Goal: Task Accomplishment & Management: Manage account settings

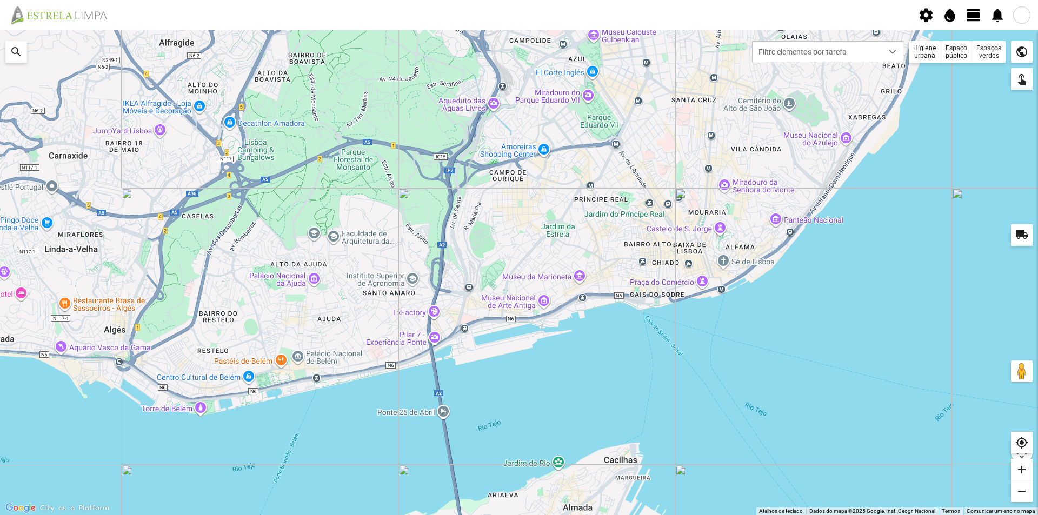
click at [985, 52] on div "Espaços verdes" at bounding box center [989, 52] width 34 height 22
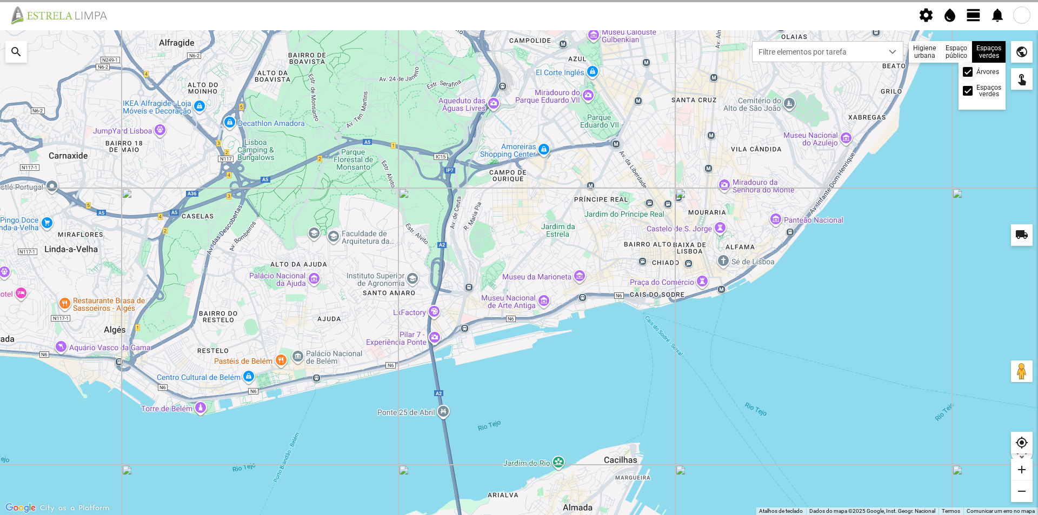
click at [967, 72] on span at bounding box center [967, 72] width 0 height 0
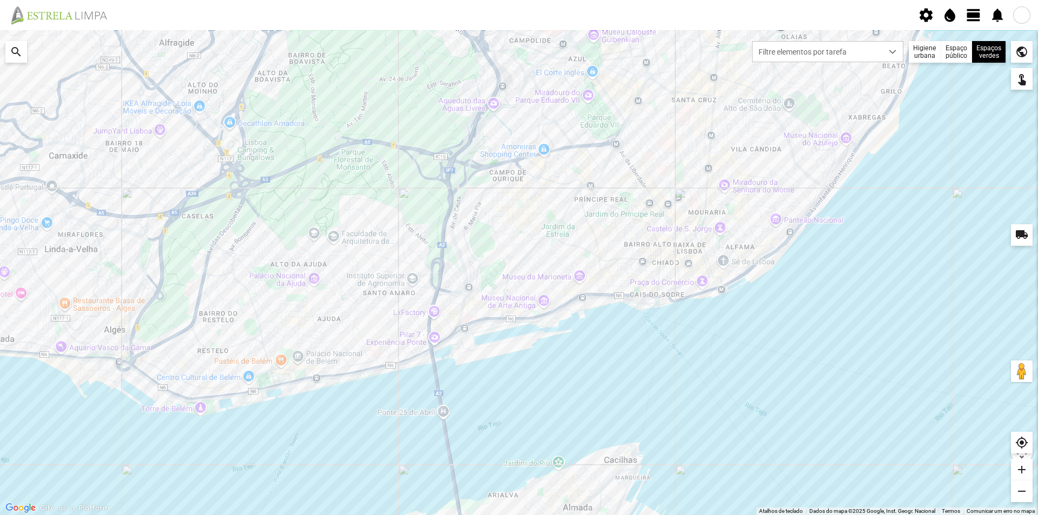
click at [972, 14] on span "view_day" at bounding box center [973, 15] width 16 height 16
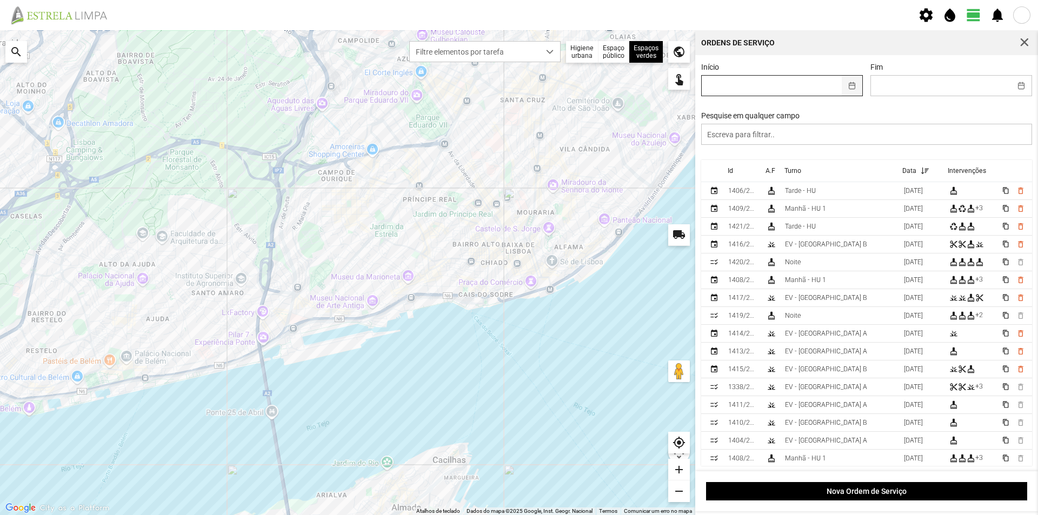
click at [847, 84] on button "button" at bounding box center [851, 86] width 21 height 20
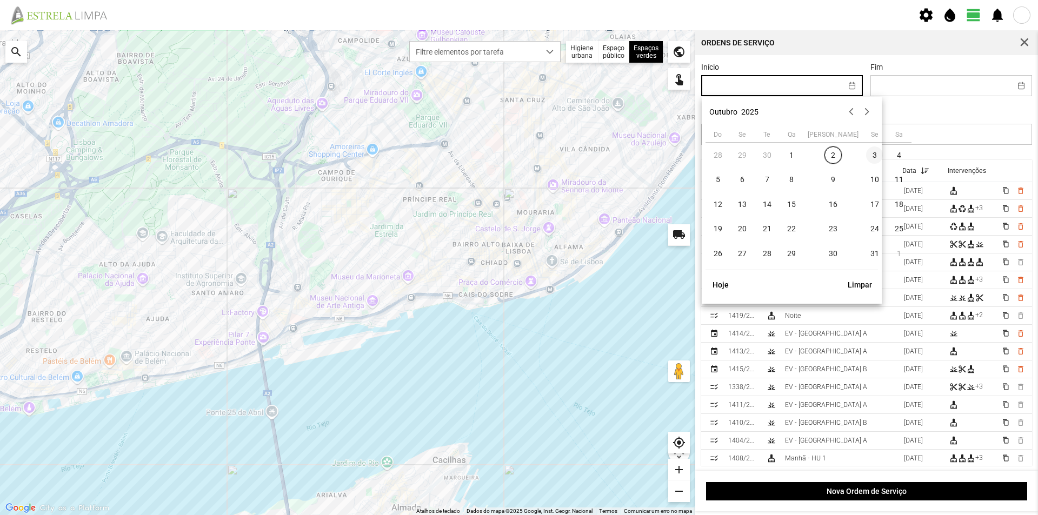
click at [866, 155] on span "3" at bounding box center [874, 154] width 17 height 17
type input "[DATE]"
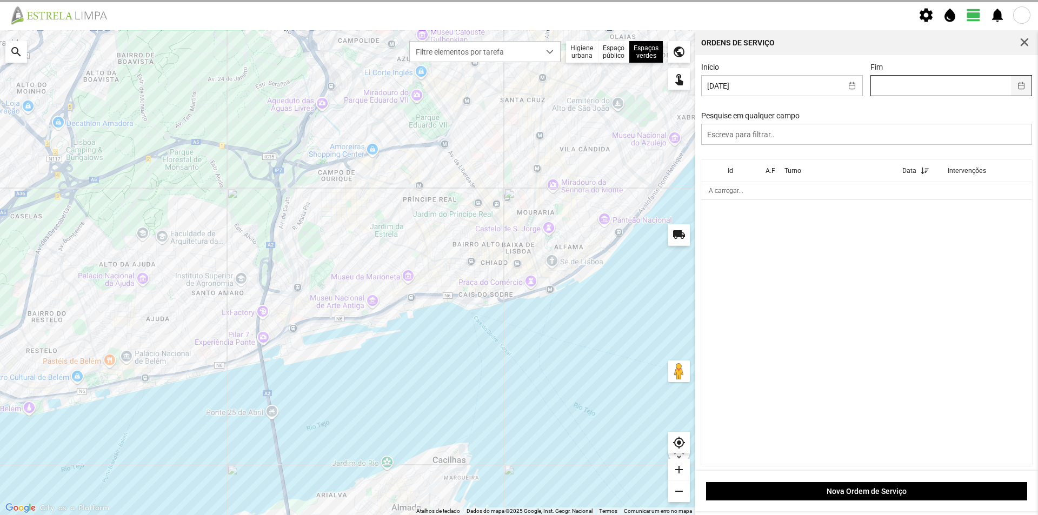
click at [1015, 88] on button "button" at bounding box center [1021, 86] width 21 height 20
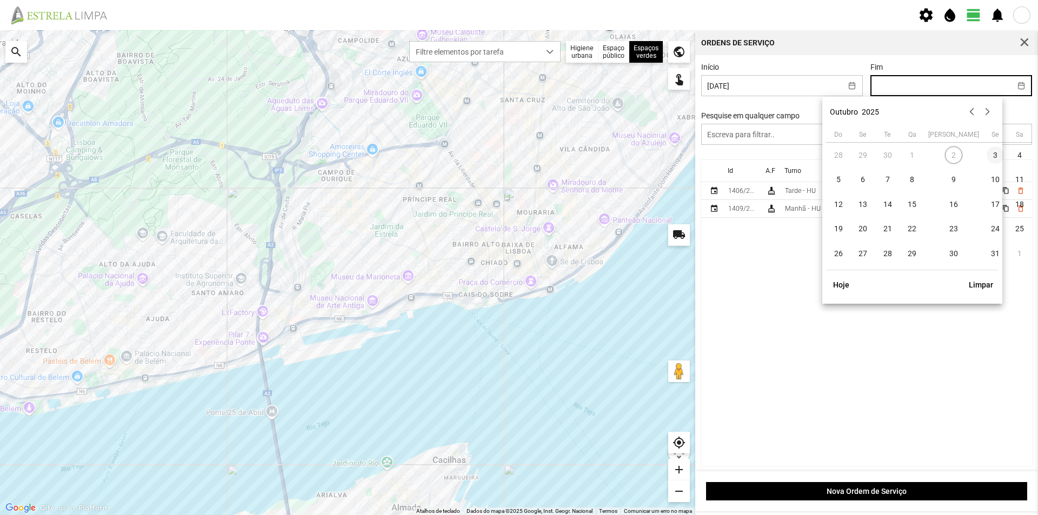
click at [986, 152] on span "3" at bounding box center [994, 154] width 17 height 17
type input "[DATE]"
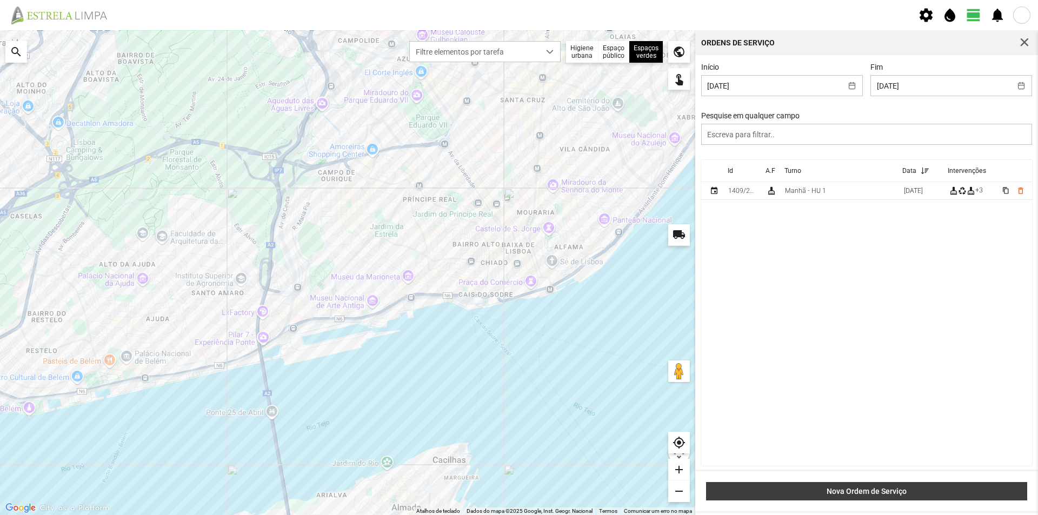
click at [840, 487] on span "Nova Ordem de Serviço" at bounding box center [867, 491] width 310 height 9
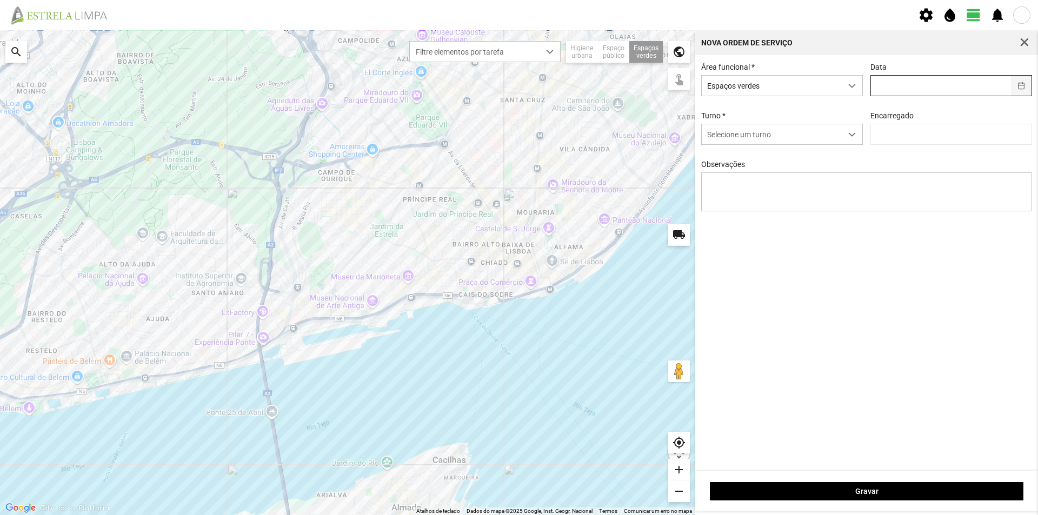
click at [1020, 87] on button "button" at bounding box center [1021, 86] width 21 height 20
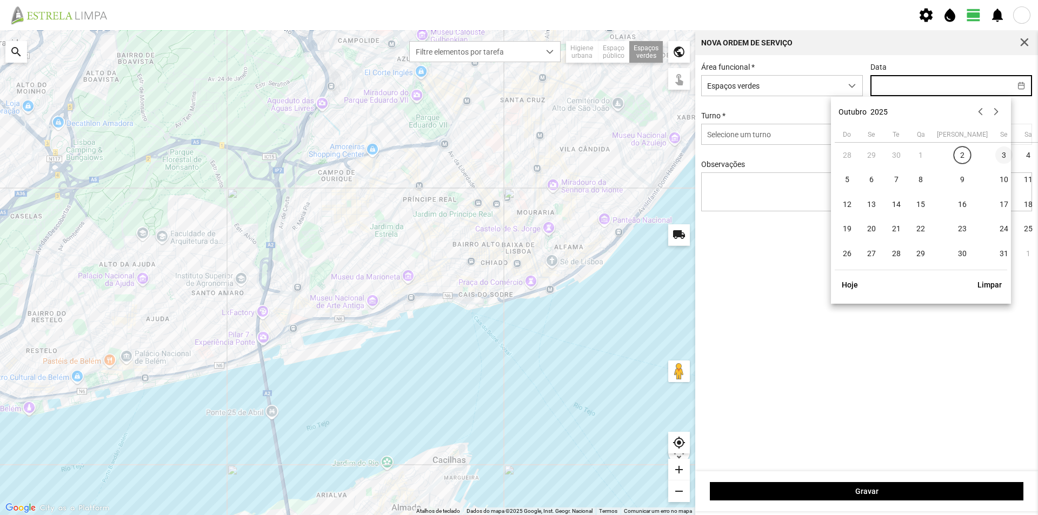
click at [995, 152] on span "3" at bounding box center [1003, 154] width 17 height 17
type input "[DATE]"
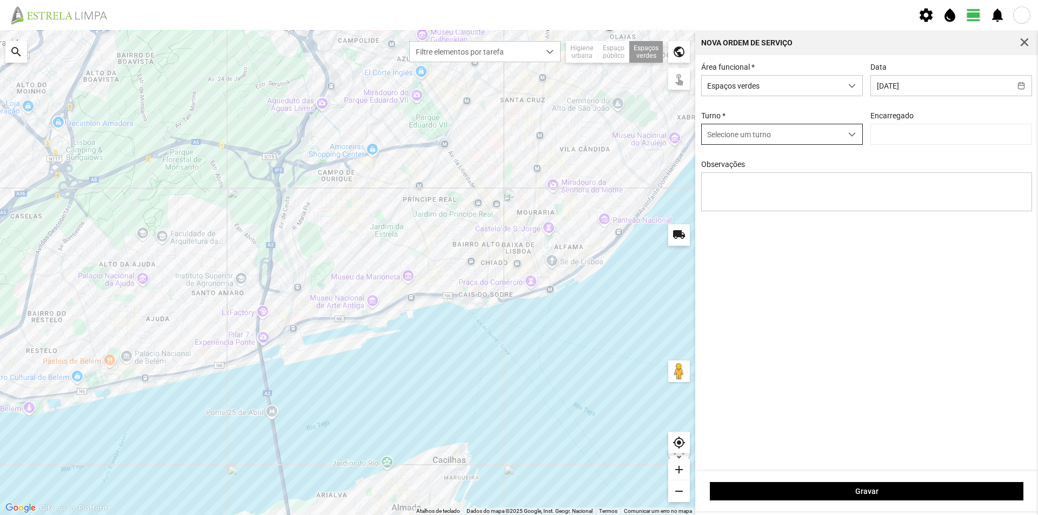
click at [845, 134] on div "dropdown trigger" at bounding box center [851, 134] width 21 height 20
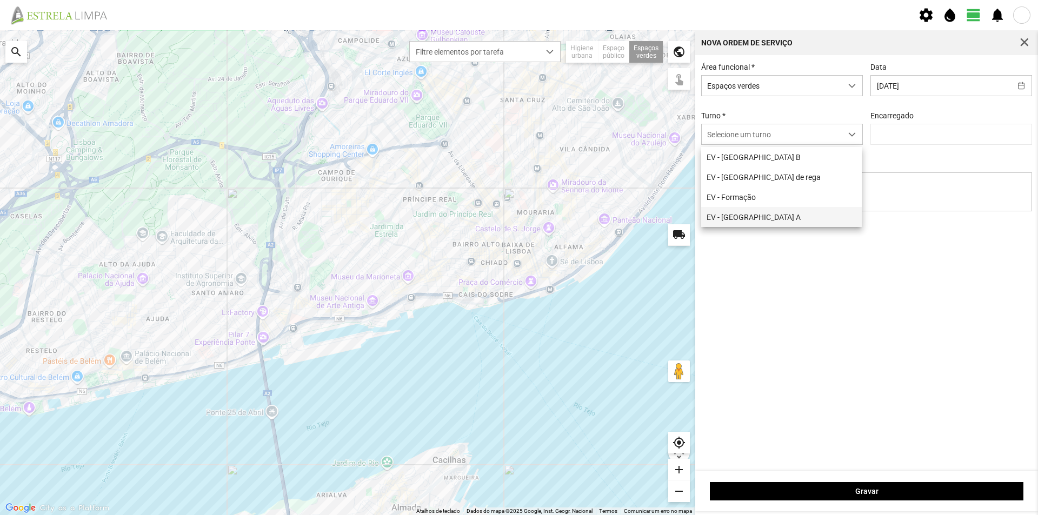
click at [769, 218] on li "EV - [GEOGRAPHIC_DATA] A" at bounding box center [781, 217] width 161 height 20
type input "[PERSON_NAME]"
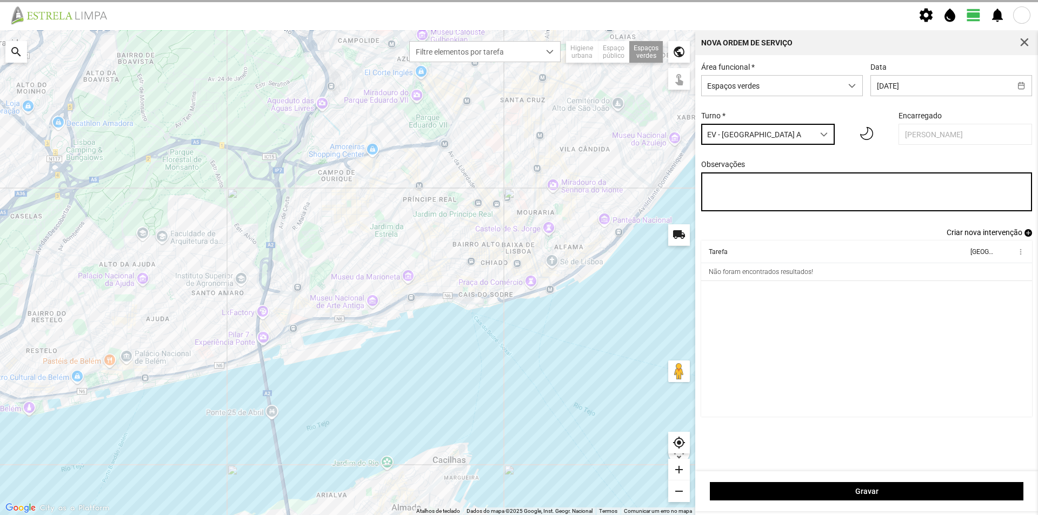
click at [725, 196] on textarea "Observações" at bounding box center [866, 191] width 331 height 39
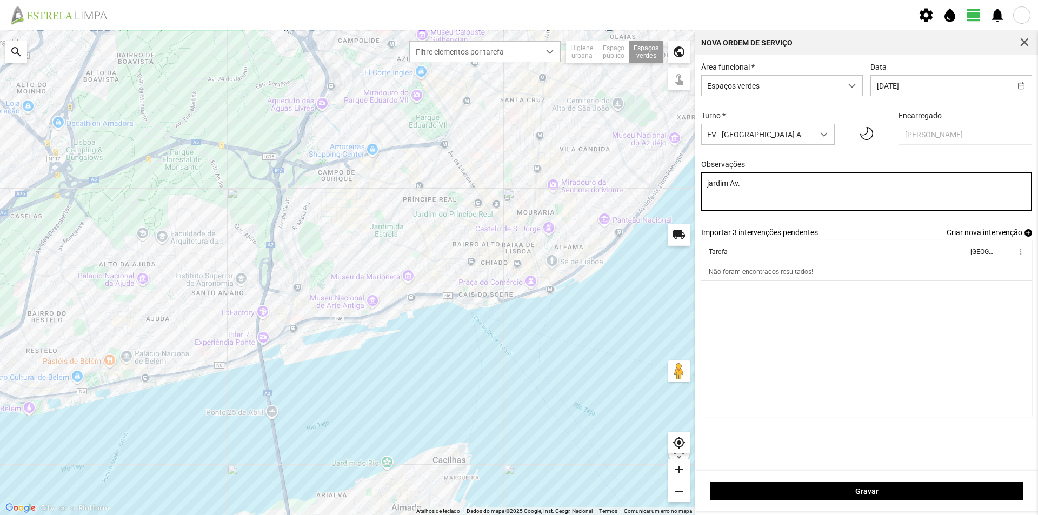
click at [712, 183] on textarea "jardim Av." at bounding box center [866, 191] width 331 height 39
click at [747, 190] on textarea "Jardim Av." at bounding box center [866, 191] width 331 height 39
type textarea "Jardim Av. [PERSON_NAME]"
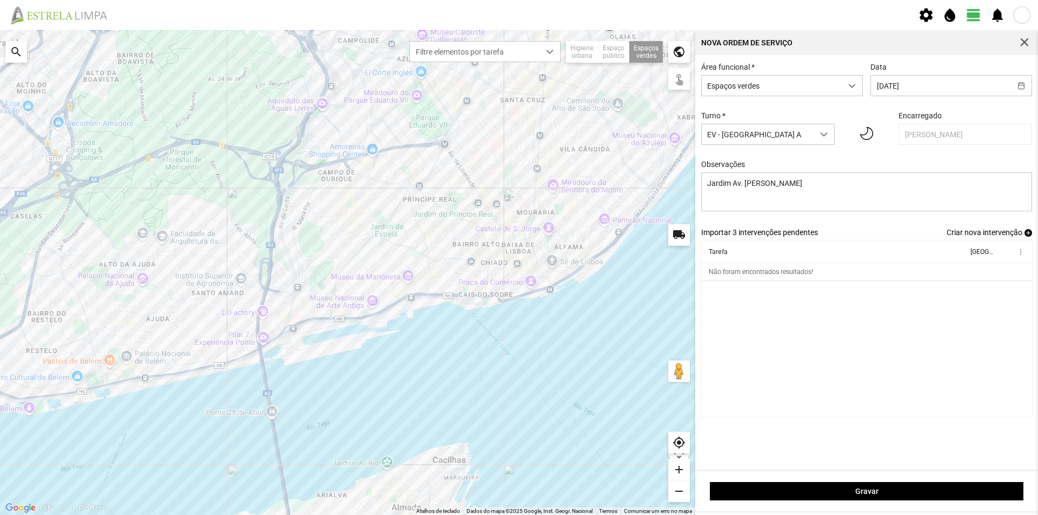
click at [816, 332] on cdk-virtual-scroll-viewport "Tarefa Equipa more_vert Não foram encontrados resultados!" at bounding box center [866, 328] width 331 height 176
click at [1027, 237] on span "add" at bounding box center [1028, 233] width 8 height 8
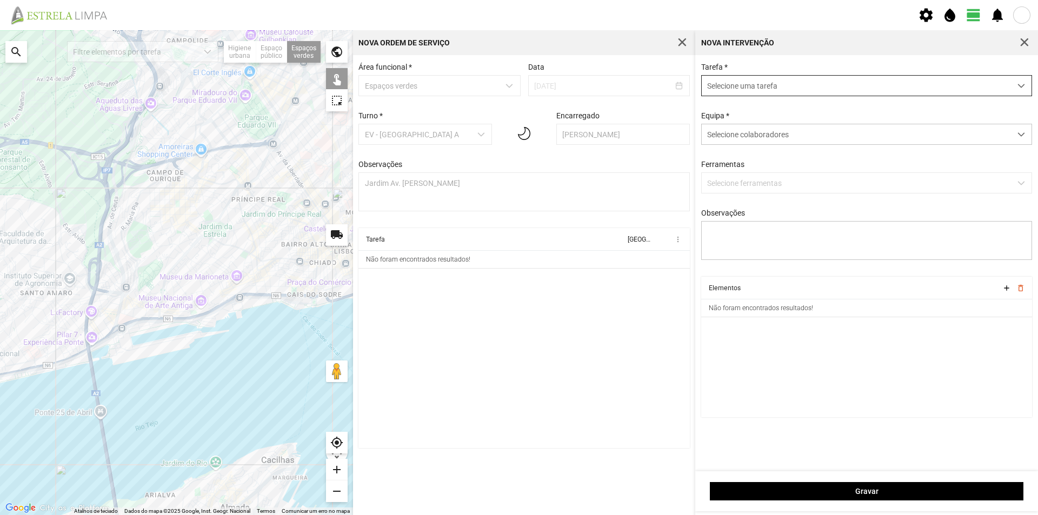
click at [739, 89] on span "Selecione uma tarefa" at bounding box center [855, 86] width 309 height 20
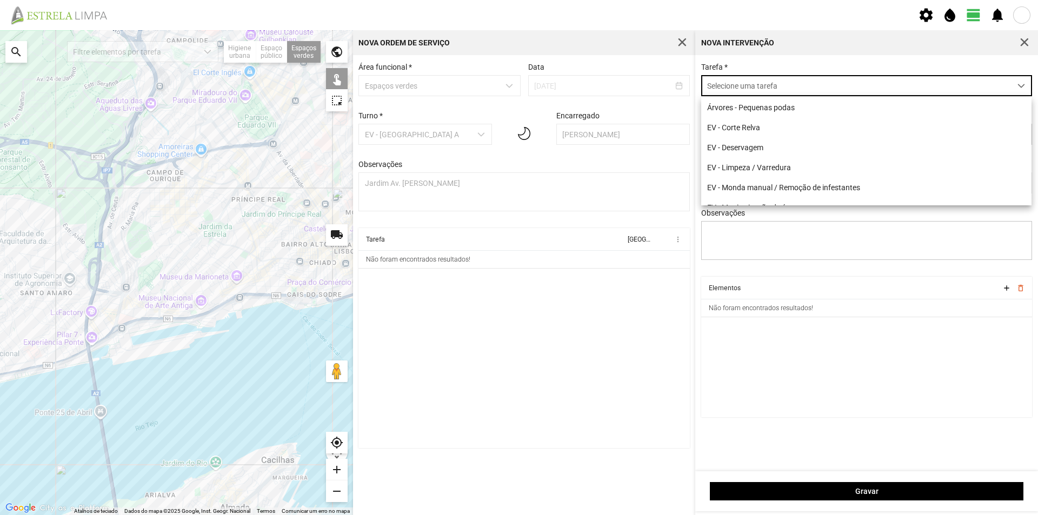
scroll to position [6, 48]
click at [762, 123] on li "EV - Corte Relva" at bounding box center [866, 127] width 330 height 20
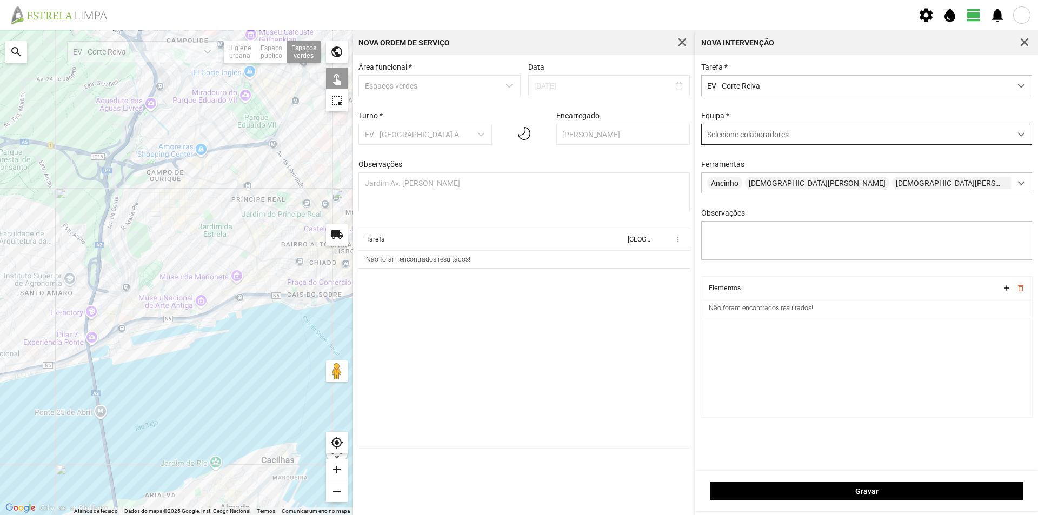
click at [729, 131] on span "Selecione colaboradores" at bounding box center [748, 134] width 82 height 9
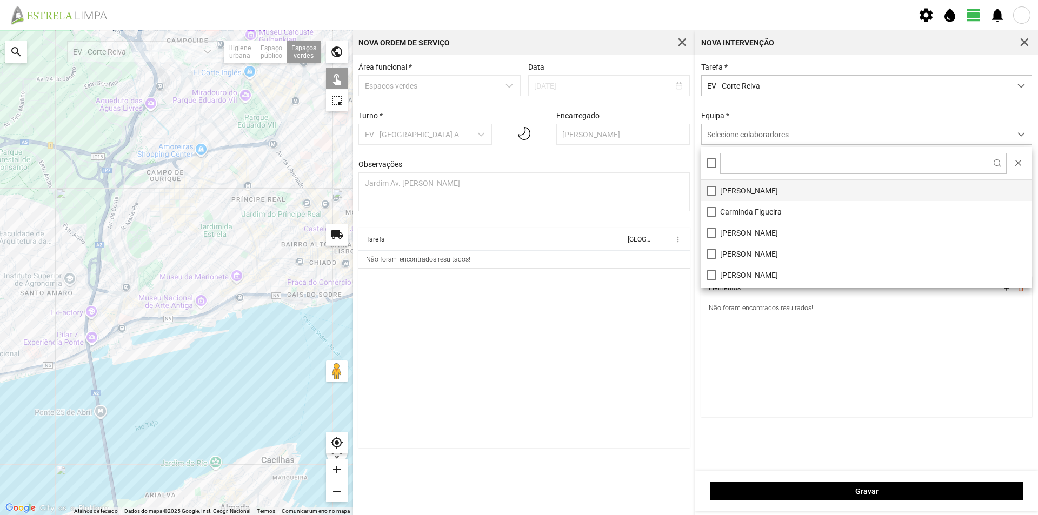
click at [739, 196] on li "[PERSON_NAME]" at bounding box center [866, 190] width 330 height 21
click at [754, 401] on cdk-virtual-scroll-viewport "Elementos add delete_outline Não foram encontrados resultados!" at bounding box center [866, 347] width 331 height 141
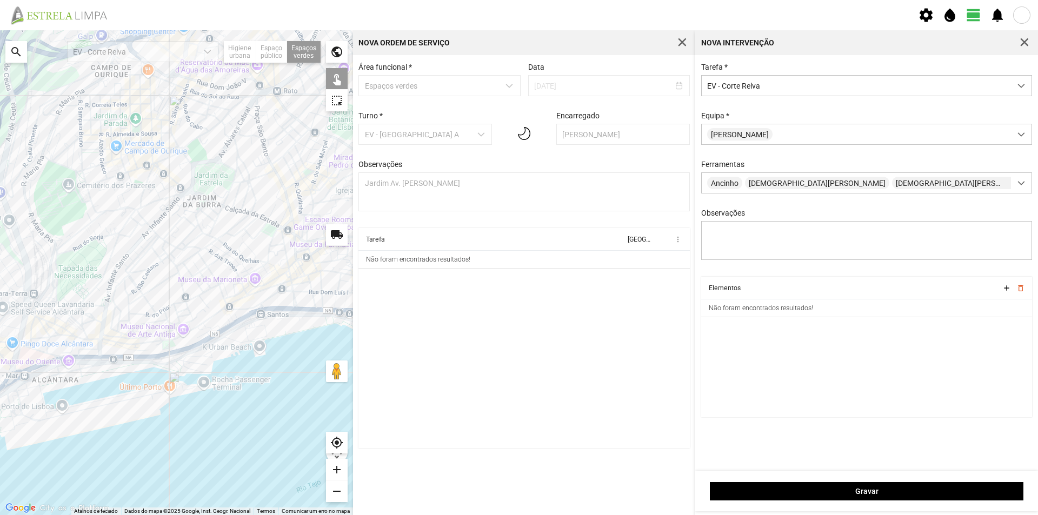
click at [133, 243] on div at bounding box center [176, 272] width 353 height 485
click at [137, 242] on div at bounding box center [176, 272] width 353 height 485
click at [137, 238] on div at bounding box center [176, 272] width 353 height 485
click at [136, 243] on div at bounding box center [176, 272] width 353 height 485
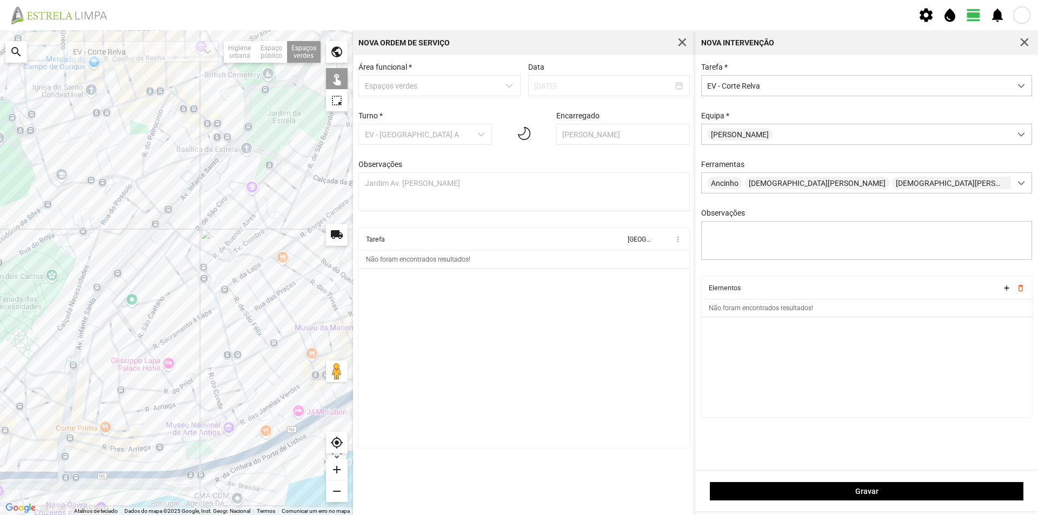
click at [138, 232] on div at bounding box center [176, 272] width 353 height 485
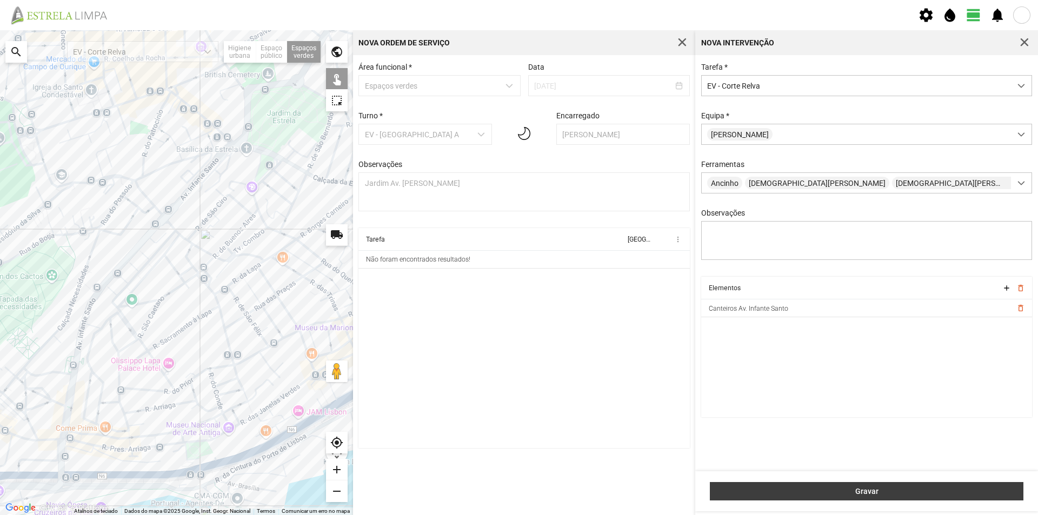
click at [883, 493] on span "Gravar" at bounding box center [867, 491] width 302 height 9
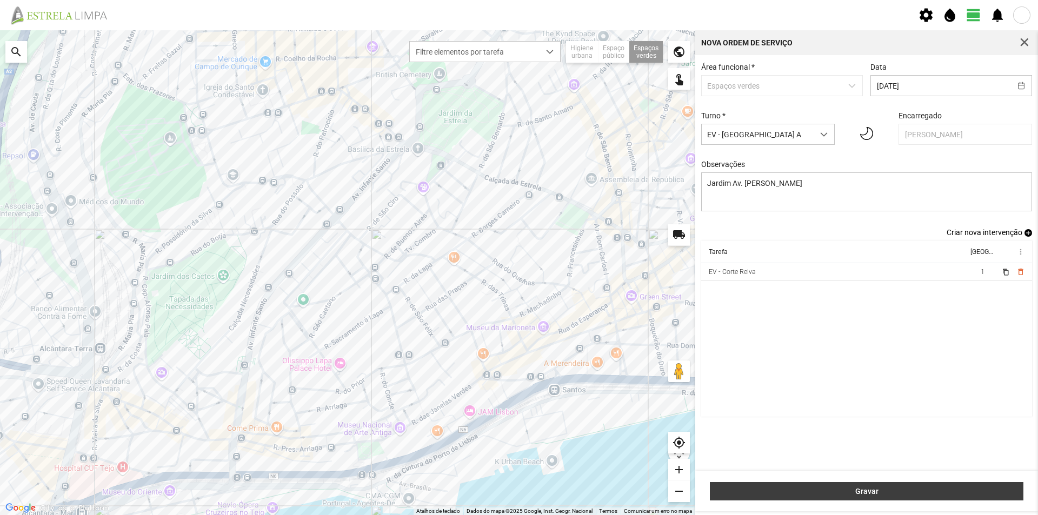
click at [827, 490] on span "Gravar" at bounding box center [867, 491] width 302 height 9
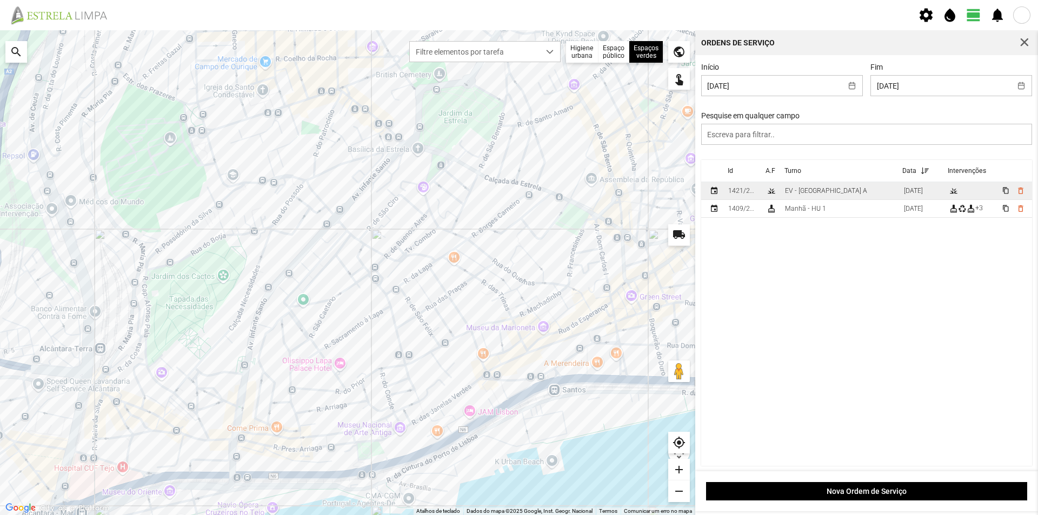
click at [829, 189] on td "EV - [GEOGRAPHIC_DATA] A" at bounding box center [839, 191] width 119 height 18
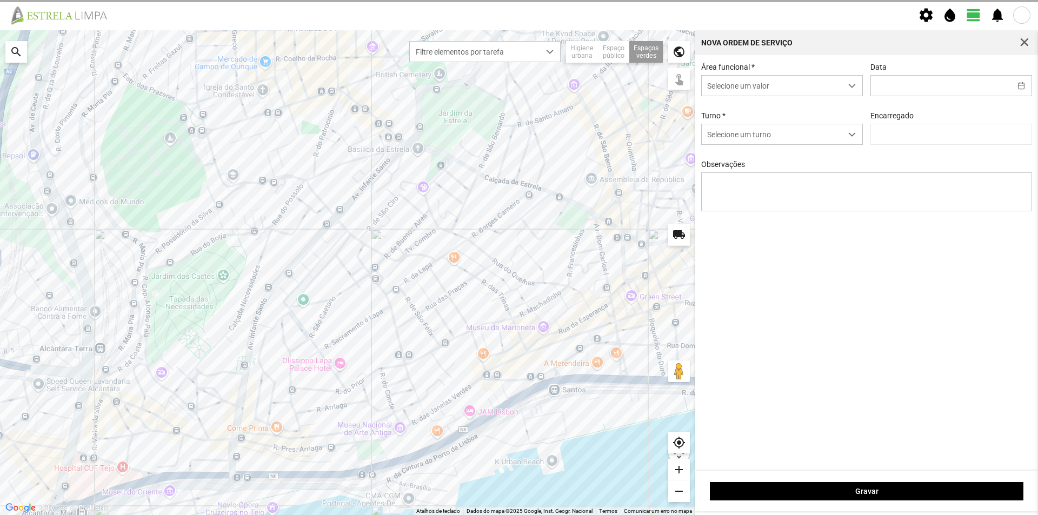
type input "[DATE]"
type textarea "Jardim Av. [PERSON_NAME]"
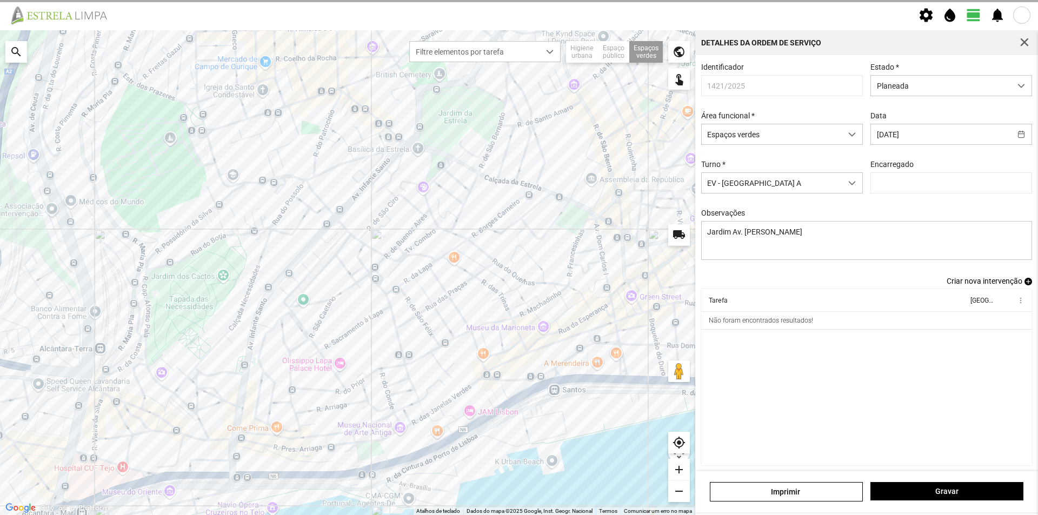
type input "[PERSON_NAME]"
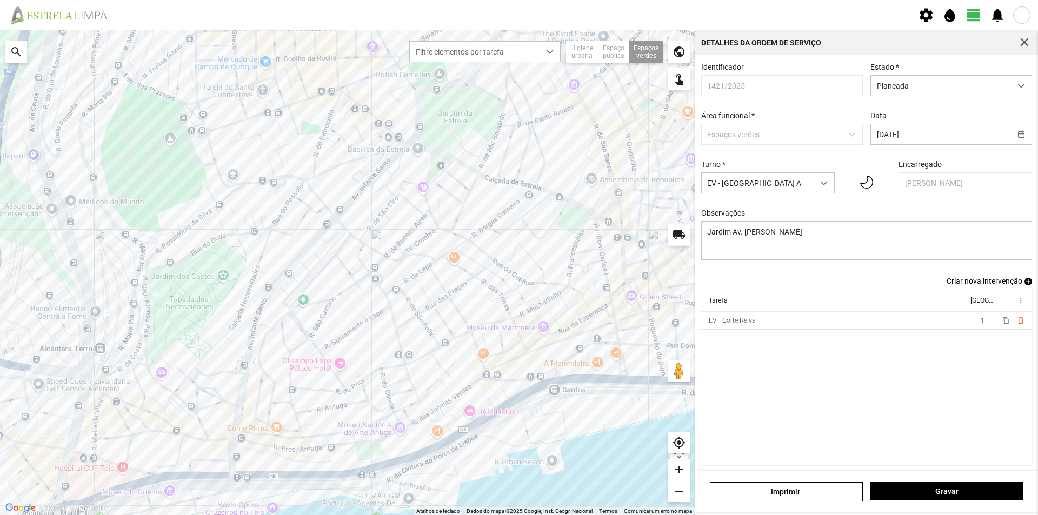
click at [1024, 285] on span "add" at bounding box center [1028, 282] width 8 height 8
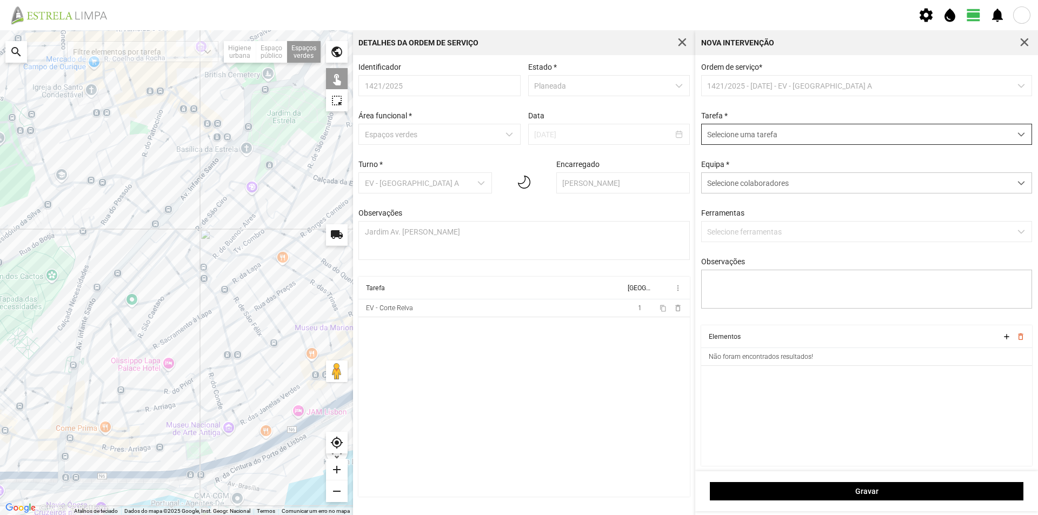
click at [744, 135] on span "Selecione uma tarefa" at bounding box center [855, 134] width 309 height 20
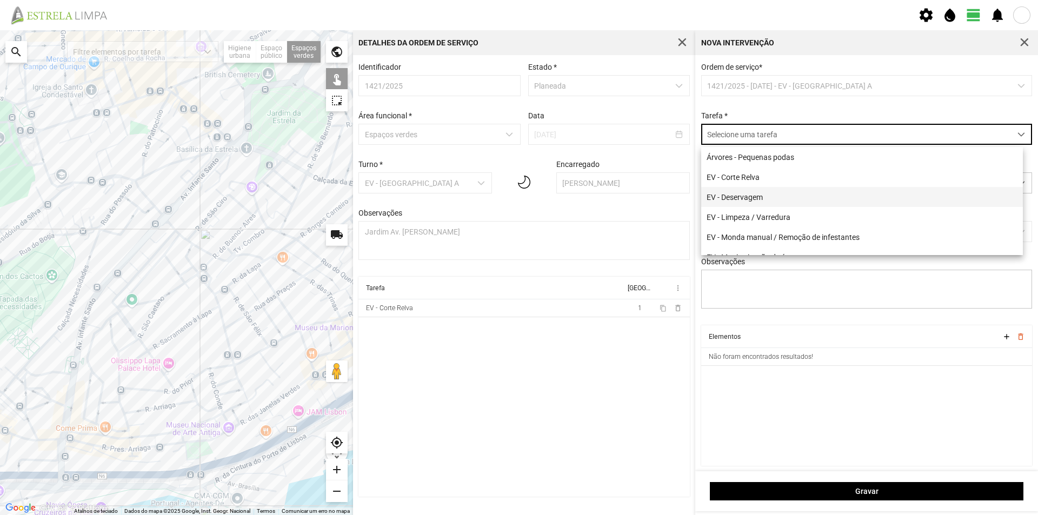
click at [747, 205] on li "EV - Deservagem" at bounding box center [862, 197] width 322 height 20
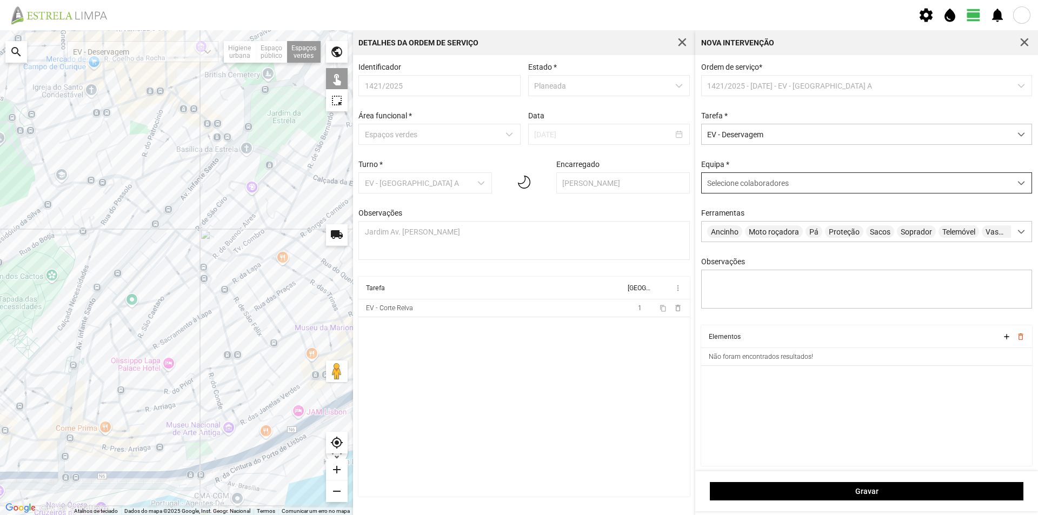
click at [726, 188] on span "Selecione colaboradores" at bounding box center [748, 183] width 82 height 9
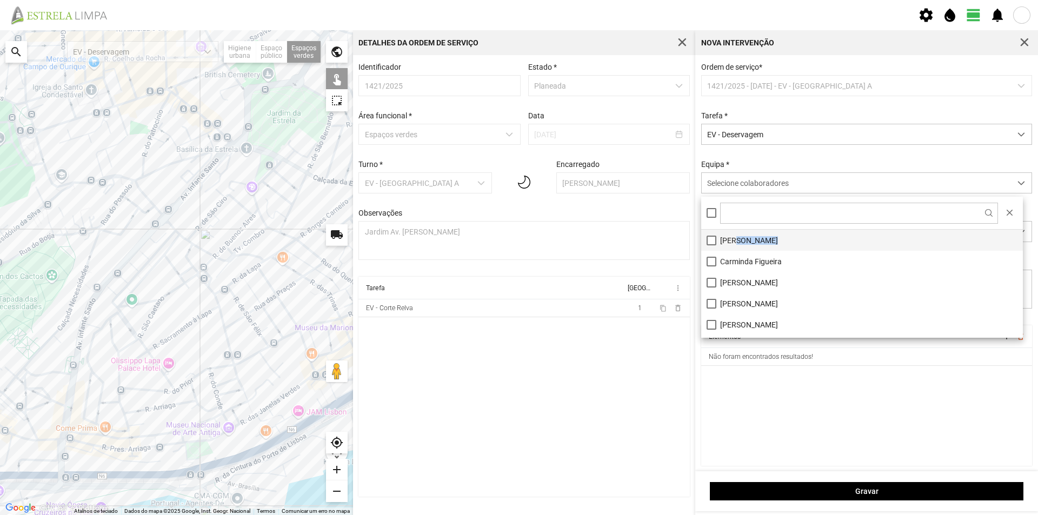
click at [734, 240] on li "[PERSON_NAME]" at bounding box center [862, 240] width 322 height 21
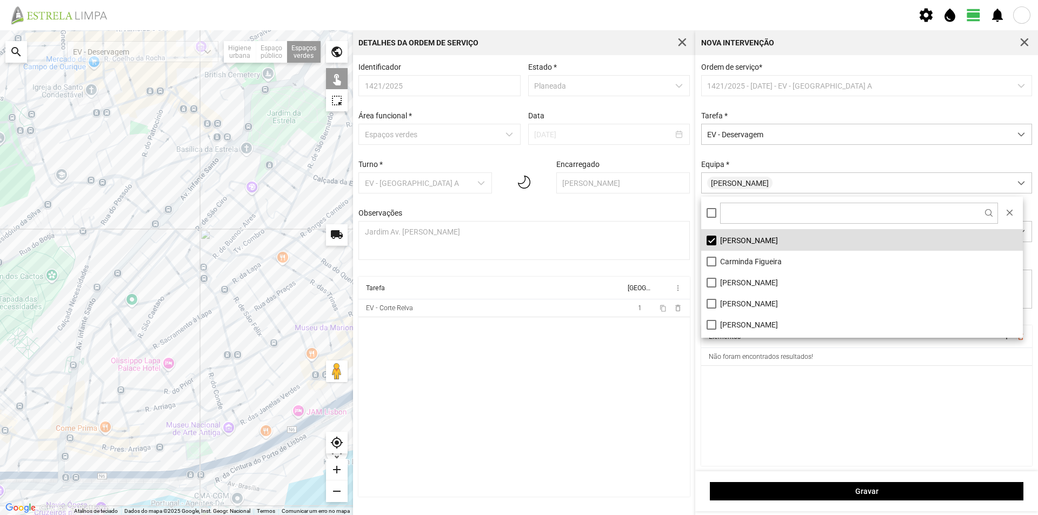
click at [760, 388] on cdk-virtual-scroll-viewport "Elementos add delete_outline Não foram encontrados resultados!" at bounding box center [866, 395] width 331 height 141
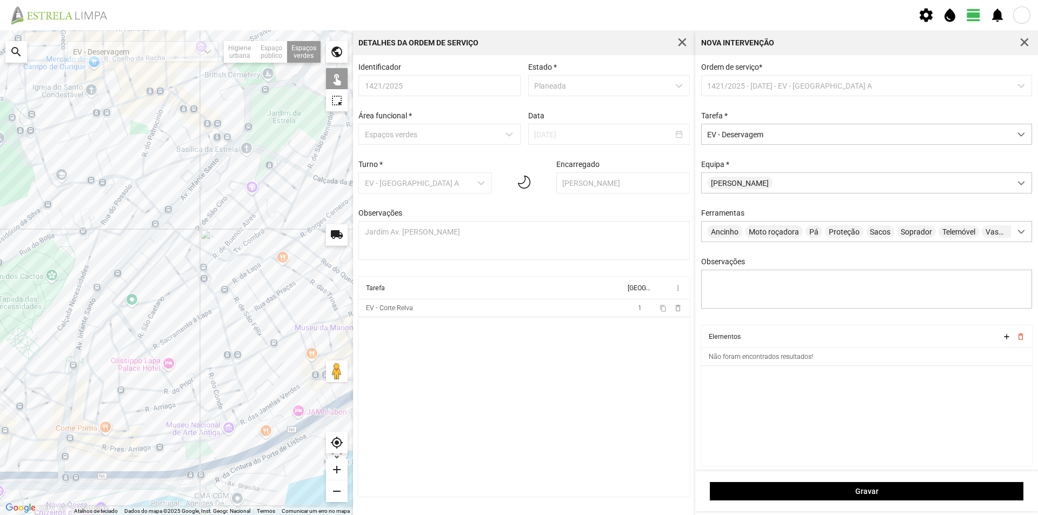
click at [140, 232] on div at bounding box center [176, 272] width 353 height 485
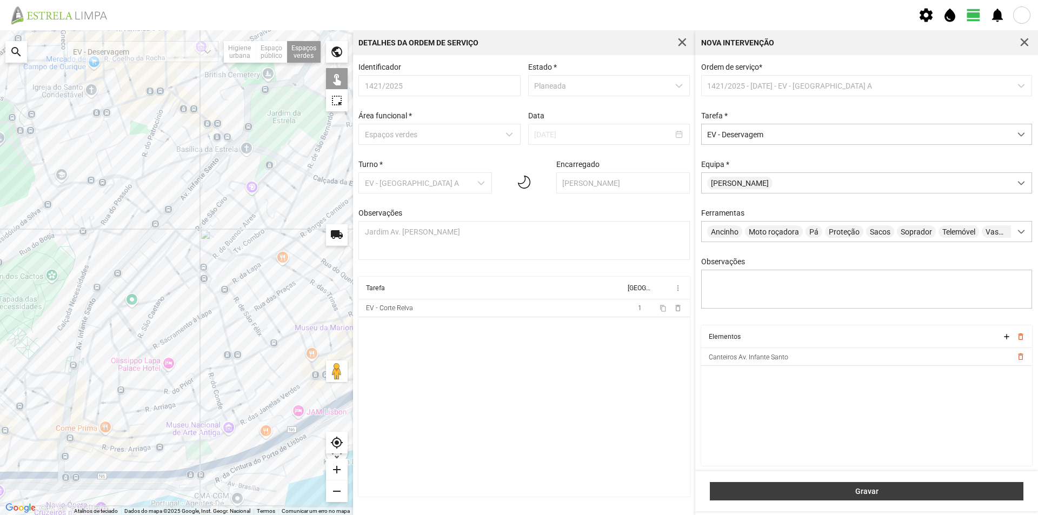
click at [830, 486] on button "Gravar" at bounding box center [866, 491] width 313 height 18
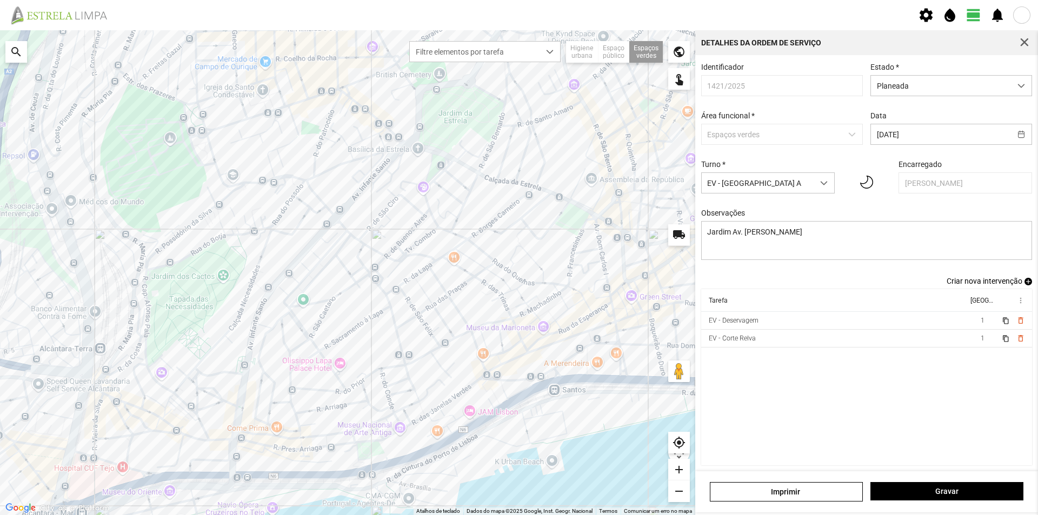
click at [1024, 284] on span "add" at bounding box center [1028, 282] width 8 height 8
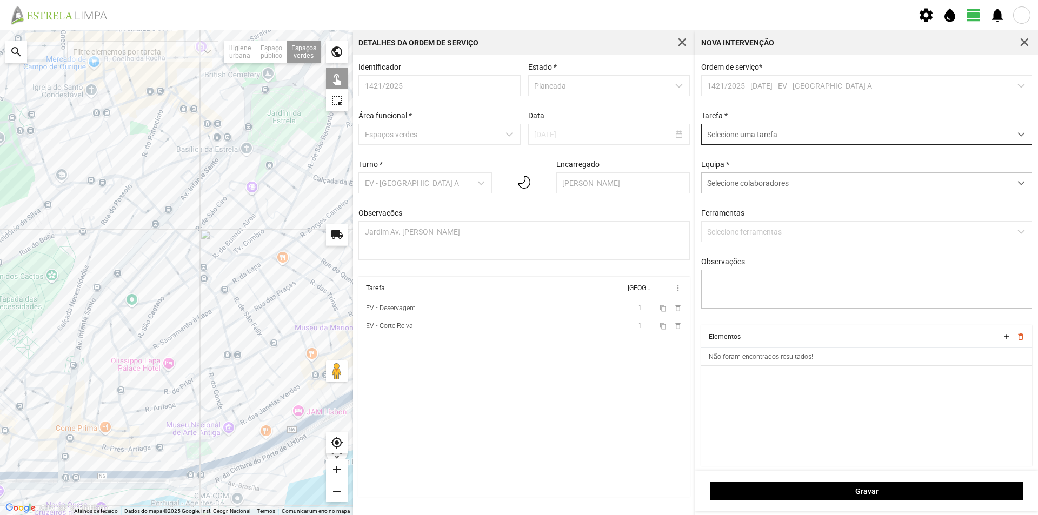
click at [721, 135] on span "Selecione uma tarefa" at bounding box center [855, 134] width 309 height 20
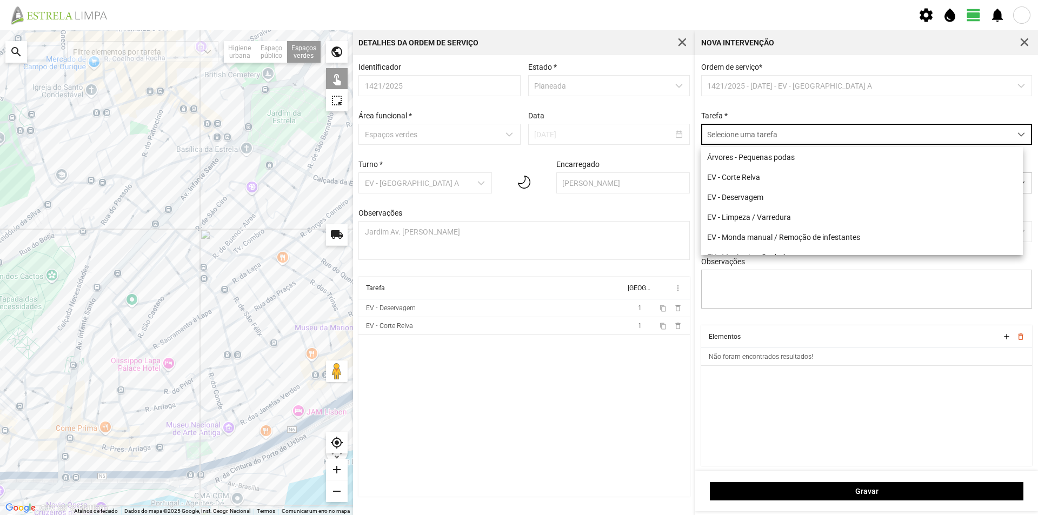
scroll to position [6, 48]
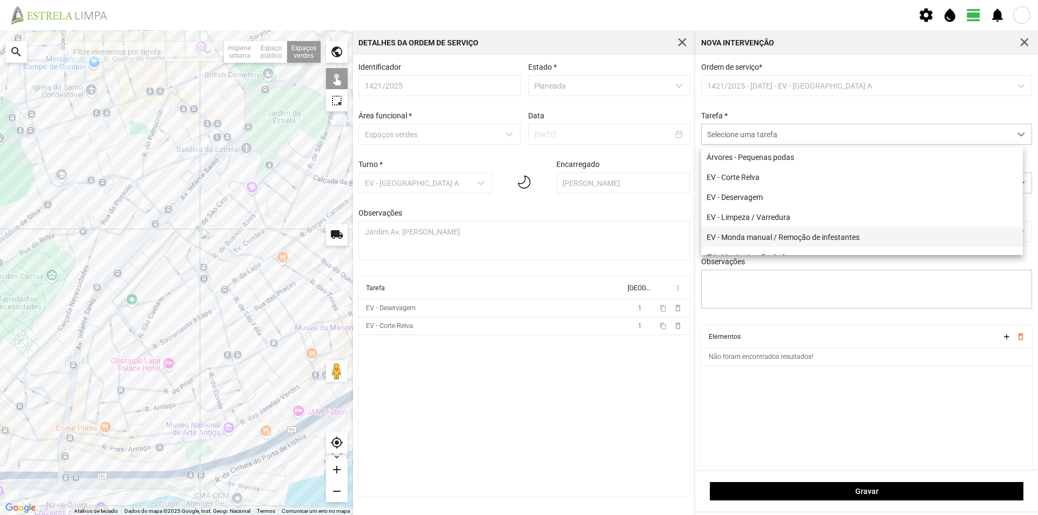
click at [767, 239] on li "EV - Monda manual / Remoção de infestantes" at bounding box center [862, 237] width 322 height 20
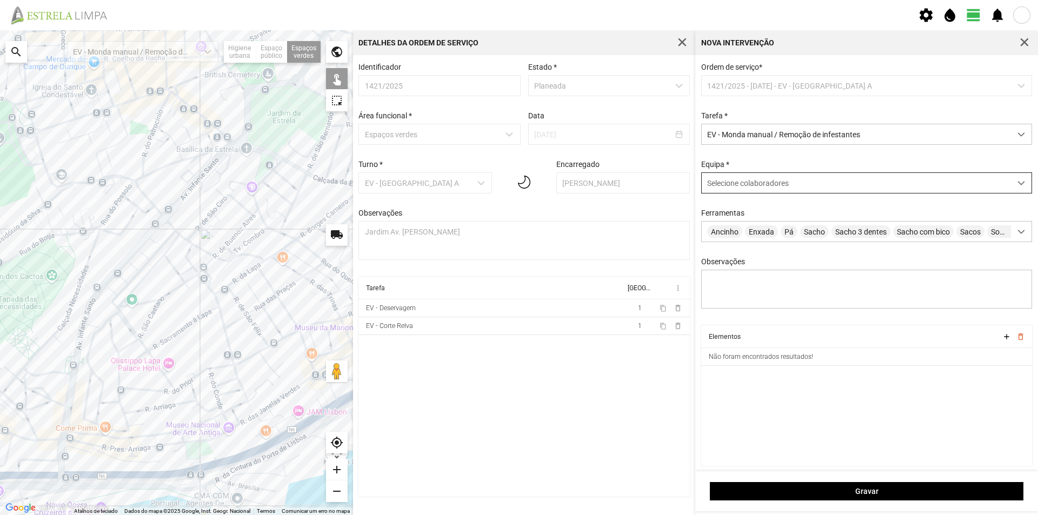
click at [738, 182] on span "Selecione colaboradores" at bounding box center [748, 183] width 82 height 9
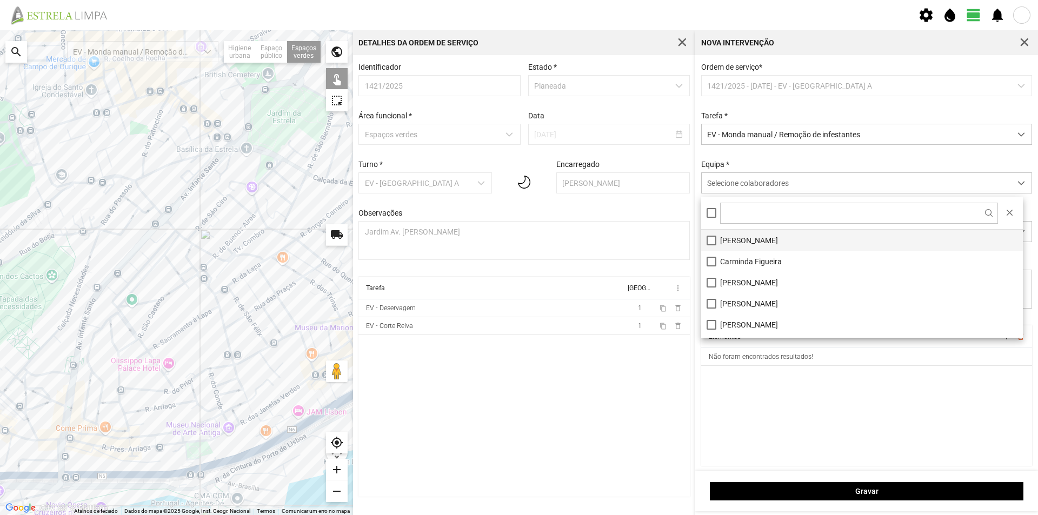
click at [733, 240] on li "[PERSON_NAME]" at bounding box center [862, 240] width 322 height 21
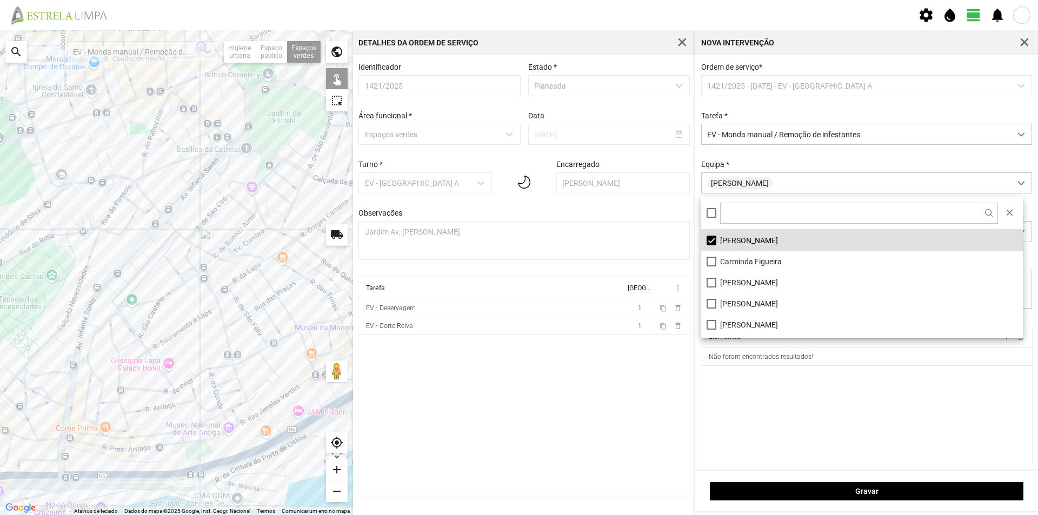
click at [713, 402] on cdk-virtual-scroll-viewport "Elementos add delete_outline Não foram encontrados resultados!" at bounding box center [866, 395] width 331 height 141
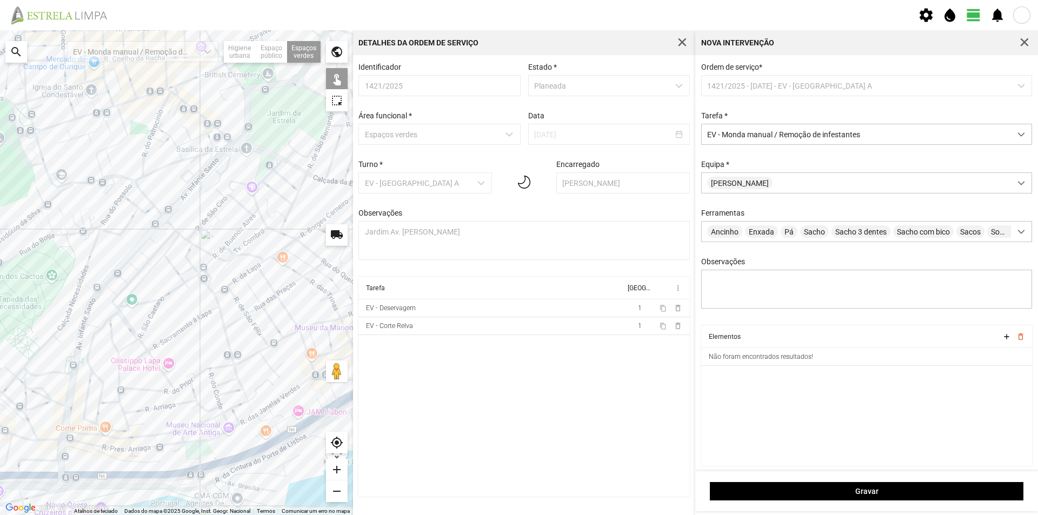
click at [138, 228] on div at bounding box center [176, 272] width 353 height 485
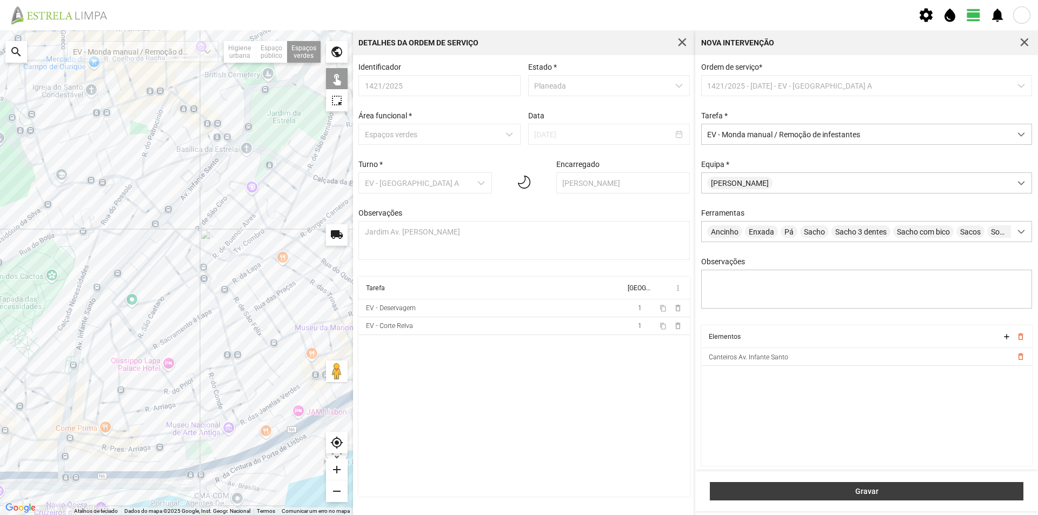
click at [797, 490] on span "Gravar" at bounding box center [867, 491] width 302 height 9
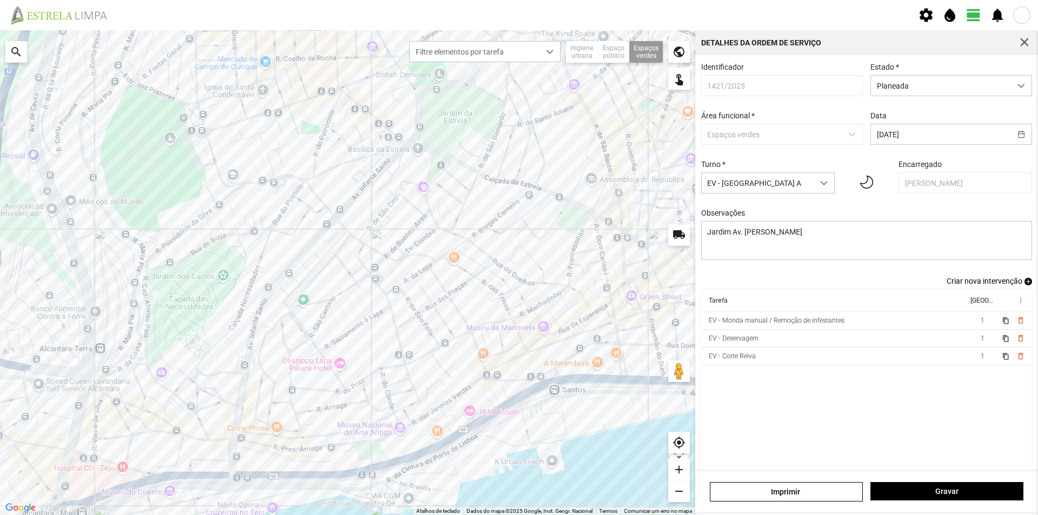
click at [1024, 284] on span "add" at bounding box center [1028, 282] width 8 height 8
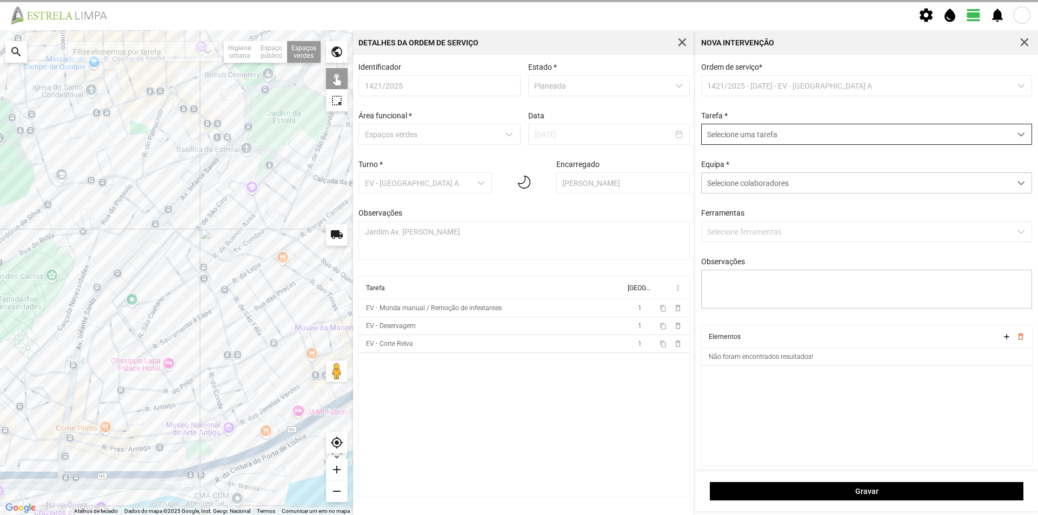
click at [732, 135] on span "Selecione uma tarefa" at bounding box center [855, 134] width 309 height 20
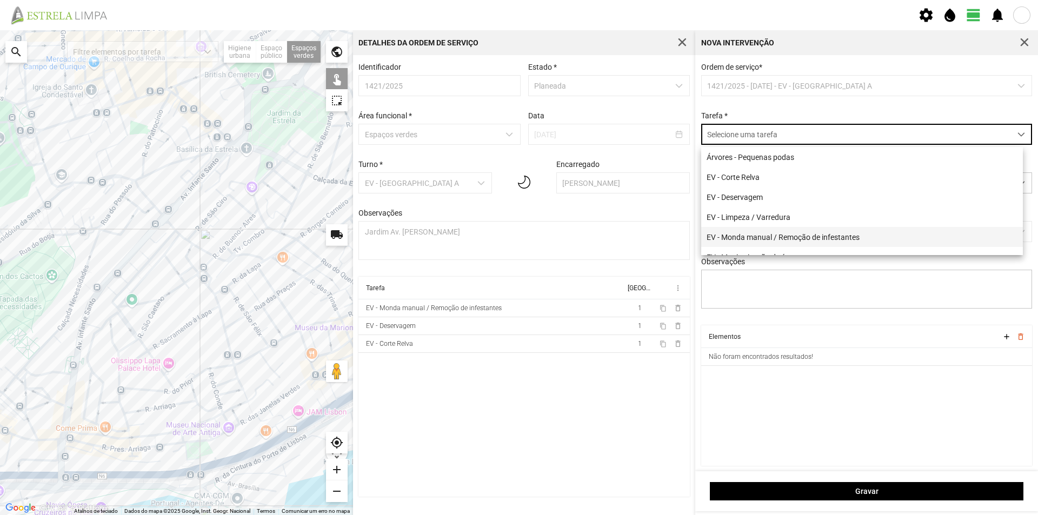
scroll to position [54, 0]
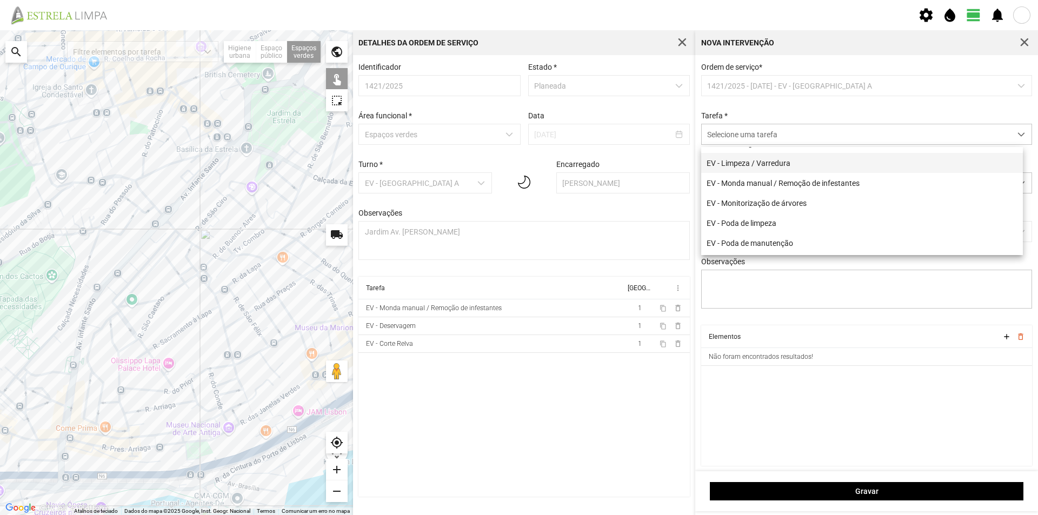
click at [769, 168] on li "EV - Limpeza / Varredura" at bounding box center [862, 163] width 322 height 20
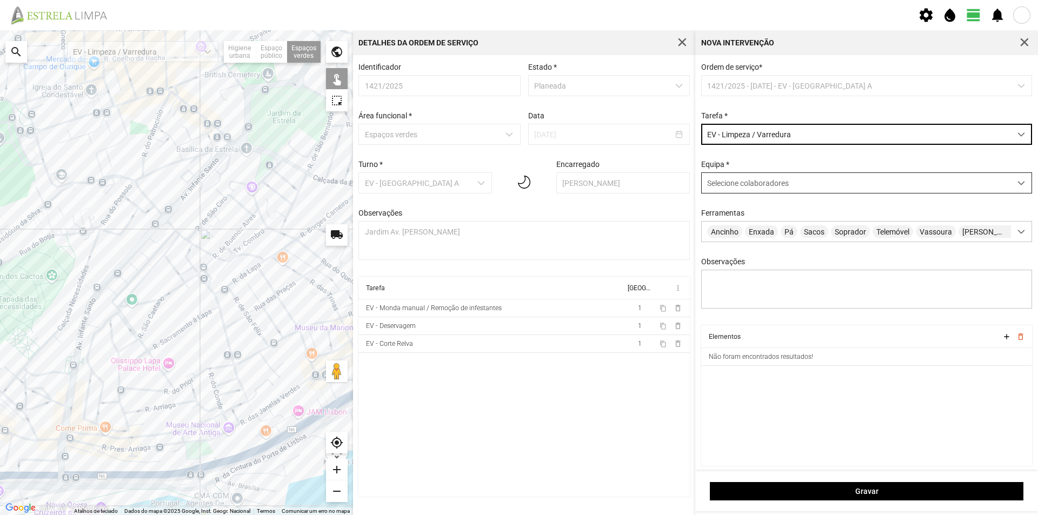
click at [732, 179] on div "Selecione colaboradores" at bounding box center [855, 183] width 309 height 20
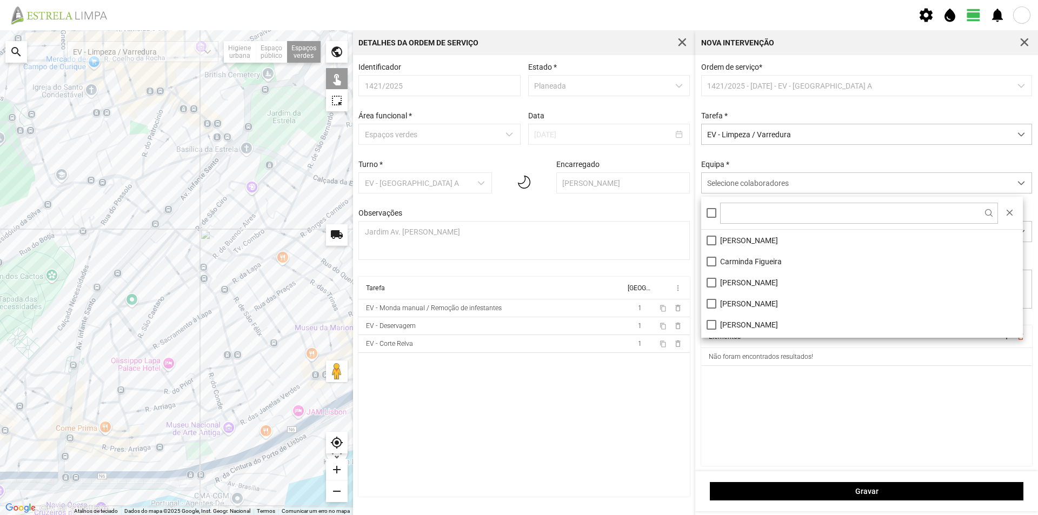
scroll to position [6, 48]
click at [726, 240] on li "[PERSON_NAME]" at bounding box center [862, 240] width 322 height 21
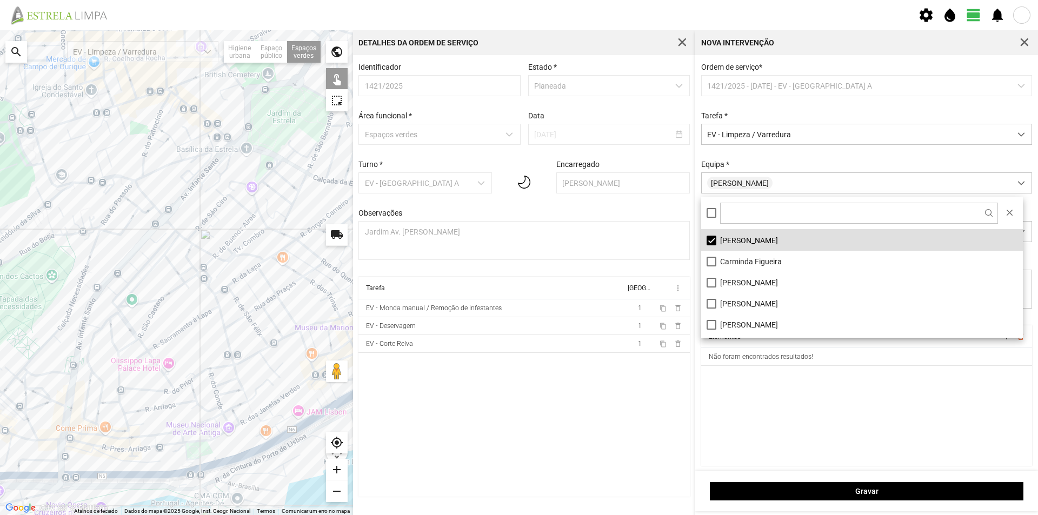
click at [719, 411] on cdk-virtual-scroll-viewport "Elementos add delete_outline Não foram encontrados resultados!" at bounding box center [866, 395] width 331 height 141
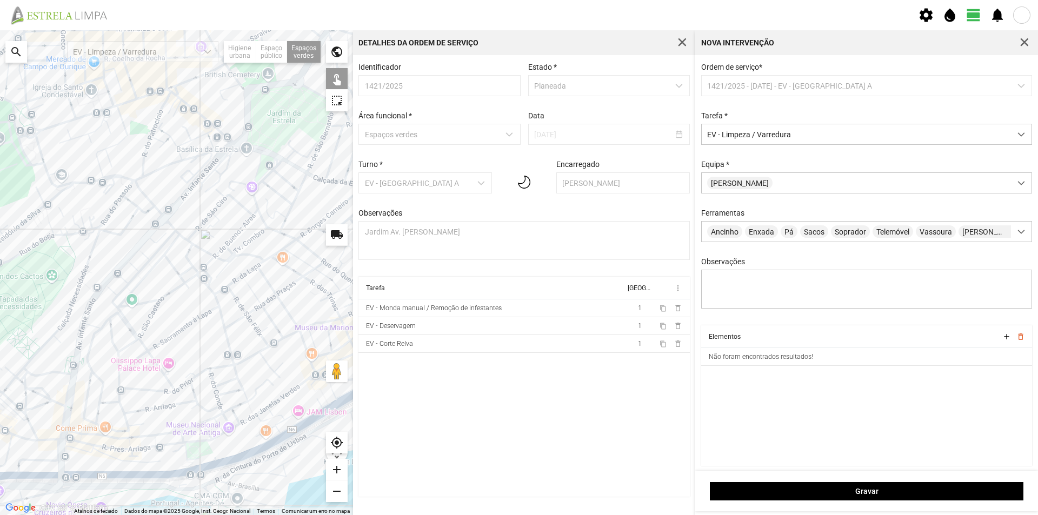
click at [136, 233] on div at bounding box center [176, 272] width 353 height 485
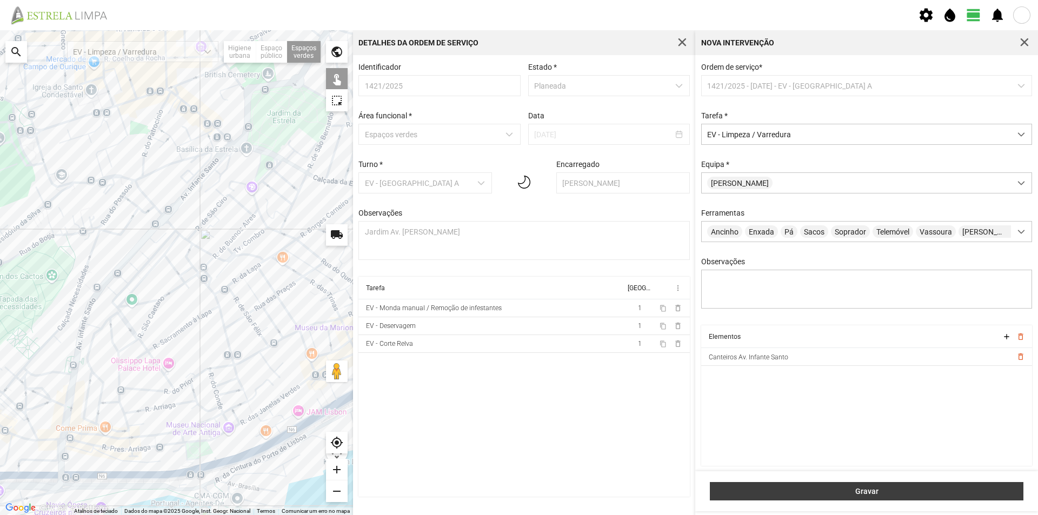
click at [834, 491] on span "Gravar" at bounding box center [867, 491] width 302 height 9
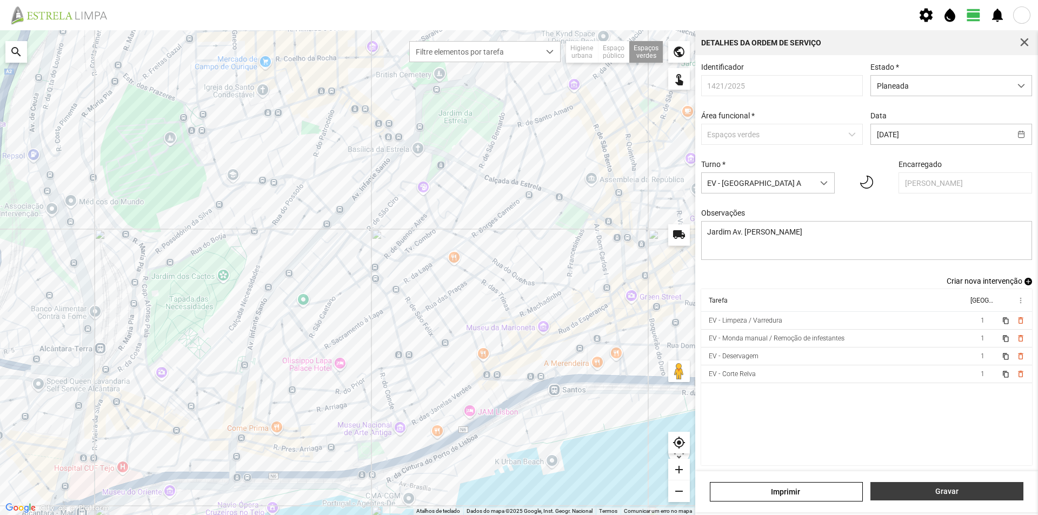
click at [948, 485] on button "Gravar" at bounding box center [946, 491] width 153 height 18
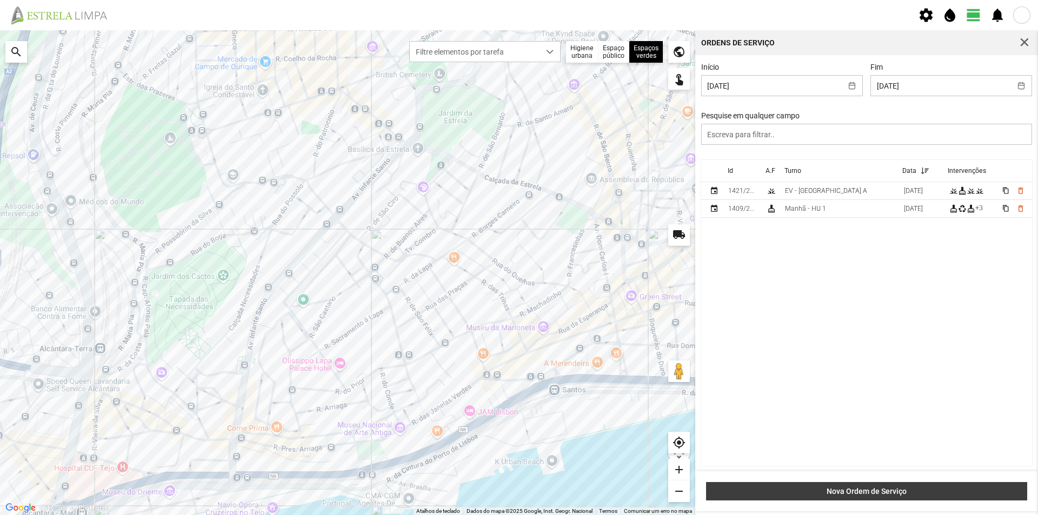
click at [892, 489] on span "Nova Ordem de Serviço" at bounding box center [867, 491] width 310 height 9
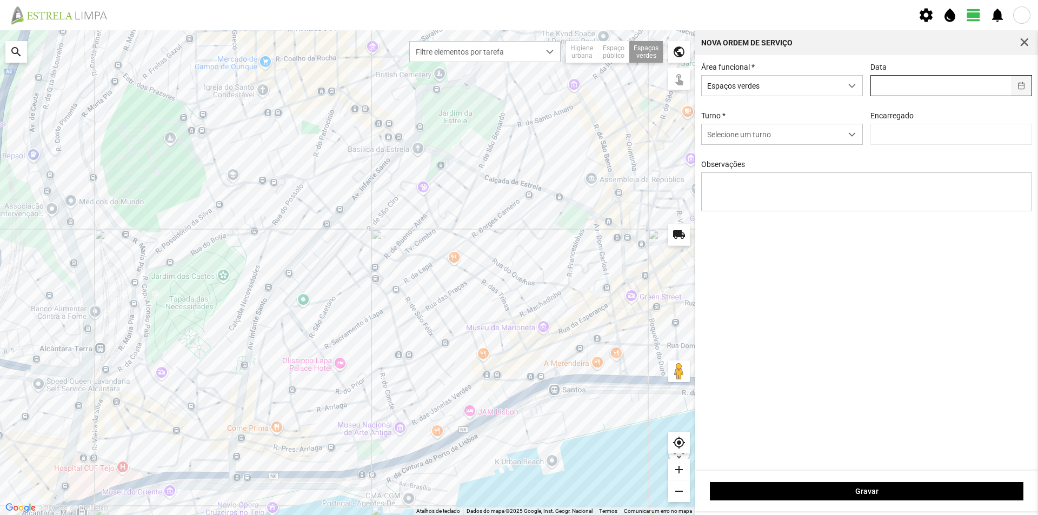
click at [1019, 84] on button "button" at bounding box center [1021, 86] width 21 height 20
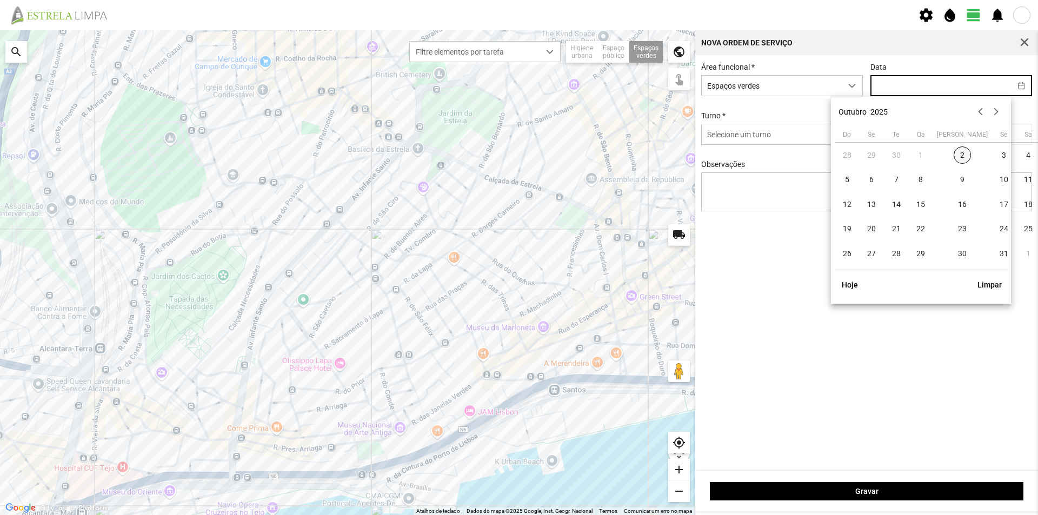
click at [953, 155] on span "2" at bounding box center [961, 154] width 17 height 17
type input "[DATE]"
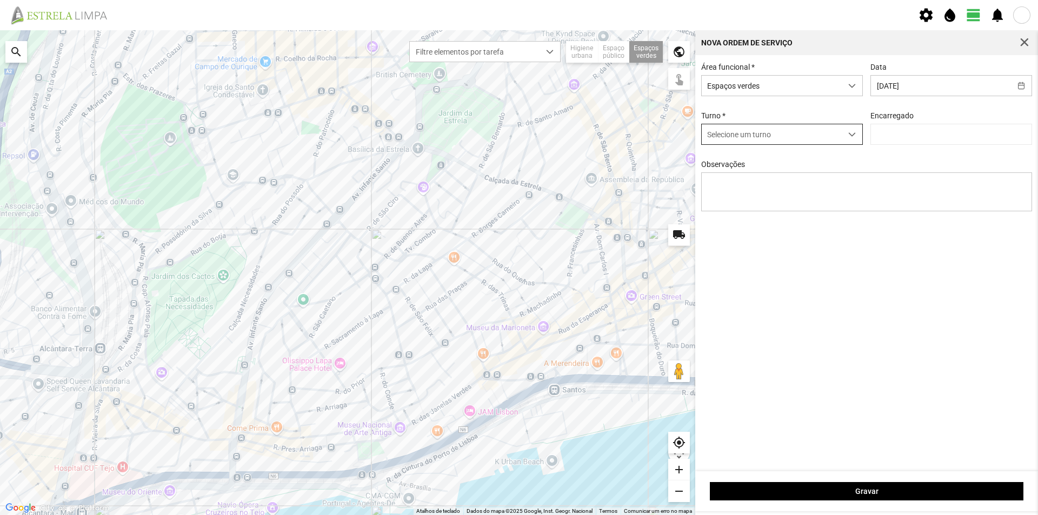
click at [848, 137] on span "dropdown trigger" at bounding box center [852, 135] width 8 height 8
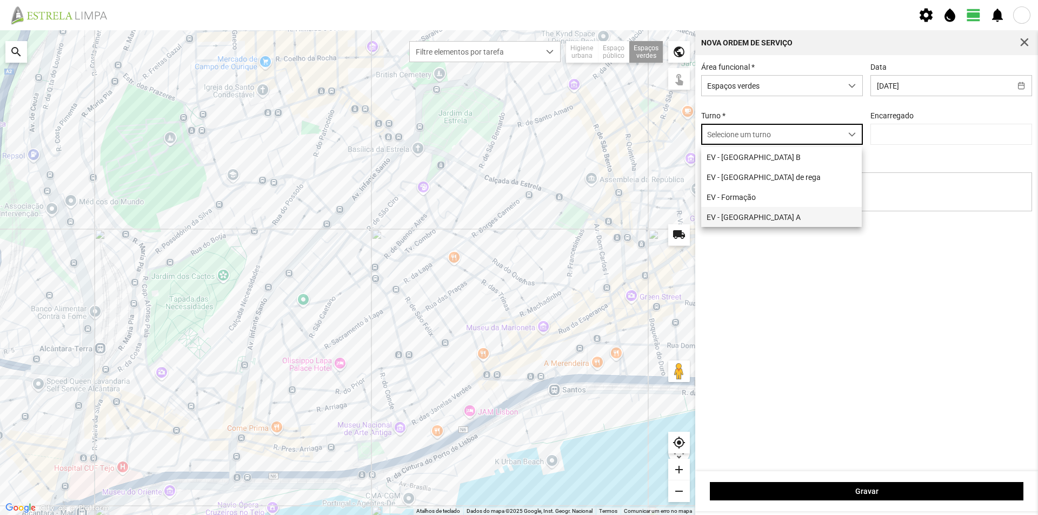
click at [771, 214] on li "EV - [GEOGRAPHIC_DATA] A" at bounding box center [781, 217] width 161 height 20
type input "[PERSON_NAME]"
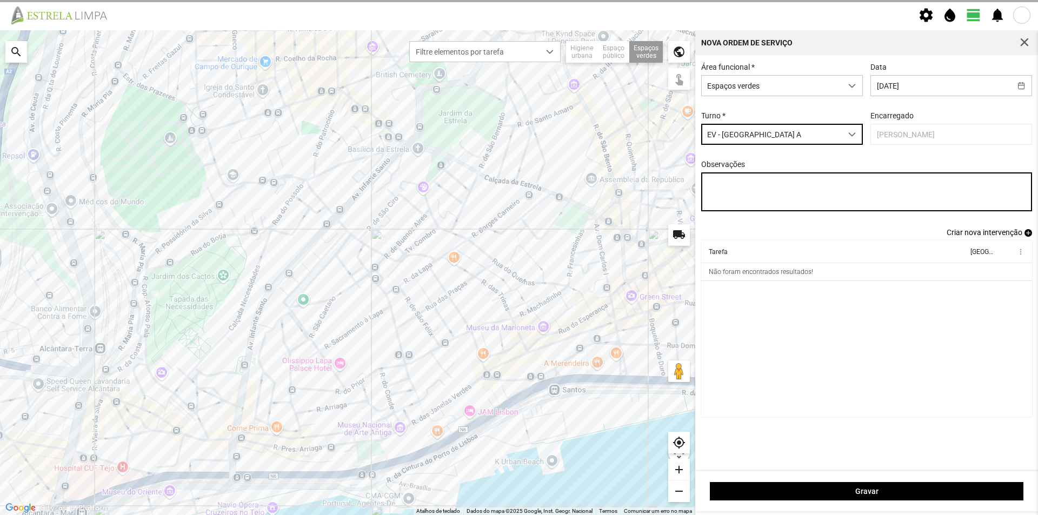
click at [736, 187] on textarea "Observações" at bounding box center [866, 191] width 331 height 39
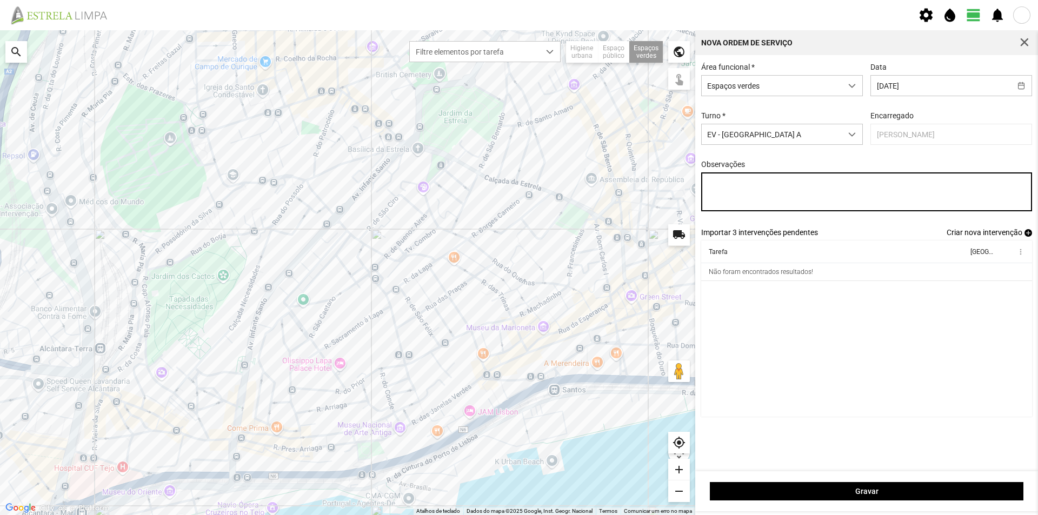
click at [747, 191] on textarea "Observações" at bounding box center [866, 191] width 331 height 39
paste textarea "Canteiro da R. [PERSON_NAME] [PERSON_NAME]"
type textarea "Canteiro da R. [PERSON_NAME] [PERSON_NAME]"
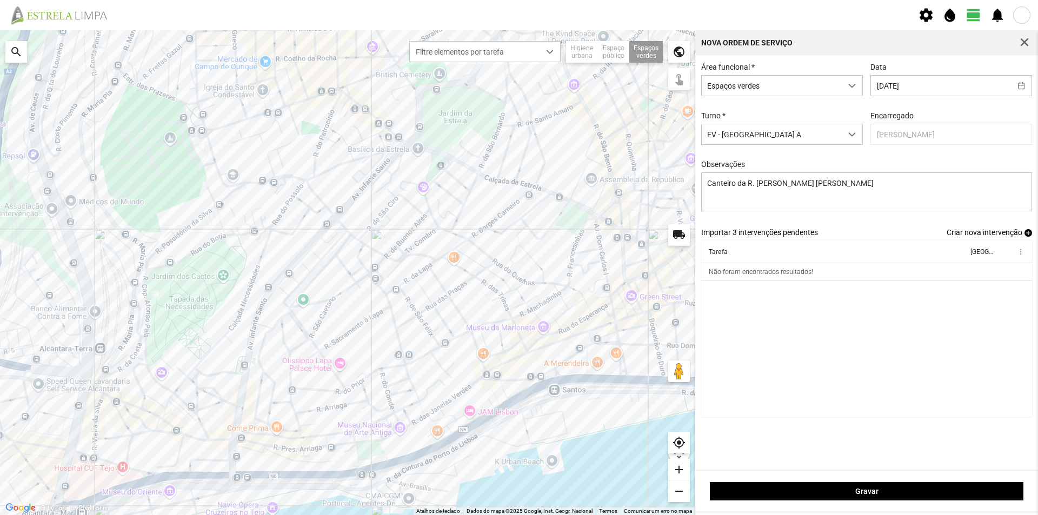
click at [1027, 236] on span "add" at bounding box center [1028, 233] width 8 height 8
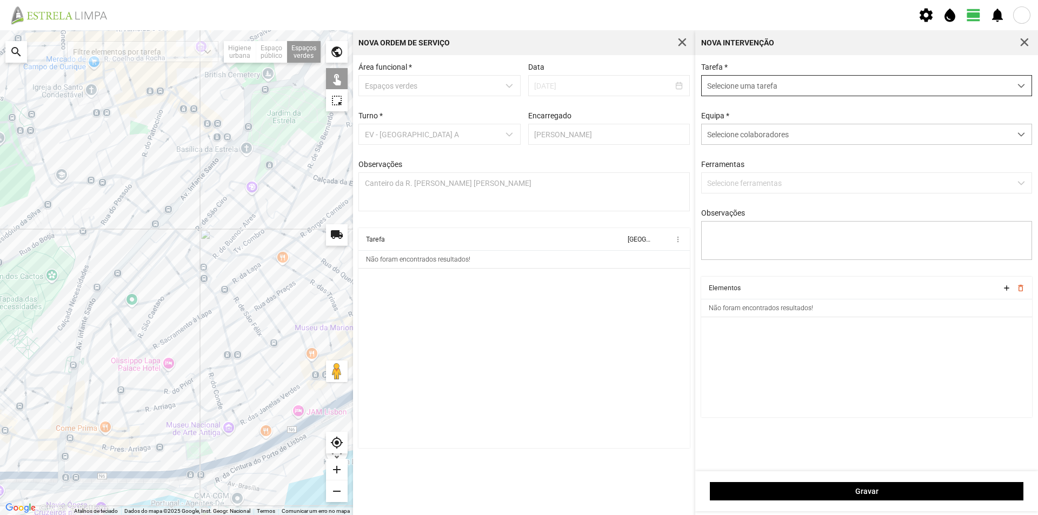
click at [718, 89] on span "Selecione uma tarefa" at bounding box center [855, 86] width 309 height 20
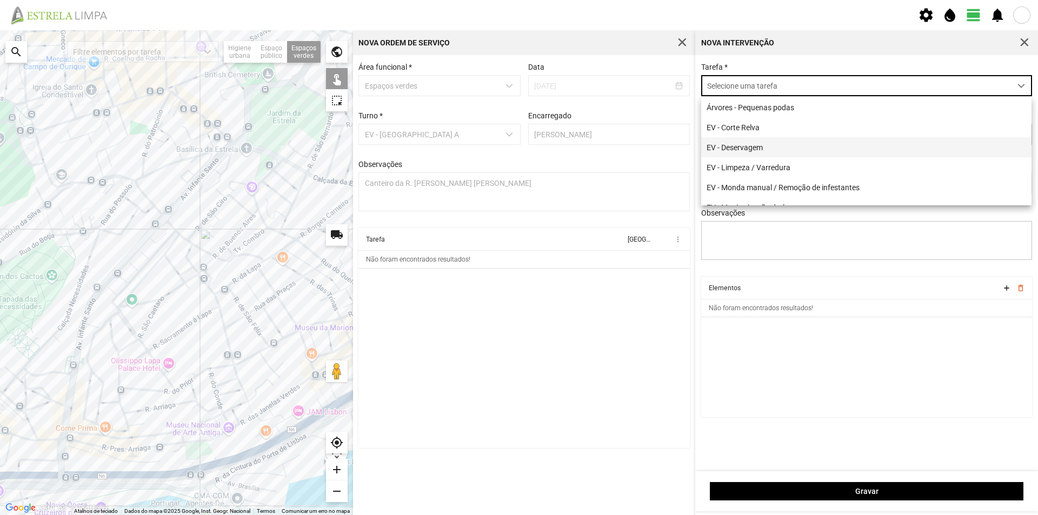
click at [736, 149] on li "EV - Deservagem" at bounding box center [866, 147] width 330 height 20
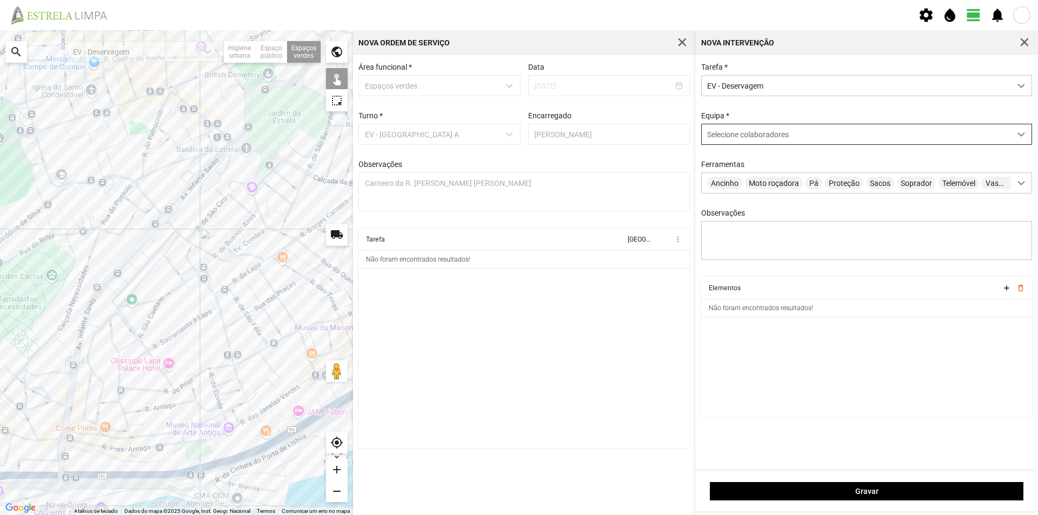
click at [739, 133] on span "Selecione colaboradores" at bounding box center [748, 134] width 82 height 9
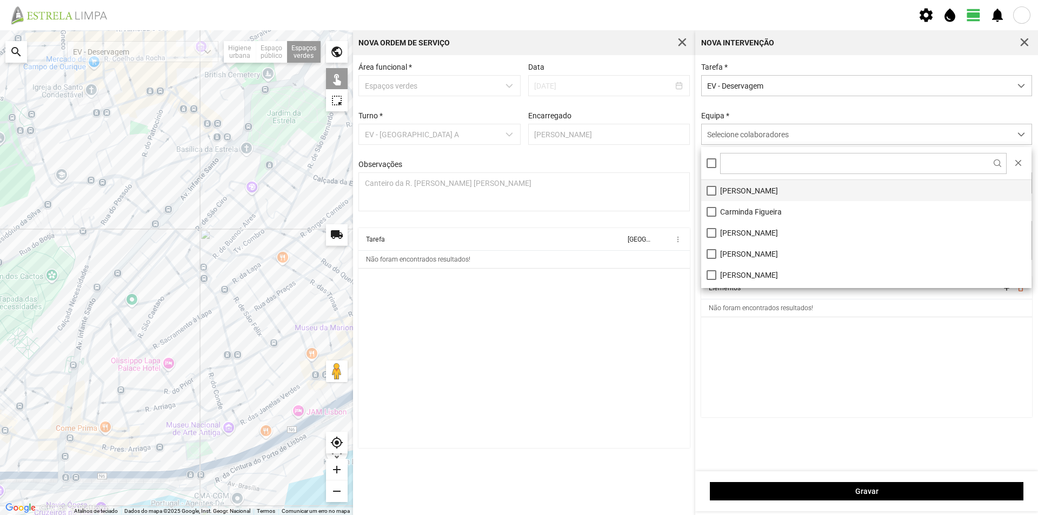
click at [744, 192] on li "[PERSON_NAME]" at bounding box center [866, 190] width 330 height 21
click at [760, 353] on cdk-virtual-scroll-viewport "Elementos add delete_outline Não foram encontrados resultados!" at bounding box center [866, 347] width 331 height 141
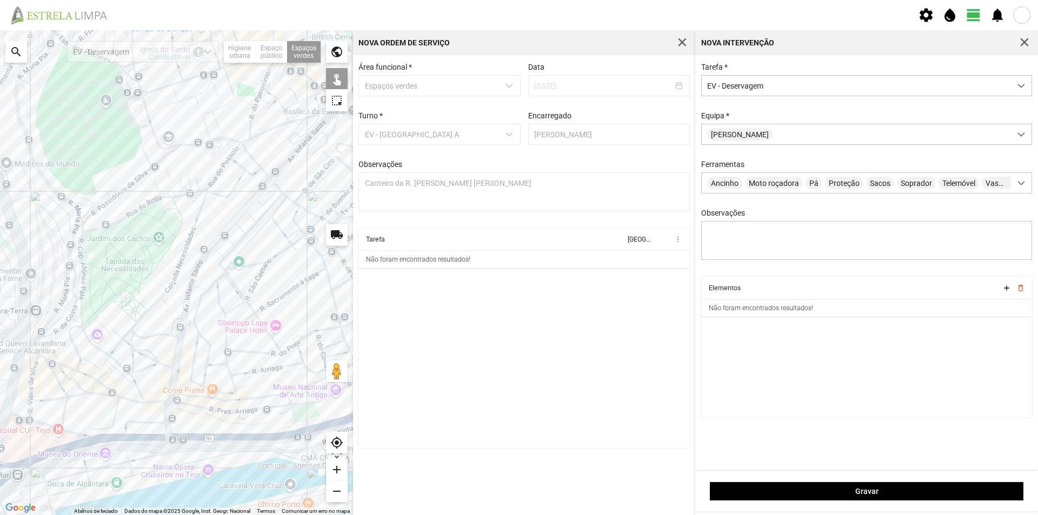
drag, startPoint x: 204, startPoint y: 286, endPoint x: 307, endPoint y: 251, distance: 109.2
click at [317, 245] on div at bounding box center [176, 272] width 353 height 485
click at [183, 406] on div at bounding box center [176, 272] width 353 height 485
click at [183, 405] on div at bounding box center [176, 272] width 353 height 485
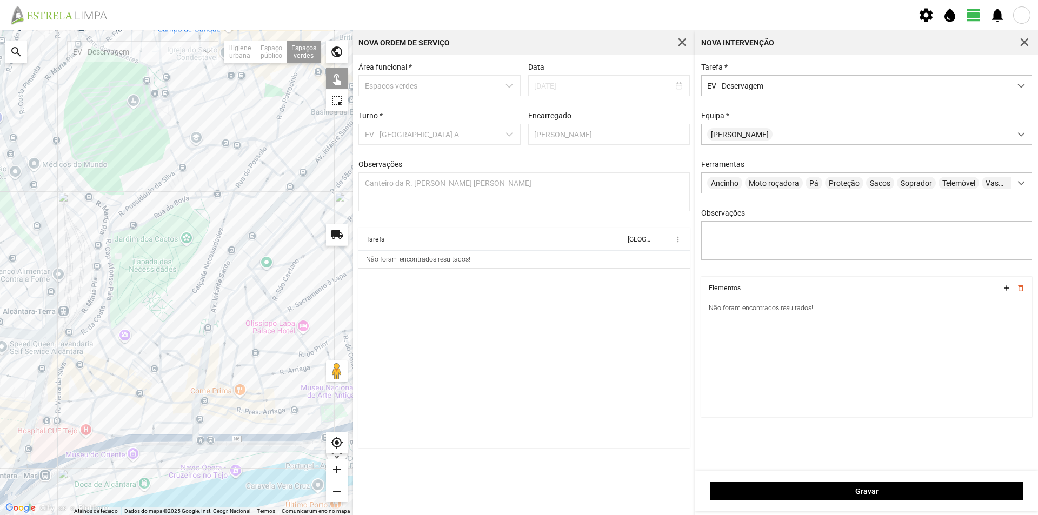
drag, startPoint x: 219, startPoint y: 360, endPoint x: 244, endPoint y: 365, distance: 24.8
click at [244, 365] on div at bounding box center [176, 272] width 353 height 485
click at [221, 328] on div at bounding box center [176, 272] width 353 height 485
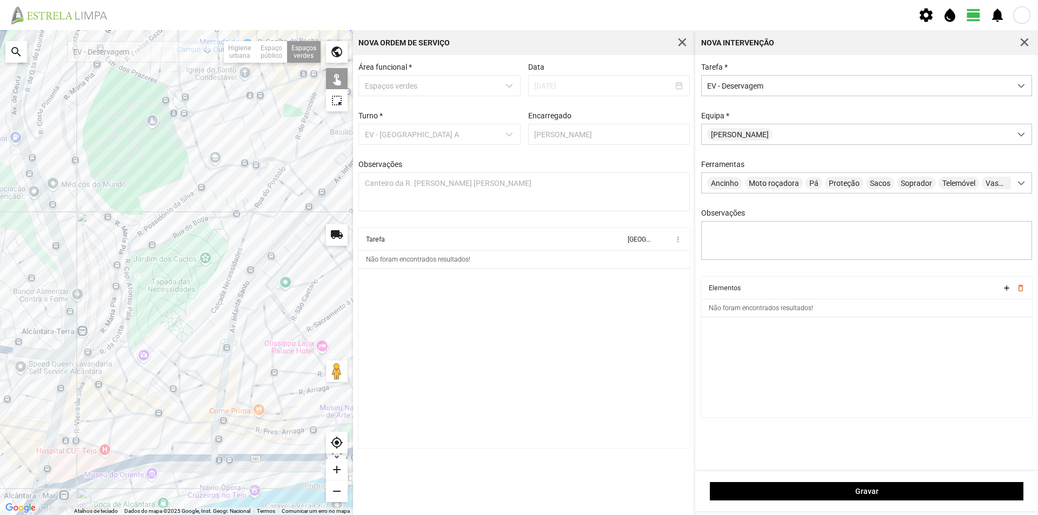
drag, startPoint x: 217, startPoint y: 289, endPoint x: 243, endPoint y: 314, distance: 35.5
click at [243, 314] on div at bounding box center [176, 272] width 353 height 485
click at [211, 191] on div at bounding box center [176, 272] width 353 height 485
click at [238, 204] on div at bounding box center [176, 272] width 353 height 485
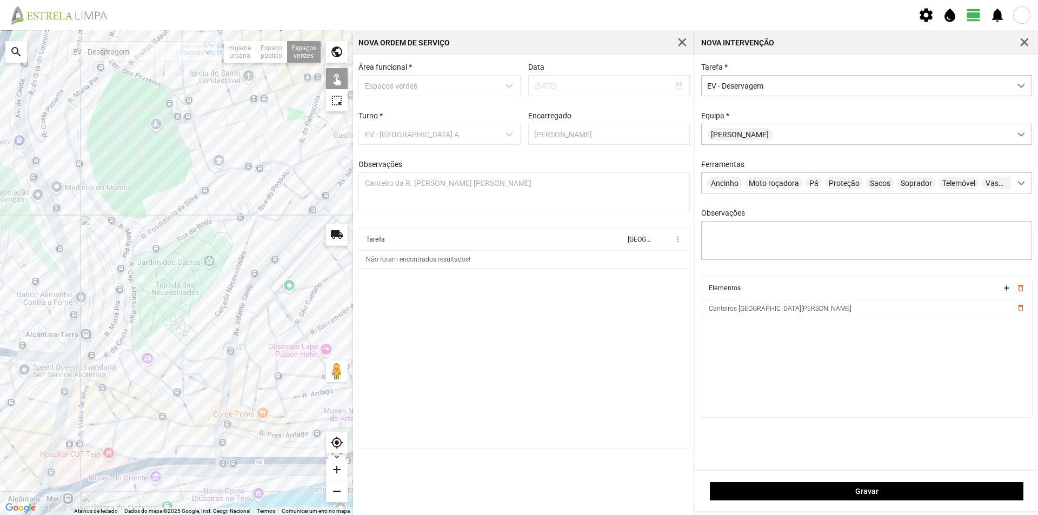
click at [238, 204] on div at bounding box center [176, 272] width 353 height 485
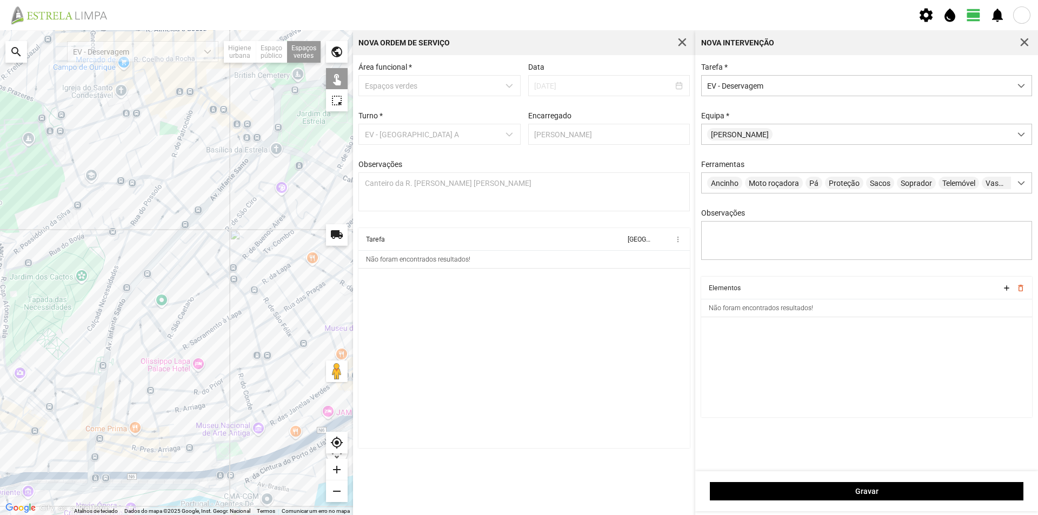
drag, startPoint x: 230, startPoint y: 246, endPoint x: 104, endPoint y: 260, distance: 126.1
click at [104, 260] on div at bounding box center [176, 272] width 353 height 485
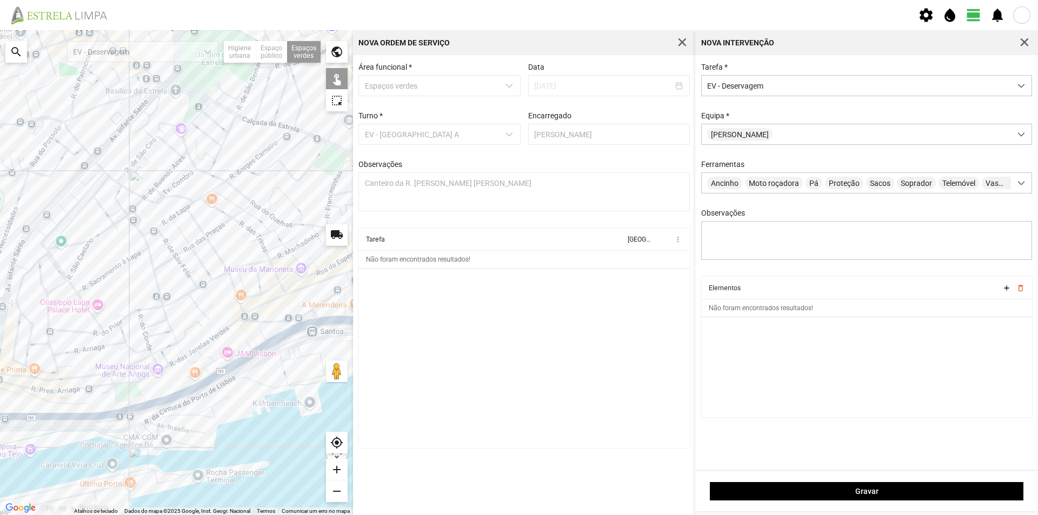
drag, startPoint x: 244, startPoint y: 305, endPoint x: 144, endPoint y: 246, distance: 116.0
click at [144, 246] on div at bounding box center [176, 272] width 353 height 485
click at [251, 317] on div at bounding box center [176, 272] width 353 height 485
click at [251, 316] on div at bounding box center [176, 272] width 353 height 485
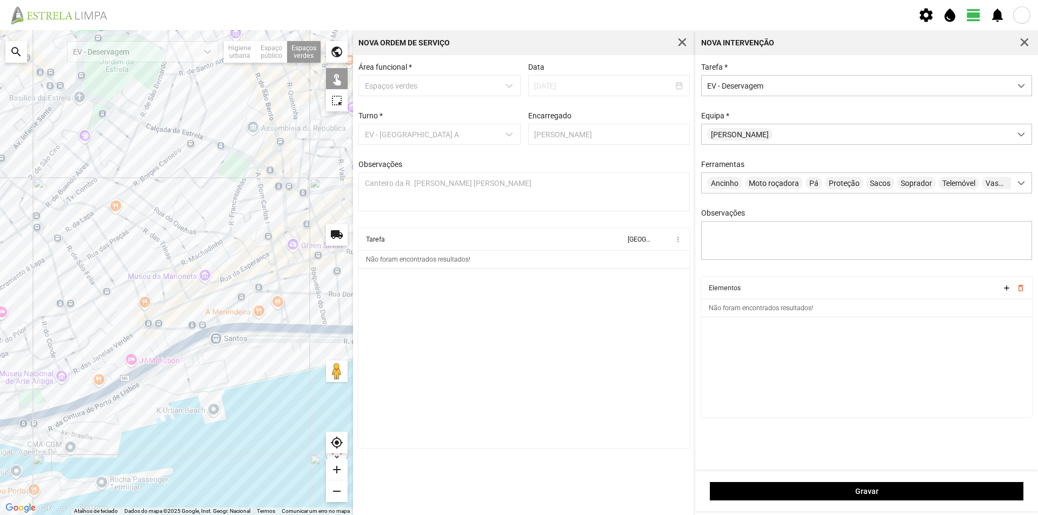
drag, startPoint x: 266, startPoint y: 324, endPoint x: 169, endPoint y: 331, distance: 97.5
click at [169, 331] on div at bounding box center [176, 272] width 353 height 485
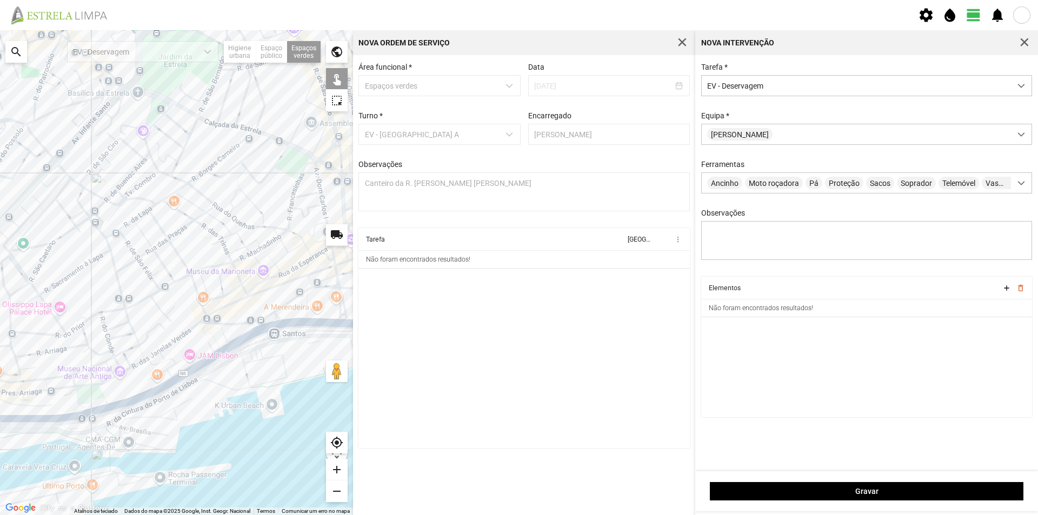
drag, startPoint x: 193, startPoint y: 255, endPoint x: 268, endPoint y: 249, distance: 74.3
click at [268, 249] on div at bounding box center [176, 272] width 353 height 485
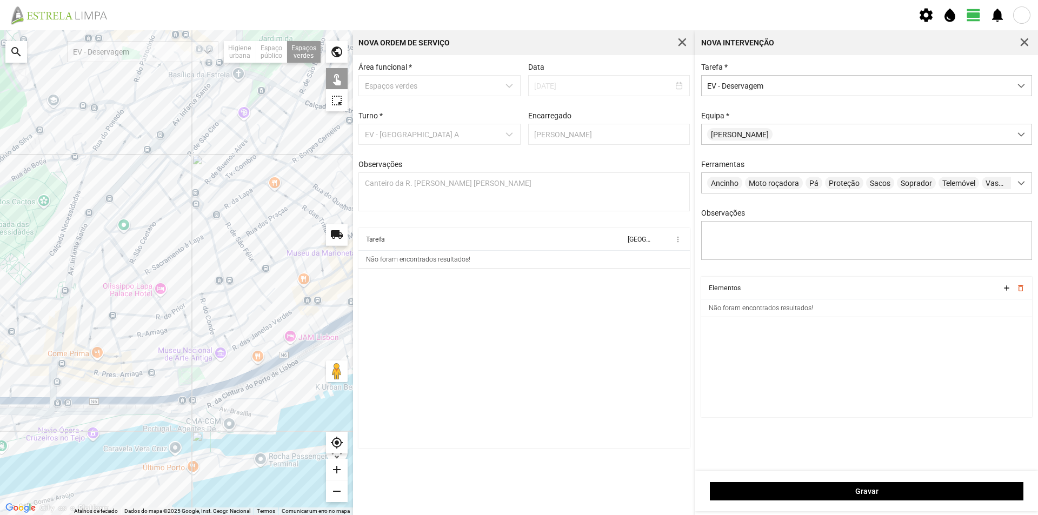
drag, startPoint x: 259, startPoint y: 242, endPoint x: 282, endPoint y: 237, distance: 23.7
click at [272, 239] on div at bounding box center [176, 272] width 353 height 485
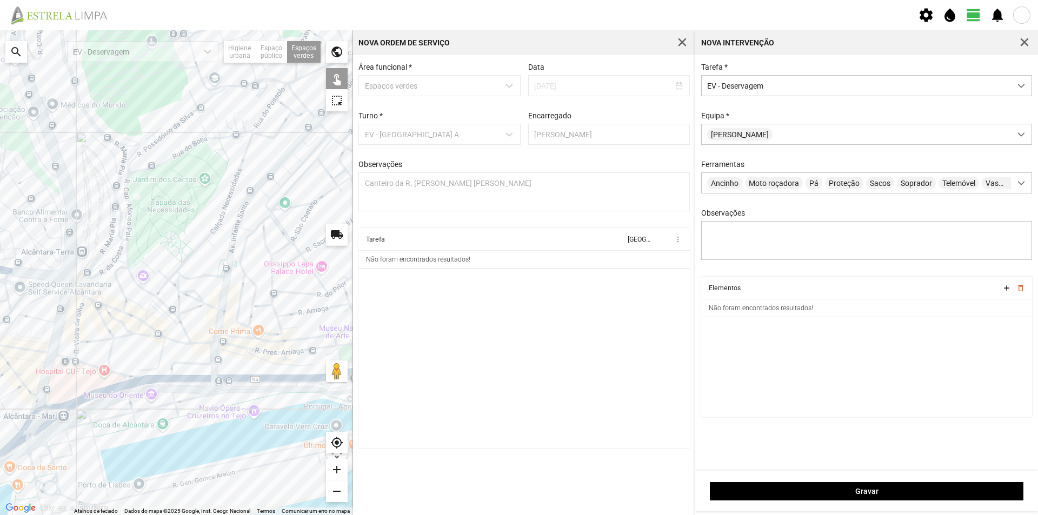
drag, startPoint x: 215, startPoint y: 357, endPoint x: 271, endPoint y: 360, distance: 56.9
click at [271, 360] on div at bounding box center [176, 272] width 353 height 485
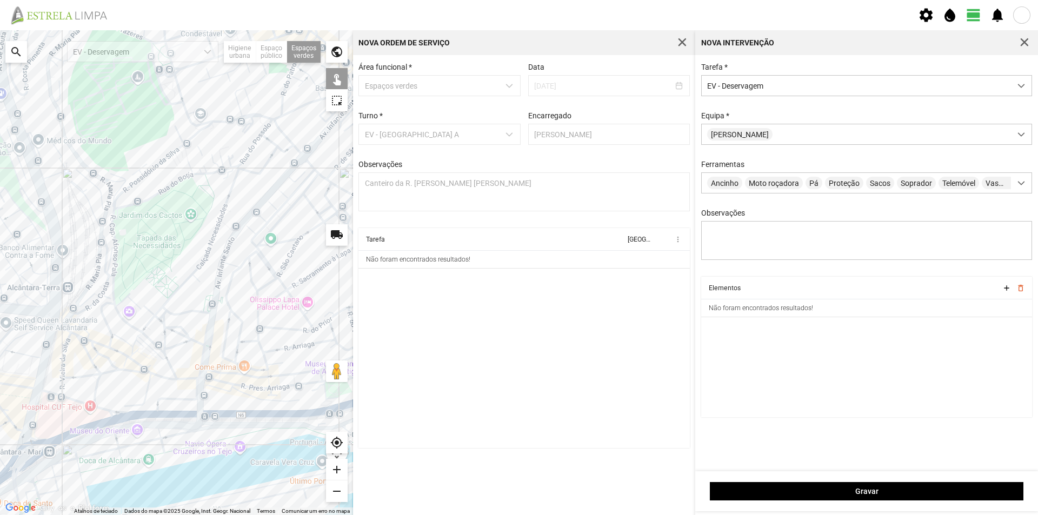
drag, startPoint x: 156, startPoint y: 360, endPoint x: 142, endPoint y: 398, distance: 39.9
click at [142, 398] on div at bounding box center [176, 272] width 353 height 485
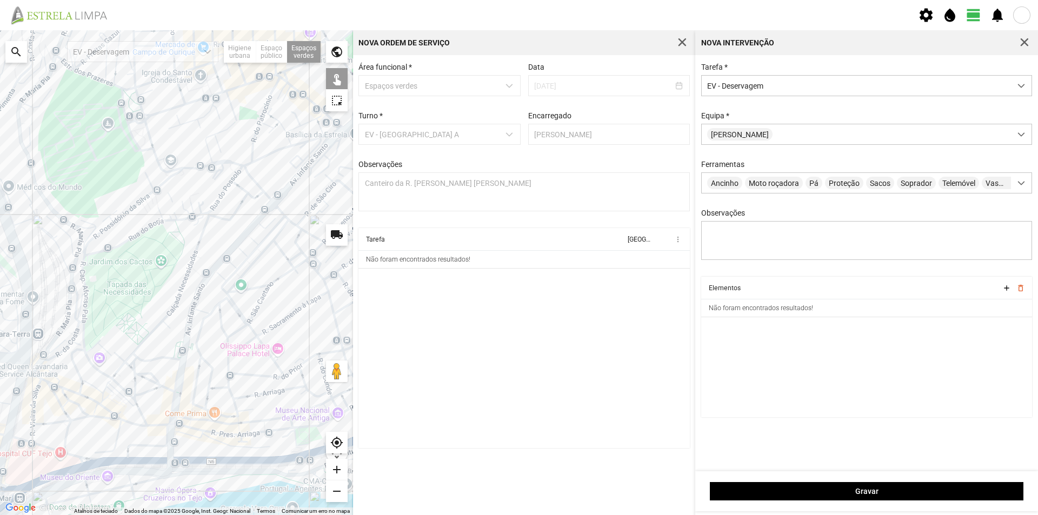
drag, startPoint x: 172, startPoint y: 325, endPoint x: 141, endPoint y: 375, distance: 58.5
click at [141, 375] on div at bounding box center [176, 272] width 353 height 485
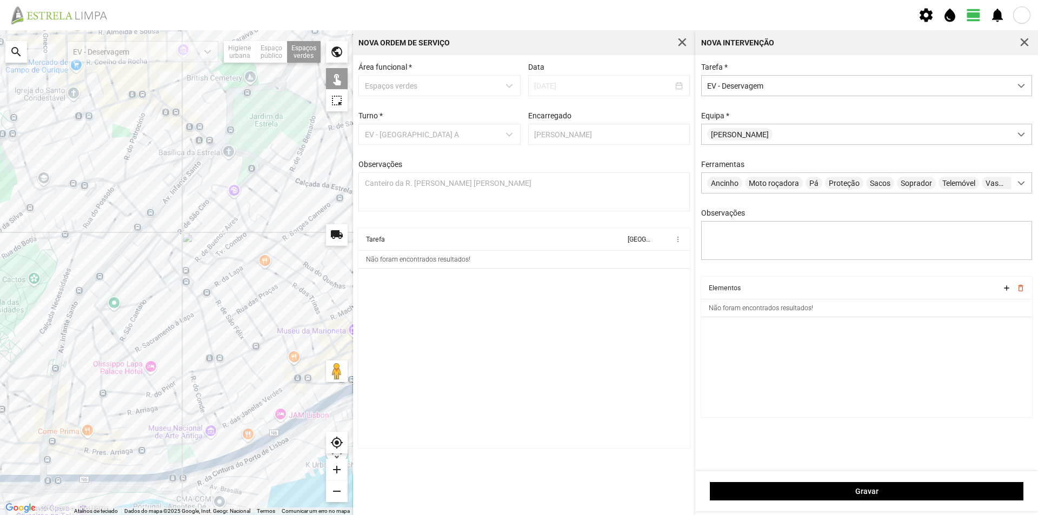
drag, startPoint x: 142, startPoint y: 349, endPoint x: 23, endPoint y: 359, distance: 119.8
click at [23, 359] on div at bounding box center [176, 272] width 353 height 485
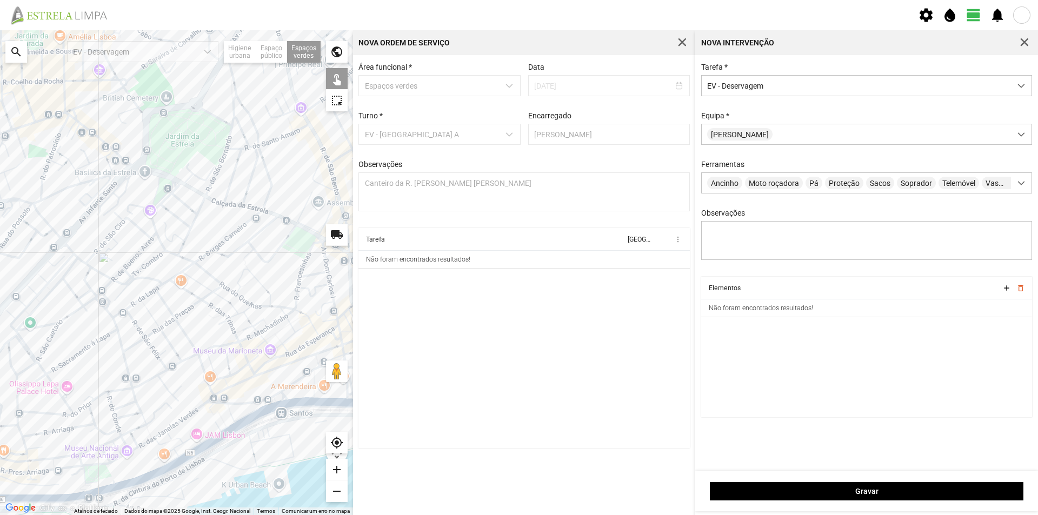
drag, startPoint x: 146, startPoint y: 345, endPoint x: 129, endPoint y: 337, distance: 18.9
click at [121, 351] on div at bounding box center [176, 272] width 353 height 485
click at [197, 222] on div at bounding box center [176, 272] width 353 height 485
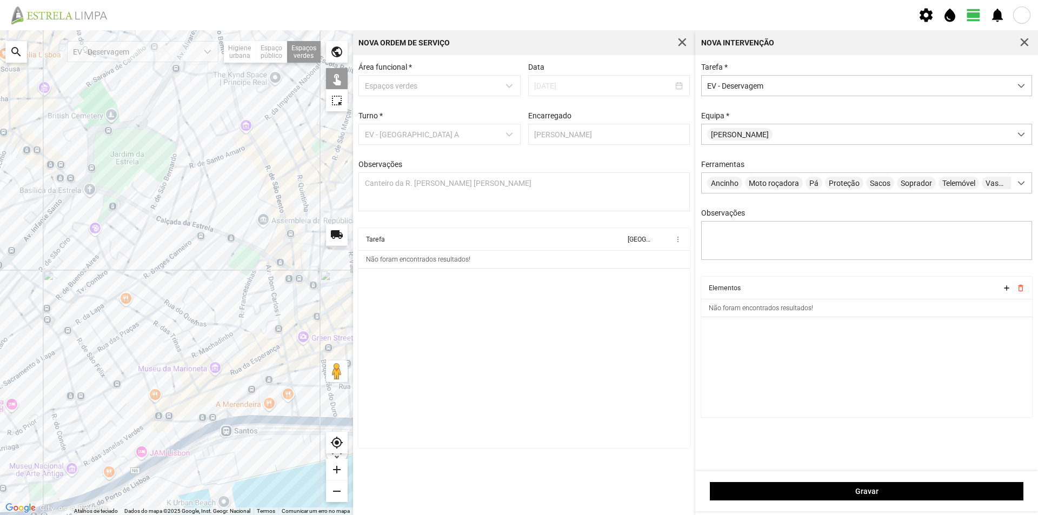
drag, startPoint x: 178, startPoint y: 259, endPoint x: 128, endPoint y: 272, distance: 51.4
click at [130, 271] on div at bounding box center [176, 272] width 353 height 485
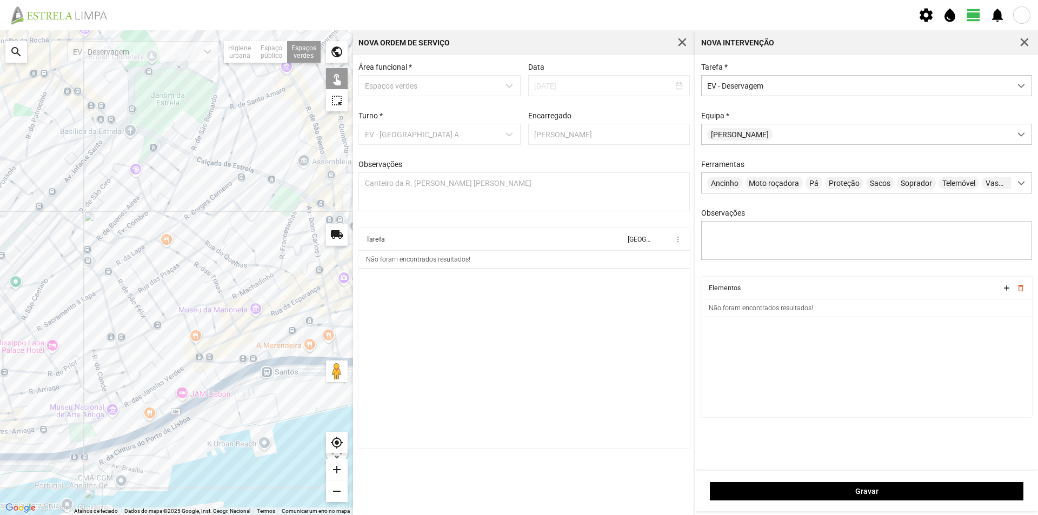
drag, startPoint x: 179, startPoint y: 348, endPoint x: 237, endPoint y: 278, distance: 91.0
click at [237, 278] on div at bounding box center [176, 272] width 353 height 485
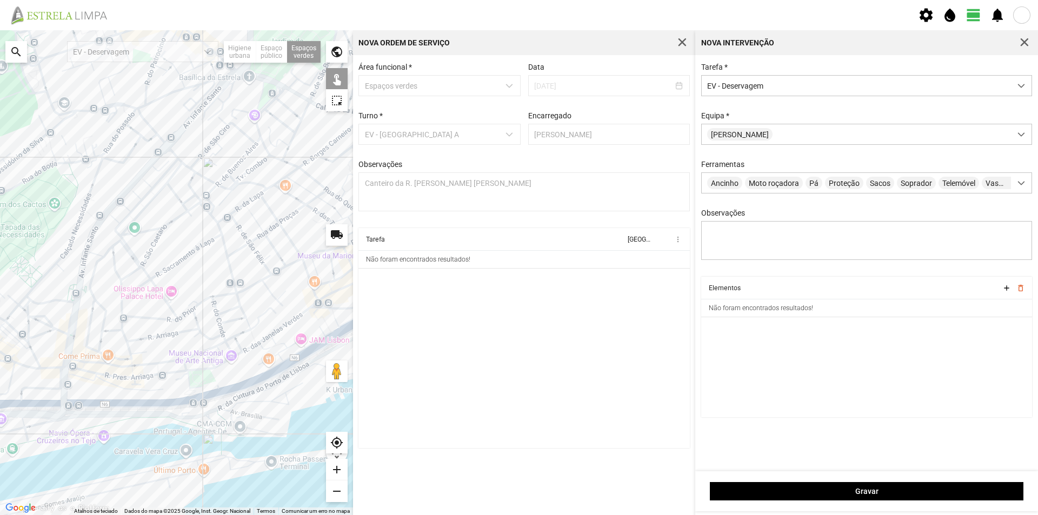
drag, startPoint x: 229, startPoint y: 316, endPoint x: 253, endPoint y: 309, distance: 25.3
click at [246, 311] on div at bounding box center [176, 272] width 353 height 485
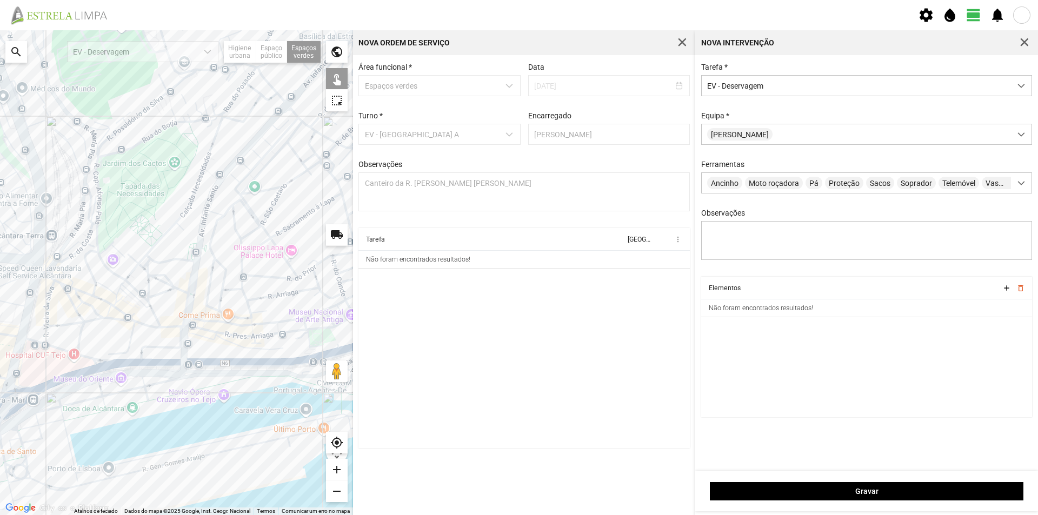
drag, startPoint x: 181, startPoint y: 326, endPoint x: 239, endPoint y: 308, distance: 61.0
click at [239, 308] on div at bounding box center [176, 272] width 353 height 485
click at [118, 316] on div at bounding box center [176, 272] width 353 height 485
click at [193, 335] on div at bounding box center [176, 272] width 353 height 485
click at [117, 317] on div at bounding box center [176, 272] width 353 height 485
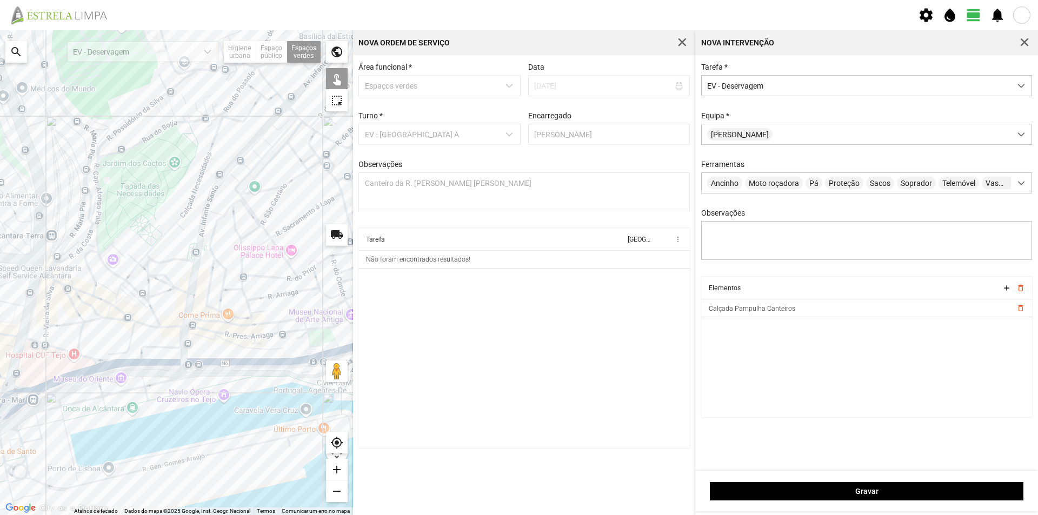
click at [186, 337] on div at bounding box center [176, 272] width 353 height 485
click at [208, 254] on div at bounding box center [176, 272] width 353 height 485
click at [206, 257] on div at bounding box center [176, 272] width 353 height 485
click at [191, 333] on div at bounding box center [176, 272] width 353 height 485
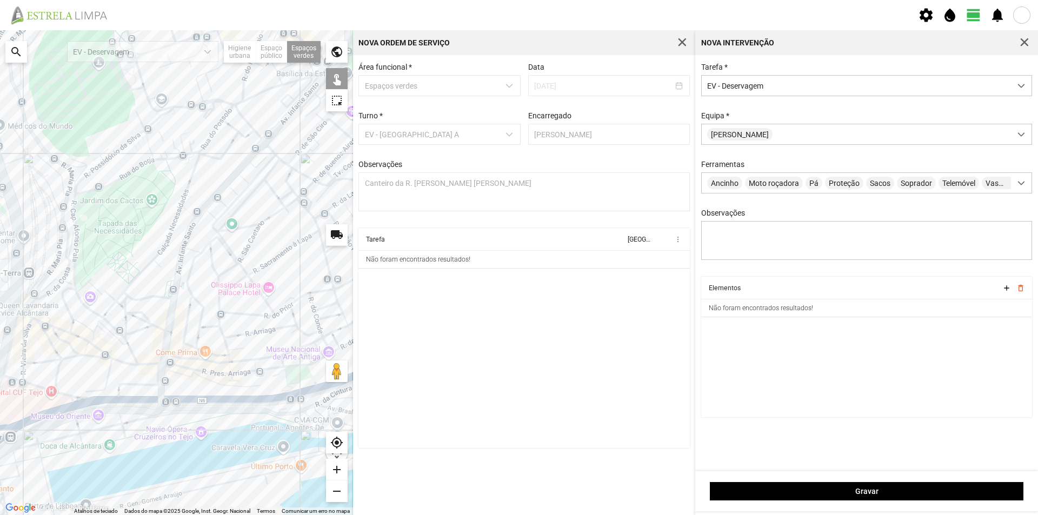
drag, startPoint x: 231, startPoint y: 311, endPoint x: 209, endPoint y: 349, distance: 44.3
click at [209, 349] on div at bounding box center [176, 272] width 353 height 485
click at [65, 175] on div at bounding box center [176, 272] width 353 height 485
click at [68, 179] on div at bounding box center [176, 272] width 353 height 485
click at [84, 215] on div at bounding box center [176, 272] width 353 height 485
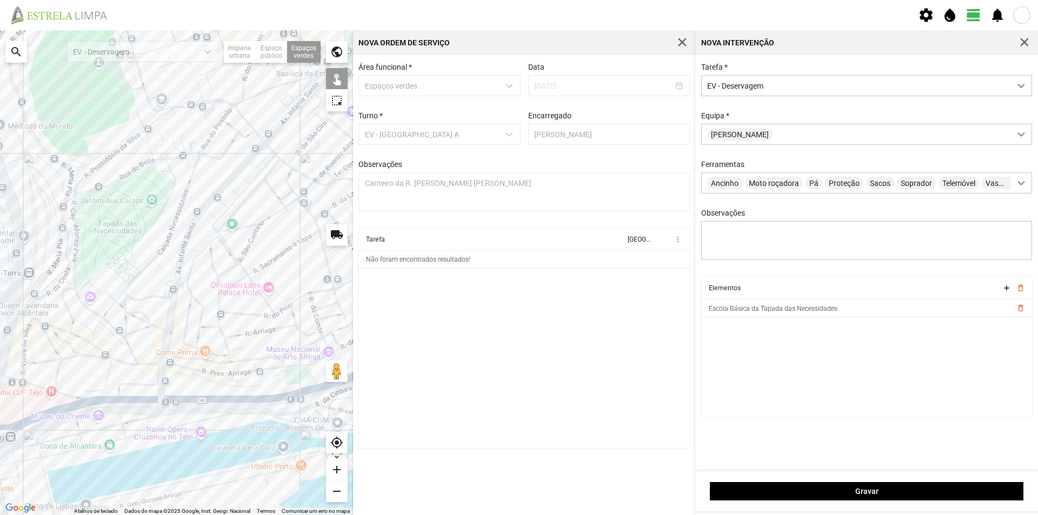
click at [86, 217] on div at bounding box center [176, 272] width 353 height 485
click at [50, 173] on div at bounding box center [176, 272] width 353 height 485
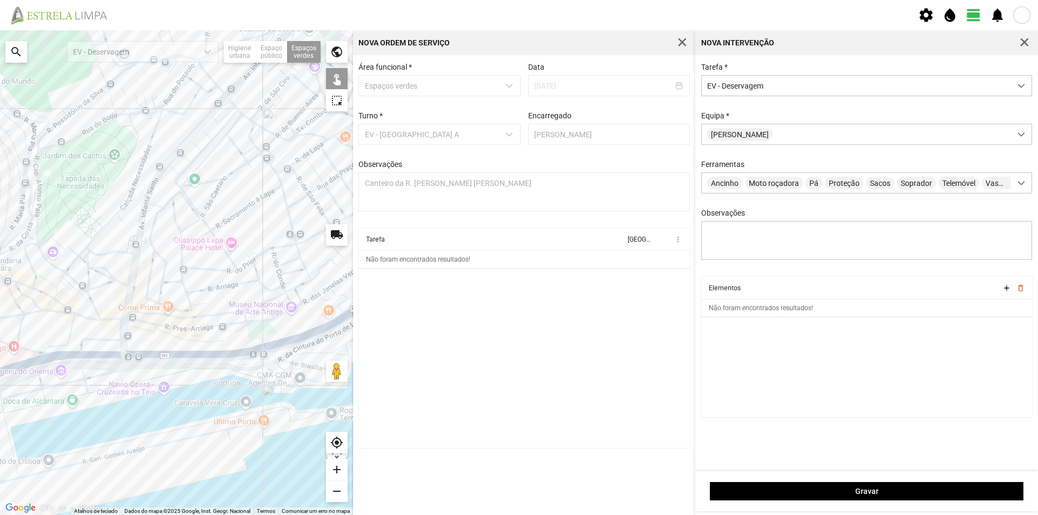
drag, startPoint x: 150, startPoint y: 216, endPoint x: 132, endPoint y: 156, distance: 63.3
click at [128, 156] on div at bounding box center [176, 272] width 353 height 485
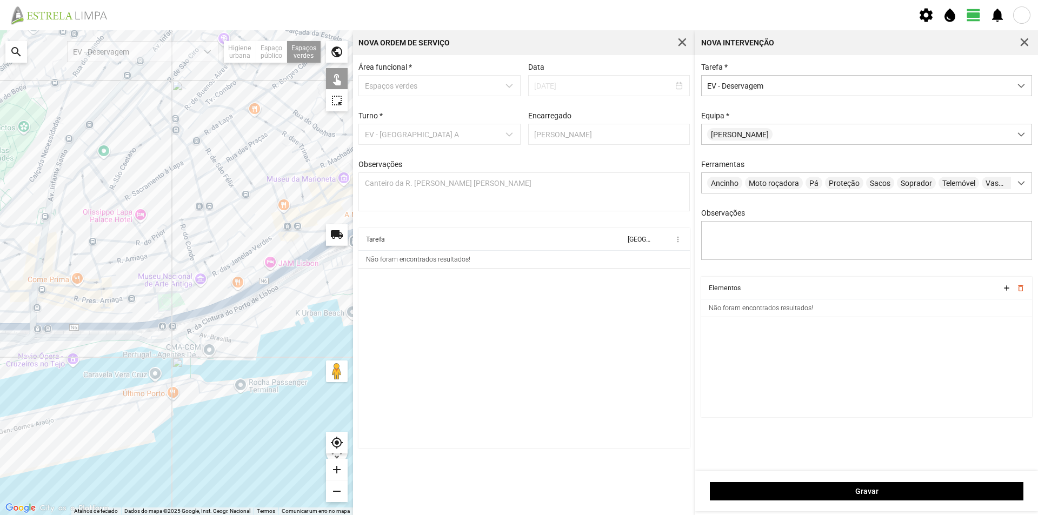
drag, startPoint x: 110, startPoint y: 280, endPoint x: 11, endPoint y: 240, distance: 106.0
click at [11, 242] on div at bounding box center [176, 272] width 353 height 485
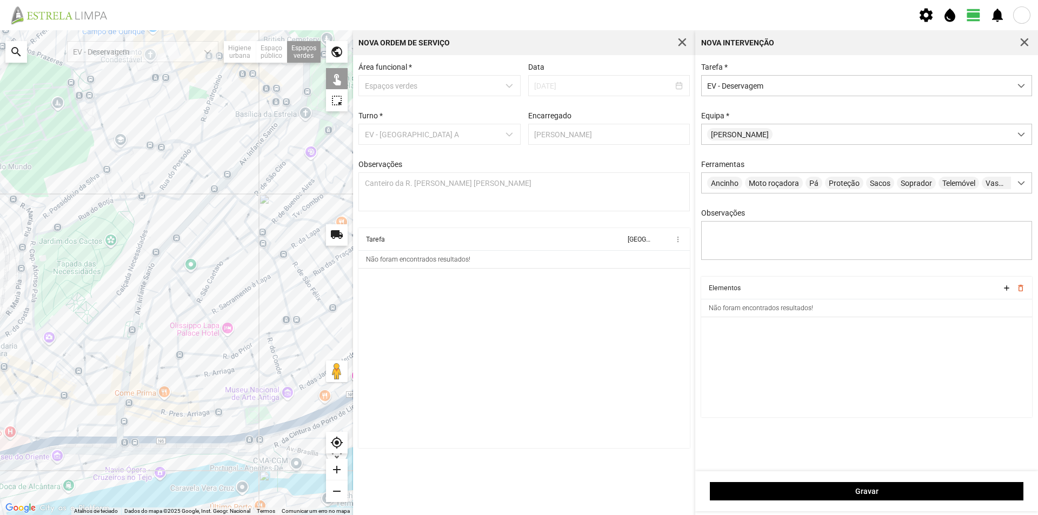
drag, startPoint x: 189, startPoint y: 192, endPoint x: 259, endPoint y: 324, distance: 149.7
click at [259, 324] on div at bounding box center [176, 272] width 353 height 485
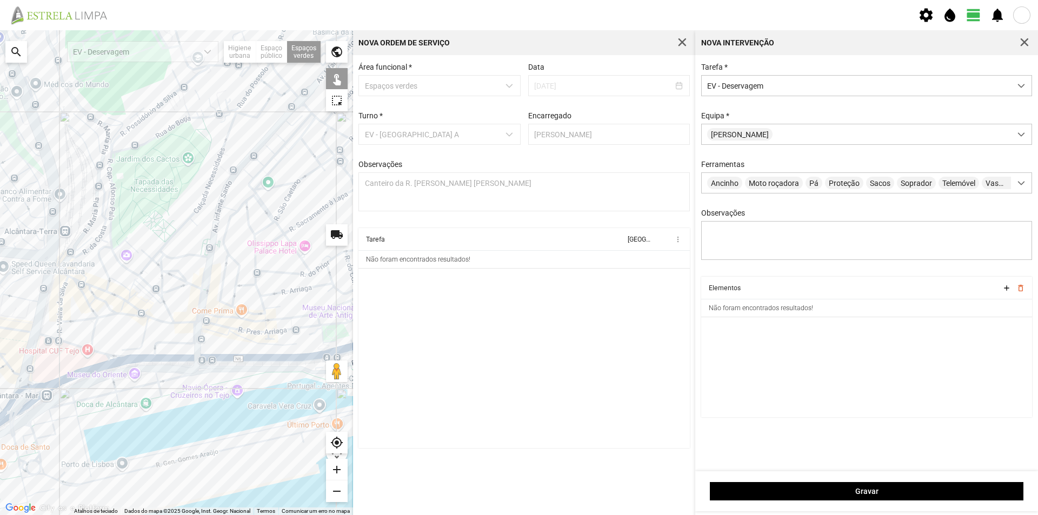
drag, startPoint x: 179, startPoint y: 329, endPoint x: 267, endPoint y: 246, distance: 120.4
click at [267, 246] on div at bounding box center [176, 272] width 353 height 485
click at [133, 309] on div at bounding box center [176, 272] width 353 height 485
click at [209, 333] on div at bounding box center [176, 272] width 353 height 485
click at [211, 333] on div at bounding box center [176, 272] width 353 height 485
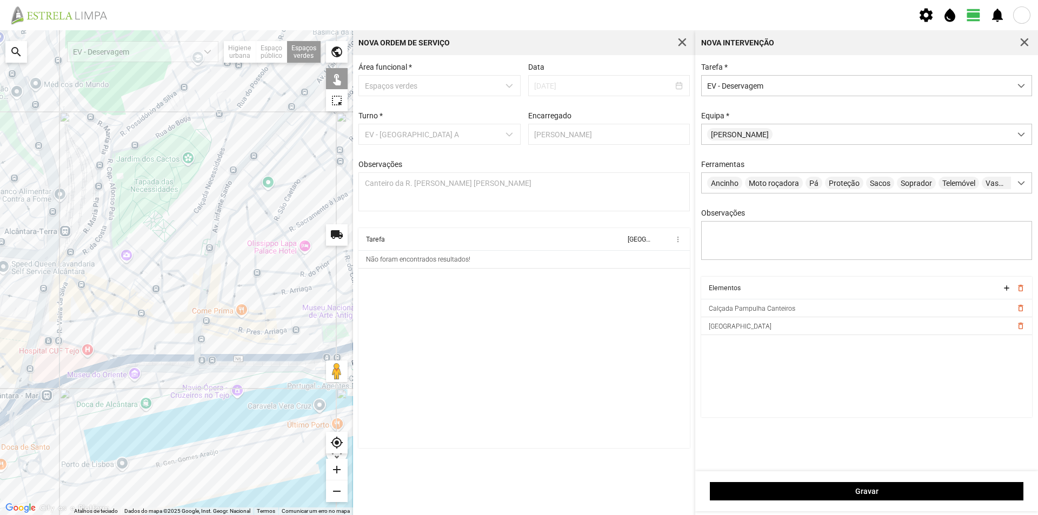
click at [130, 310] on div at bounding box center [176, 272] width 353 height 485
click at [1025, 43] on span "button" at bounding box center [1024, 43] width 10 height 10
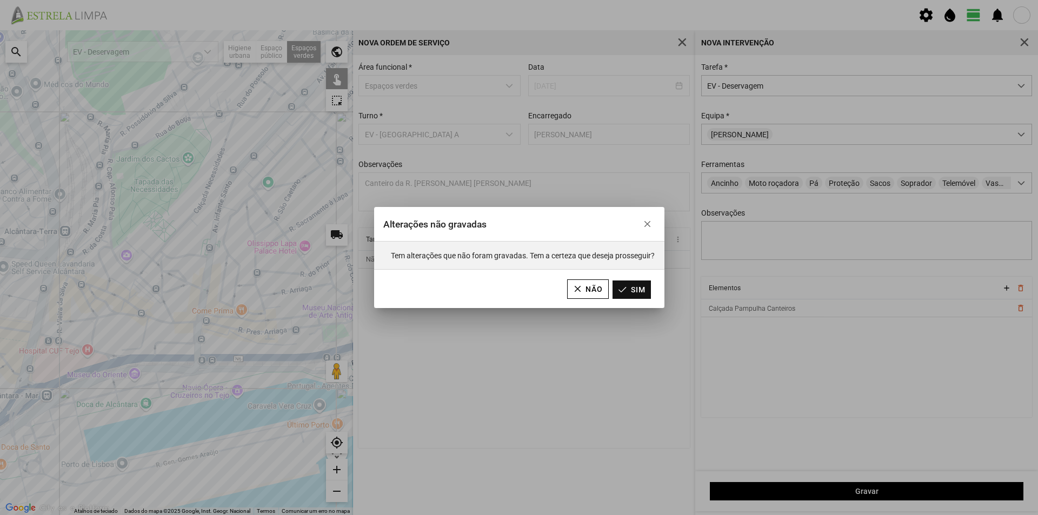
click at [626, 288] on button "Sim" at bounding box center [631, 289] width 38 height 18
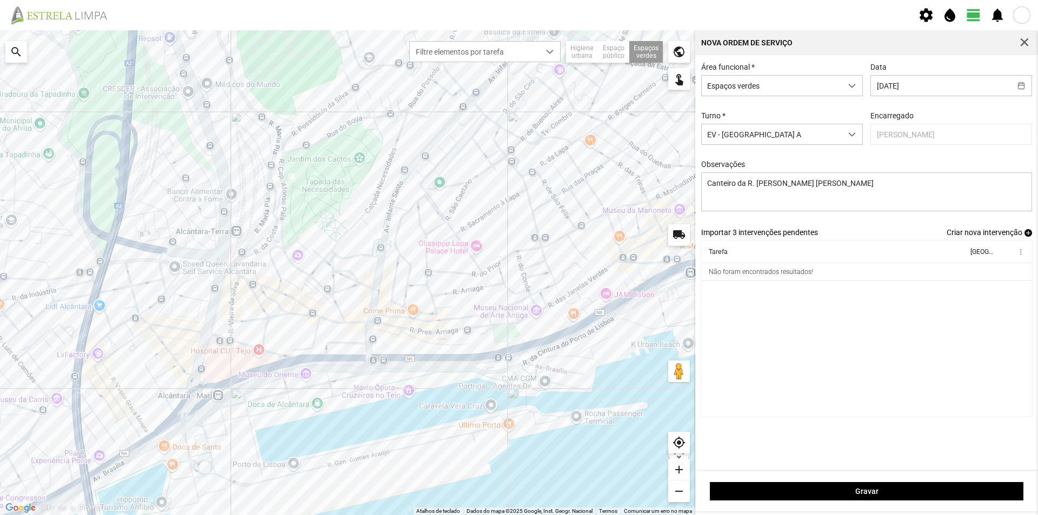
click at [1026, 235] on span "add" at bounding box center [1028, 233] width 8 height 8
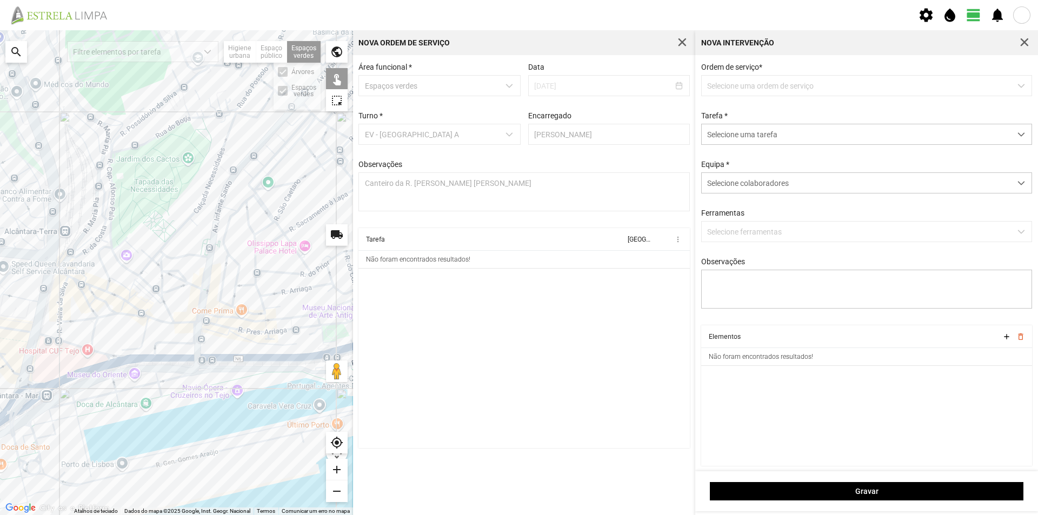
click at [300, 51] on div "Espaços verdes Árvores Espaços verdes" at bounding box center [304, 52] width 34 height 22
click at [201, 330] on div at bounding box center [176, 272] width 353 height 485
click at [209, 336] on div at bounding box center [176, 272] width 353 height 485
click at [203, 333] on div at bounding box center [176, 272] width 353 height 485
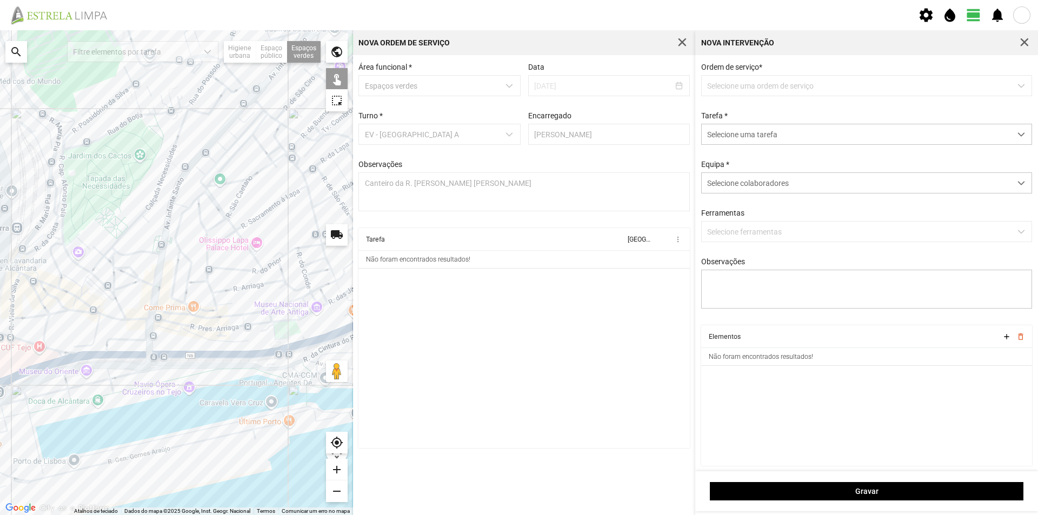
drag, startPoint x: 270, startPoint y: 351, endPoint x: 221, endPoint y: 348, distance: 49.3
click at [221, 348] on div at bounding box center [176, 272] width 353 height 485
click at [1023, 43] on span "button" at bounding box center [1024, 43] width 10 height 10
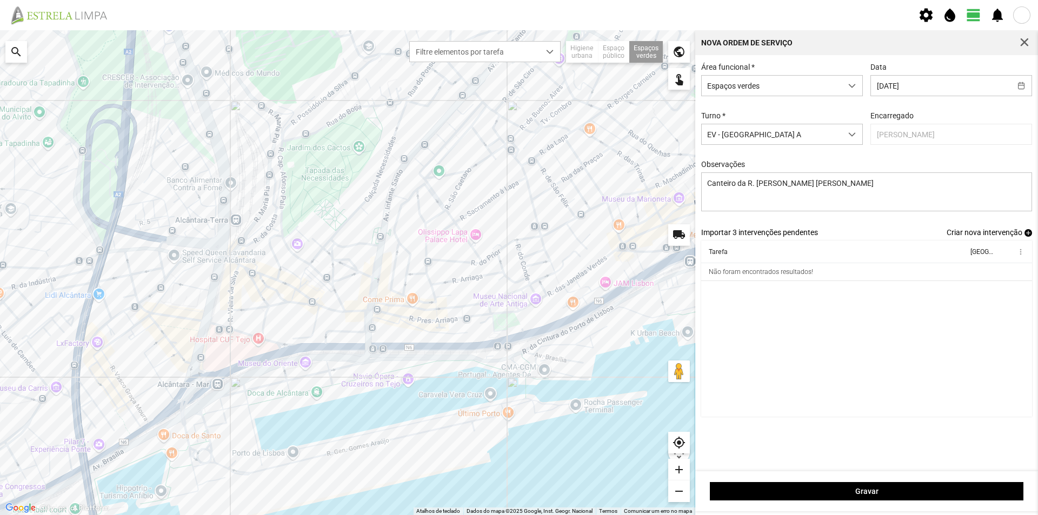
drag, startPoint x: 258, startPoint y: 317, endPoint x: 309, endPoint y: 310, distance: 50.7
click at [322, 304] on div at bounding box center [347, 272] width 695 height 485
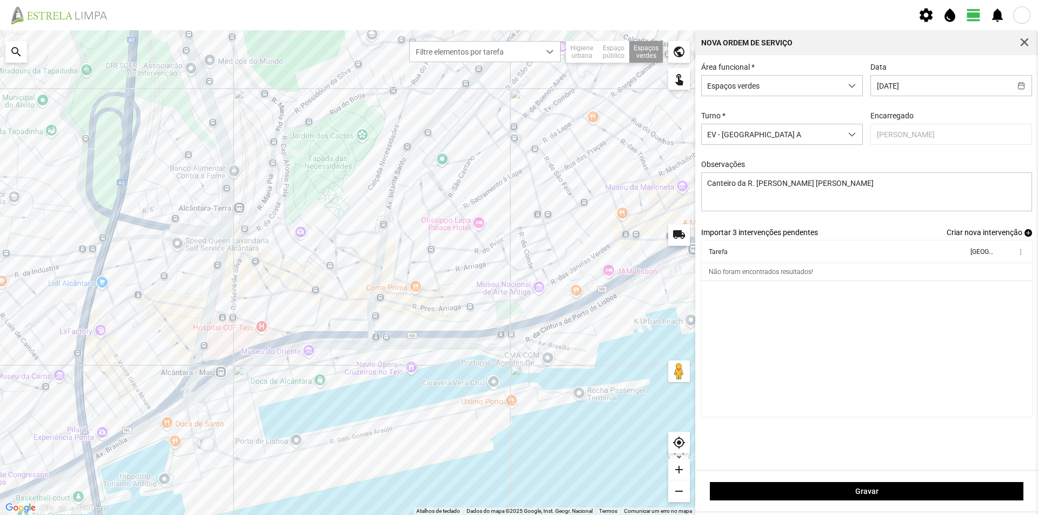
drag, startPoint x: 232, startPoint y: 395, endPoint x: 258, endPoint y: 386, distance: 27.2
click at [257, 388] on div at bounding box center [347, 272] width 695 height 485
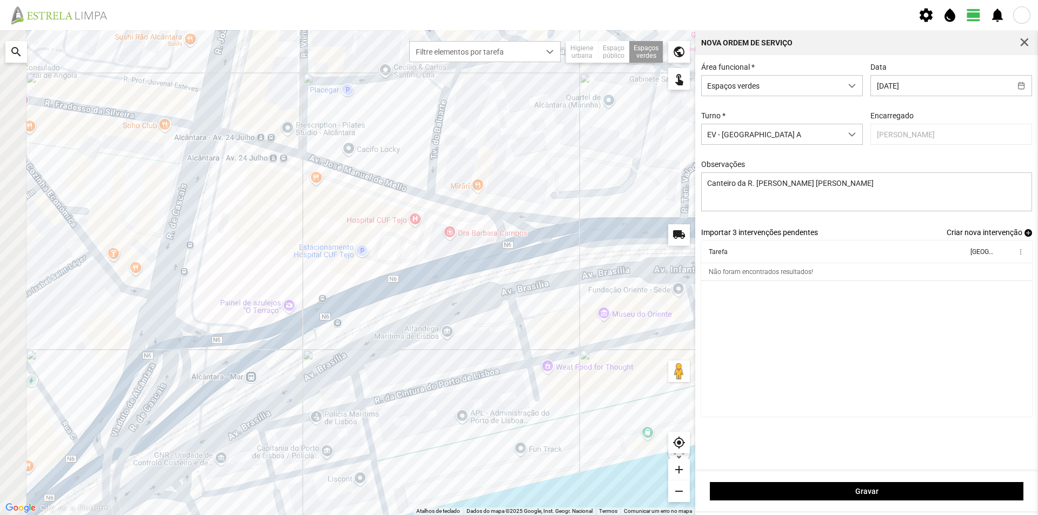
drag, startPoint x: 225, startPoint y: 309, endPoint x: 313, endPoint y: 254, distance: 103.9
click at [312, 255] on div at bounding box center [347, 272] width 695 height 485
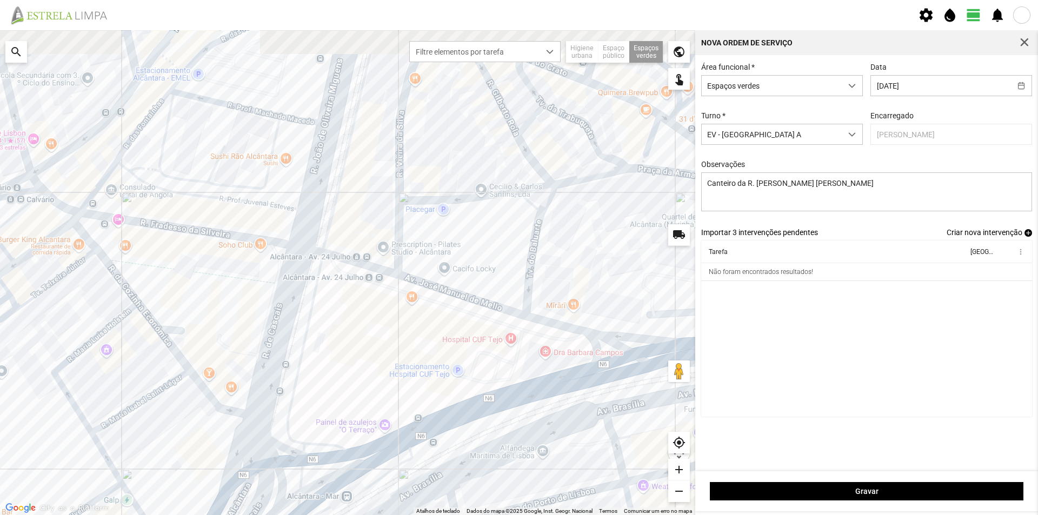
drag, startPoint x: 333, startPoint y: 189, endPoint x: 385, endPoint y: 345, distance: 165.1
click at [385, 346] on div at bounding box center [347, 272] width 695 height 485
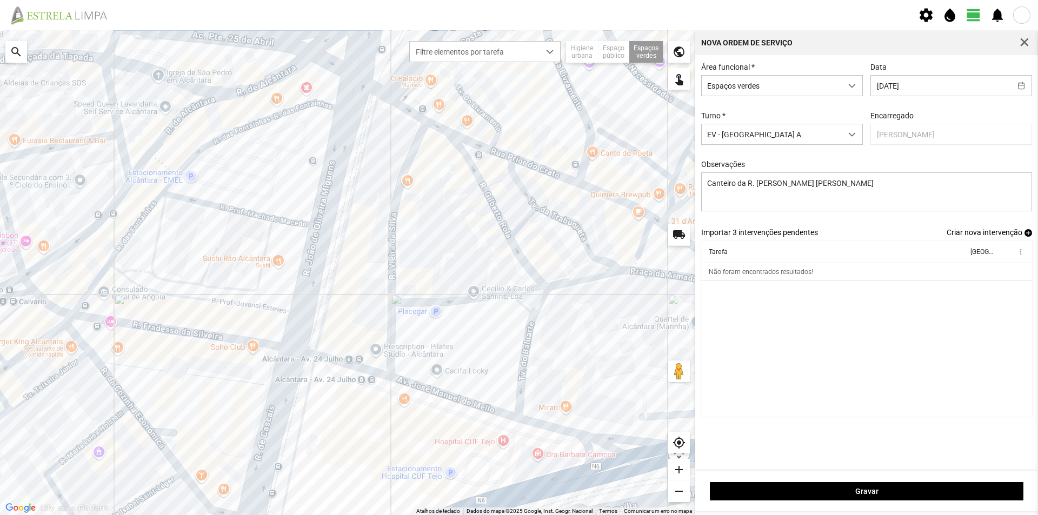
drag, startPoint x: 385, startPoint y: 243, endPoint x: 385, endPoint y: 266, distance: 23.2
click at [385, 266] on div at bounding box center [347, 272] width 695 height 485
click at [352, 190] on div at bounding box center [347, 272] width 695 height 485
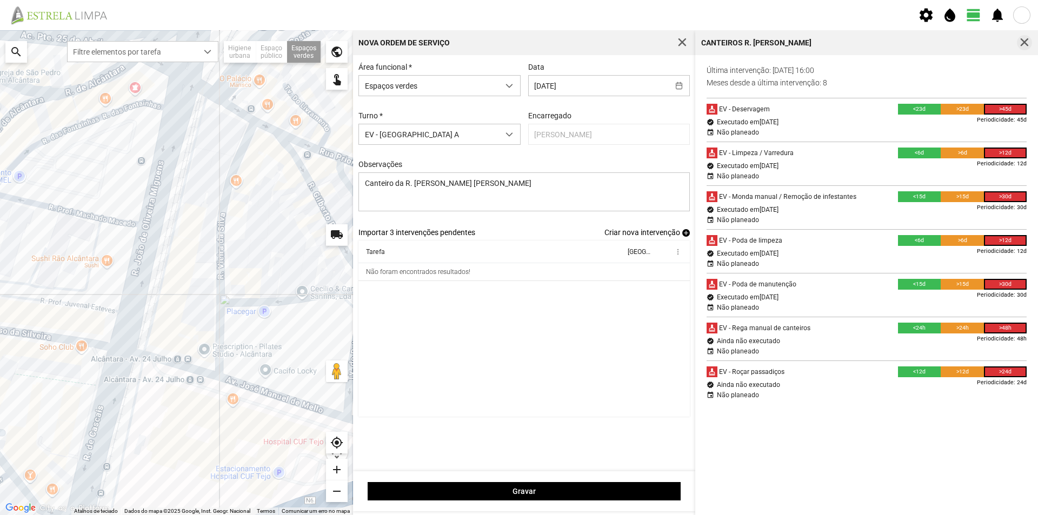
click at [1022, 42] on span "button" at bounding box center [1024, 43] width 10 height 10
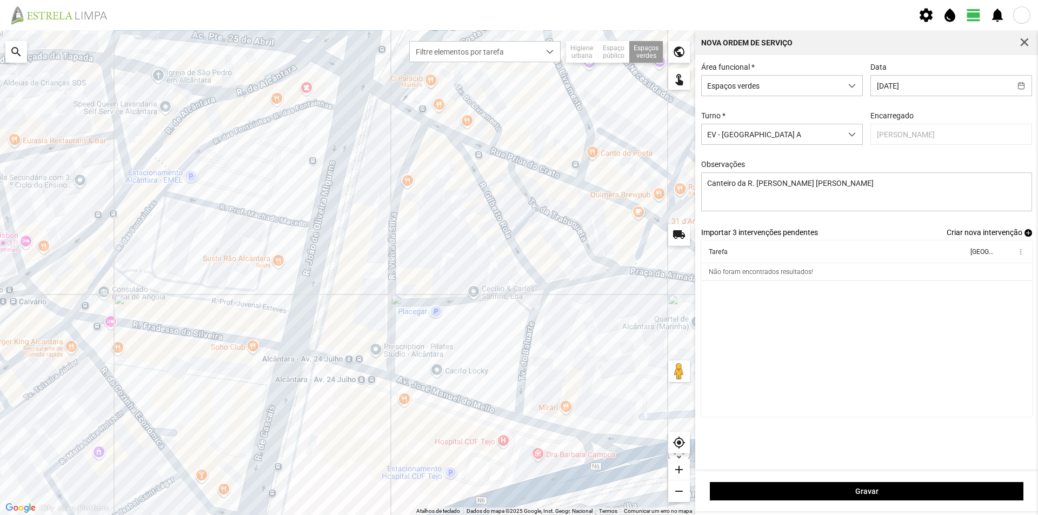
click at [1025, 237] on span "add" at bounding box center [1028, 233] width 8 height 8
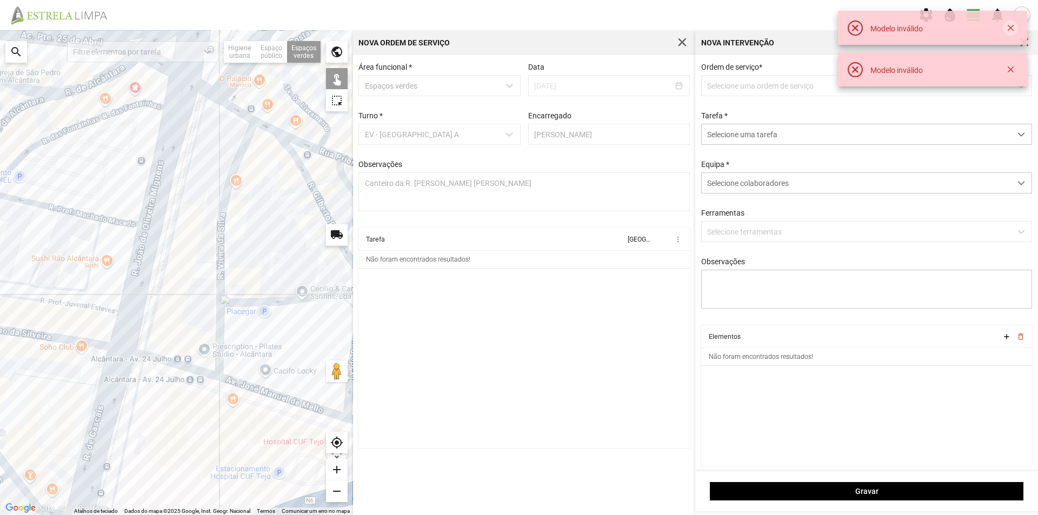
click at [1007, 23] on button "button" at bounding box center [1010, 28] width 15 height 15
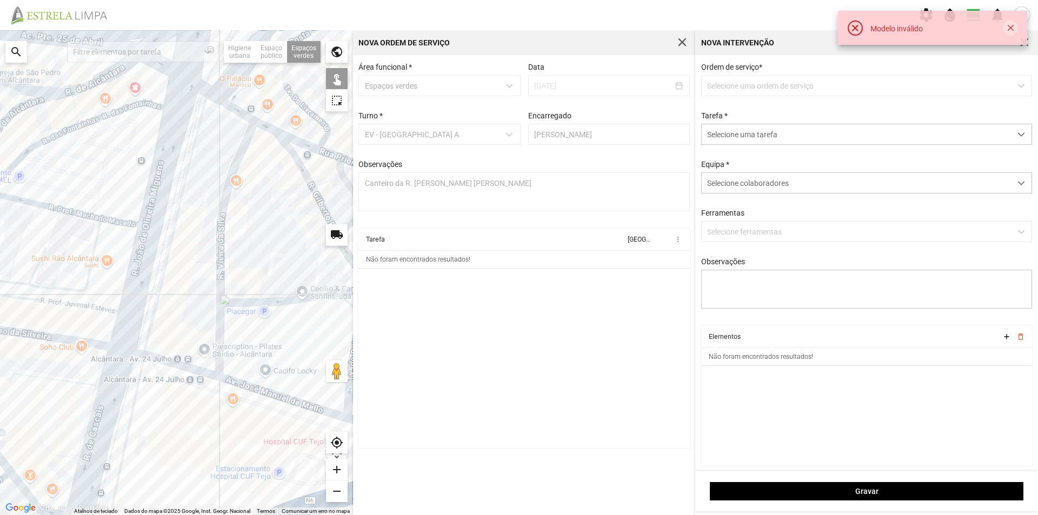
click at [1008, 29] on button "button" at bounding box center [1010, 28] width 15 height 15
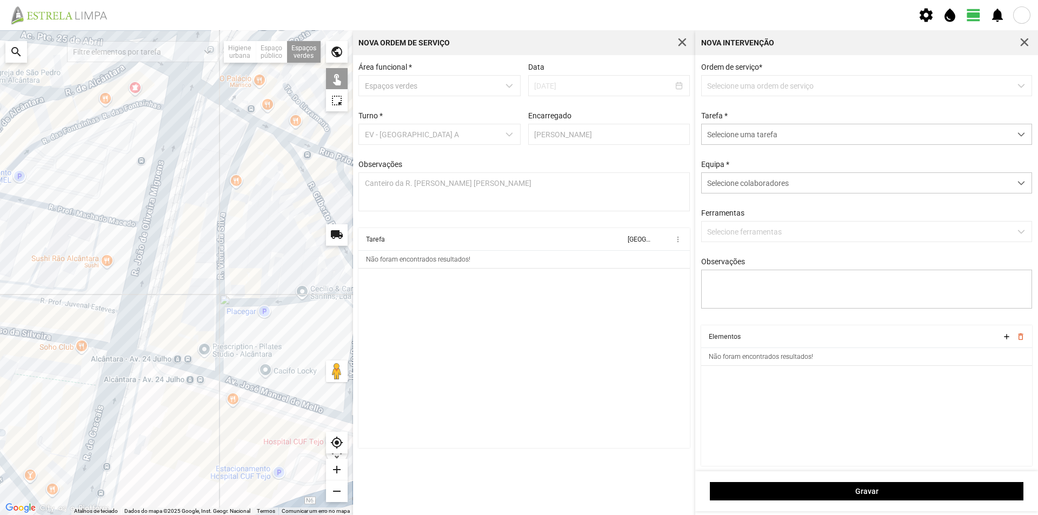
click at [1028, 43] on span "button" at bounding box center [1024, 43] width 10 height 10
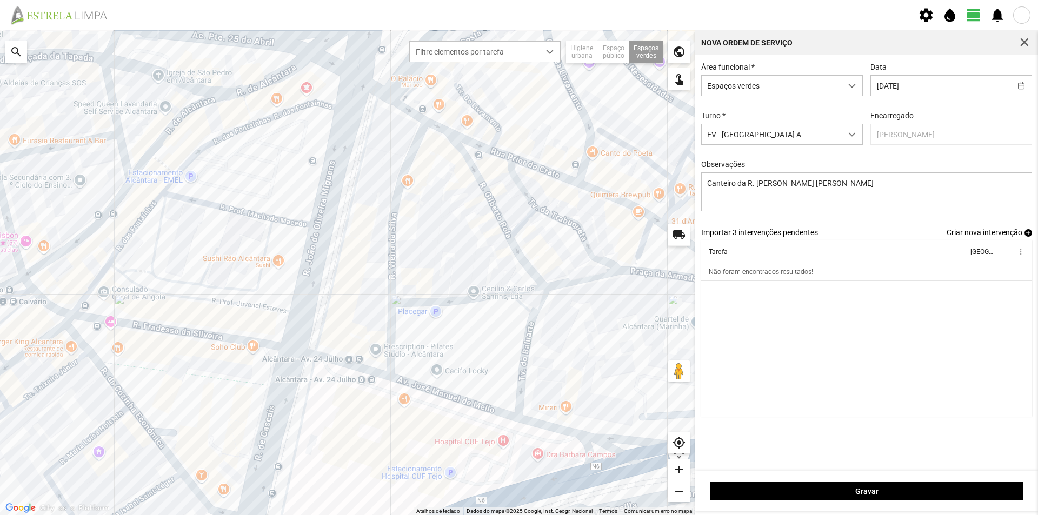
click at [806, 233] on span "Importar 3 intervenções pendentes" at bounding box center [759, 232] width 117 height 9
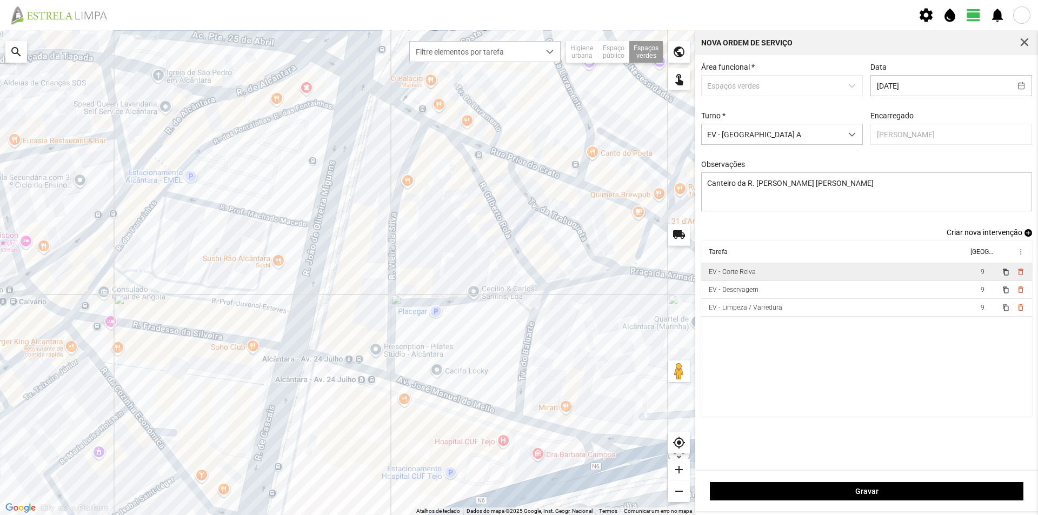
click at [880, 278] on td "EV - Corte Relva" at bounding box center [834, 272] width 266 height 18
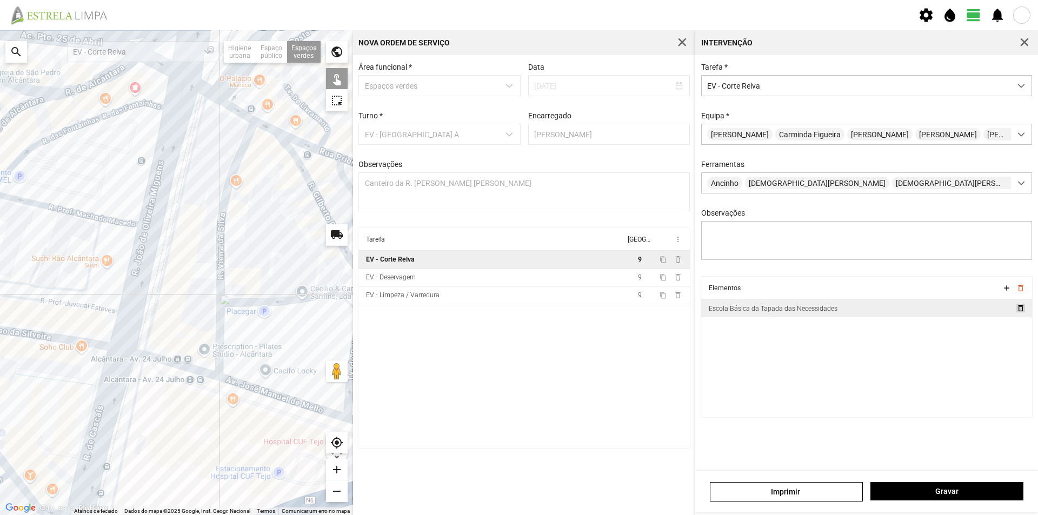
click at [1018, 312] on span "delete_outline" at bounding box center [1019, 308] width 9 height 9
click at [1028, 41] on span "button" at bounding box center [1024, 43] width 10 height 10
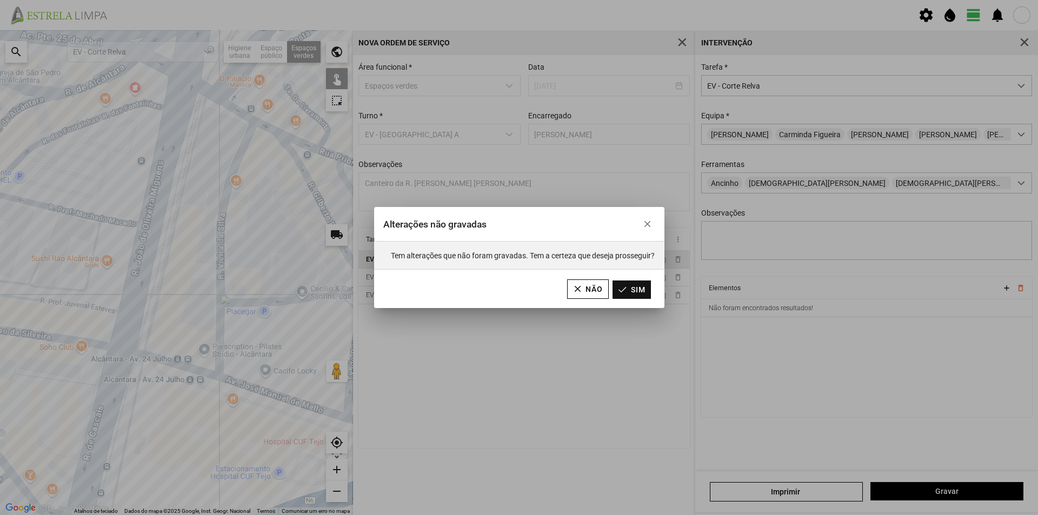
click at [640, 292] on button "Sim" at bounding box center [631, 289] width 38 height 18
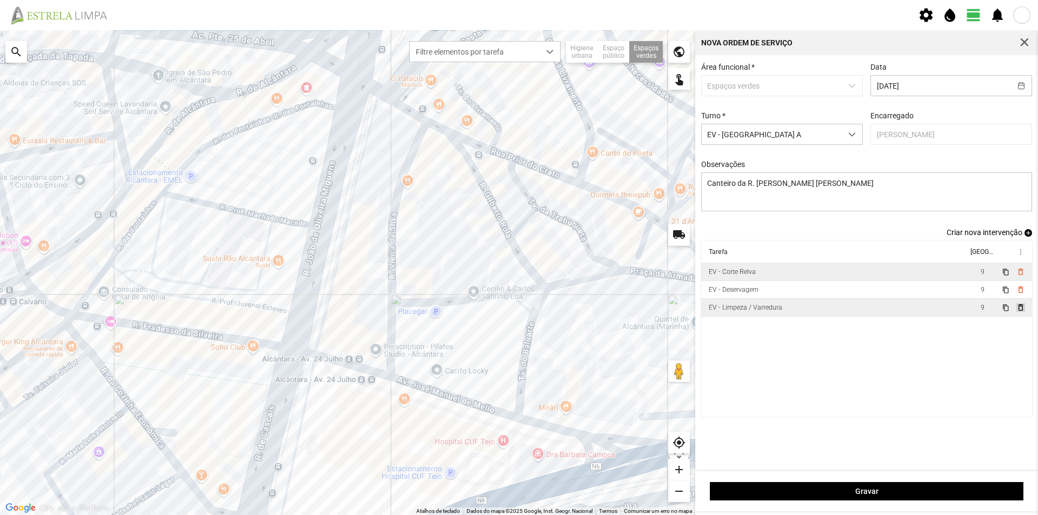
click at [1020, 310] on span "delete_outline" at bounding box center [1019, 307] width 9 height 9
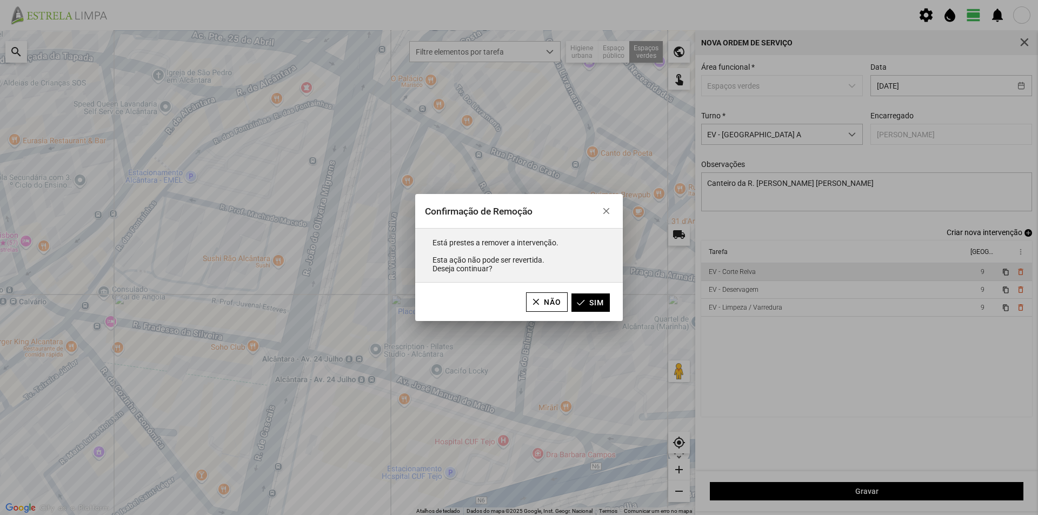
drag, startPoint x: 602, startPoint y: 298, endPoint x: 696, endPoint y: 296, distance: 94.1
click at [603, 298] on button "Sim" at bounding box center [590, 302] width 38 height 18
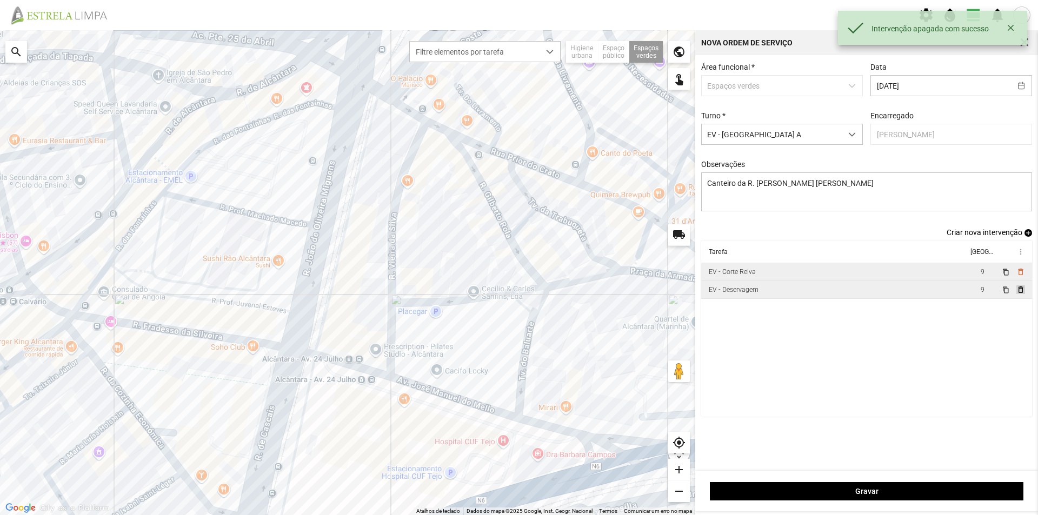
click at [1020, 292] on span "delete_outline" at bounding box center [1019, 289] width 9 height 9
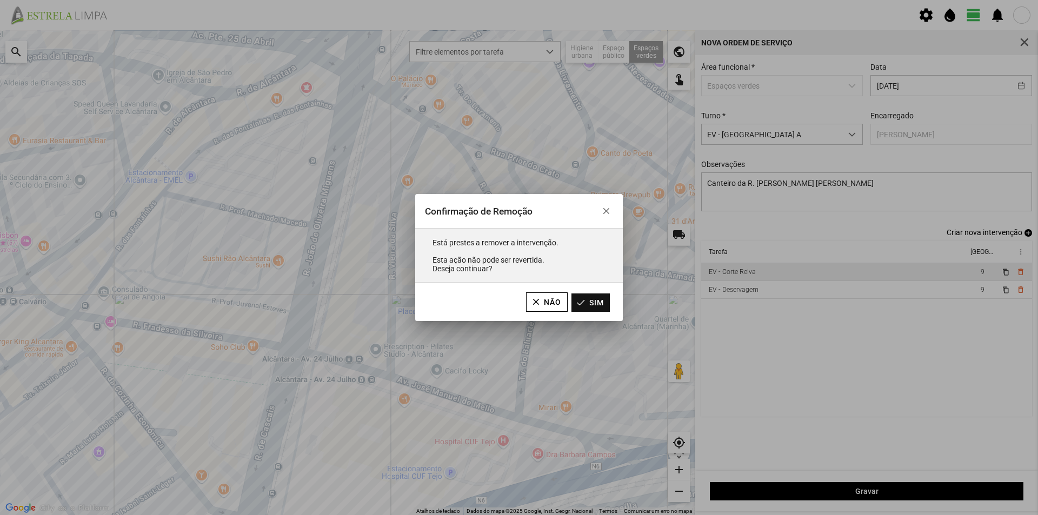
click at [597, 306] on button "Sim" at bounding box center [590, 302] width 38 height 18
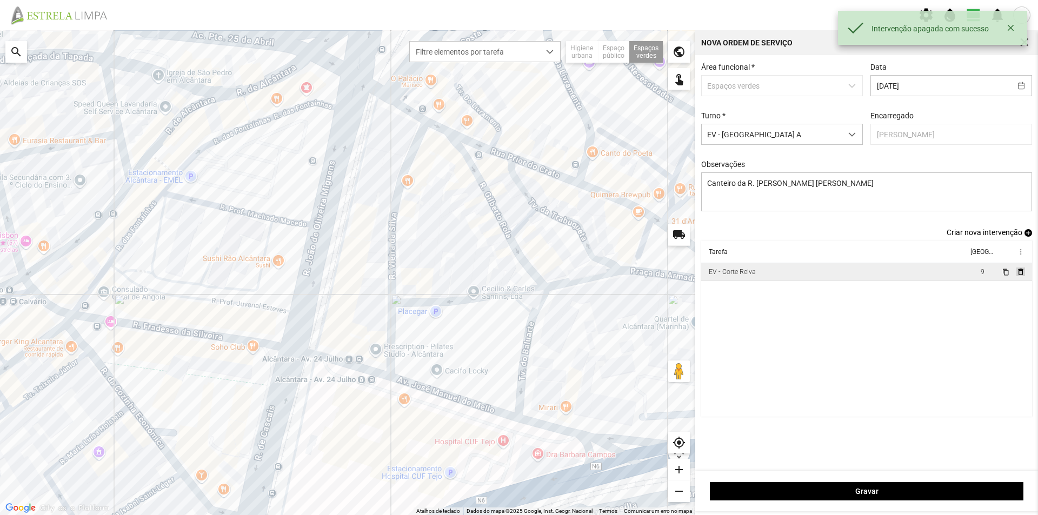
click at [1018, 276] on span "delete_outline" at bounding box center [1019, 272] width 9 height 9
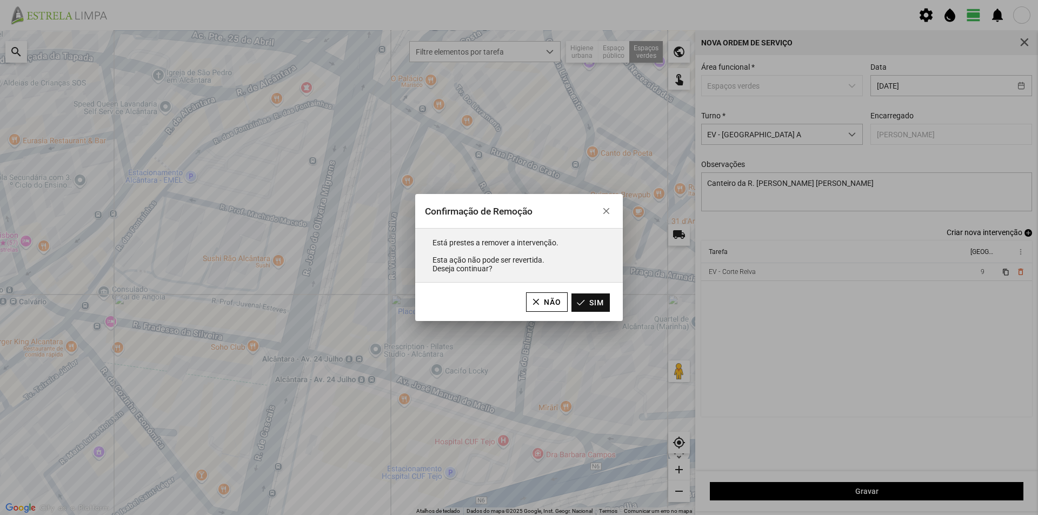
click at [604, 308] on button "Sim" at bounding box center [590, 302] width 38 height 18
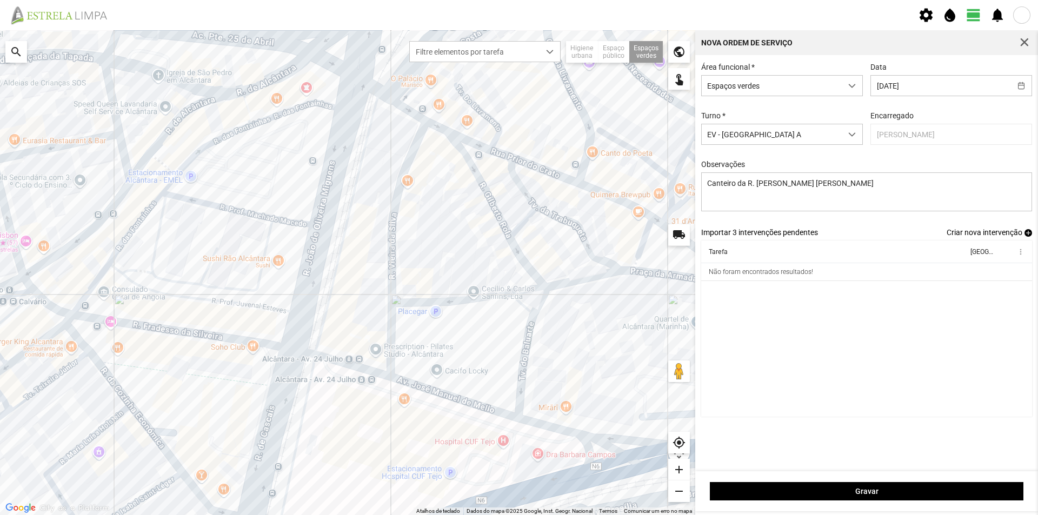
click at [1030, 236] on span "add" at bounding box center [1028, 233] width 8 height 8
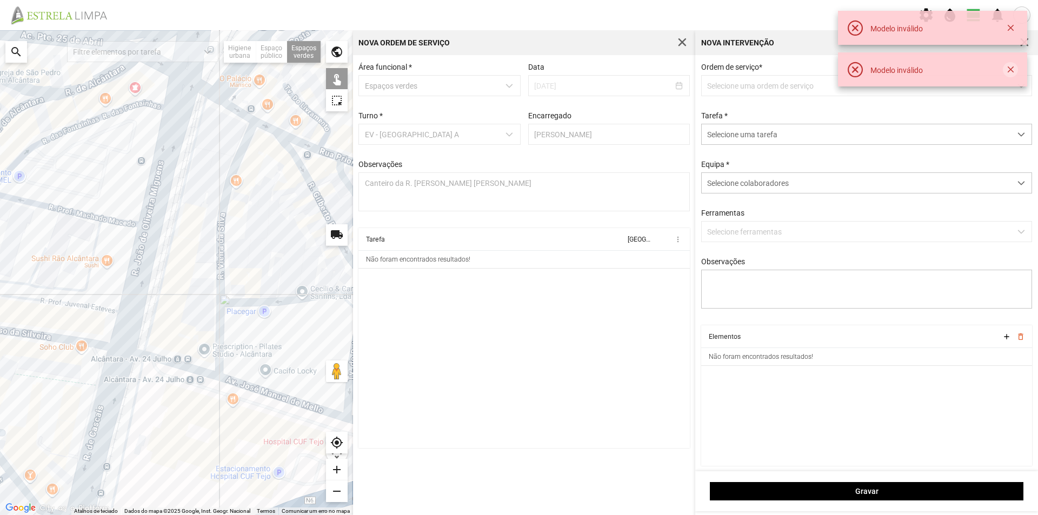
click at [1011, 69] on button "button" at bounding box center [1010, 69] width 15 height 15
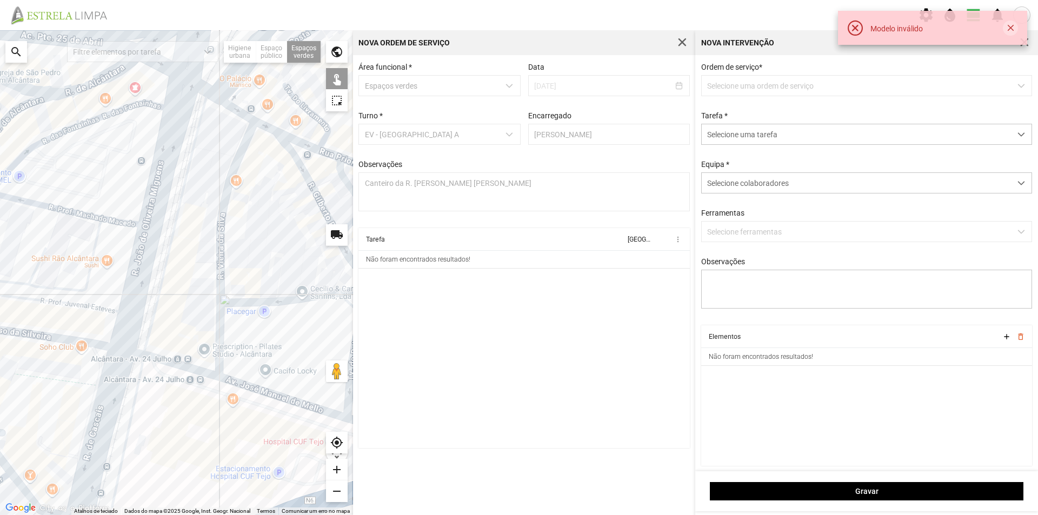
click at [1010, 26] on button "button" at bounding box center [1010, 28] width 15 height 15
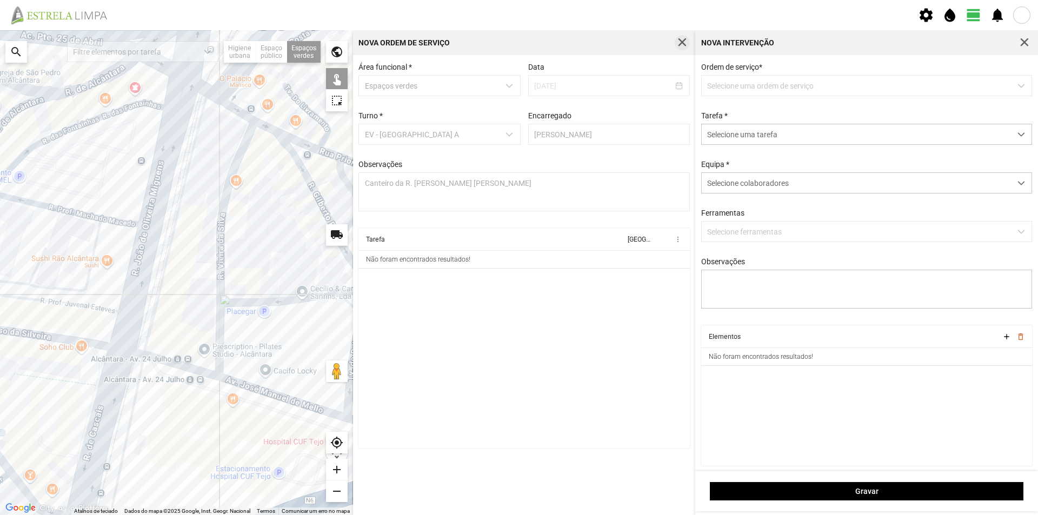
click at [686, 41] on span "button" at bounding box center [682, 43] width 10 height 10
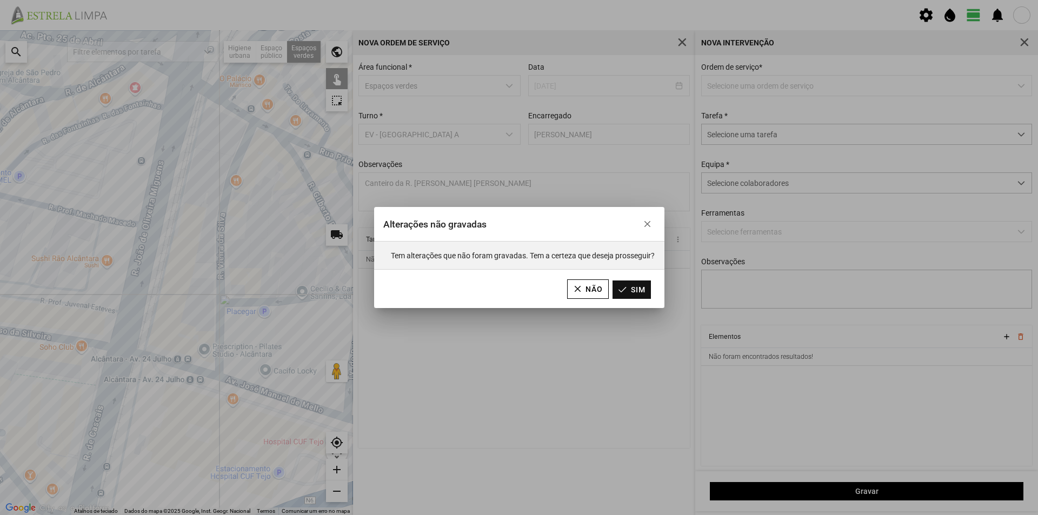
click at [629, 295] on button "Sim" at bounding box center [631, 289] width 38 height 18
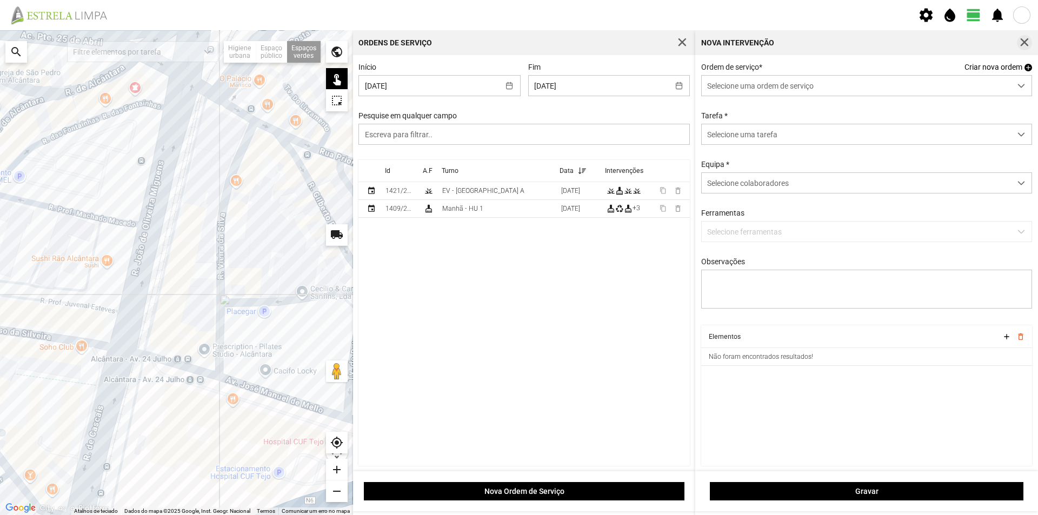
click at [1023, 42] on span "button" at bounding box center [1024, 43] width 10 height 10
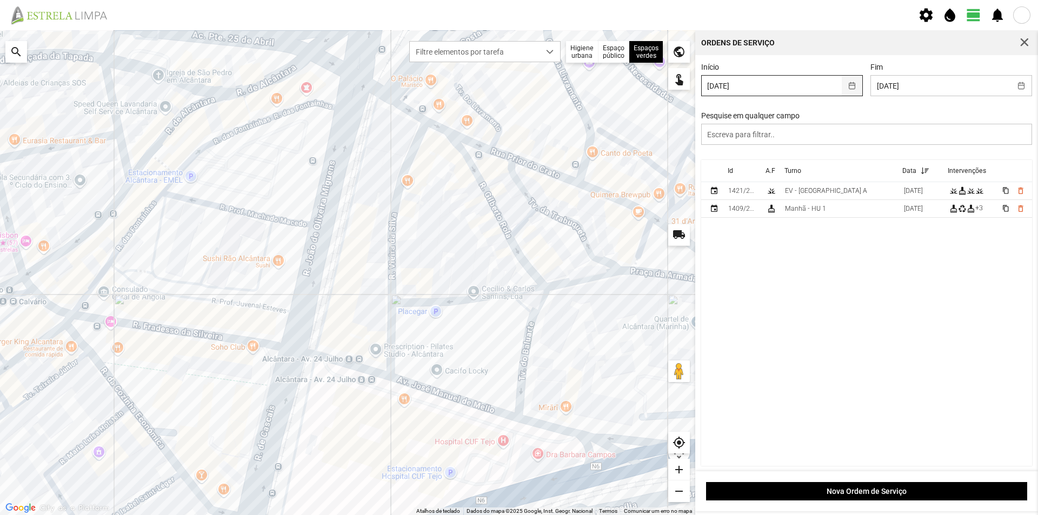
click at [850, 85] on button "button" at bounding box center [851, 86] width 21 height 20
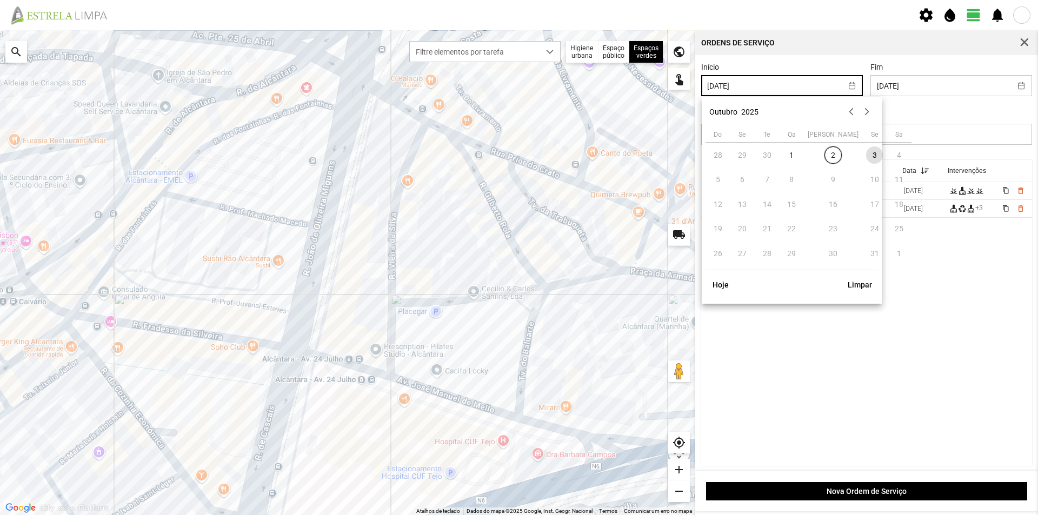
click at [866, 159] on span "3" at bounding box center [874, 154] width 17 height 17
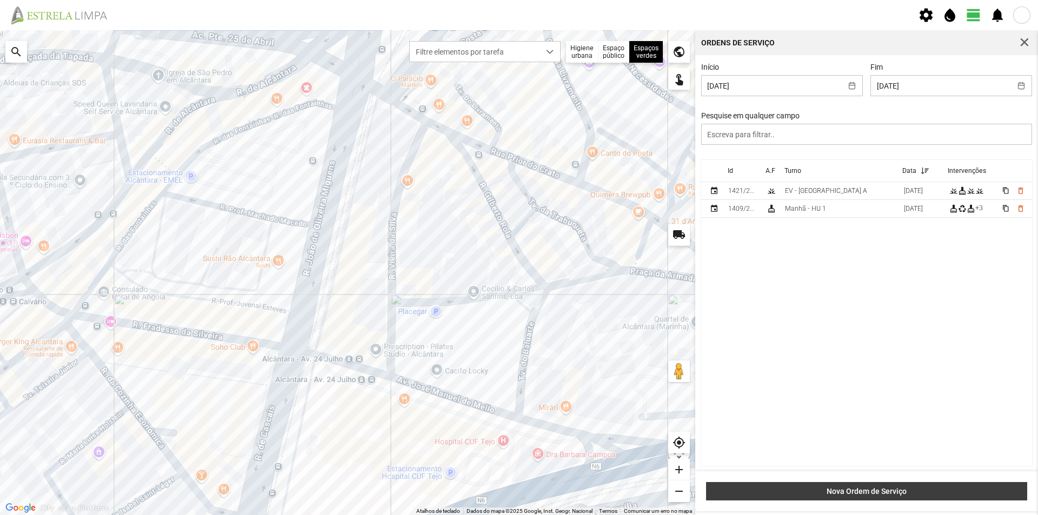
click at [867, 487] on span "Nova Ordem de Serviço" at bounding box center [867, 491] width 310 height 9
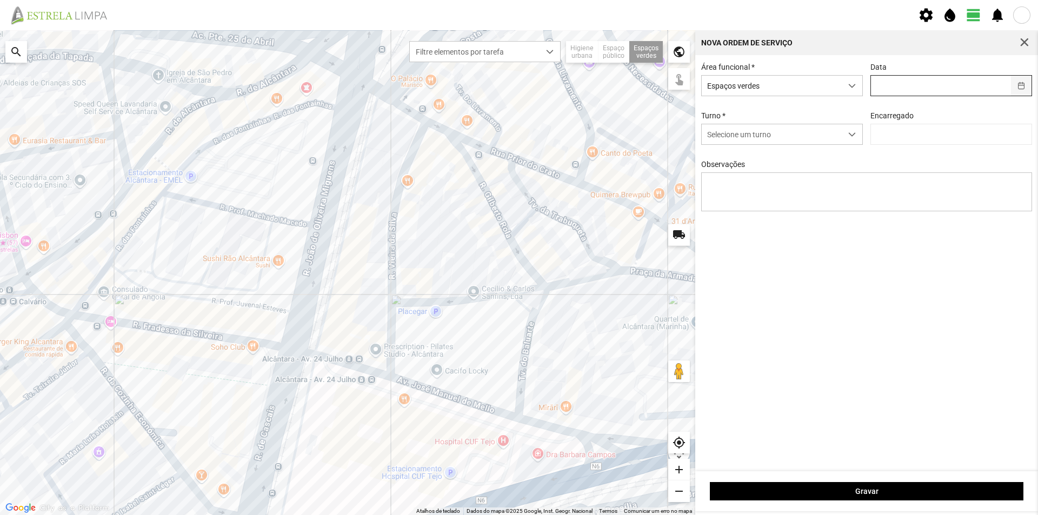
click at [1023, 87] on button "button" at bounding box center [1021, 86] width 21 height 20
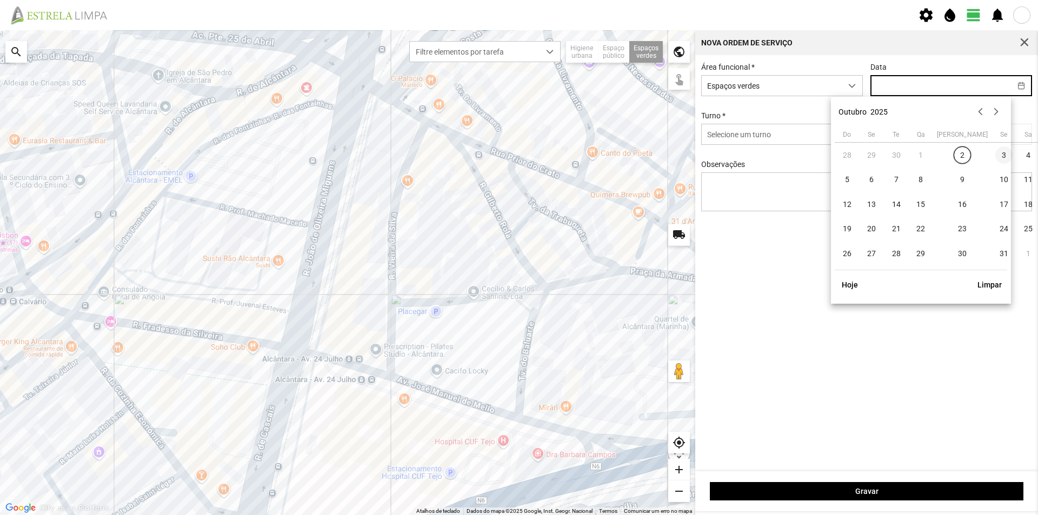
click at [995, 157] on span "3" at bounding box center [1003, 154] width 17 height 17
type input "[DATE]"
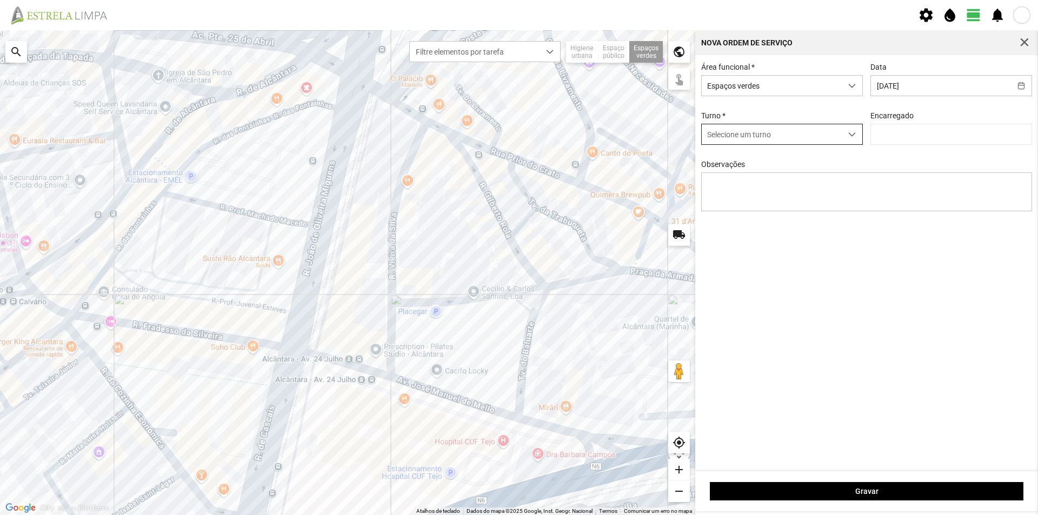
click at [857, 137] on div "dropdown trigger" at bounding box center [851, 134] width 21 height 20
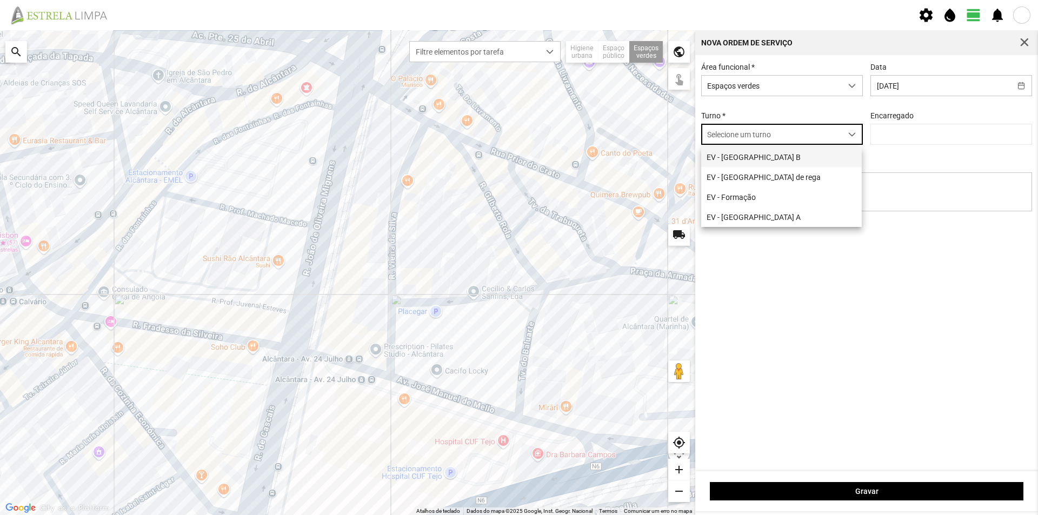
click at [771, 162] on li "EV - [GEOGRAPHIC_DATA] B" at bounding box center [781, 157] width 161 height 20
type input "[PERSON_NAME]"
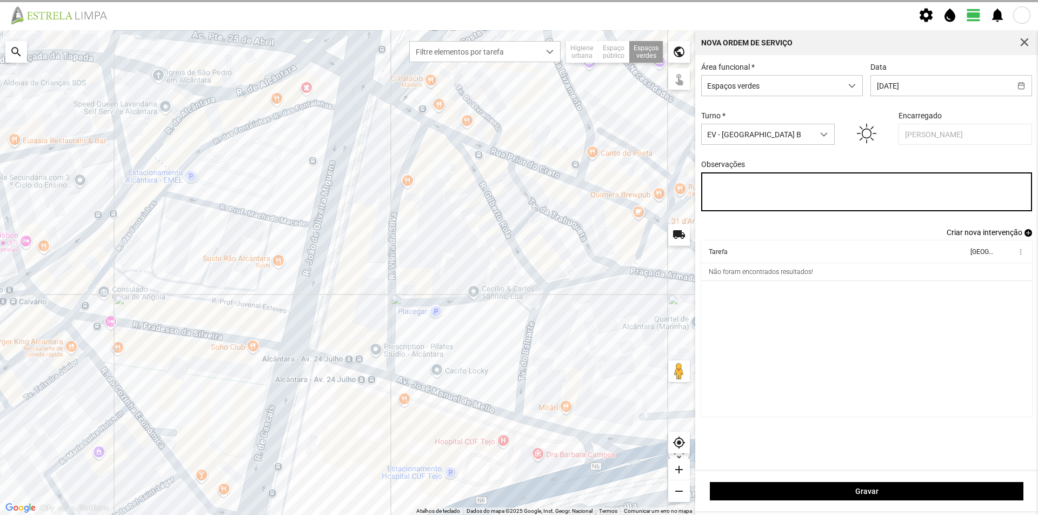
click at [751, 191] on textarea "Observações" at bounding box center [866, 191] width 331 height 39
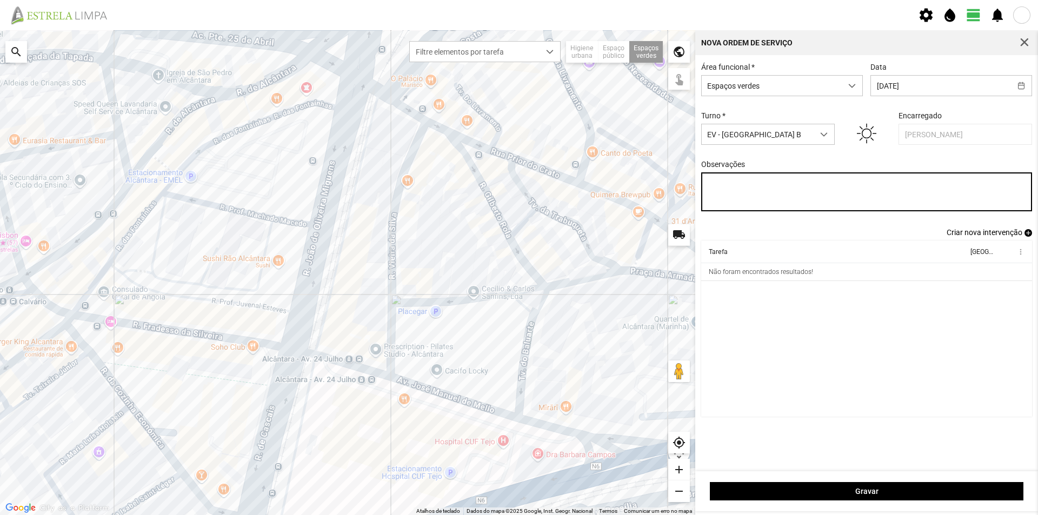
click at [727, 183] on textarea "Observações" at bounding box center [866, 191] width 331 height 39
paste textarea "Canteiro da R. [PERSON_NAME] [PERSON_NAME]"
type textarea "Canteiro da R. [PERSON_NAME] [PERSON_NAME]"
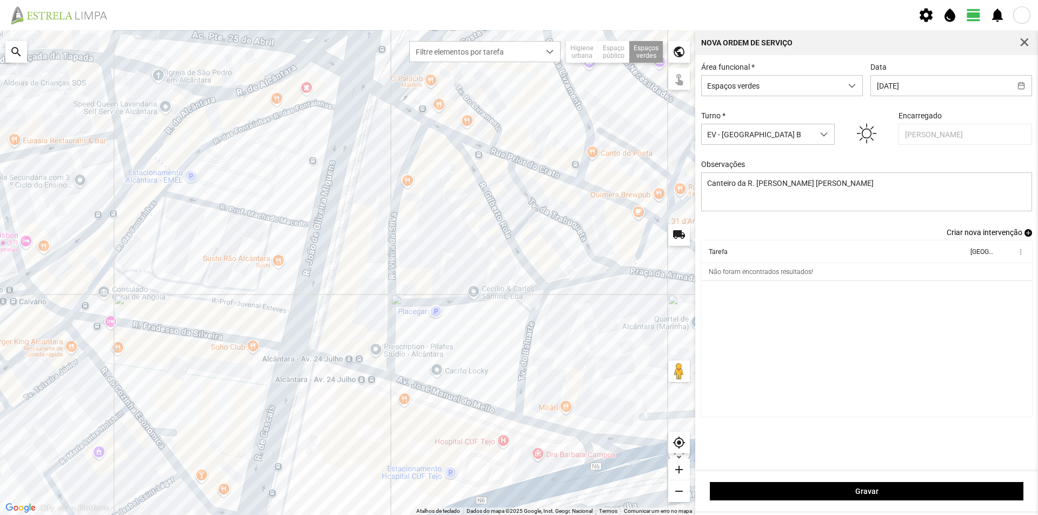
click at [337, 254] on div at bounding box center [347, 272] width 695 height 485
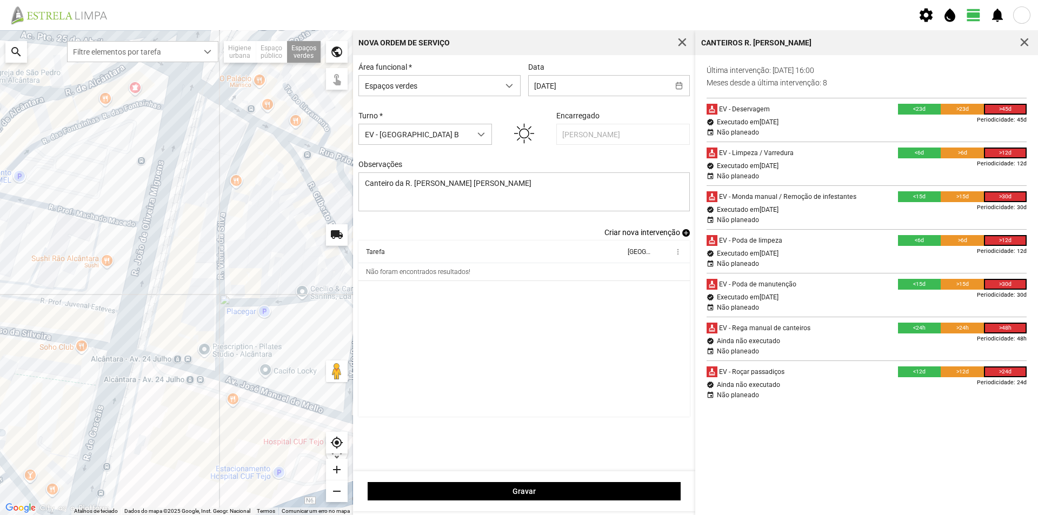
click at [1021, 41] on span "button" at bounding box center [1024, 43] width 10 height 10
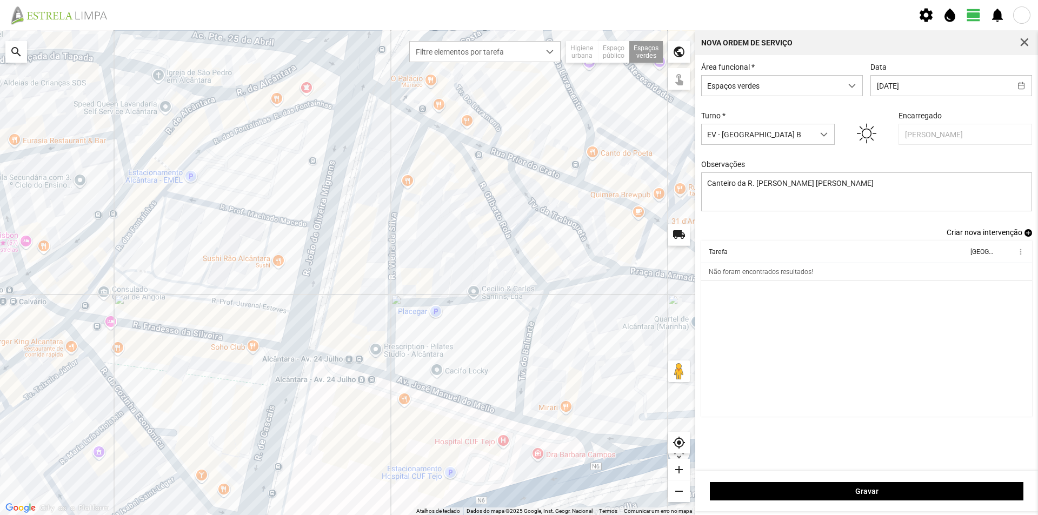
click at [1027, 237] on span "add" at bounding box center [1028, 233] width 8 height 8
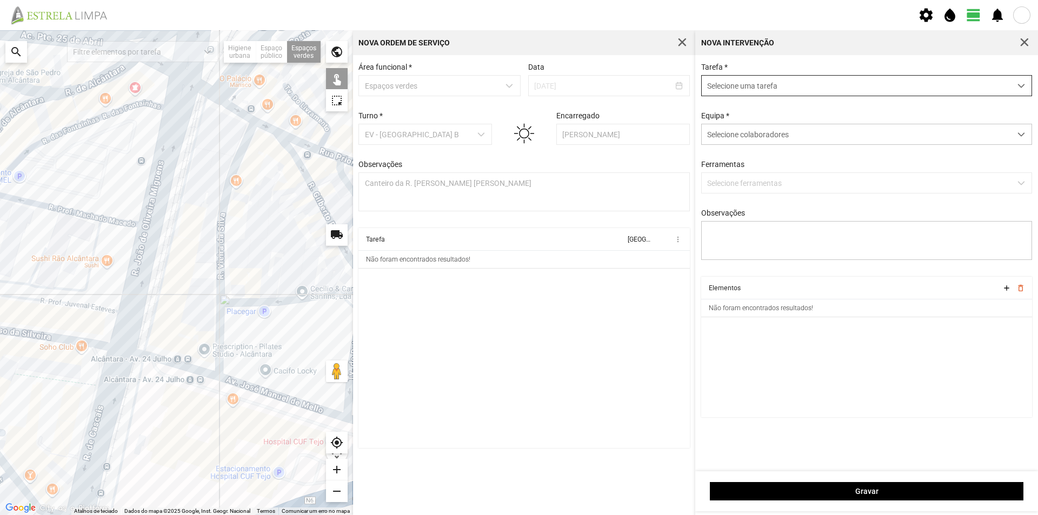
click at [734, 86] on span "Selecione uma tarefa" at bounding box center [855, 86] width 309 height 20
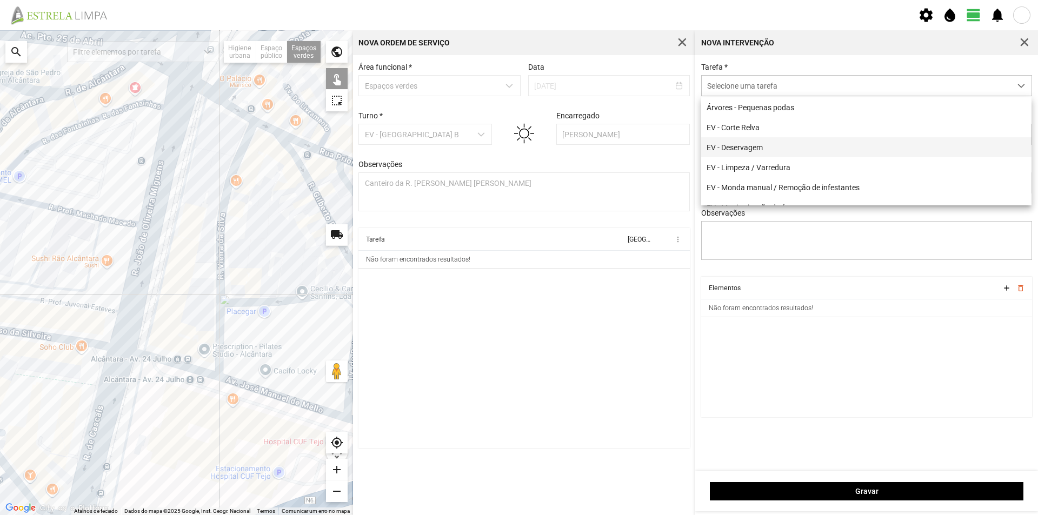
click at [733, 146] on li "EV - Deservagem" at bounding box center [866, 147] width 330 height 20
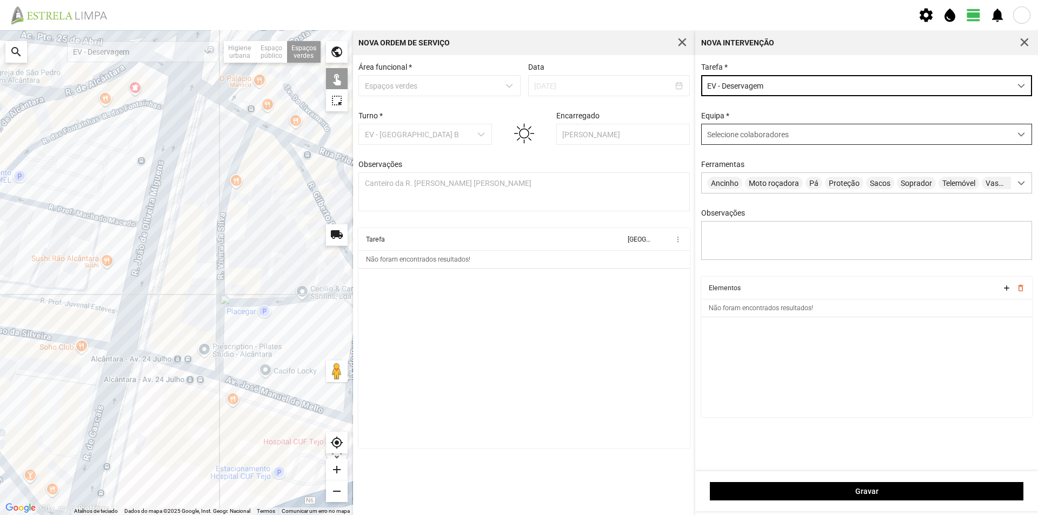
click at [736, 144] on div "Selecione colaboradores" at bounding box center [855, 134] width 309 height 20
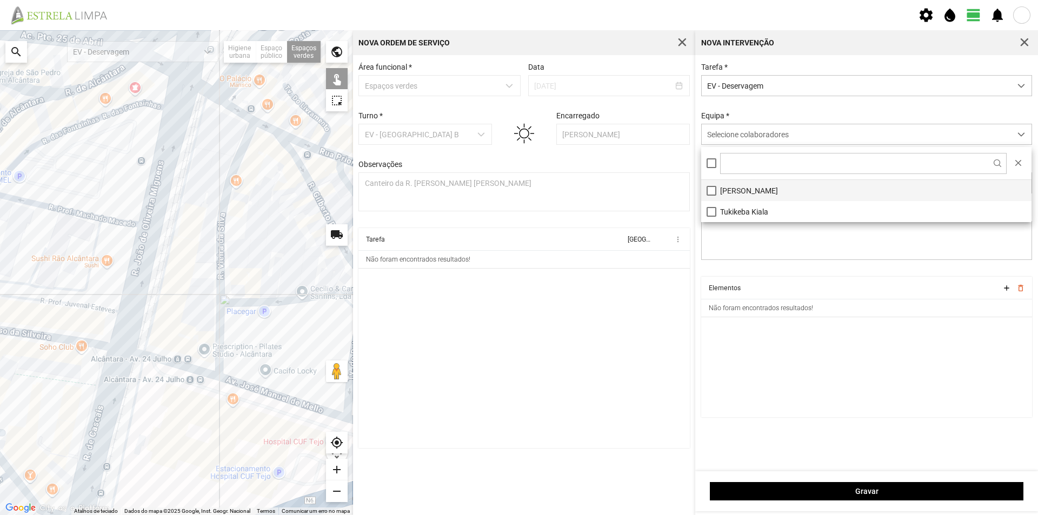
click at [736, 191] on li "[PERSON_NAME]" at bounding box center [866, 190] width 330 height 21
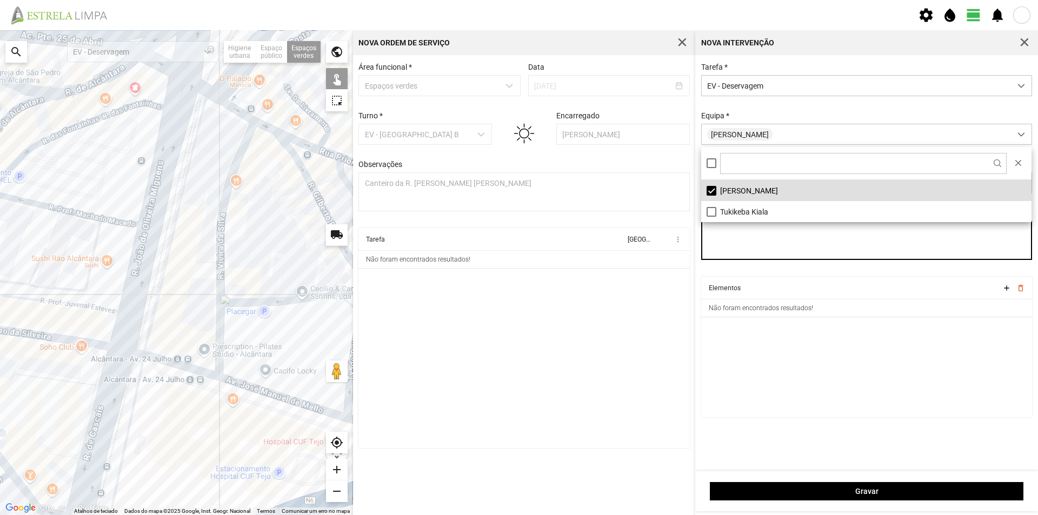
click at [749, 236] on textarea "Observações" at bounding box center [866, 240] width 331 height 39
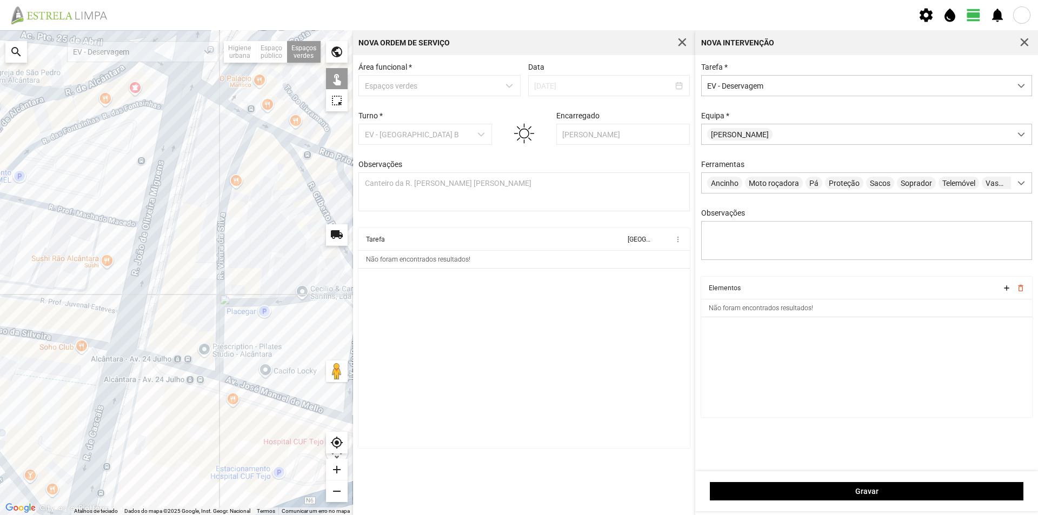
click at [173, 211] on div at bounding box center [176, 272] width 353 height 485
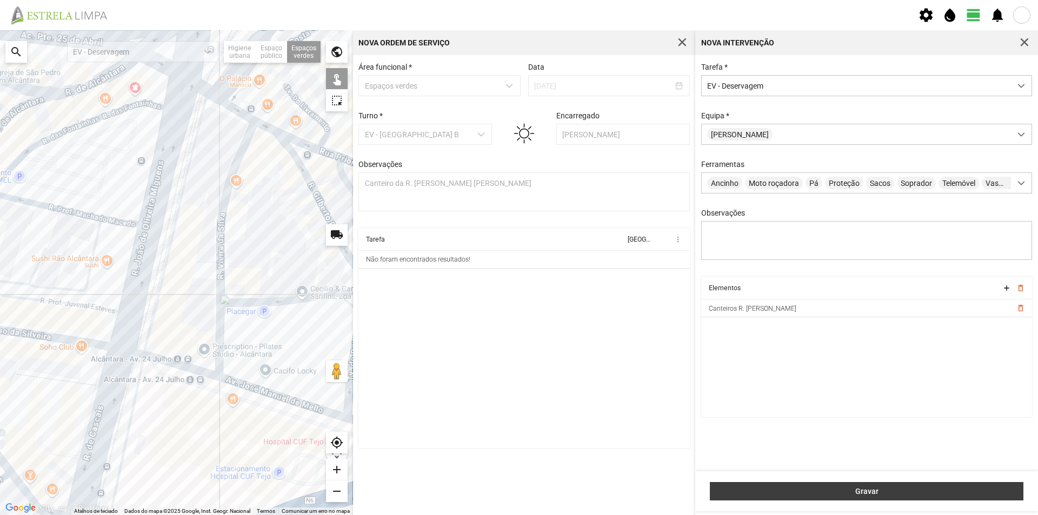
click at [828, 495] on span "Gravar" at bounding box center [867, 491] width 302 height 9
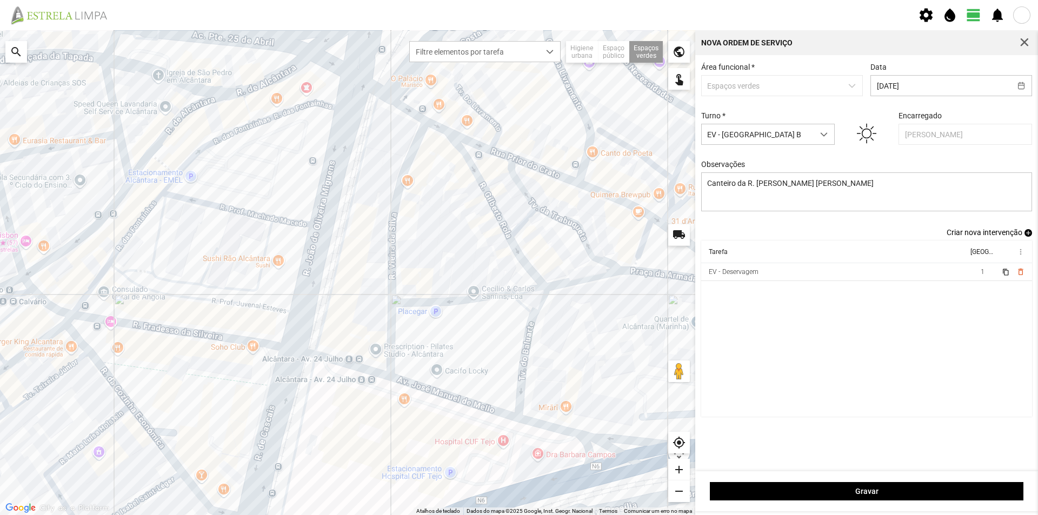
click at [1027, 234] on span "add" at bounding box center [1028, 233] width 8 height 8
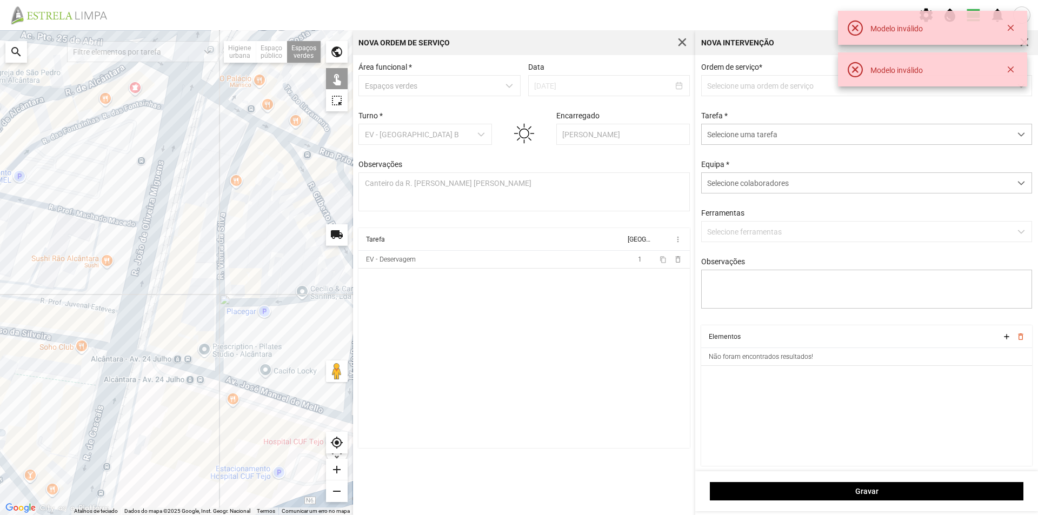
drag, startPoint x: 1014, startPoint y: 70, endPoint x: 1013, endPoint y: 49, distance: 21.1
click at [1014, 70] on button "button" at bounding box center [1010, 69] width 15 height 15
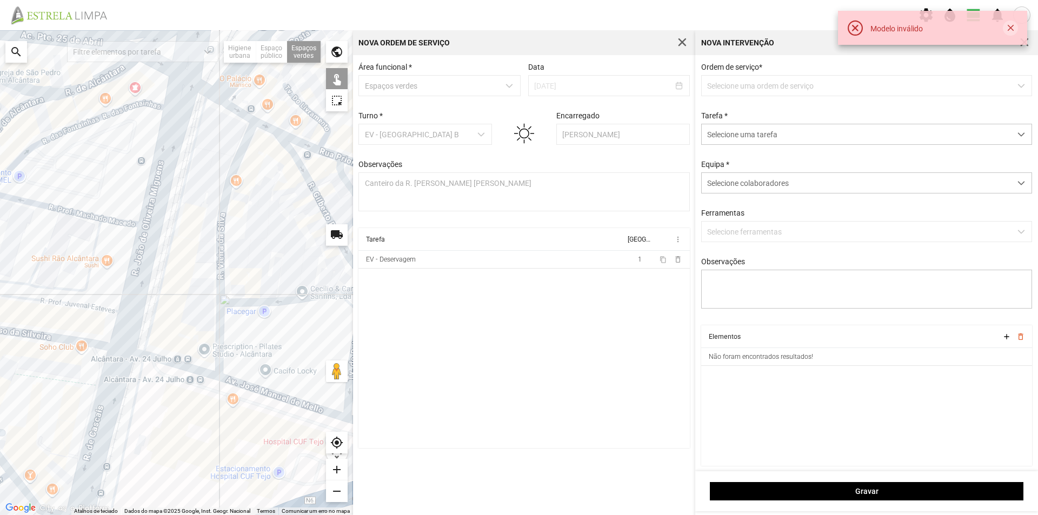
click at [1011, 24] on button "button" at bounding box center [1010, 28] width 15 height 15
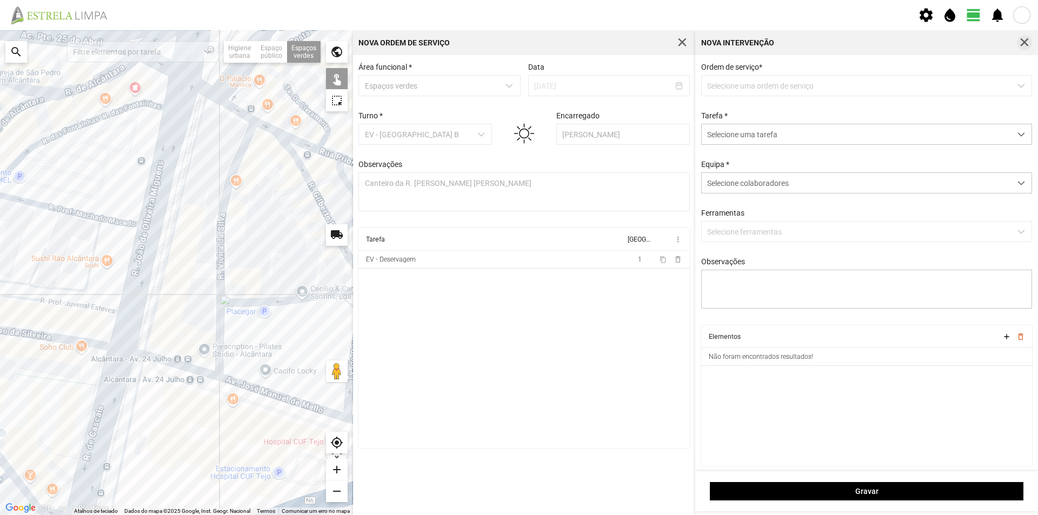
click at [1023, 43] on span "button" at bounding box center [1024, 43] width 10 height 10
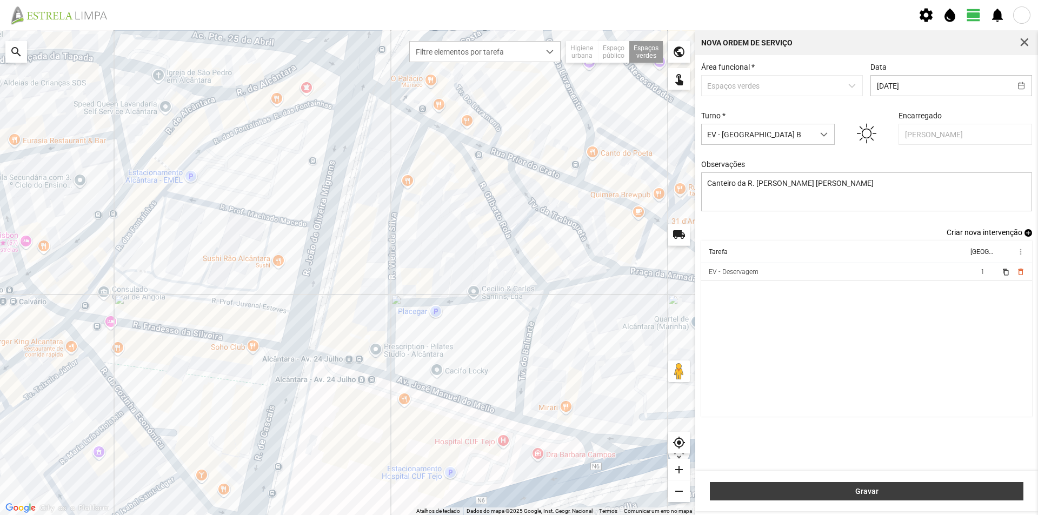
click at [877, 495] on span "Gravar" at bounding box center [867, 491] width 302 height 9
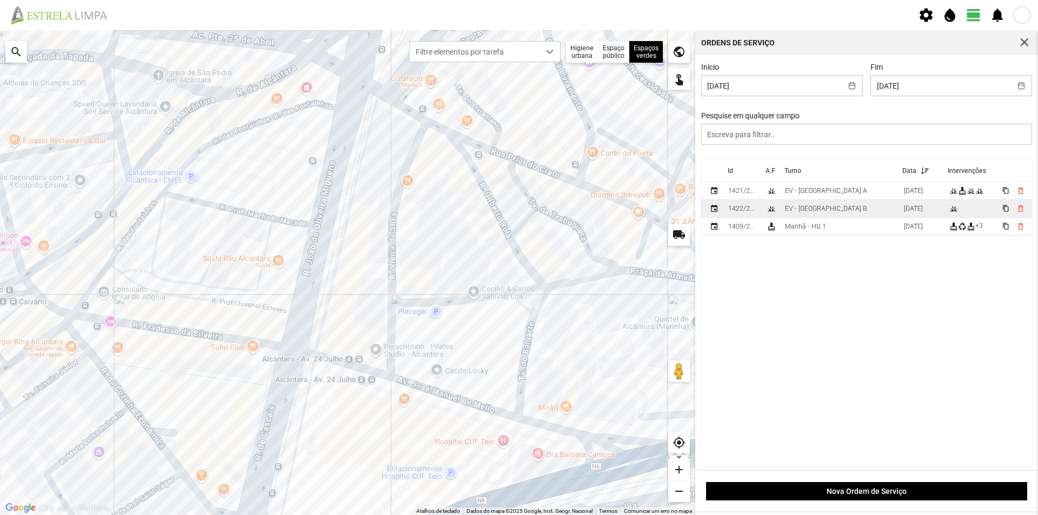
click at [850, 208] on td "EV - [GEOGRAPHIC_DATA] B" at bounding box center [839, 209] width 119 height 18
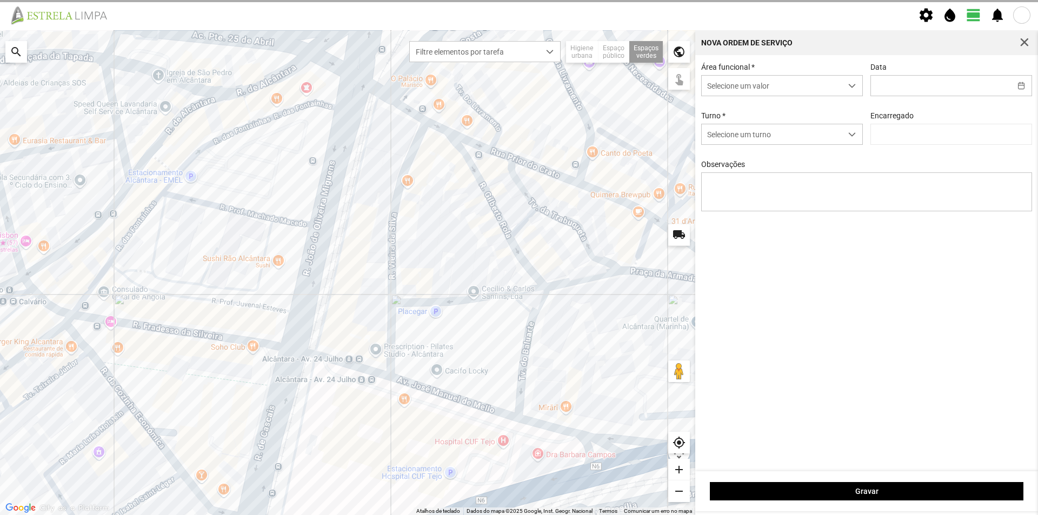
type input "[DATE]"
type input "[PERSON_NAME]"
type textarea "Canteiro da R. [PERSON_NAME] [PERSON_NAME]"
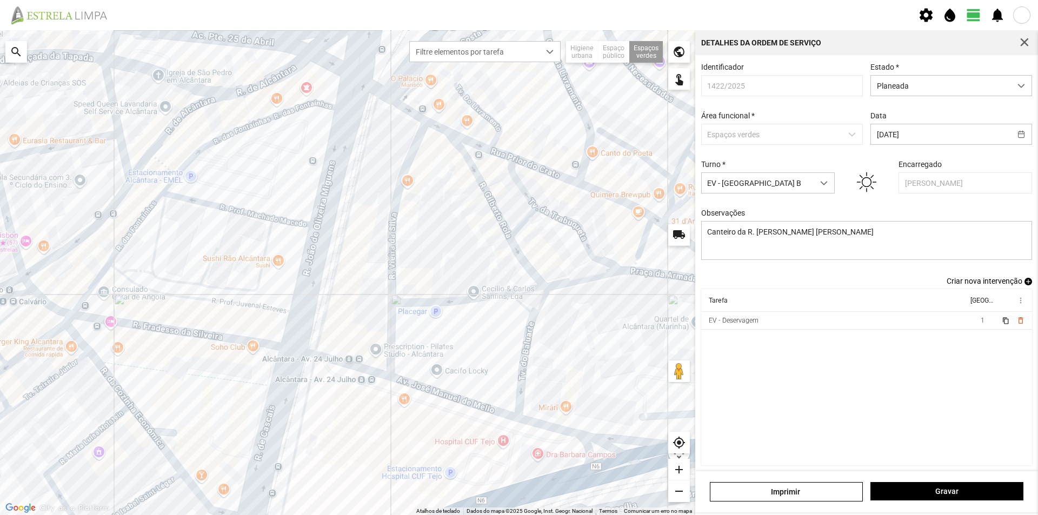
click at [1024, 285] on span "add" at bounding box center [1028, 282] width 8 height 8
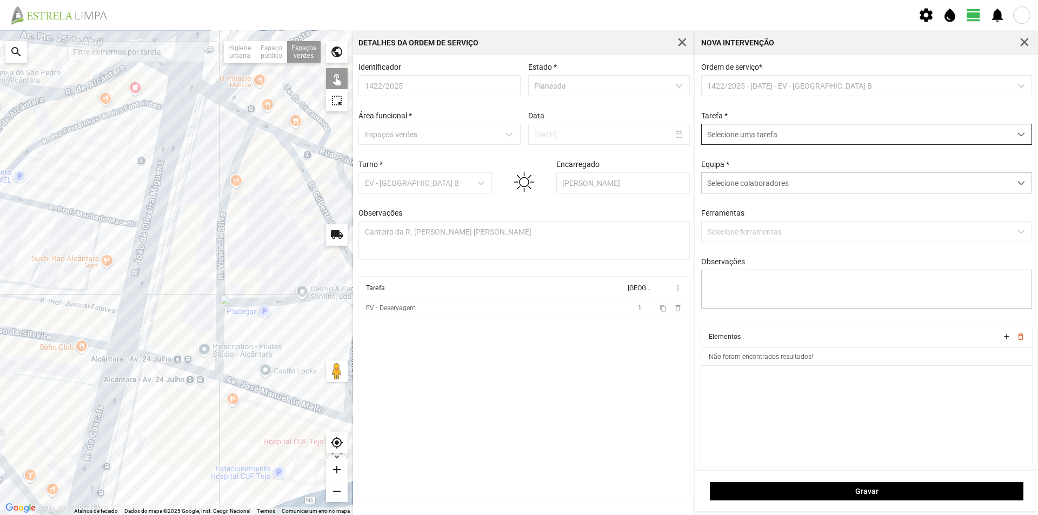
click at [785, 138] on span "Selecione uma tarefa" at bounding box center [855, 134] width 309 height 20
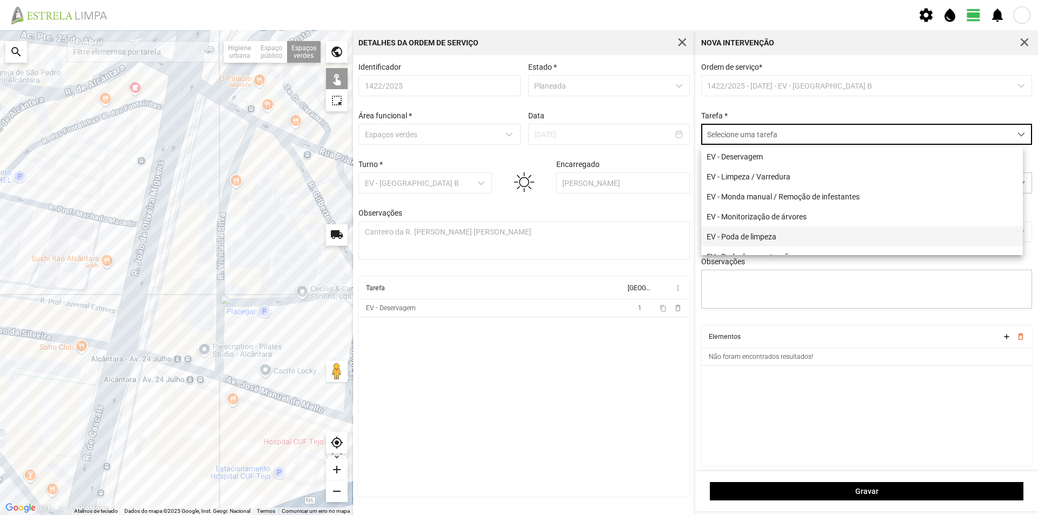
scroll to position [108, 0]
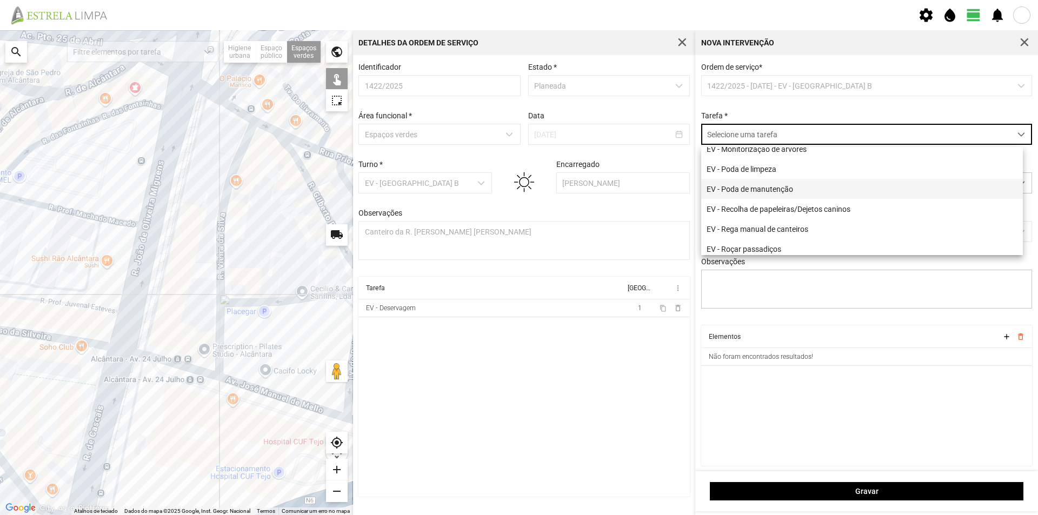
click at [754, 189] on li "EV - Poda de manutenção" at bounding box center [862, 189] width 322 height 20
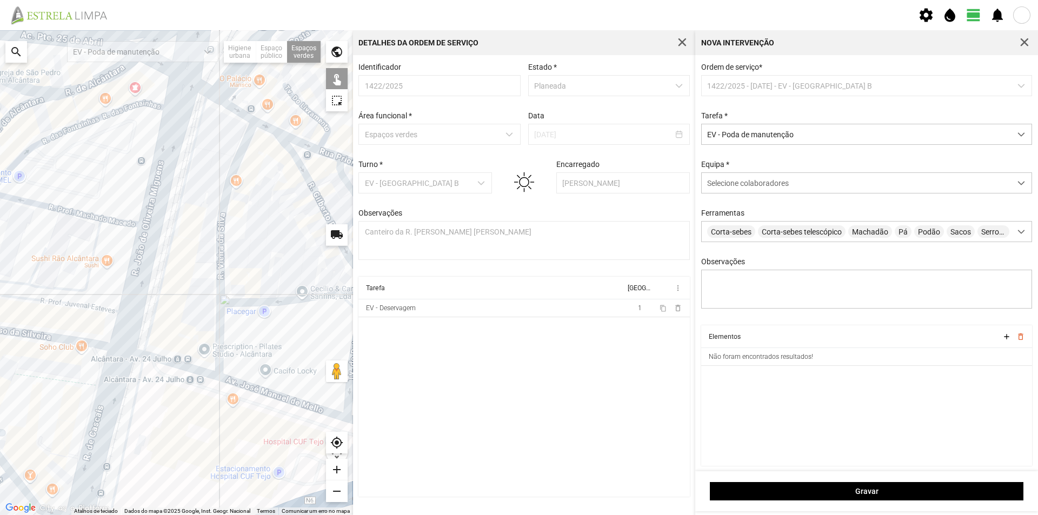
click at [157, 281] on div at bounding box center [176, 272] width 353 height 485
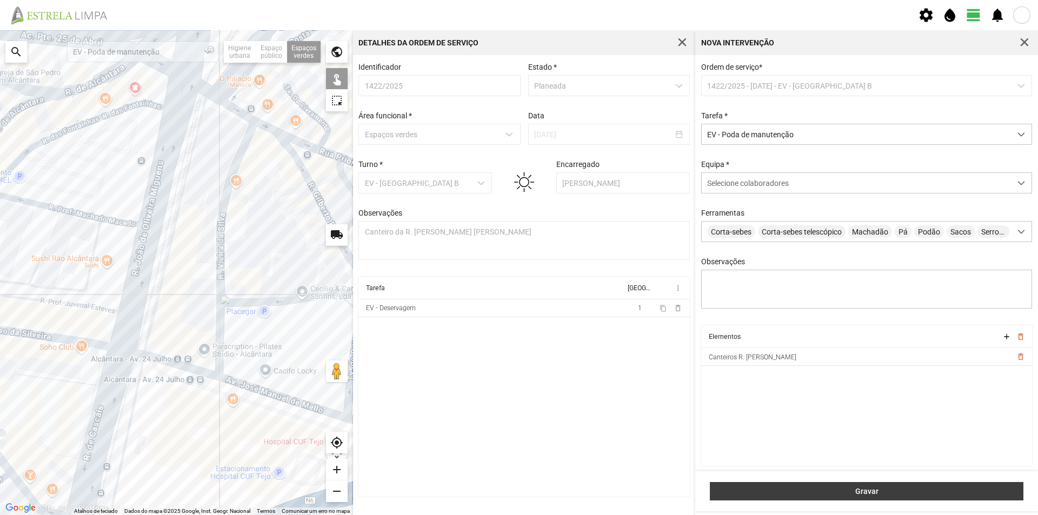
click at [842, 493] on span "Gravar" at bounding box center [867, 491] width 302 height 9
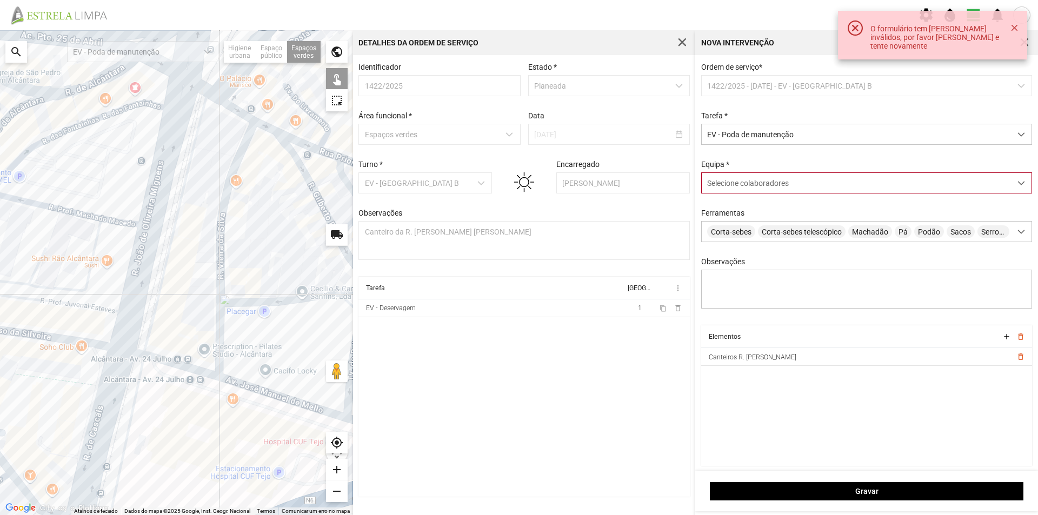
click at [713, 193] on div "Selecione colaboradores" at bounding box center [855, 183] width 309 height 20
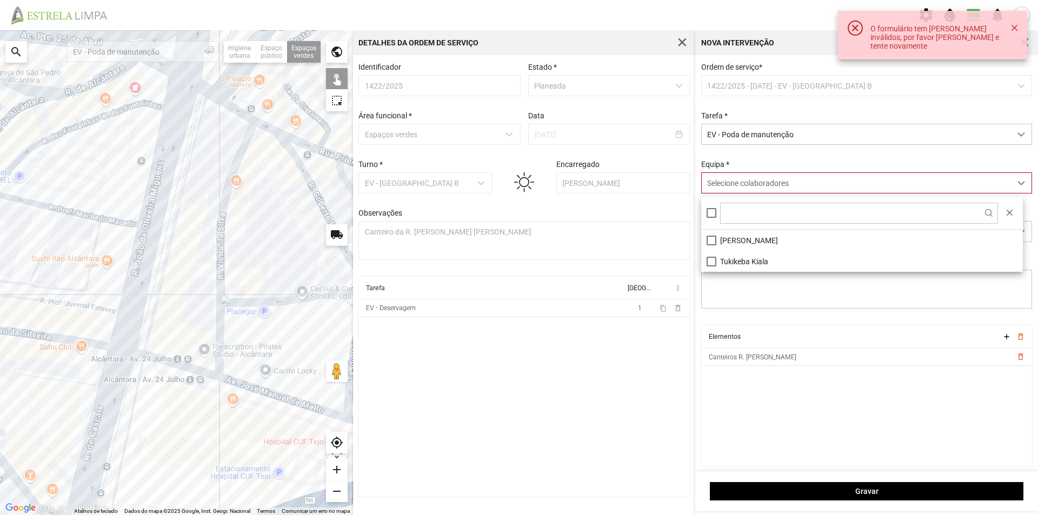
scroll to position [6, 48]
click at [721, 240] on li "[PERSON_NAME]" at bounding box center [862, 240] width 322 height 21
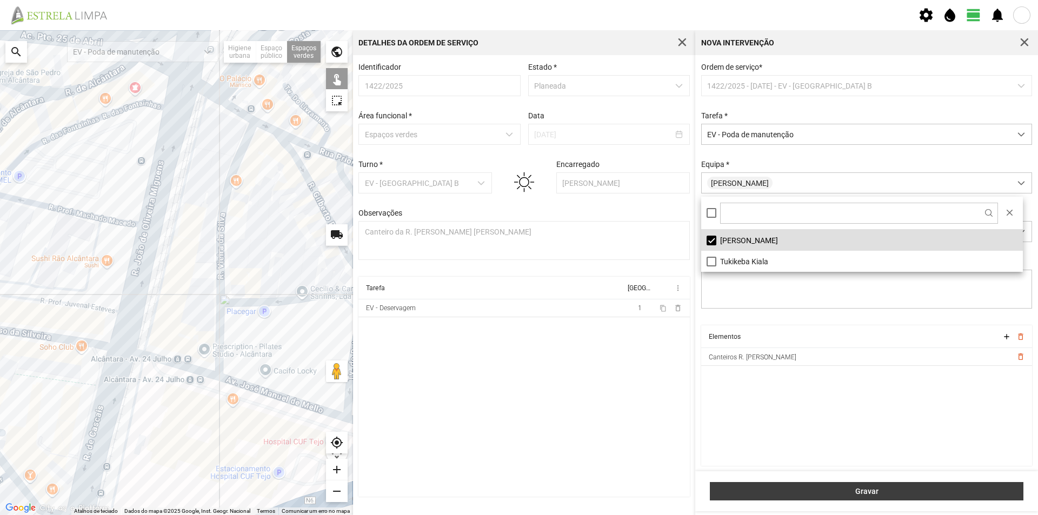
click at [828, 486] on button "Gravar" at bounding box center [866, 491] width 313 height 18
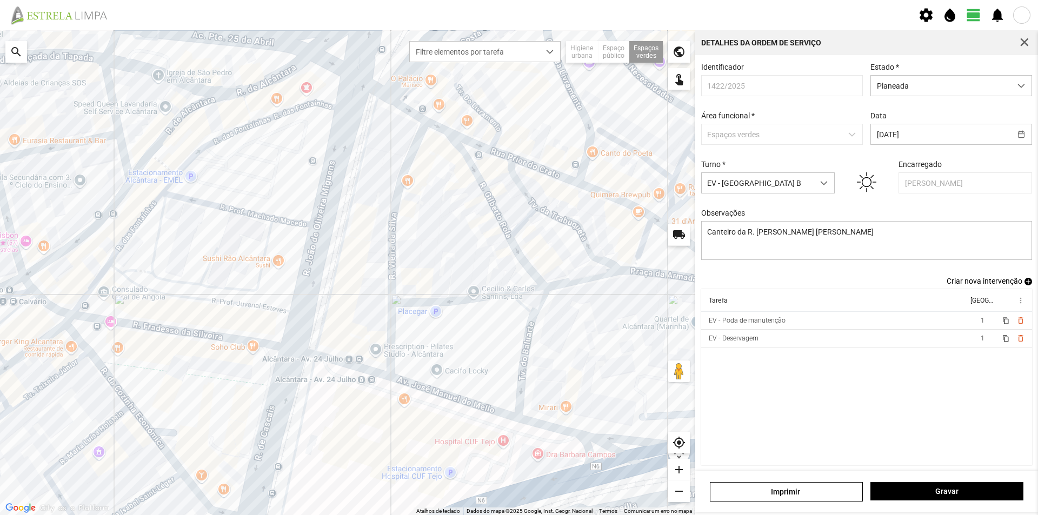
click at [1024, 285] on span "add" at bounding box center [1028, 282] width 8 height 8
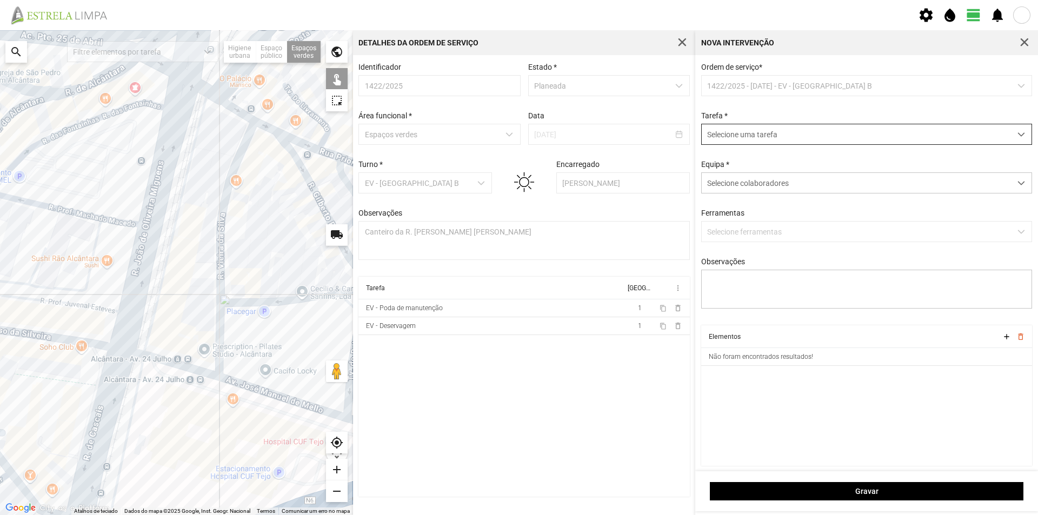
click at [758, 135] on span "Selecione uma tarefa" at bounding box center [855, 134] width 309 height 20
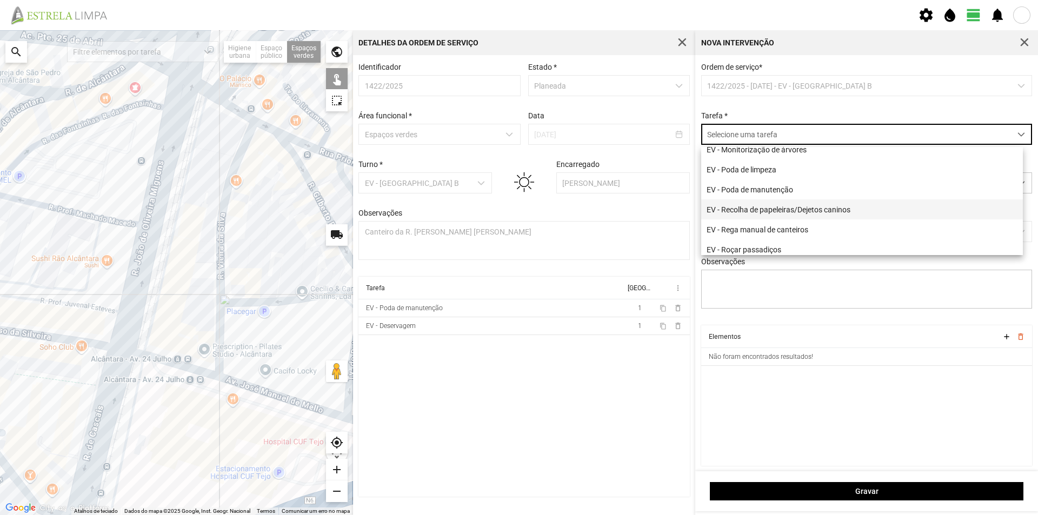
scroll to position [108, 0]
click at [741, 172] on li "EV - Poda de limpeza" at bounding box center [862, 169] width 322 height 20
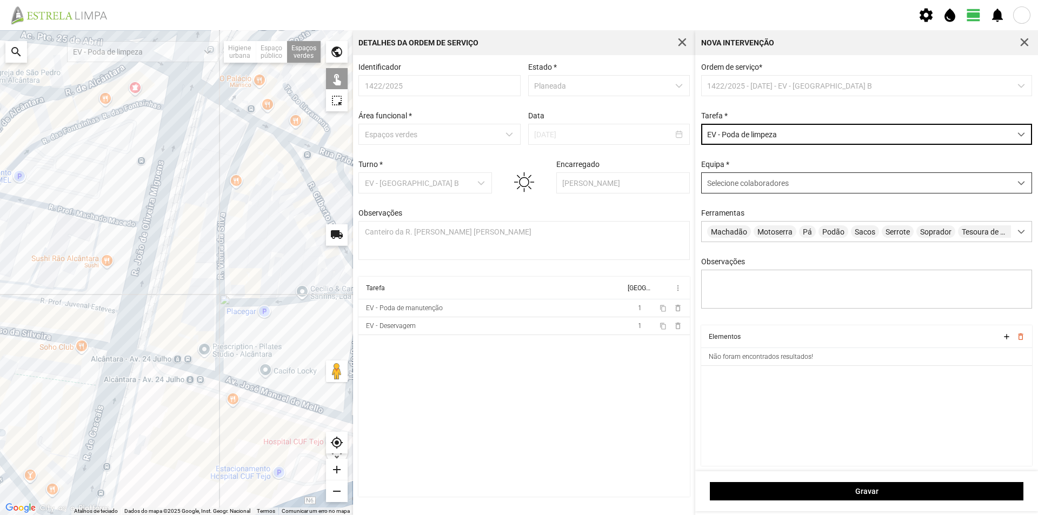
click at [725, 181] on div "Selecione colaboradores" at bounding box center [855, 183] width 309 height 20
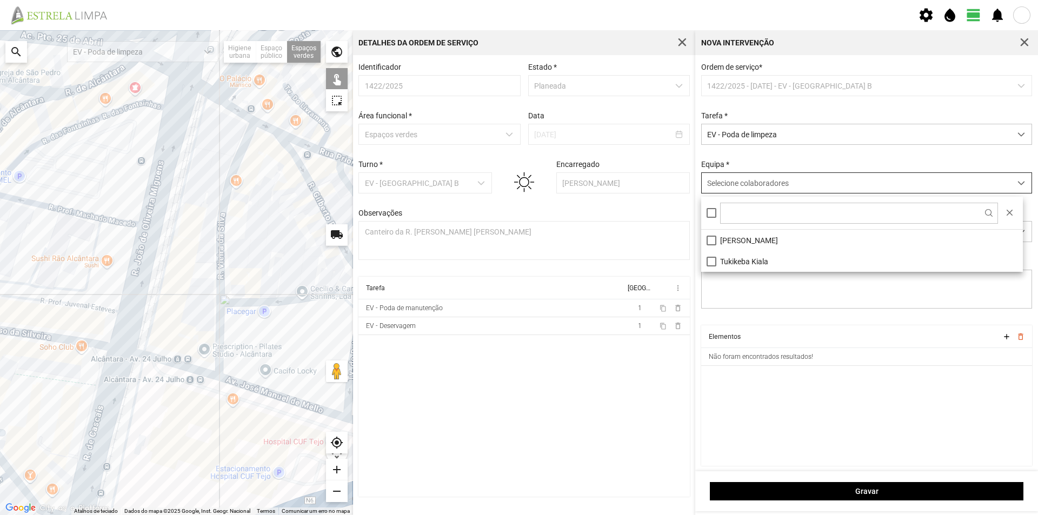
scroll to position [6, 48]
click at [743, 236] on li "[PERSON_NAME]" at bounding box center [862, 240] width 322 height 21
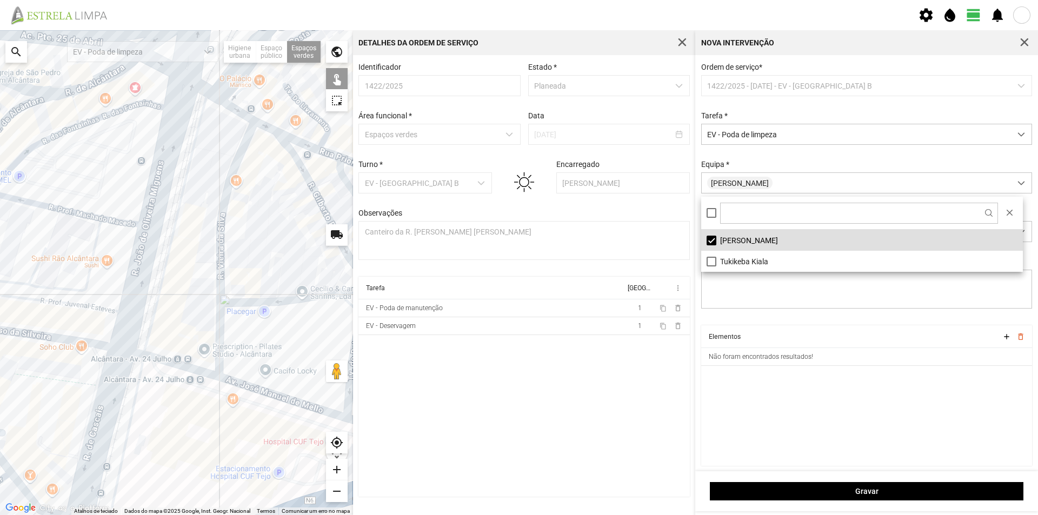
click at [166, 242] on div at bounding box center [176, 272] width 353 height 485
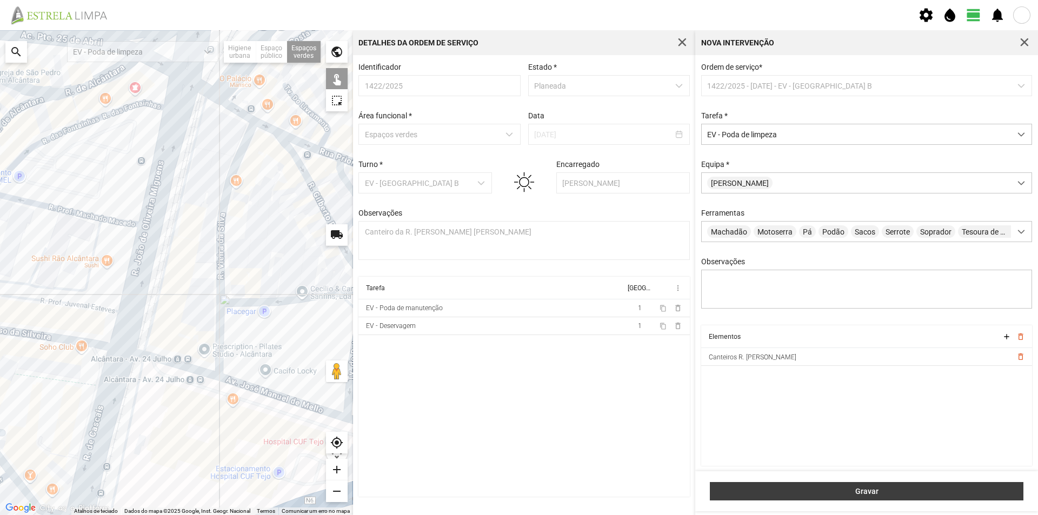
click at [786, 493] on span "Gravar" at bounding box center [867, 491] width 302 height 9
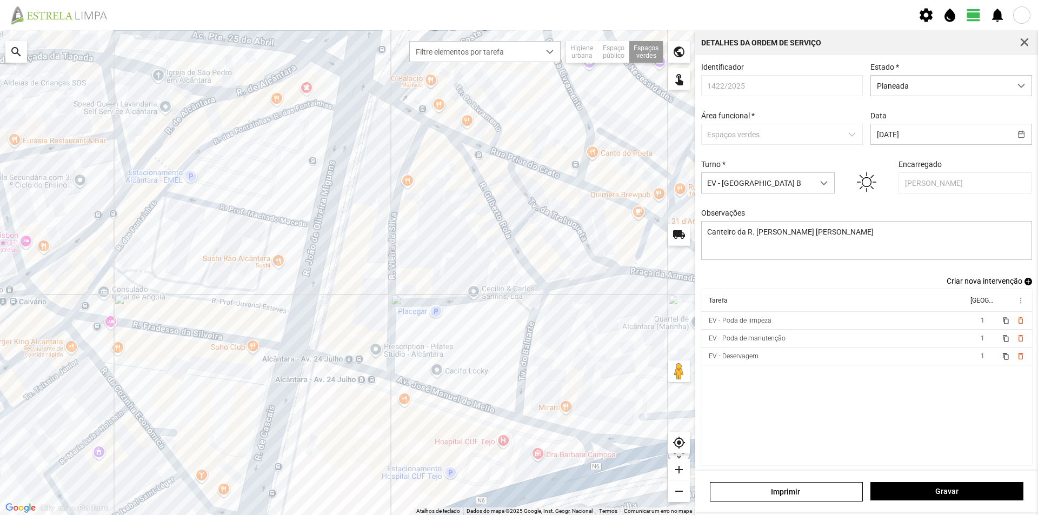
click at [1015, 284] on link "Criar nova intervenção add" at bounding box center [988, 281] width 85 height 9
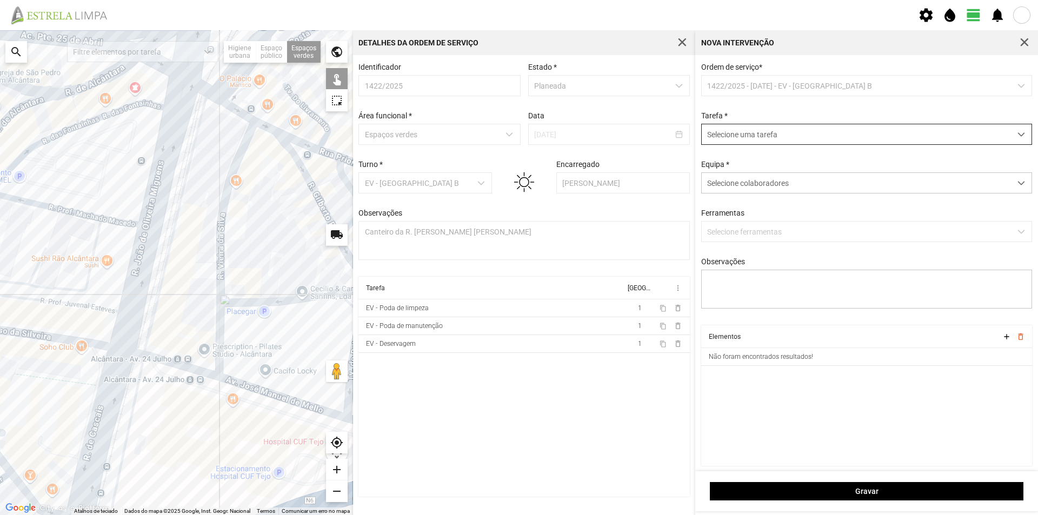
click at [737, 139] on span "Selecione uma tarefa" at bounding box center [855, 134] width 309 height 20
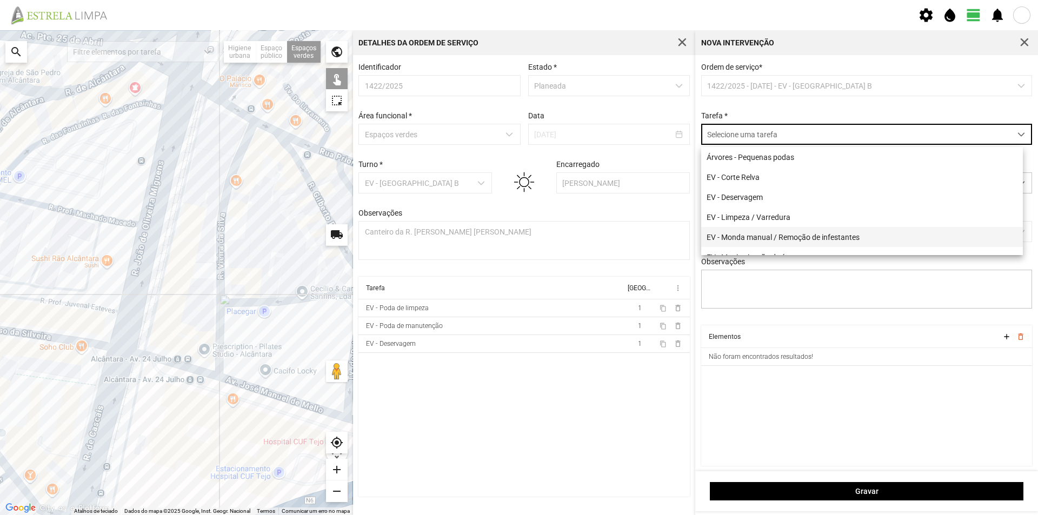
click at [774, 242] on li "EV - Monda manual / Remoção de infestantes" at bounding box center [862, 237] width 322 height 20
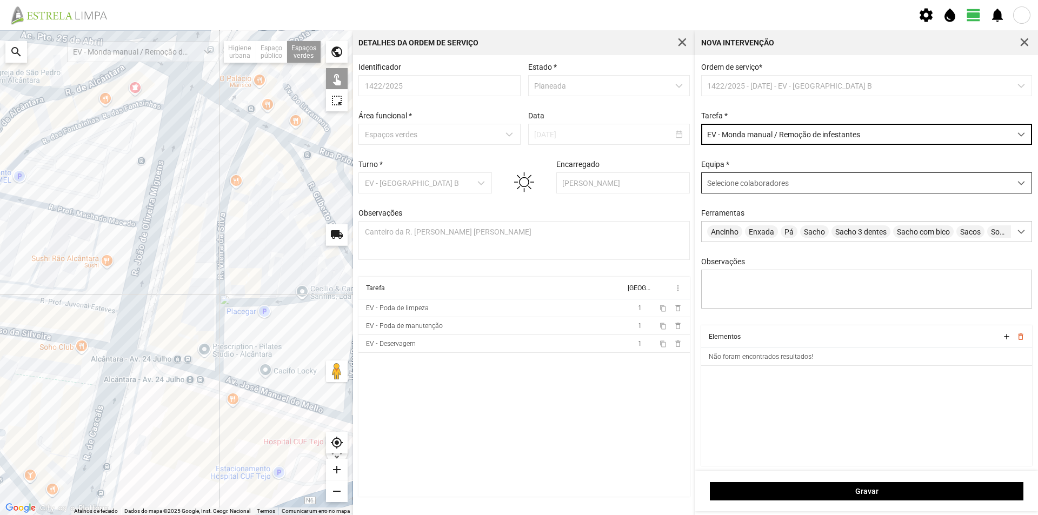
click at [734, 185] on span "Selecione colaboradores" at bounding box center [748, 183] width 82 height 9
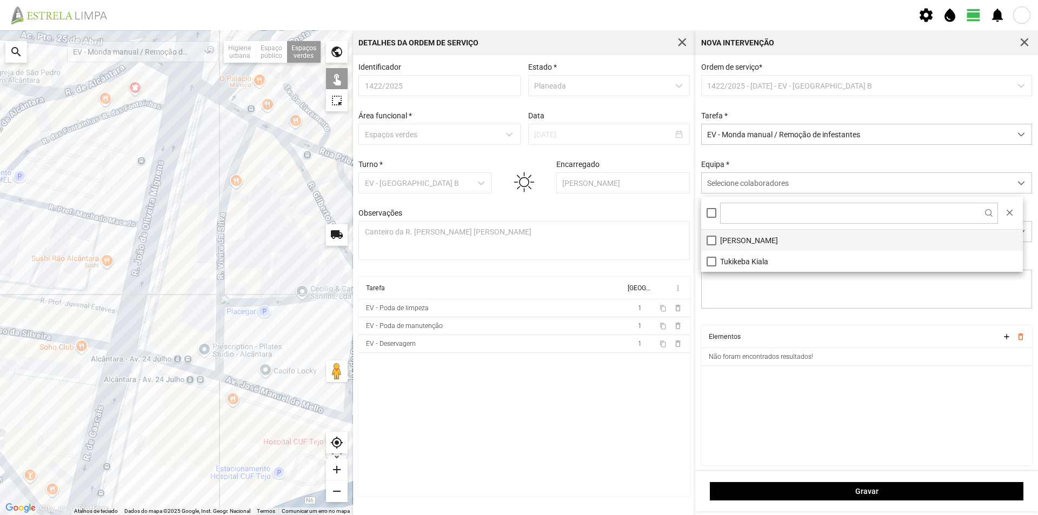
click at [727, 237] on li "[PERSON_NAME]" at bounding box center [862, 240] width 322 height 21
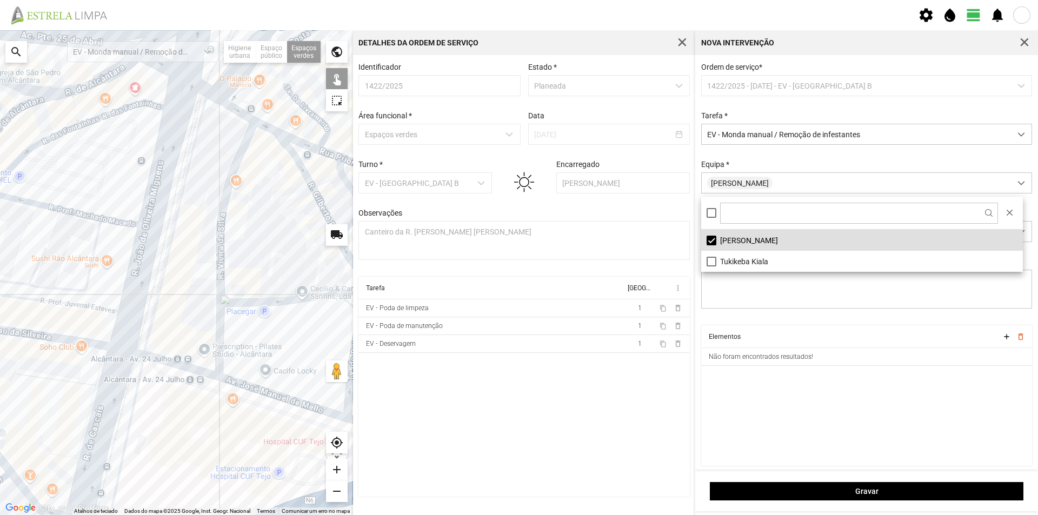
click at [161, 273] on div at bounding box center [176, 272] width 353 height 485
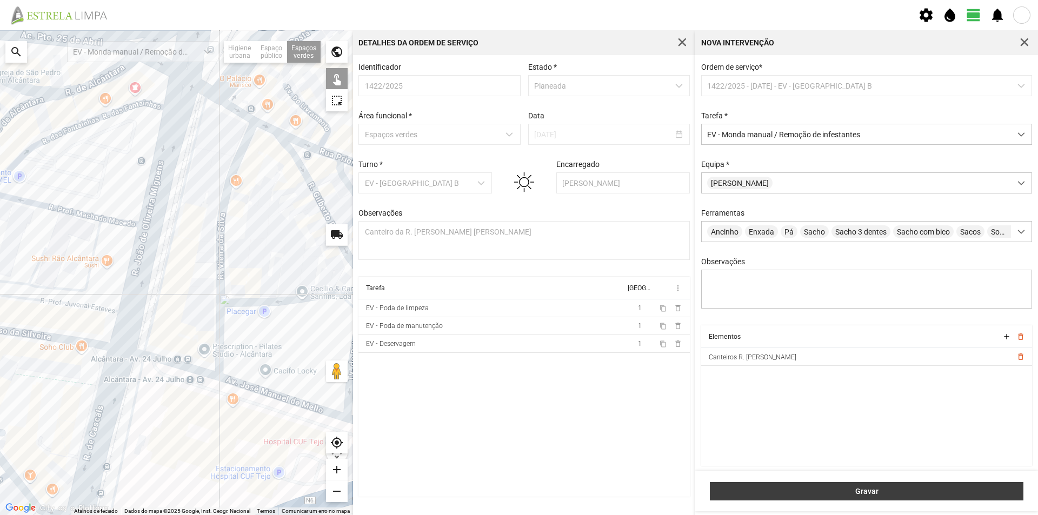
click at [887, 487] on span "Gravar" at bounding box center [867, 491] width 302 height 9
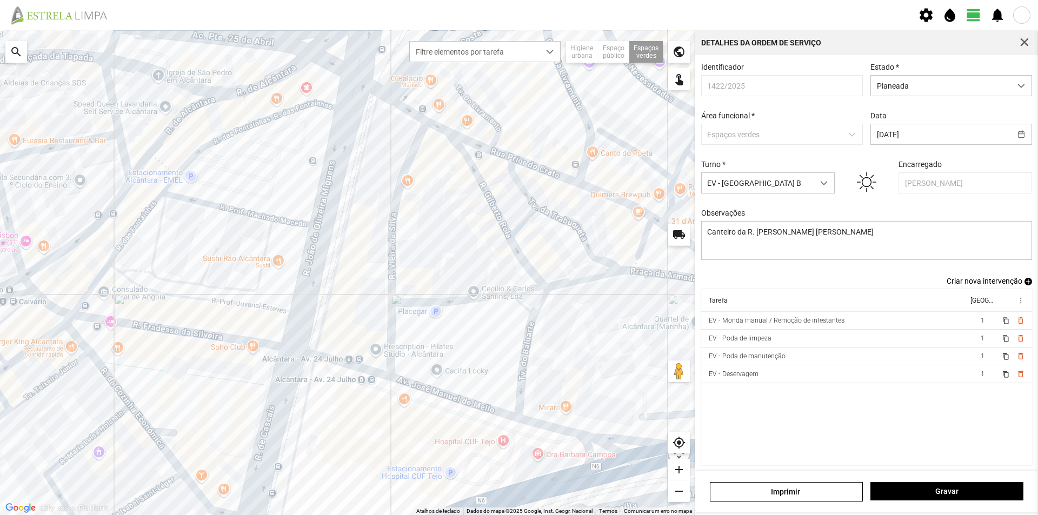
click at [1024, 285] on span "add" at bounding box center [1028, 282] width 8 height 8
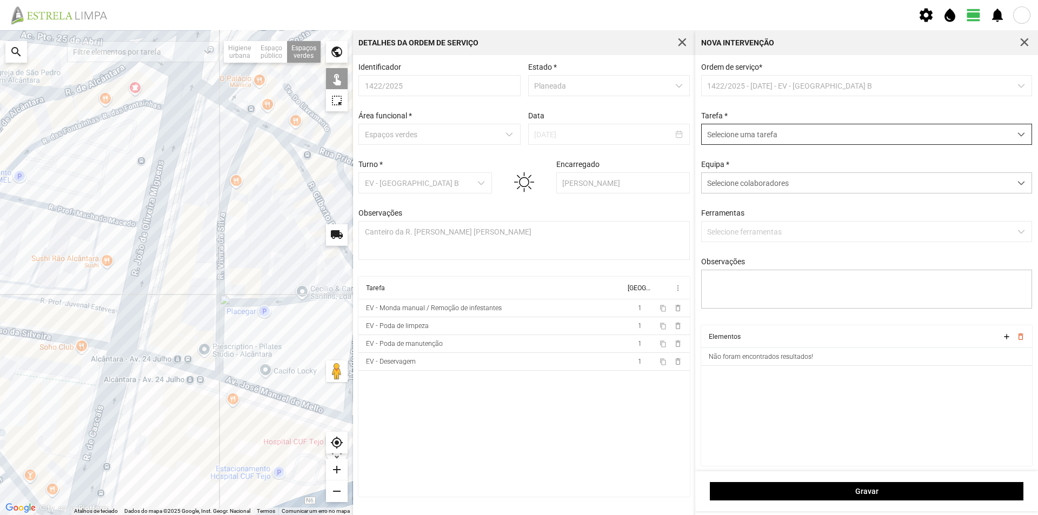
click at [734, 136] on span "Selecione uma tarefa" at bounding box center [855, 134] width 309 height 20
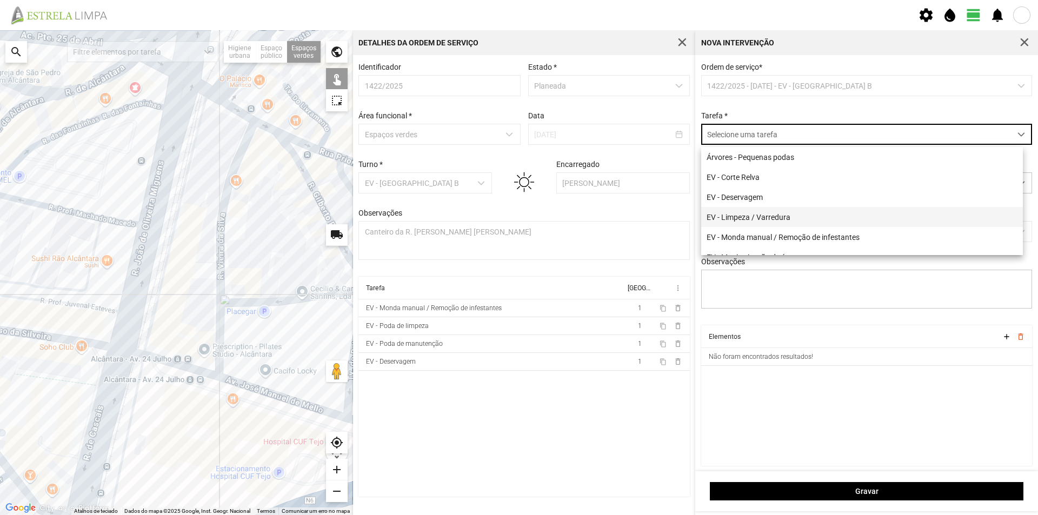
click at [772, 219] on li "EV - Limpeza / Varredura" at bounding box center [862, 217] width 322 height 20
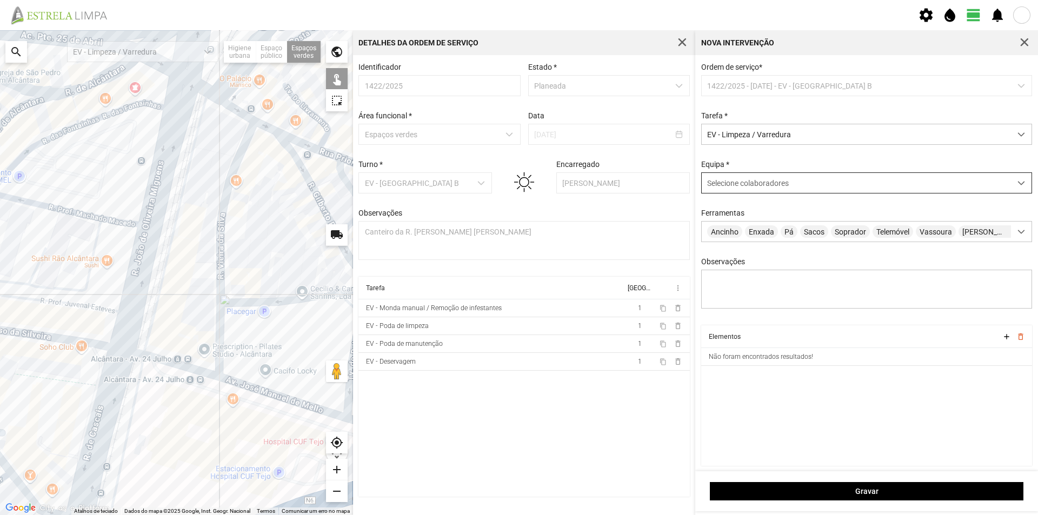
click at [734, 179] on div "Selecione colaboradores" at bounding box center [855, 183] width 309 height 20
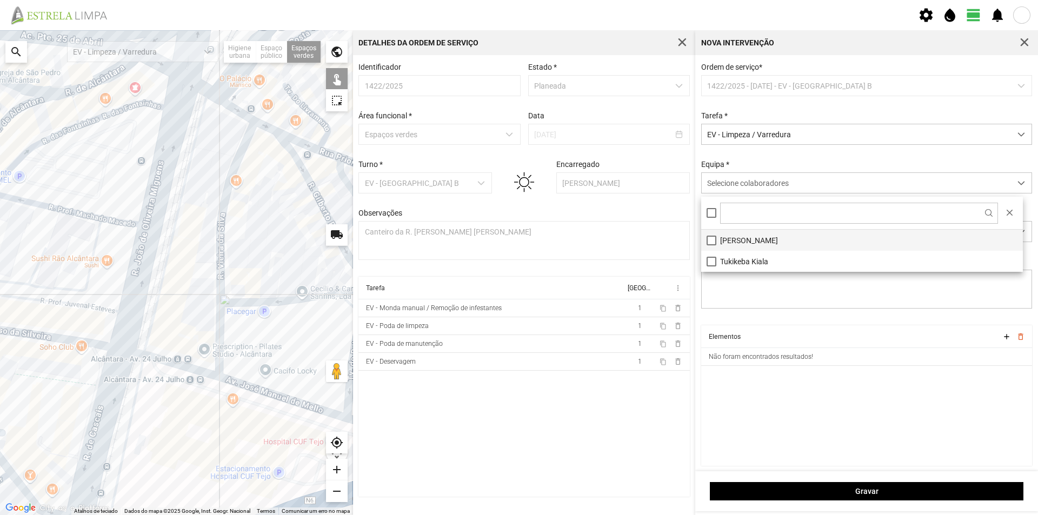
click at [740, 236] on li "[PERSON_NAME]" at bounding box center [862, 240] width 322 height 21
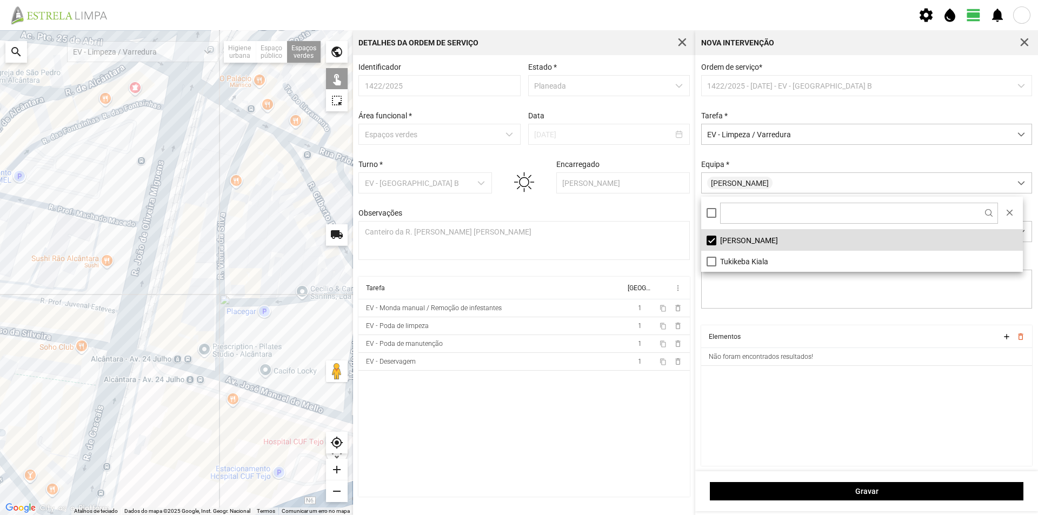
click at [180, 188] on div at bounding box center [176, 272] width 353 height 485
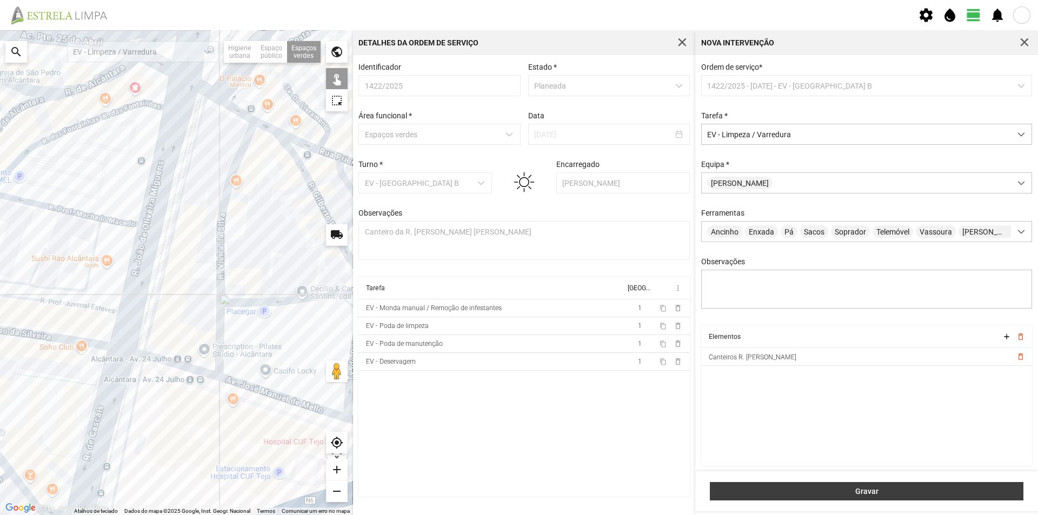
click at [796, 488] on span "Gravar" at bounding box center [867, 491] width 302 height 9
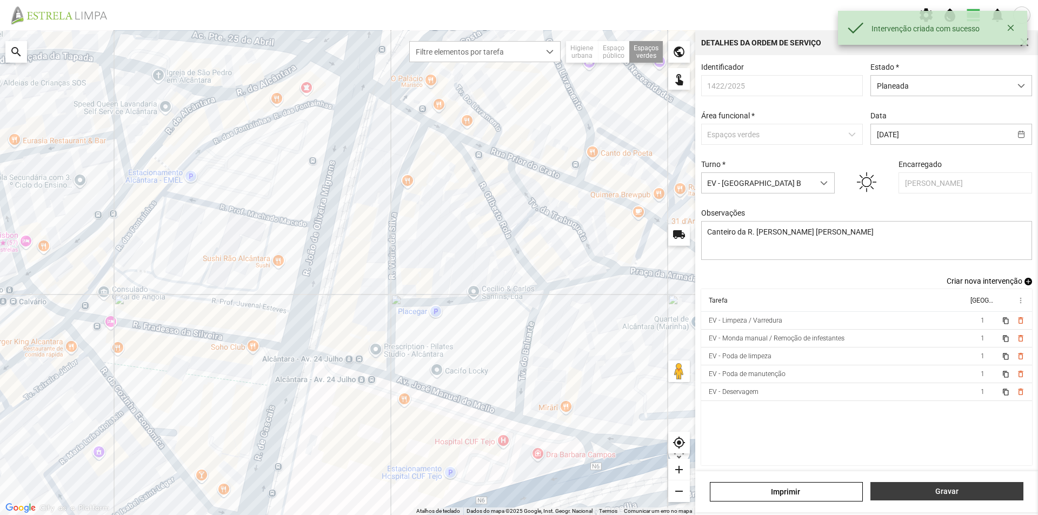
click at [933, 494] on span "Gravar" at bounding box center [947, 491] width 142 height 9
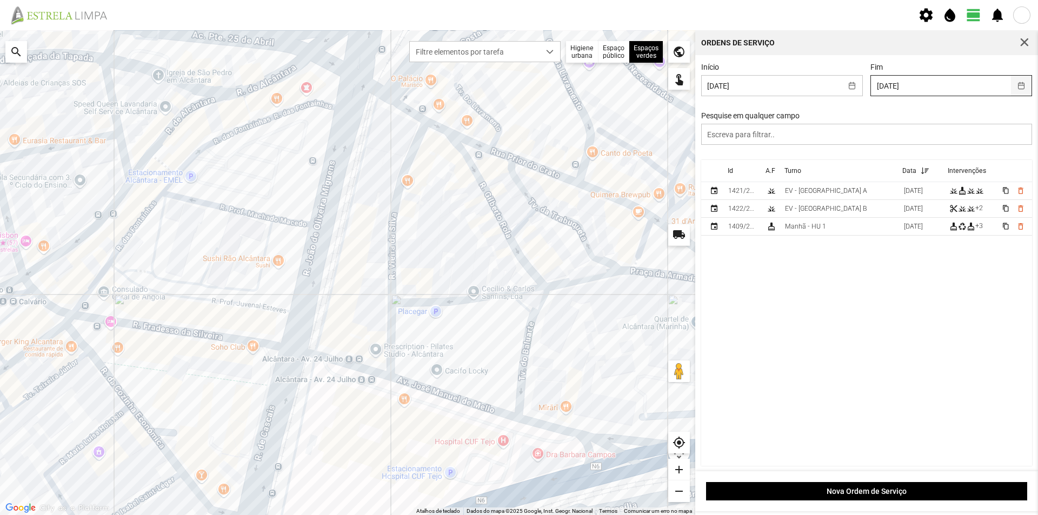
click at [1013, 84] on button "button" at bounding box center [1021, 86] width 21 height 20
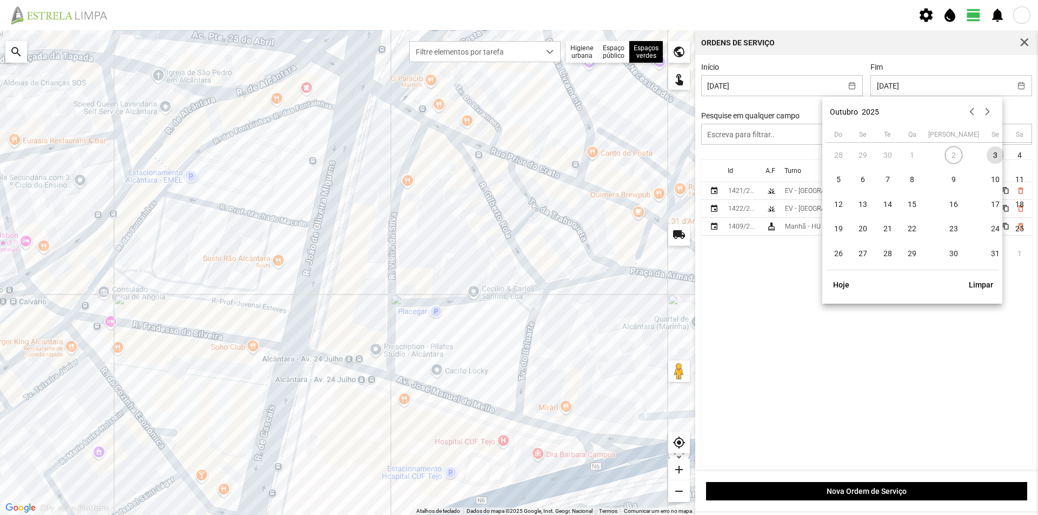
click at [936, 158] on td "2" at bounding box center [953, 155] width 58 height 25
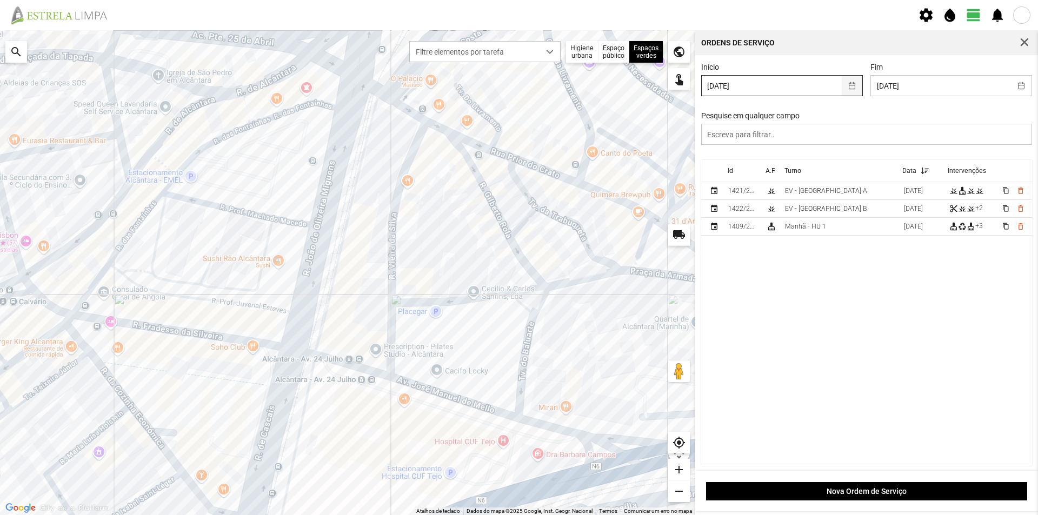
click at [847, 83] on button "button" at bounding box center [851, 86] width 21 height 20
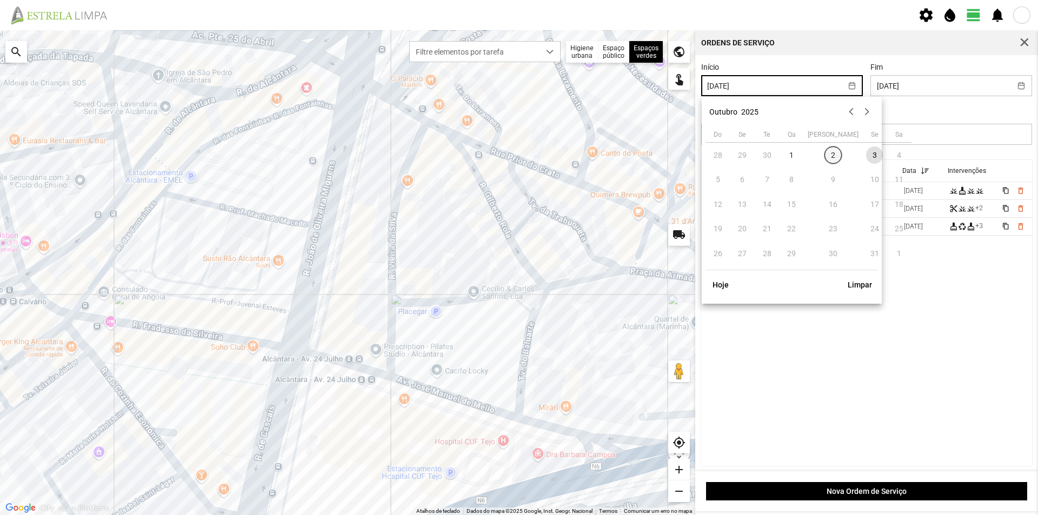
click at [824, 153] on span "2" at bounding box center [832, 154] width 17 height 17
type input "[DATE]"
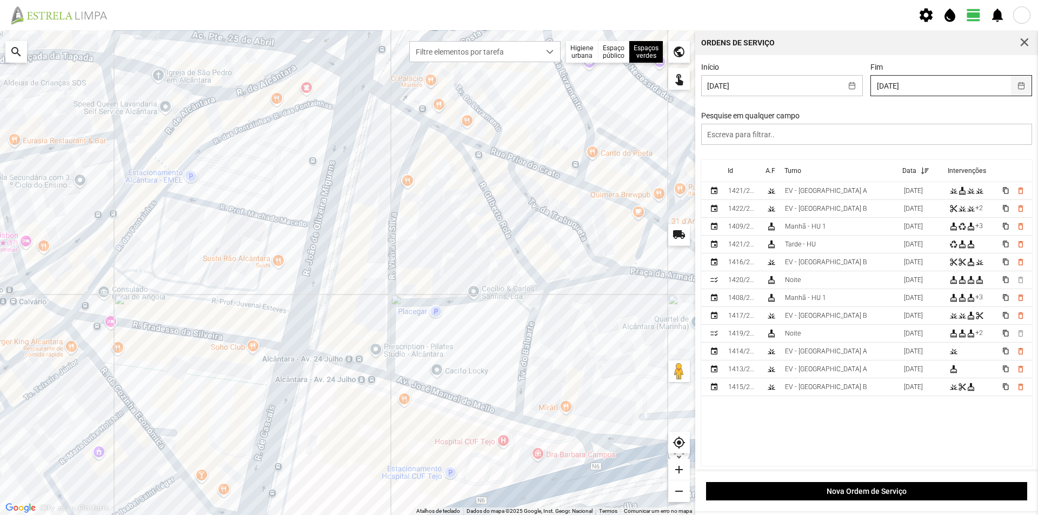
click at [1014, 84] on button "button" at bounding box center [1021, 86] width 21 height 20
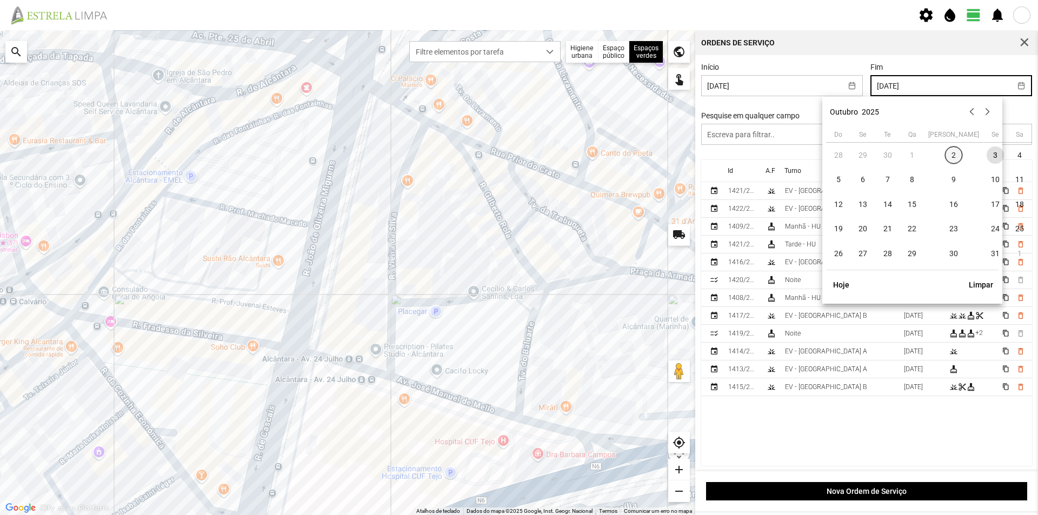
click at [945, 154] on span "2" at bounding box center [953, 154] width 17 height 17
type input "[DATE]"
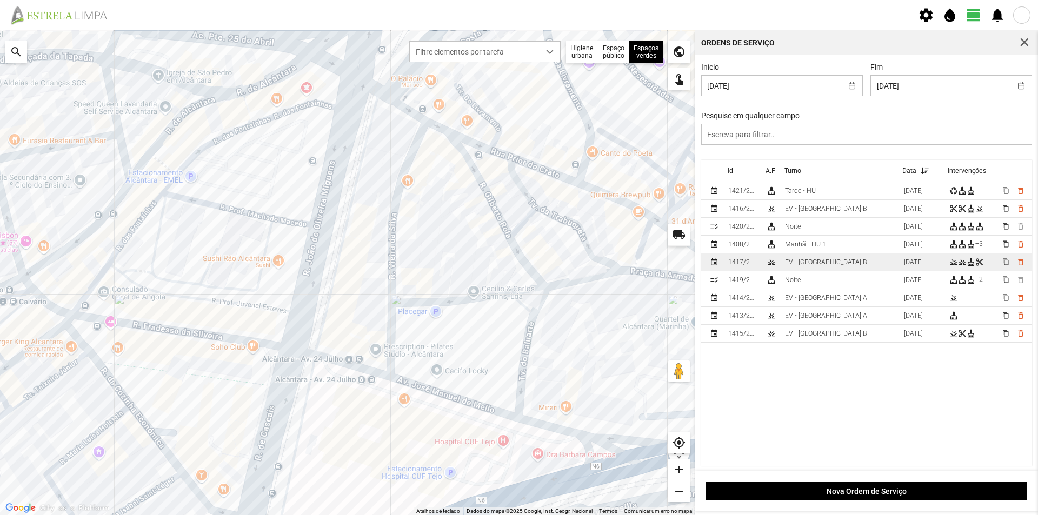
click at [834, 264] on td "EV - [GEOGRAPHIC_DATA] B" at bounding box center [839, 262] width 119 height 18
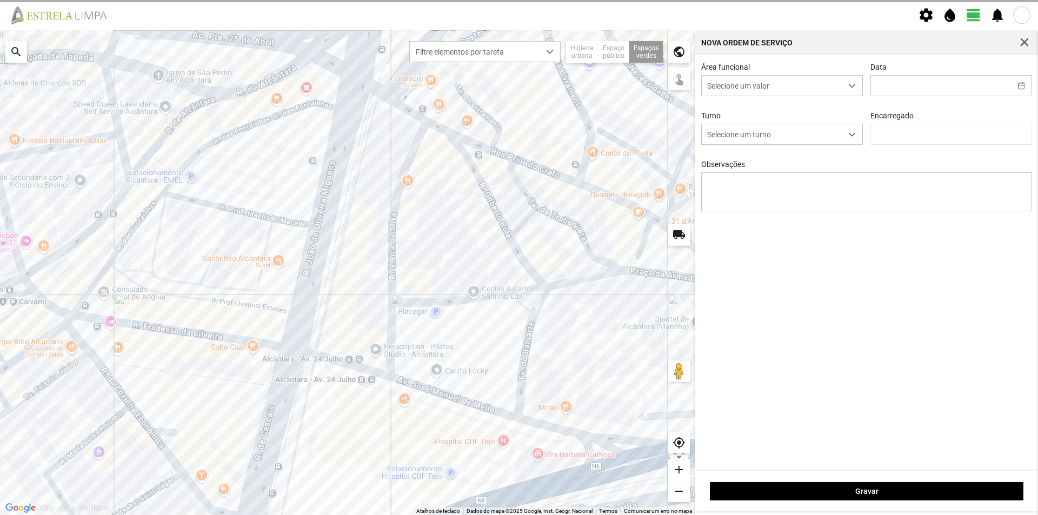
type input "[DATE]"
type input "[PERSON_NAME]"
type textarea "Condominio Quelhas"
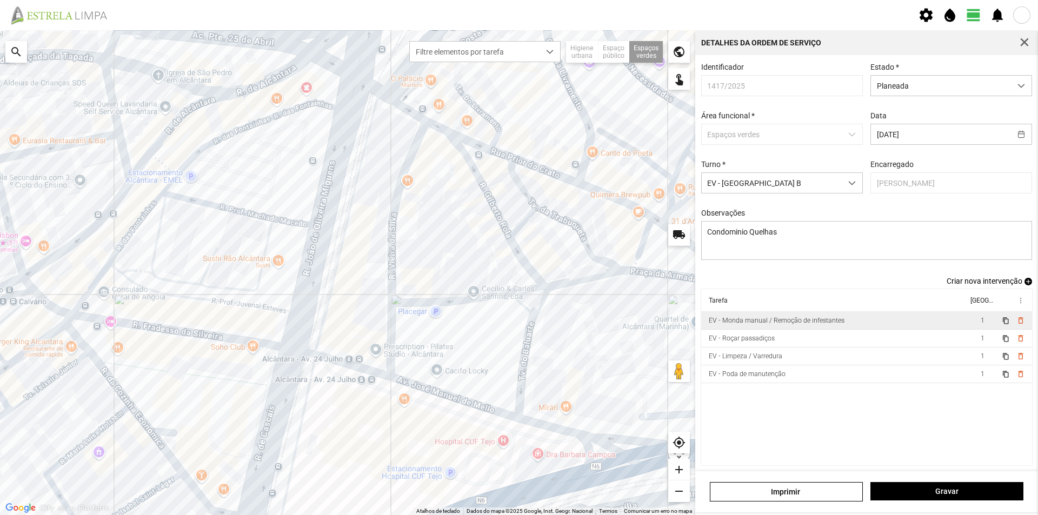
click at [890, 326] on td "EV - Monda manual / Remoção de infestantes" at bounding box center [834, 321] width 266 height 18
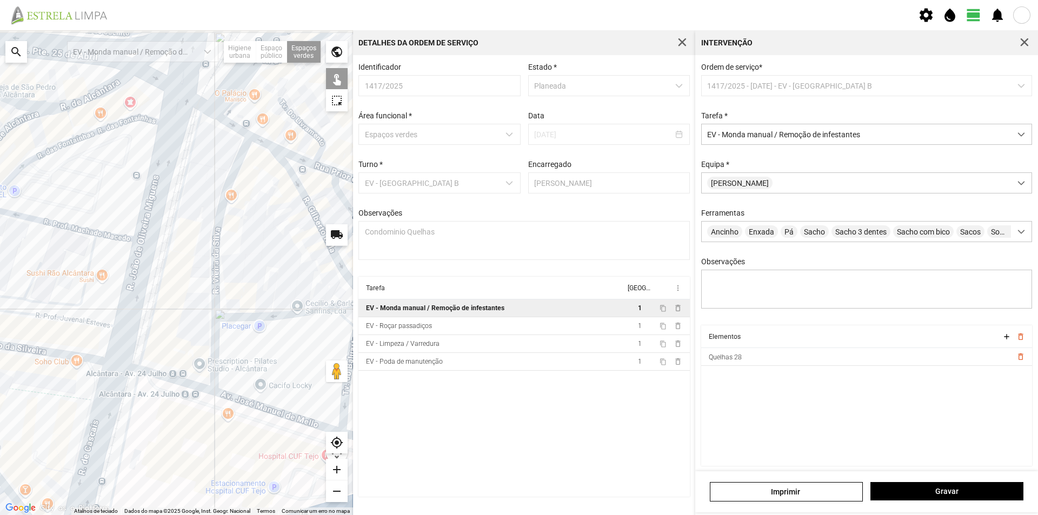
drag, startPoint x: 258, startPoint y: 259, endPoint x: 40, endPoint y: 319, distance: 226.4
click at [41, 319] on div at bounding box center [176, 272] width 353 height 485
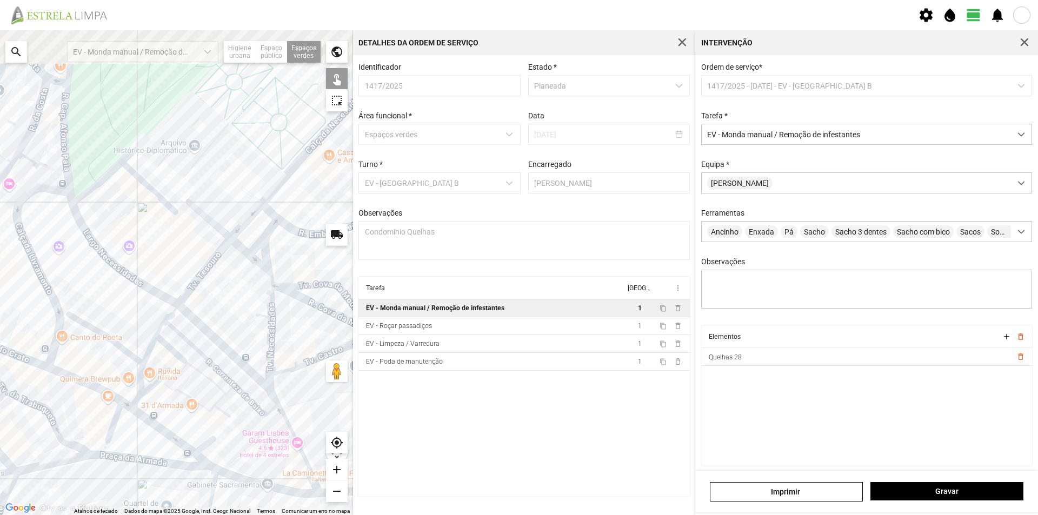
drag, startPoint x: 183, startPoint y: 351, endPoint x: 156, endPoint y: 370, distance: 33.7
click at [156, 370] on div at bounding box center [176, 272] width 353 height 485
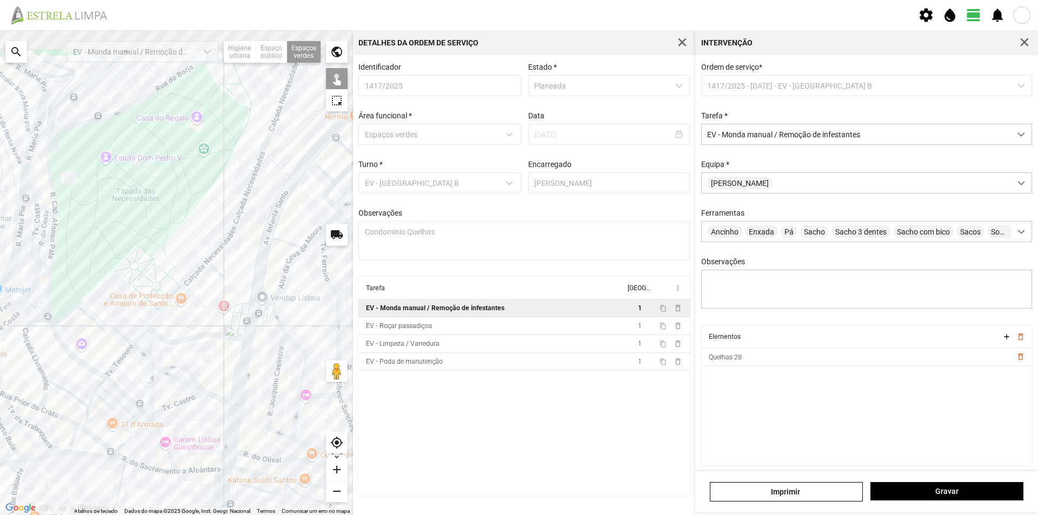
drag, startPoint x: 223, startPoint y: 190, endPoint x: 166, endPoint y: 300, distance: 124.2
click at [167, 299] on div at bounding box center [176, 272] width 353 height 485
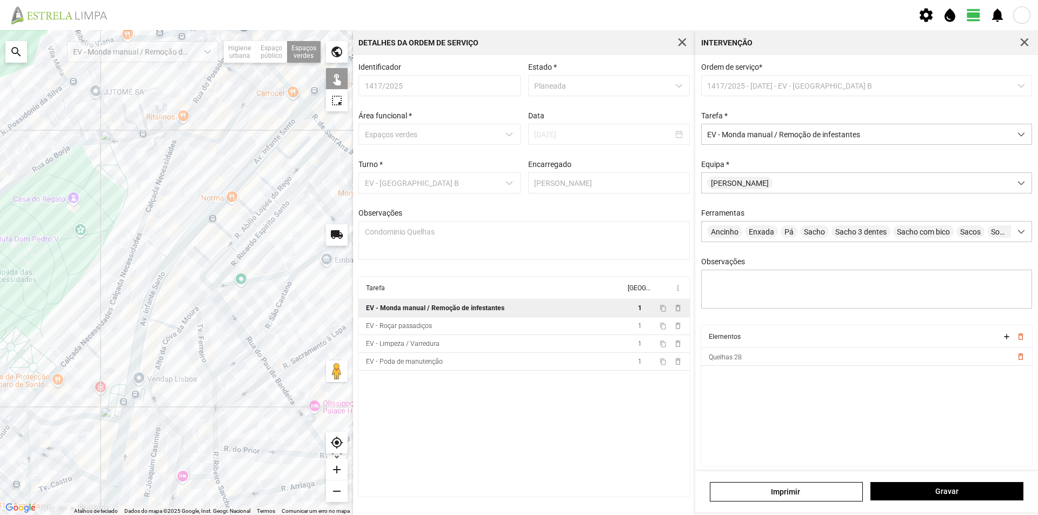
drag, startPoint x: 227, startPoint y: 241, endPoint x: 144, endPoint y: 279, distance: 90.9
click at [134, 280] on div at bounding box center [176, 272] width 353 height 485
drag, startPoint x: 316, startPoint y: 250, endPoint x: 162, endPoint y: 350, distance: 183.3
click at [162, 350] on div at bounding box center [176, 272] width 353 height 485
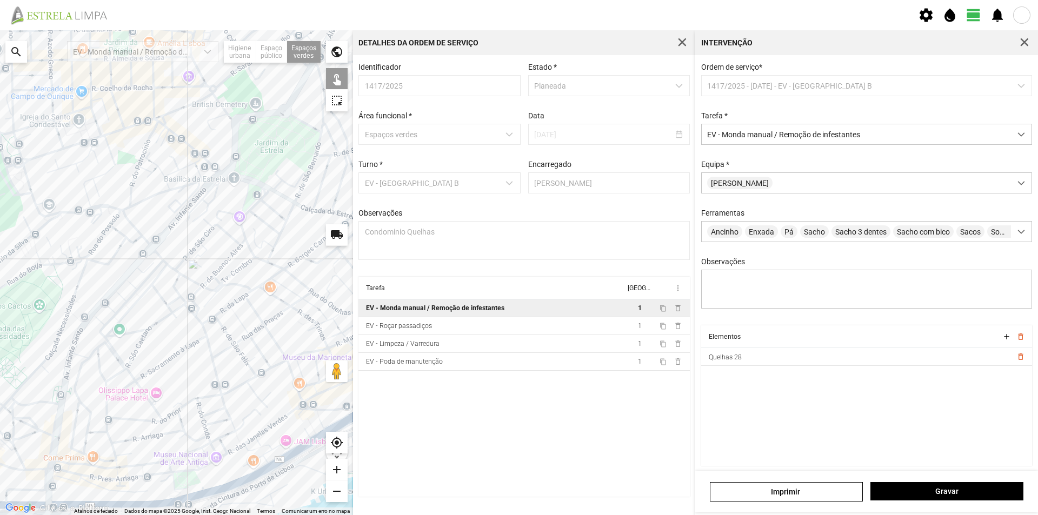
drag, startPoint x: 229, startPoint y: 252, endPoint x: 113, endPoint y: 254, distance: 115.7
click at [119, 259] on div at bounding box center [176, 272] width 353 height 485
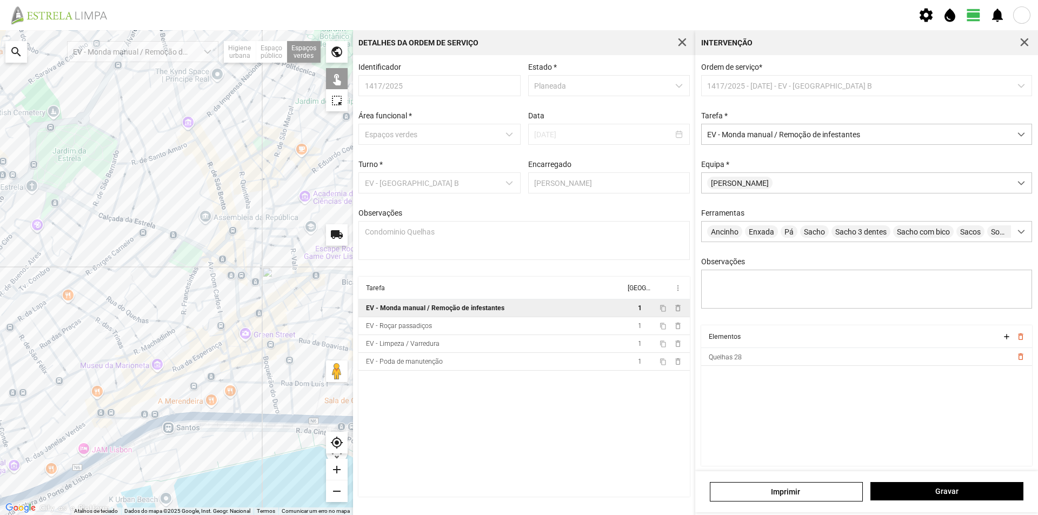
click at [148, 296] on div at bounding box center [176, 272] width 353 height 485
click at [967, 492] on span "Gravar" at bounding box center [947, 491] width 142 height 9
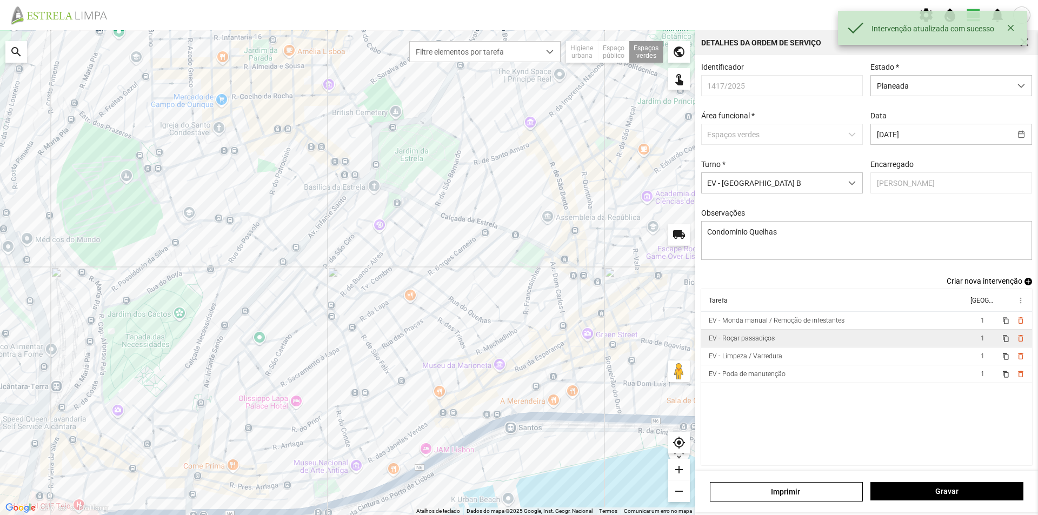
click at [886, 345] on td "EV - Roçar passadiços" at bounding box center [834, 339] width 266 height 18
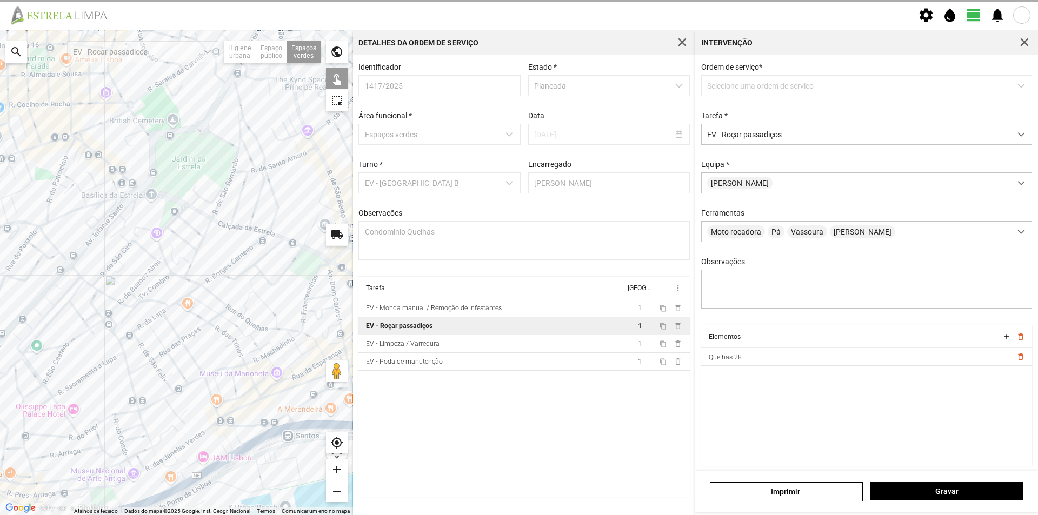
drag, startPoint x: 278, startPoint y: 237, endPoint x: 226, endPoint y: 245, distance: 52.0
click at [226, 245] on div at bounding box center [176, 272] width 353 height 485
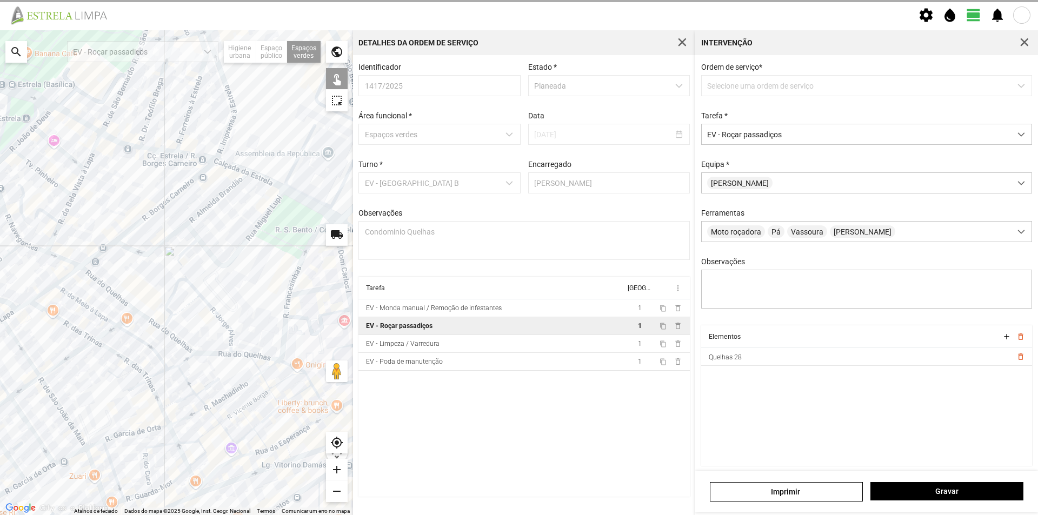
click at [205, 299] on div at bounding box center [176, 272] width 353 height 485
click at [923, 485] on button "Gravar" at bounding box center [946, 491] width 153 height 18
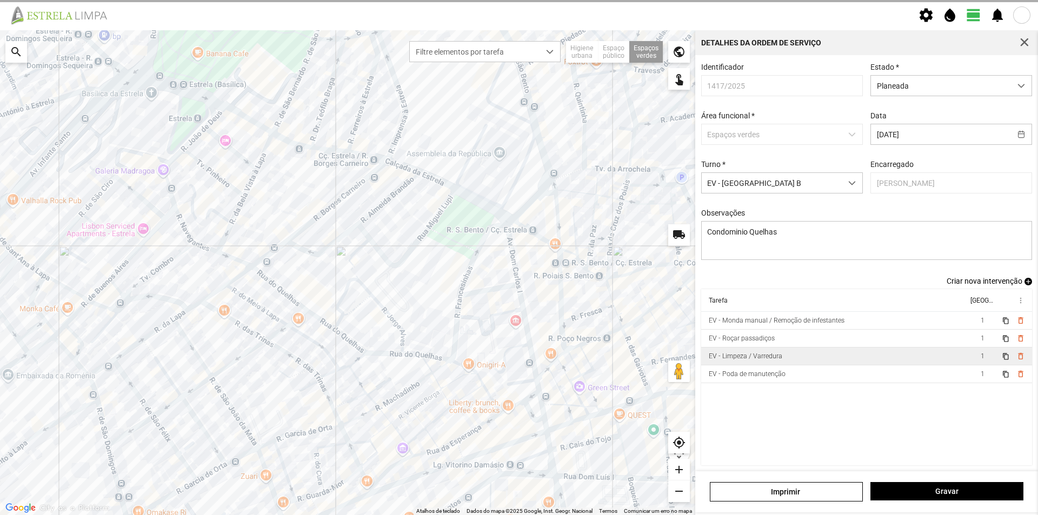
click at [826, 359] on td "EV - Limpeza / Varredura" at bounding box center [834, 357] width 266 height 18
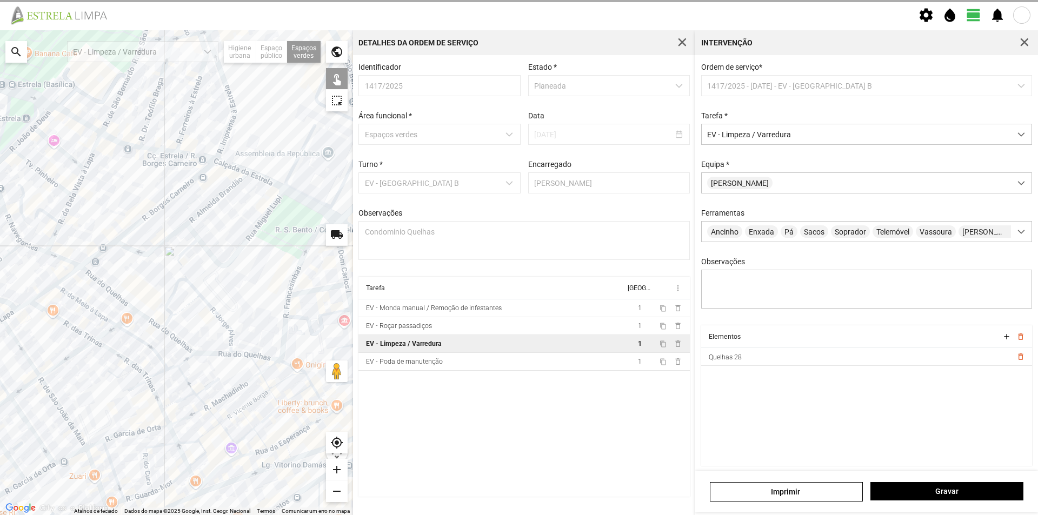
click at [210, 299] on div at bounding box center [176, 272] width 353 height 485
click at [210, 301] on div at bounding box center [176, 272] width 353 height 485
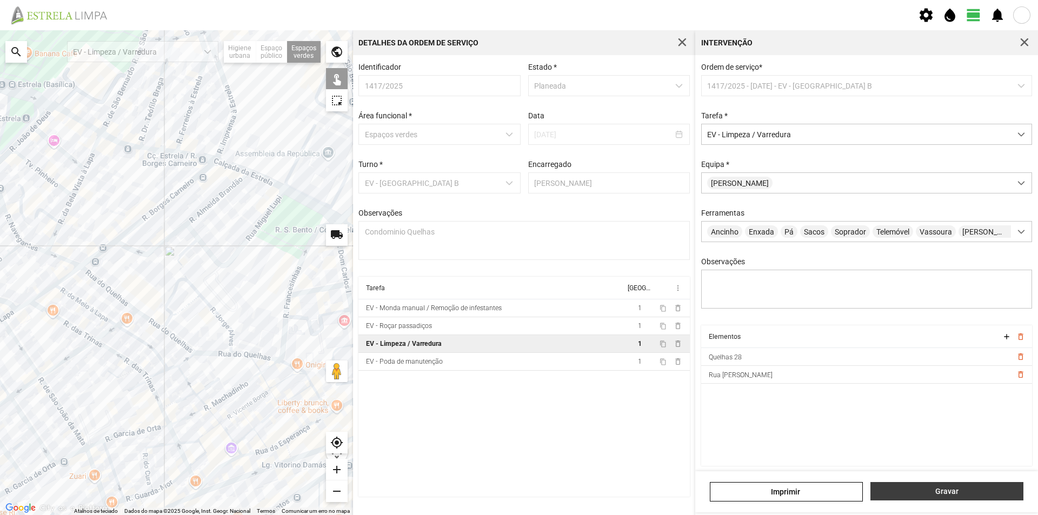
click at [941, 492] on span "Gravar" at bounding box center [947, 491] width 142 height 9
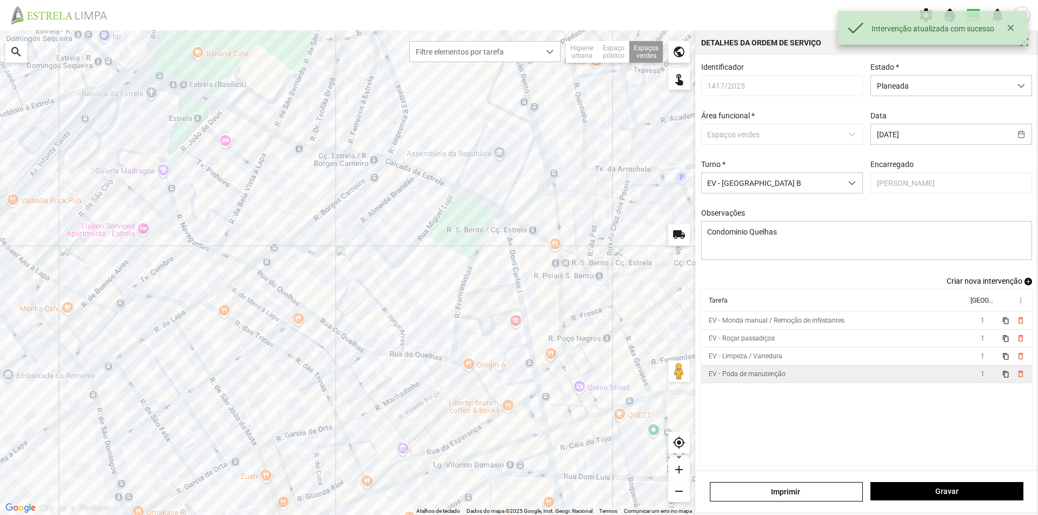
click at [803, 382] on td "EV - Poda de manutenção" at bounding box center [834, 374] width 266 height 18
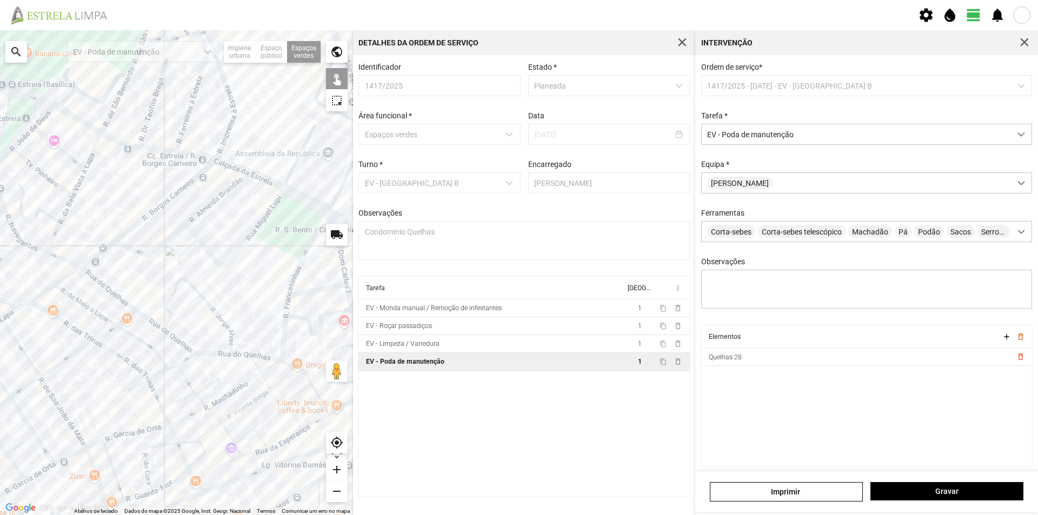
click at [205, 298] on div at bounding box center [176, 272] width 353 height 485
click at [918, 489] on span "Gravar" at bounding box center [947, 491] width 142 height 9
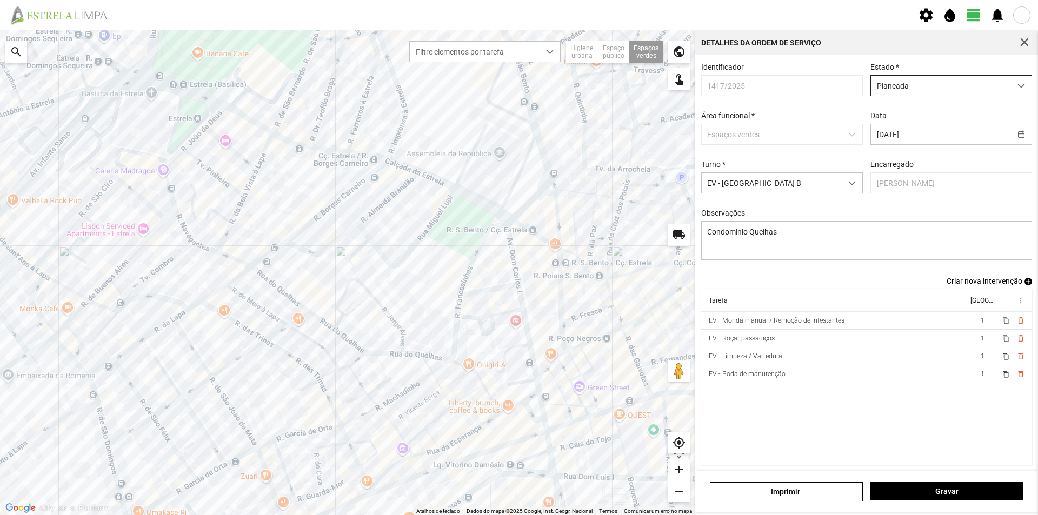
click at [976, 89] on span "Planeada" at bounding box center [941, 86] width 140 height 20
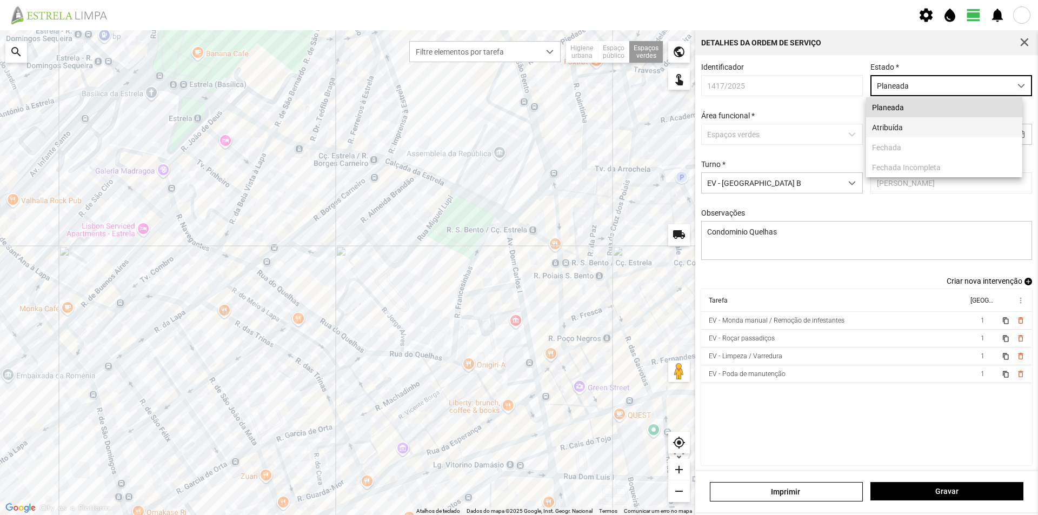
click at [957, 124] on li "Atribuída" at bounding box center [944, 127] width 156 height 20
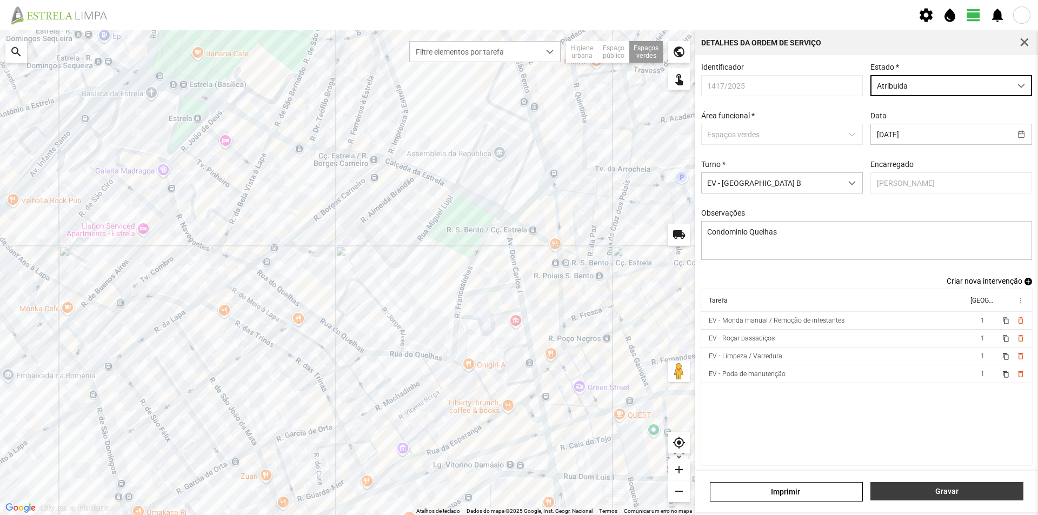
click at [940, 495] on span "Gravar" at bounding box center [947, 491] width 142 height 9
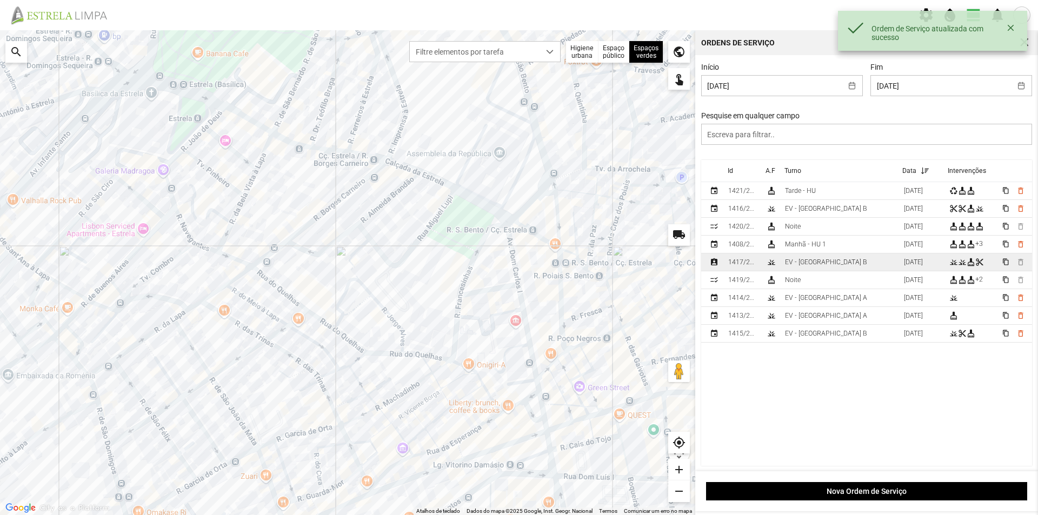
click at [804, 266] on div "EV - [GEOGRAPHIC_DATA] B" at bounding box center [826, 262] width 82 height 8
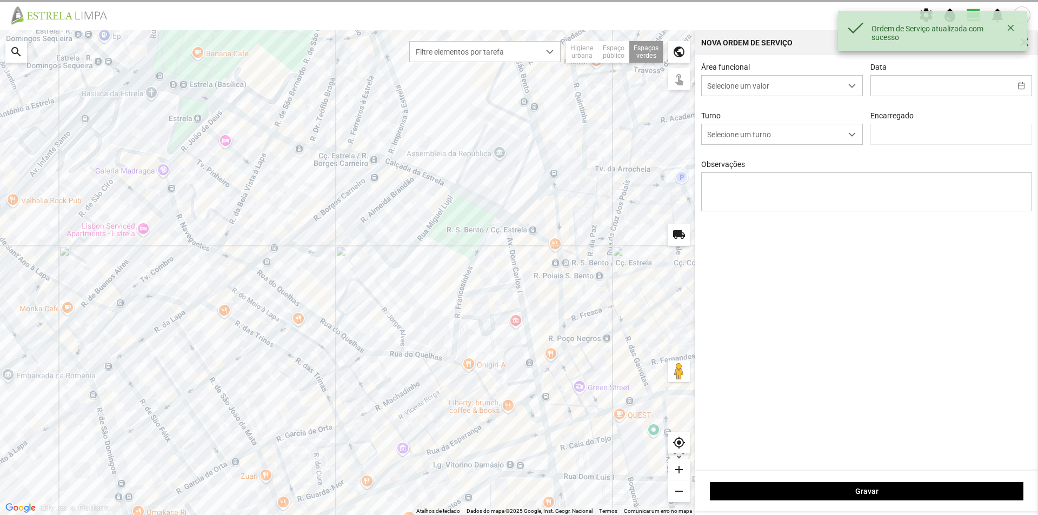
type input "[DATE]"
type textarea "Condominio Quelhas"
type input "[PERSON_NAME]"
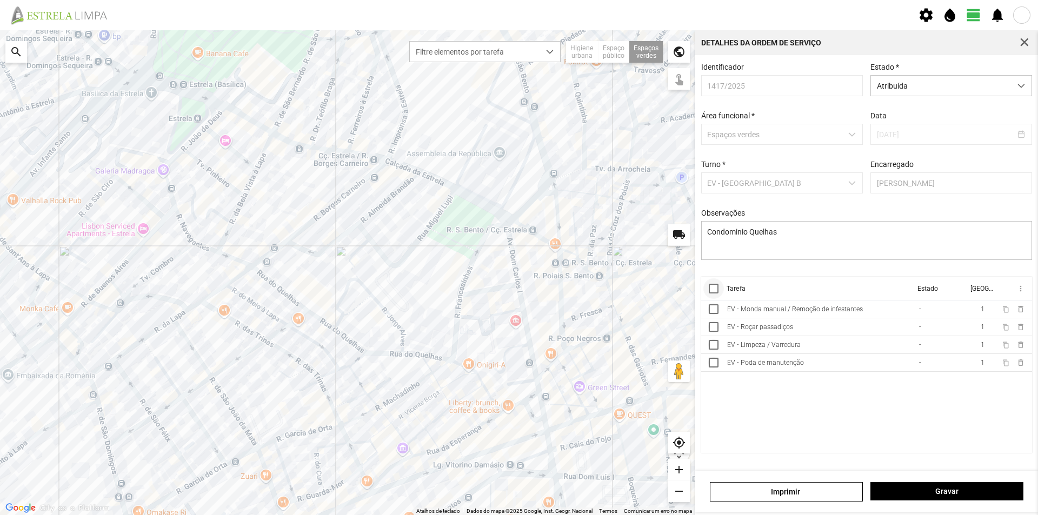
click at [715, 290] on div at bounding box center [714, 289] width 10 height 10
click at [1017, 293] on span "more_vert" at bounding box center [1019, 288] width 9 height 9
click at [985, 308] on span "Marcar como Concluída" at bounding box center [963, 310] width 80 height 8
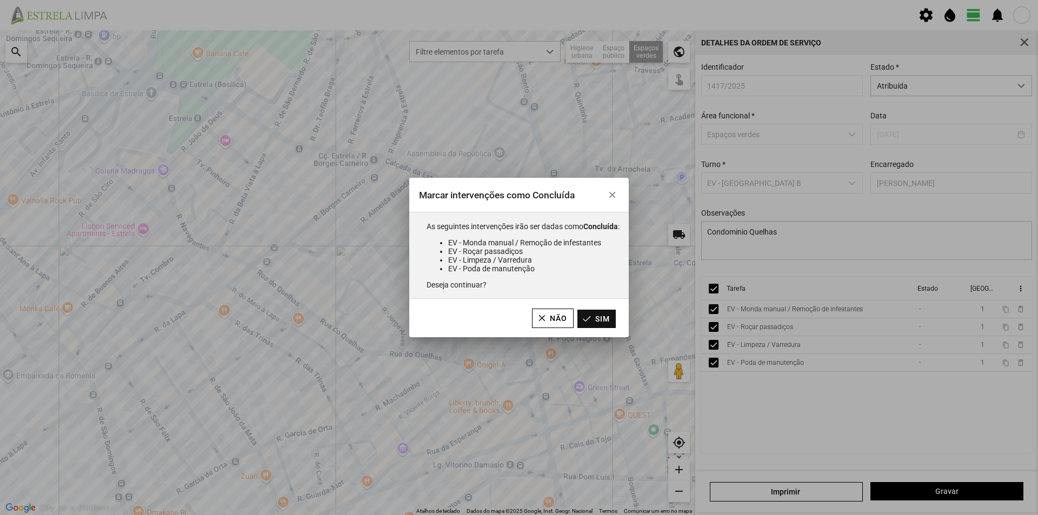
click at [607, 317] on button "Sim" at bounding box center [596, 319] width 38 height 18
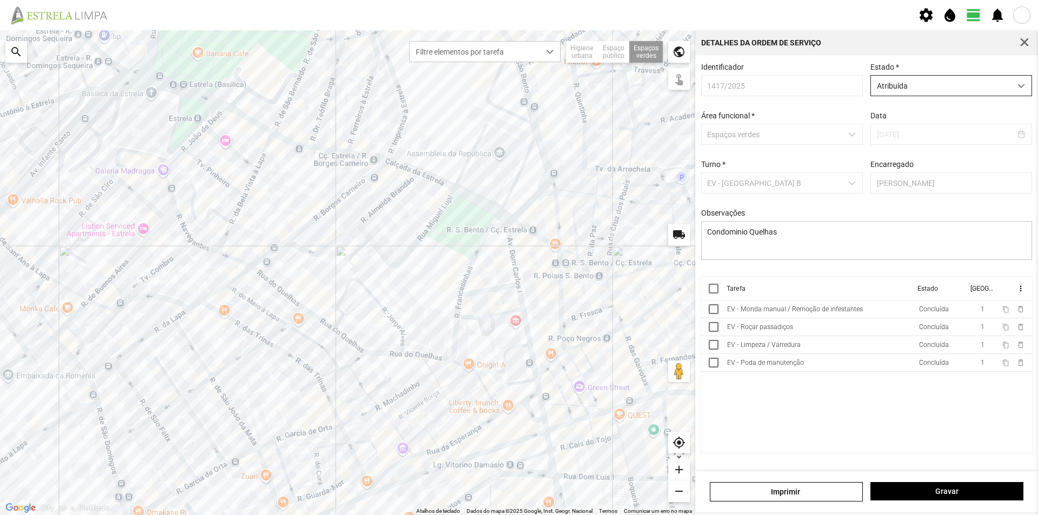
click at [923, 88] on span "Atribuída" at bounding box center [941, 86] width 140 height 20
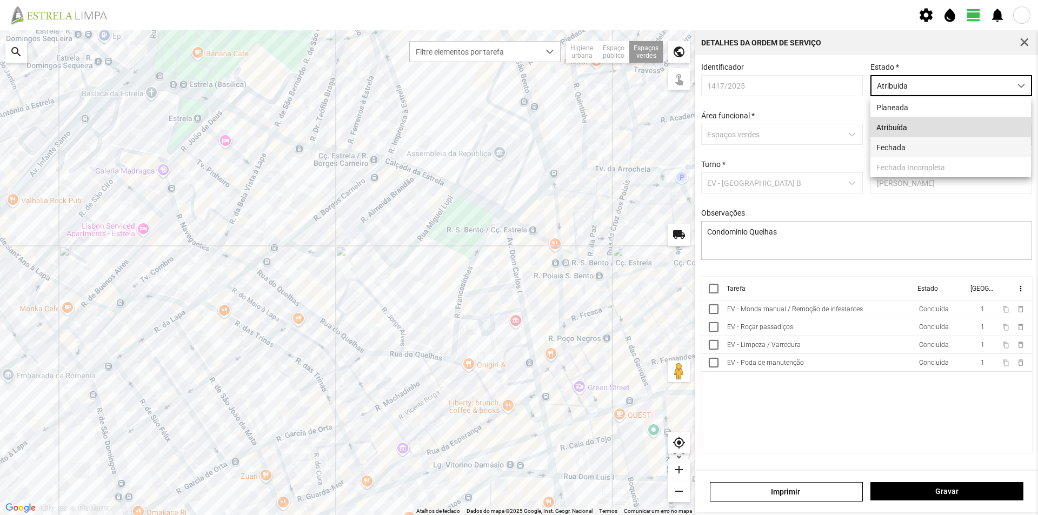
click at [911, 145] on li "Fechada" at bounding box center [950, 147] width 161 height 20
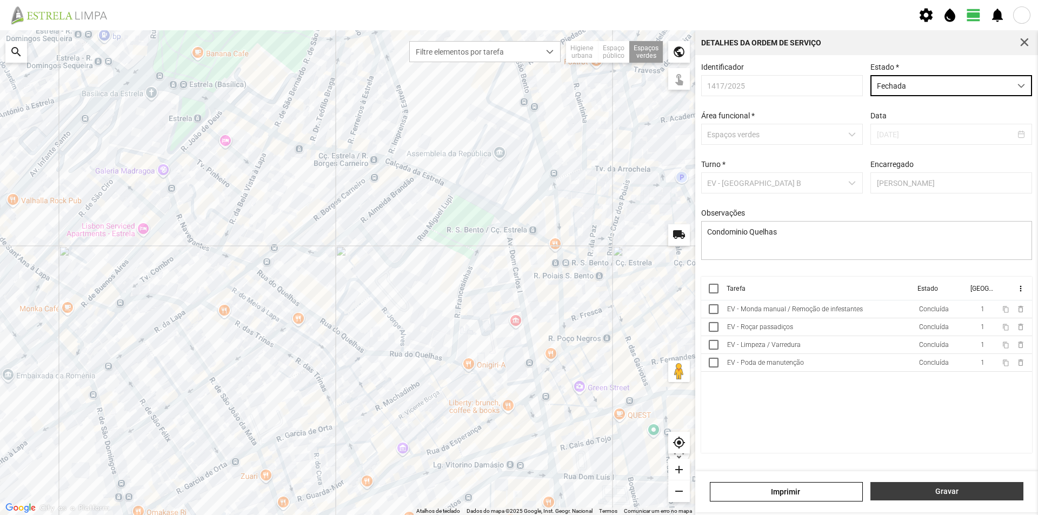
click at [931, 495] on span "Gravar" at bounding box center [947, 491] width 142 height 9
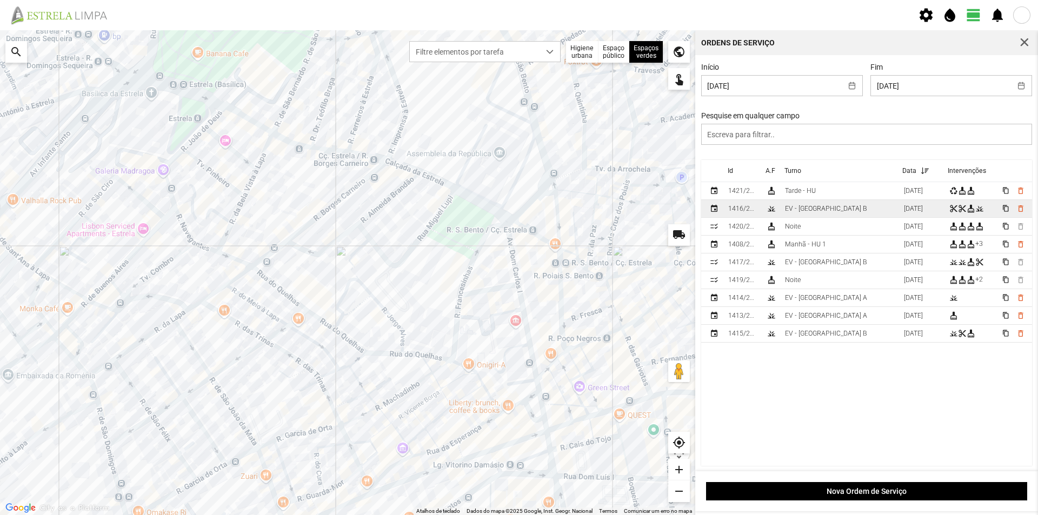
click at [795, 209] on div "EV - [GEOGRAPHIC_DATA] B" at bounding box center [826, 209] width 82 height 8
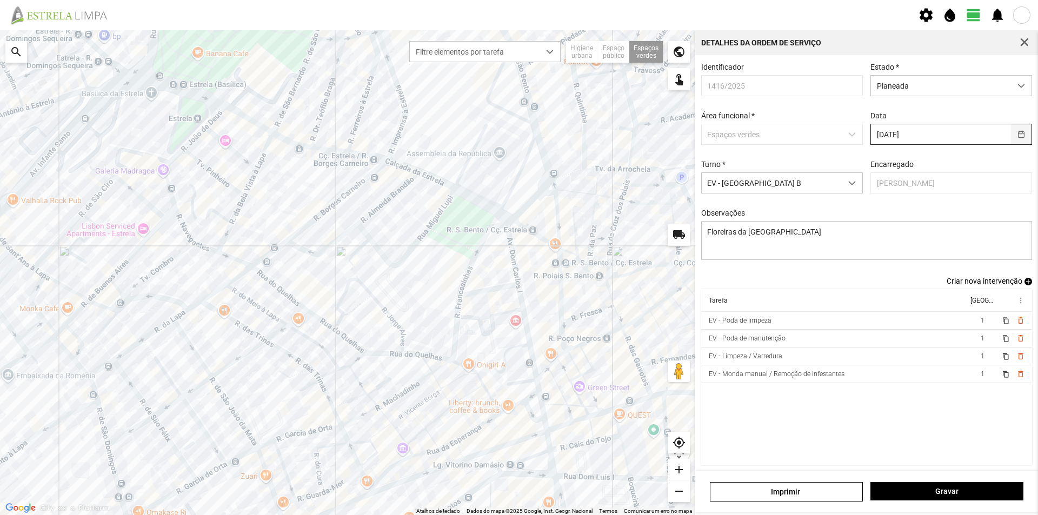
click at [1011, 135] on button "button" at bounding box center [1021, 134] width 21 height 20
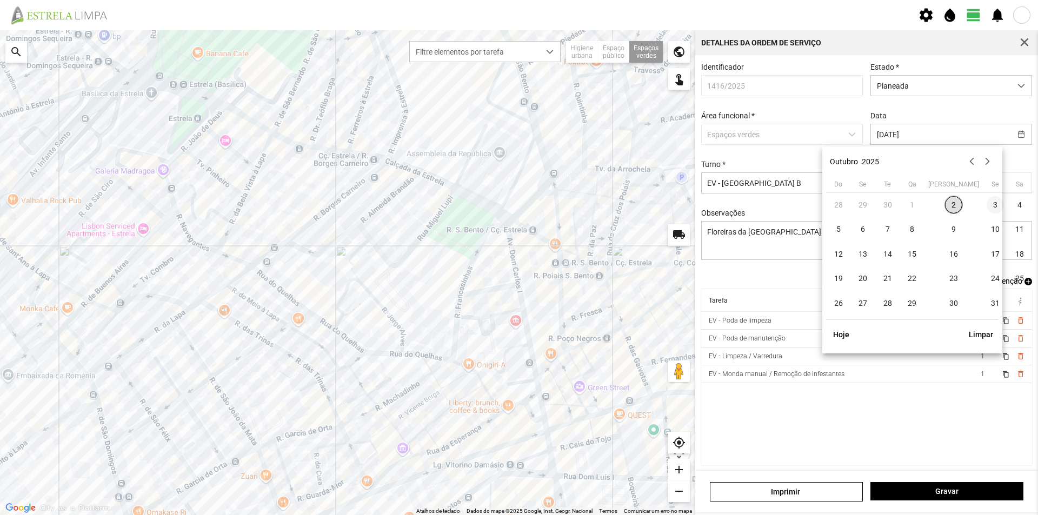
click at [986, 205] on span "3" at bounding box center [994, 204] width 17 height 17
type input "[DATE]"
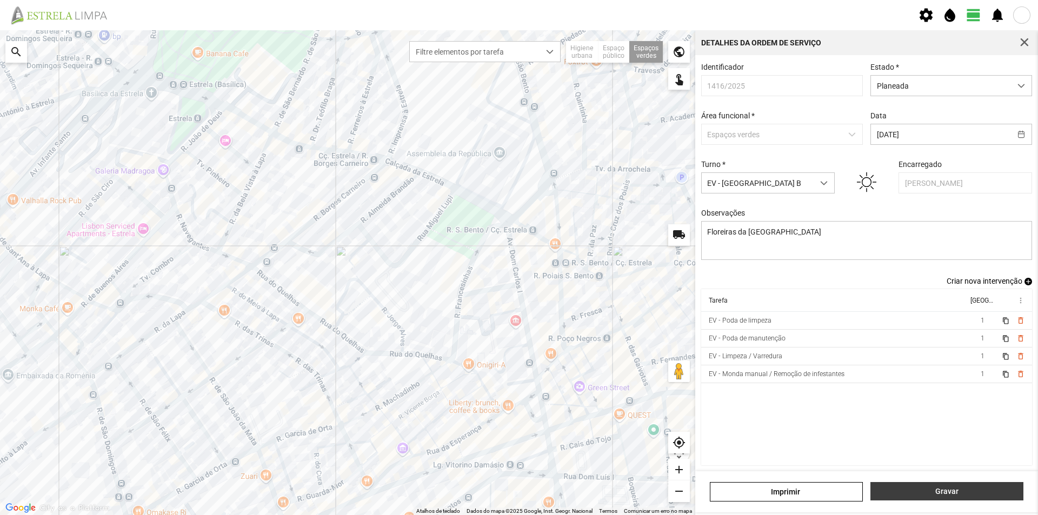
click at [968, 491] on span "Gravar" at bounding box center [947, 491] width 142 height 9
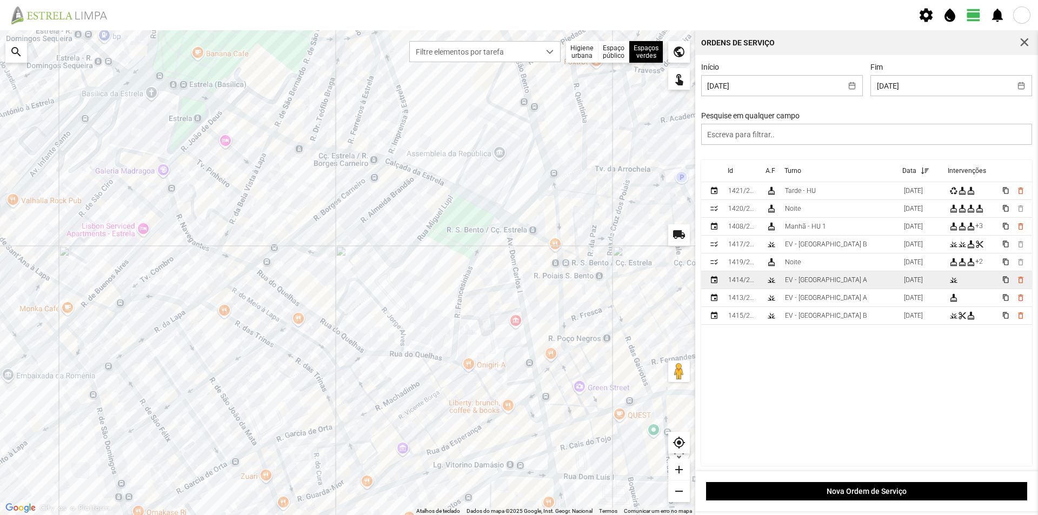
click at [837, 278] on td "EV - [GEOGRAPHIC_DATA] A" at bounding box center [839, 280] width 119 height 18
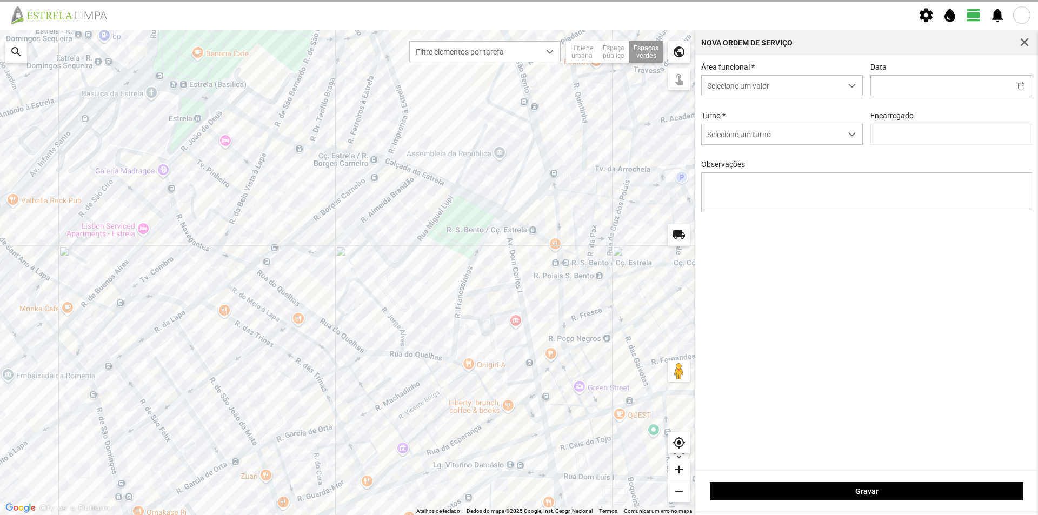
type input "[DATE]"
type input "[PERSON_NAME]"
type textarea "Jardim [PERSON_NAME]"
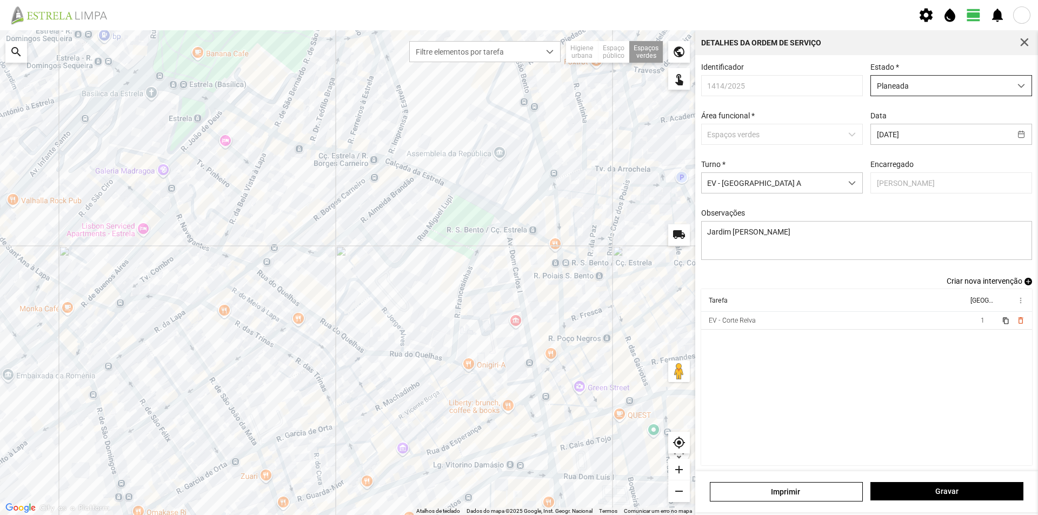
click at [967, 89] on span "Planeada" at bounding box center [941, 86] width 140 height 20
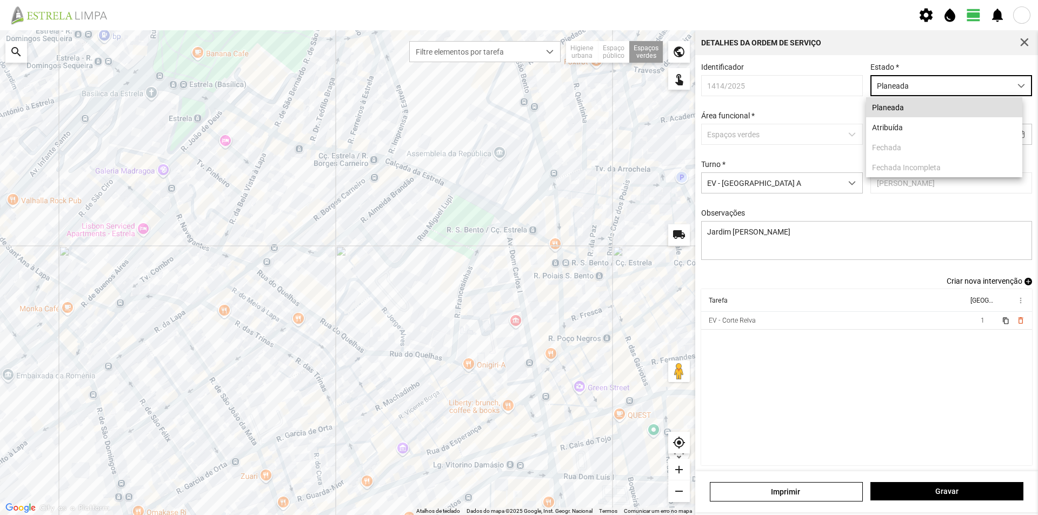
scroll to position [6, 48]
click at [941, 131] on li "Atribuída" at bounding box center [944, 127] width 156 height 20
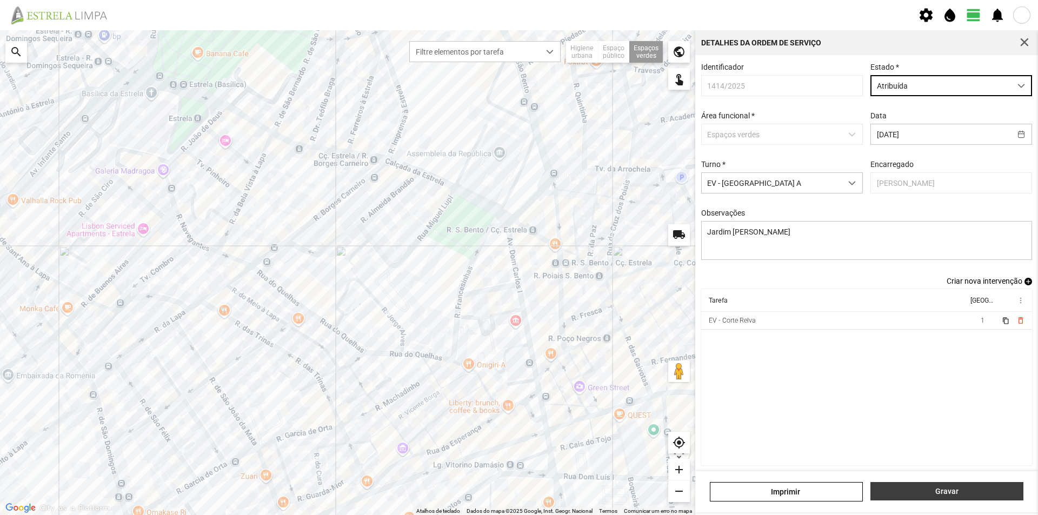
click at [959, 493] on span "Gravar" at bounding box center [947, 491] width 142 height 9
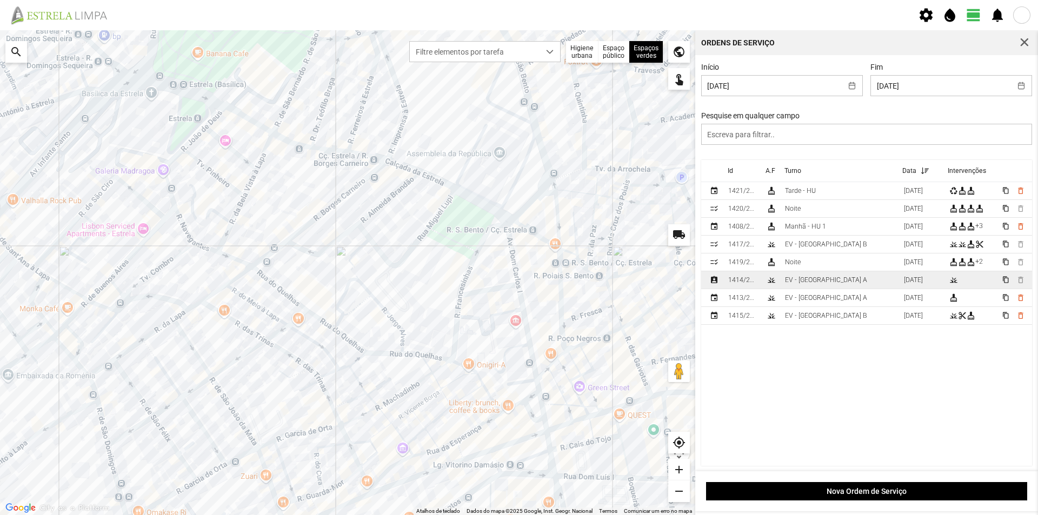
click at [824, 282] on td "EV - [GEOGRAPHIC_DATA] A" at bounding box center [839, 280] width 119 height 18
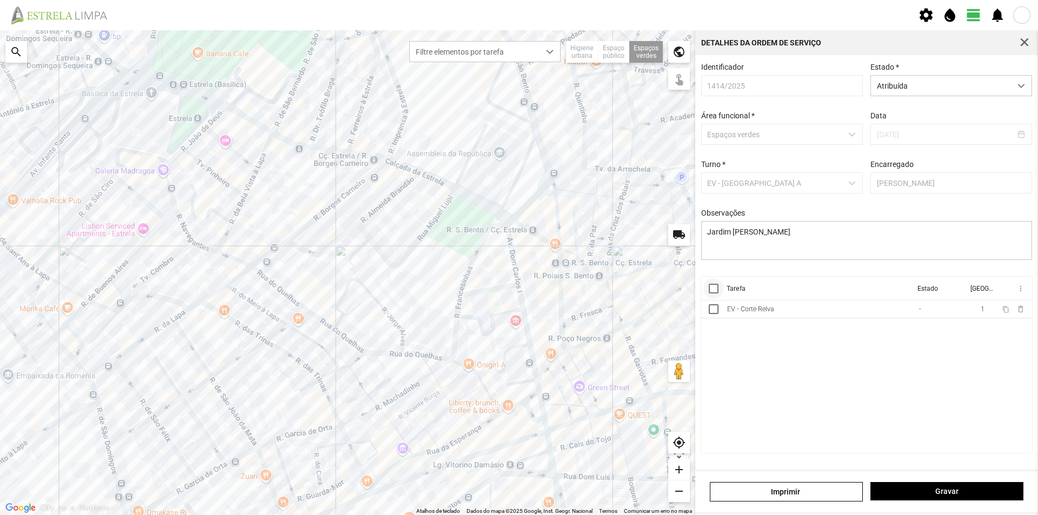
click at [715, 293] on div at bounding box center [714, 289] width 10 height 10
click at [1017, 289] on span "more_vert" at bounding box center [1019, 288] width 9 height 9
click at [985, 310] on span "Marcar como Concluída" at bounding box center [963, 310] width 80 height 8
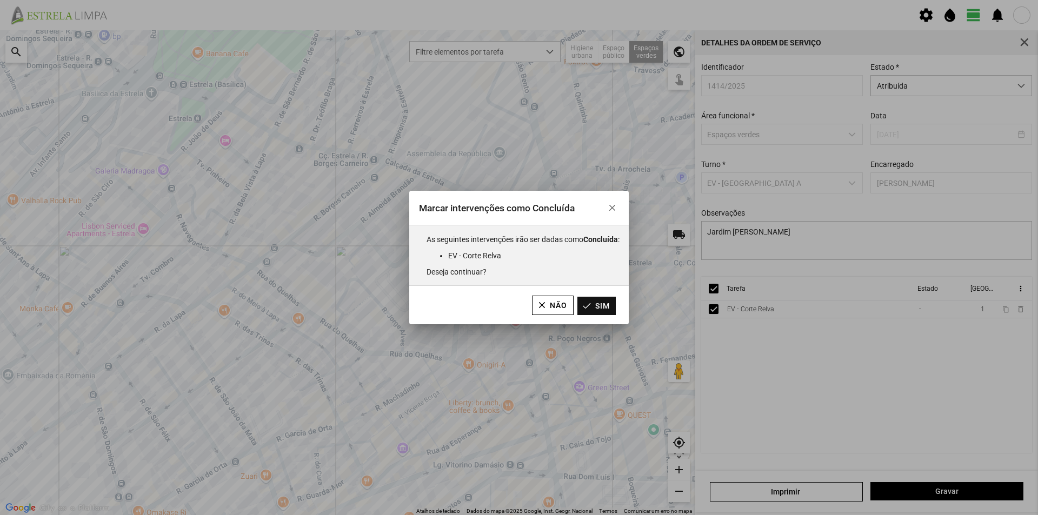
click at [604, 305] on button "Sim" at bounding box center [596, 306] width 38 height 18
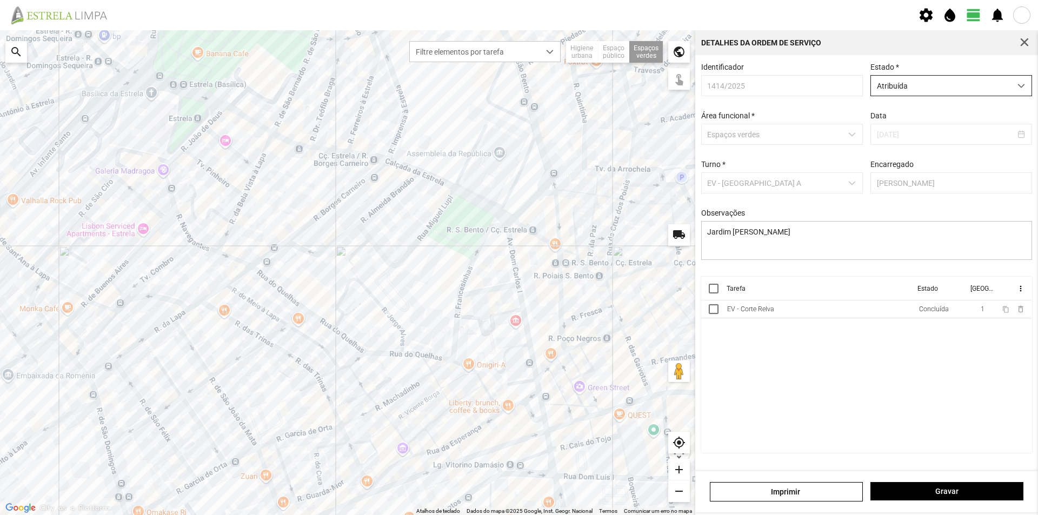
click at [919, 91] on span "Atribuída" at bounding box center [941, 86] width 140 height 20
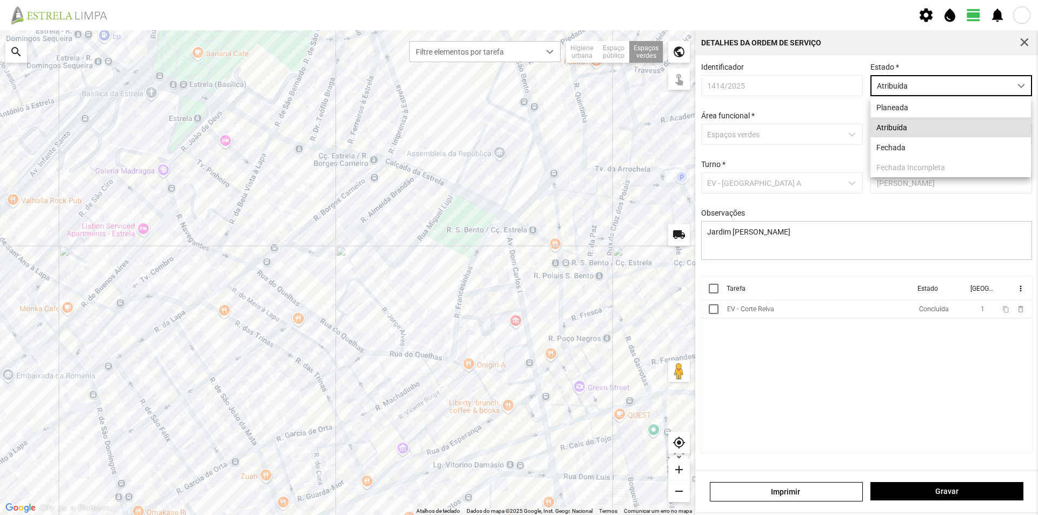
scroll to position [6, 48]
click at [902, 145] on li "Fechada" at bounding box center [950, 147] width 161 height 20
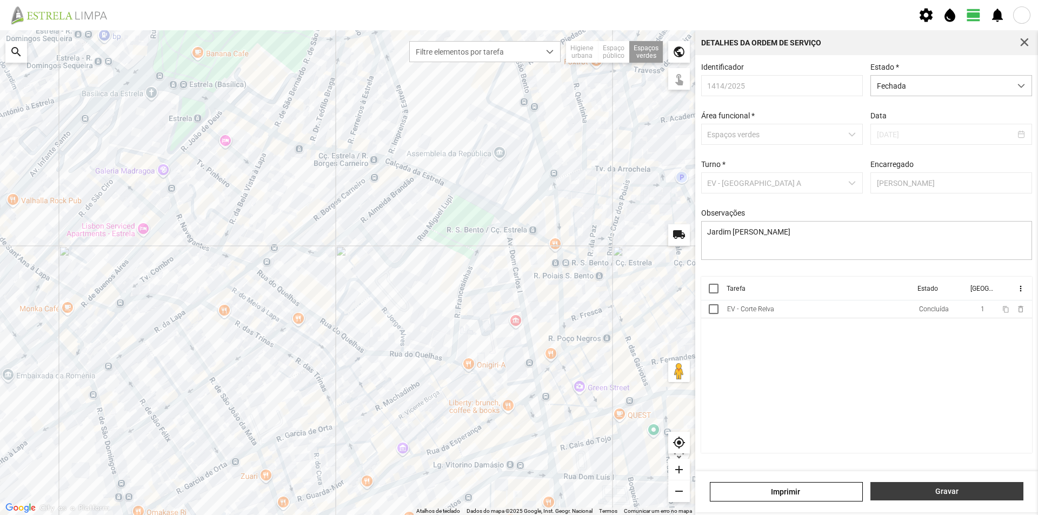
click at [947, 485] on button "Gravar" at bounding box center [946, 491] width 153 height 18
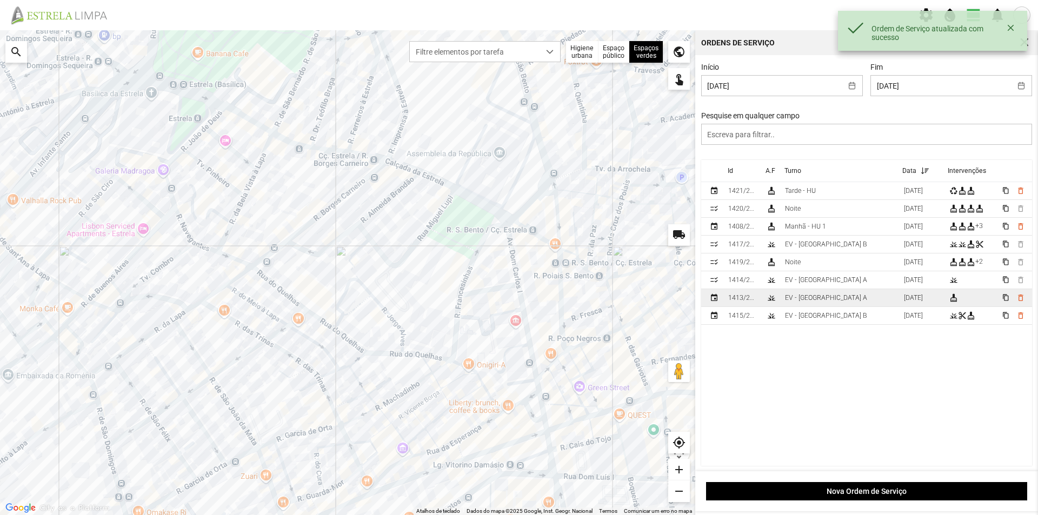
click at [834, 295] on td "EV - [GEOGRAPHIC_DATA] A" at bounding box center [839, 298] width 119 height 18
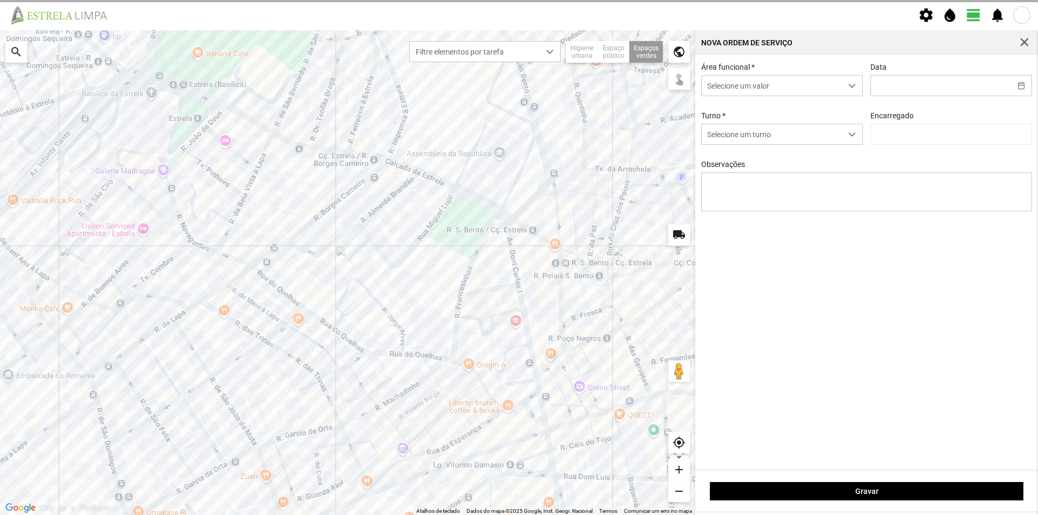
type input "[DATE]"
type input "[PERSON_NAME]"
type textarea "Recolha de papeleiras"
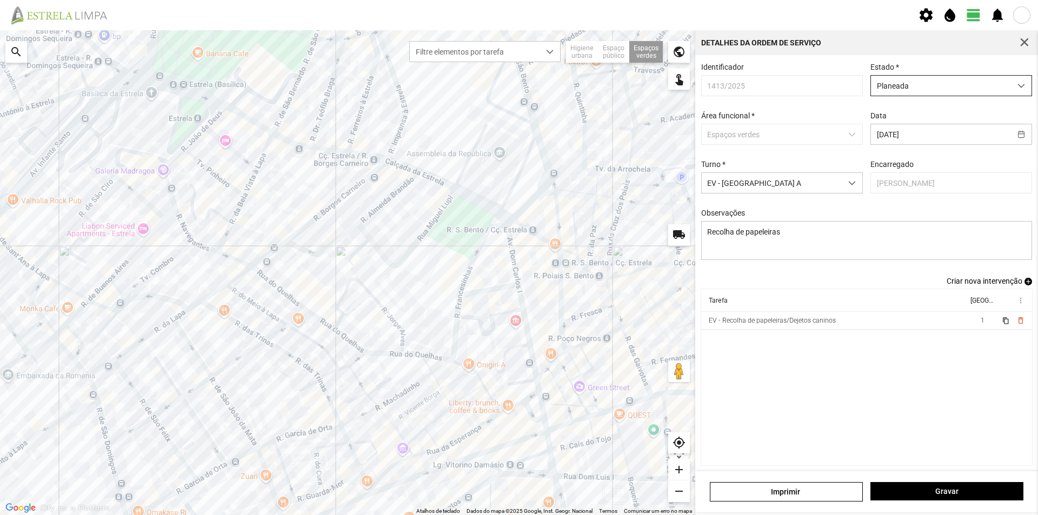
click at [1011, 88] on div "dropdown trigger" at bounding box center [1021, 86] width 21 height 20
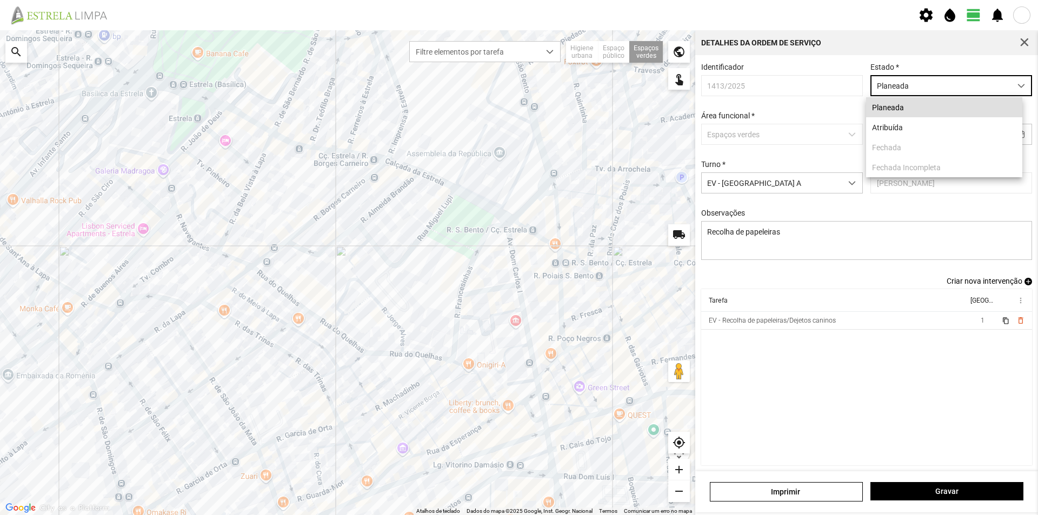
scroll to position [6, 48]
click at [932, 129] on li "Atribuída" at bounding box center [944, 127] width 156 height 20
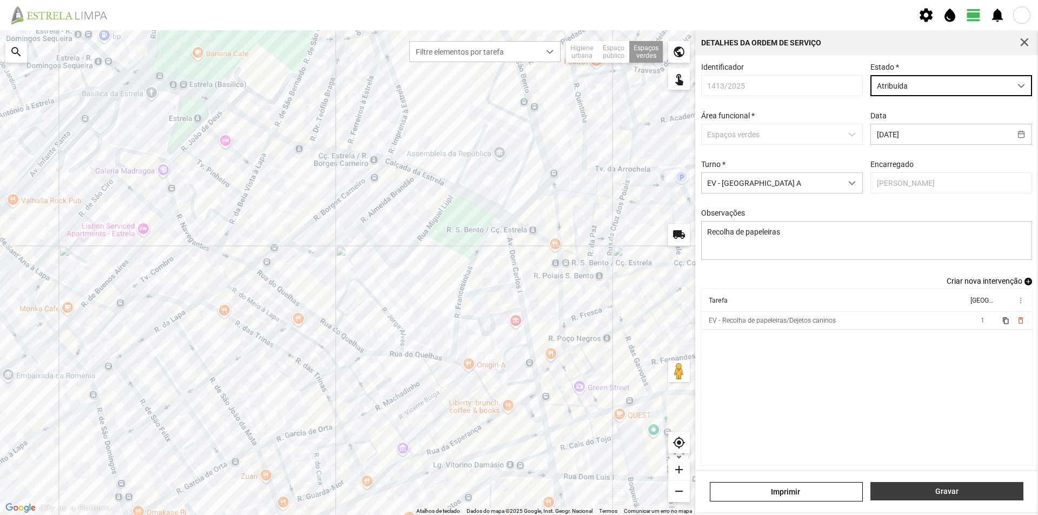
click at [965, 490] on span "Gravar" at bounding box center [947, 491] width 142 height 9
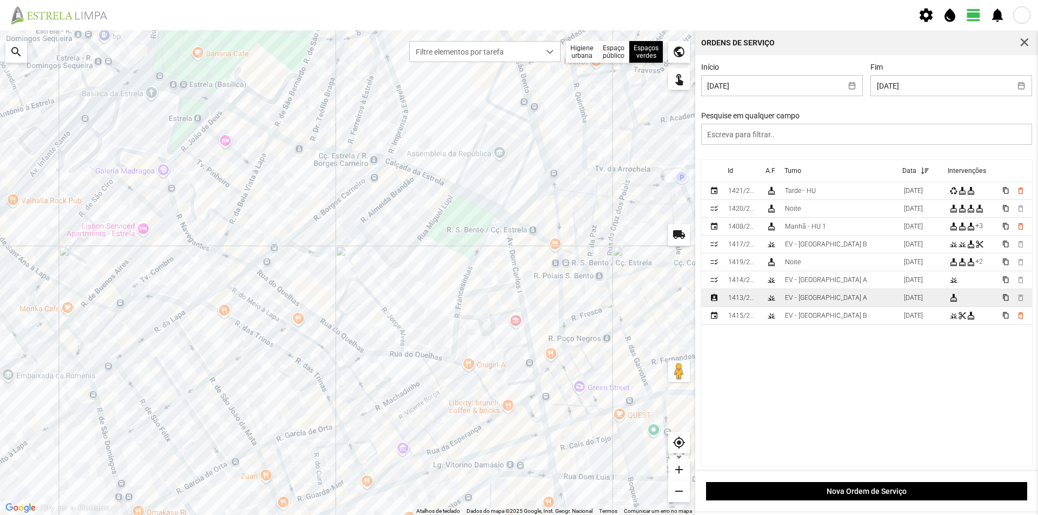
click at [794, 302] on div "EV - [GEOGRAPHIC_DATA] A" at bounding box center [826, 298] width 82 height 8
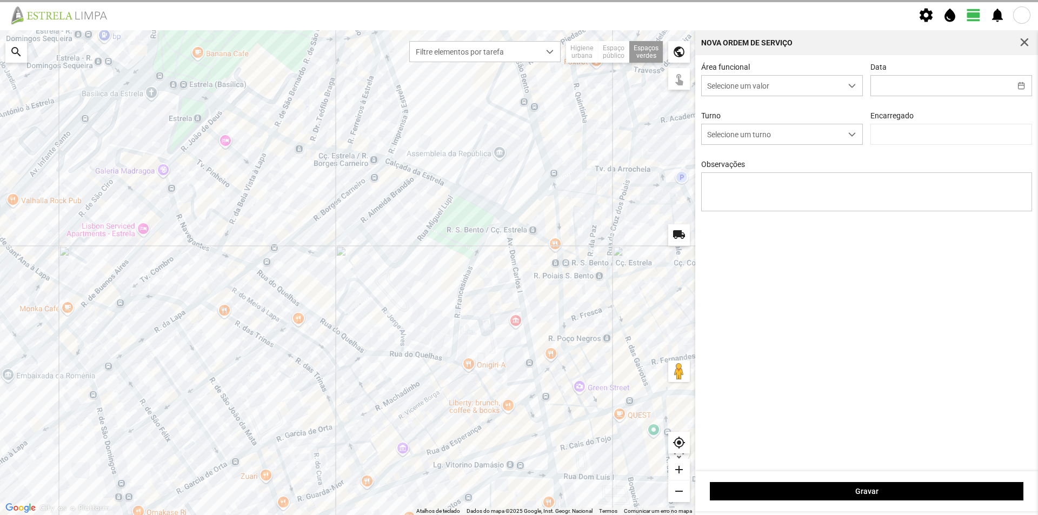
type input "[DATE]"
type textarea "Recolha de papeleiras"
type input "[PERSON_NAME]"
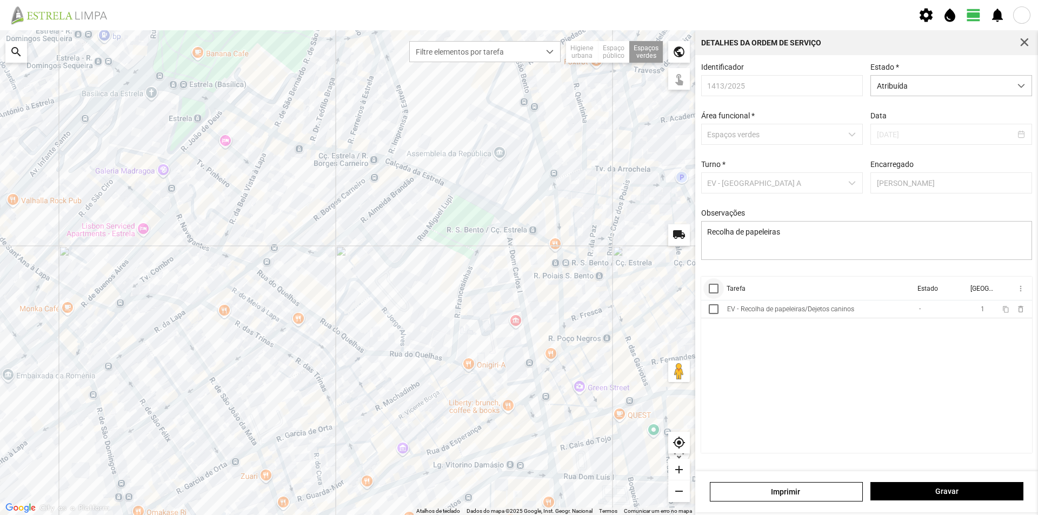
click at [714, 293] on div at bounding box center [714, 289] width 10 height 10
drag, startPoint x: 1019, startPoint y: 291, endPoint x: 1015, endPoint y: 297, distance: 6.6
click at [1019, 292] on span "more_vert" at bounding box center [1019, 288] width 9 height 9
click at [978, 309] on span "Marcar como Concluída" at bounding box center [963, 310] width 80 height 8
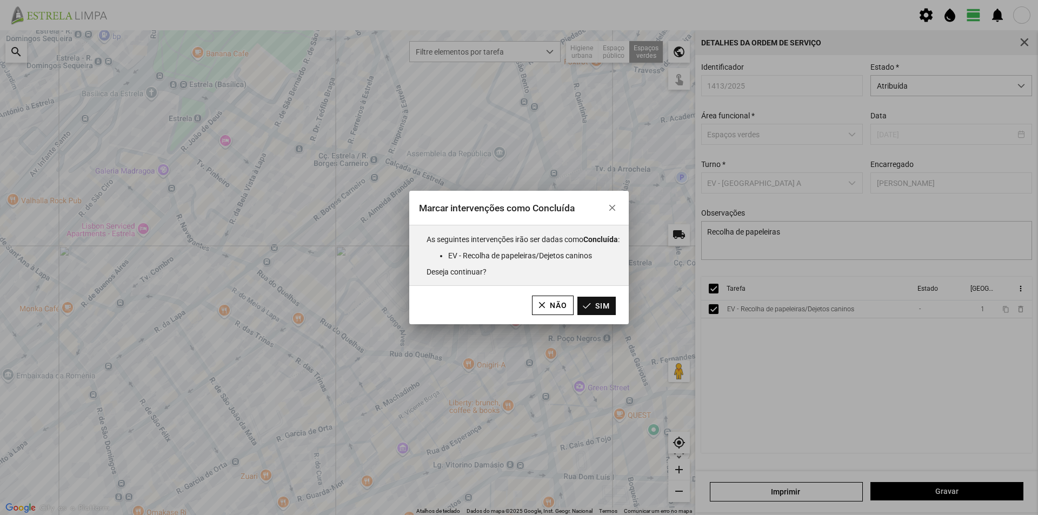
click at [609, 308] on button "Sim" at bounding box center [596, 306] width 38 height 18
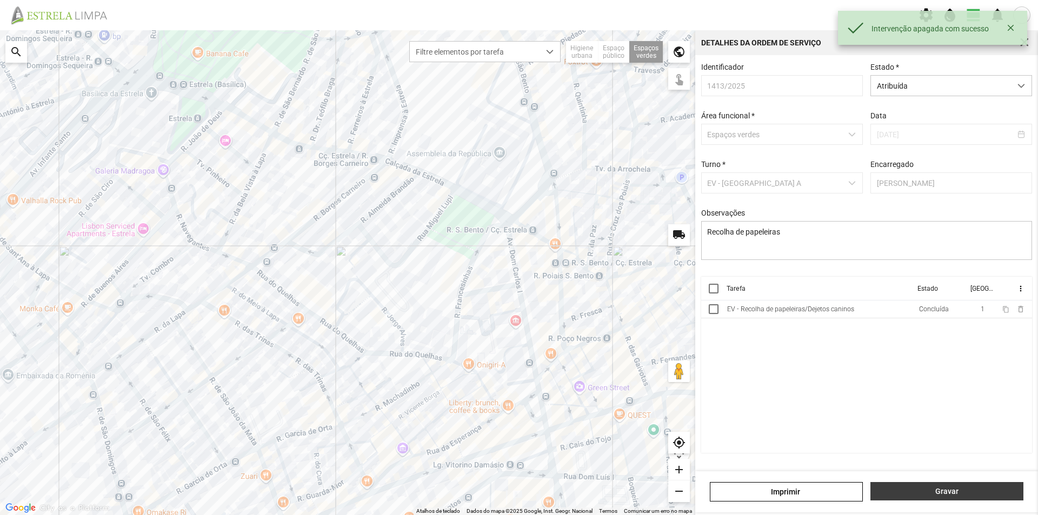
click at [940, 492] on span "Gravar" at bounding box center [947, 491] width 142 height 9
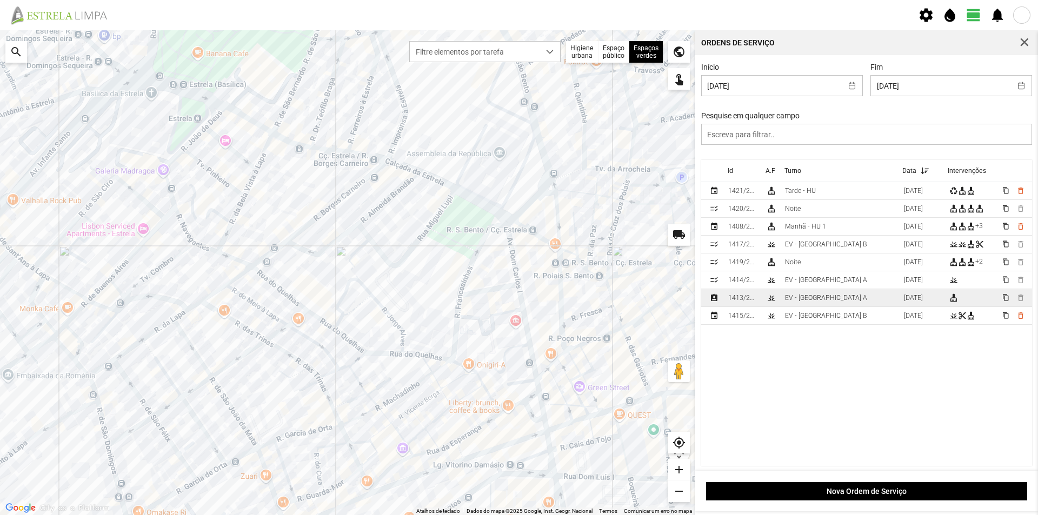
click at [824, 301] on td "EV - [GEOGRAPHIC_DATA] A" at bounding box center [839, 298] width 119 height 18
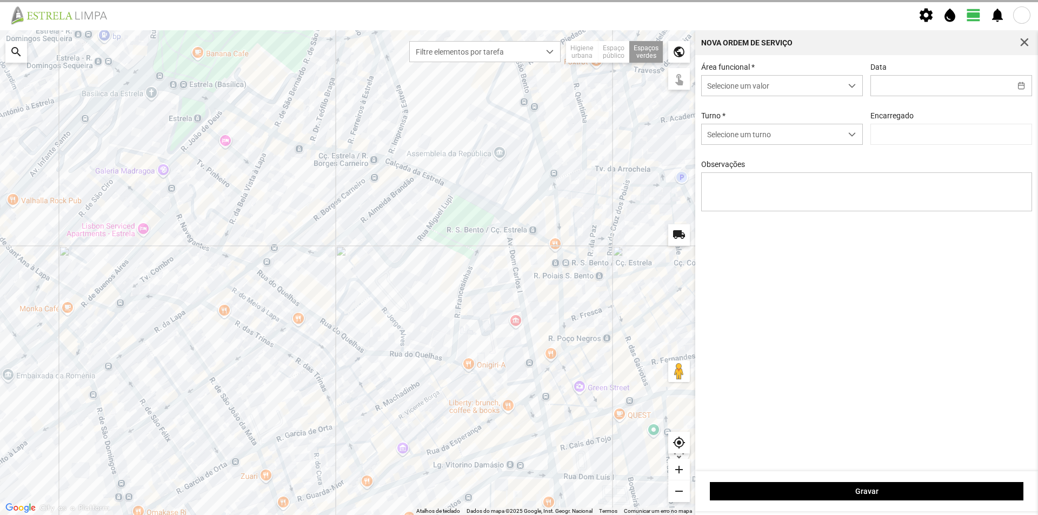
type input "[DATE]"
type input "[PERSON_NAME]"
type textarea "Recolha de papeleiras"
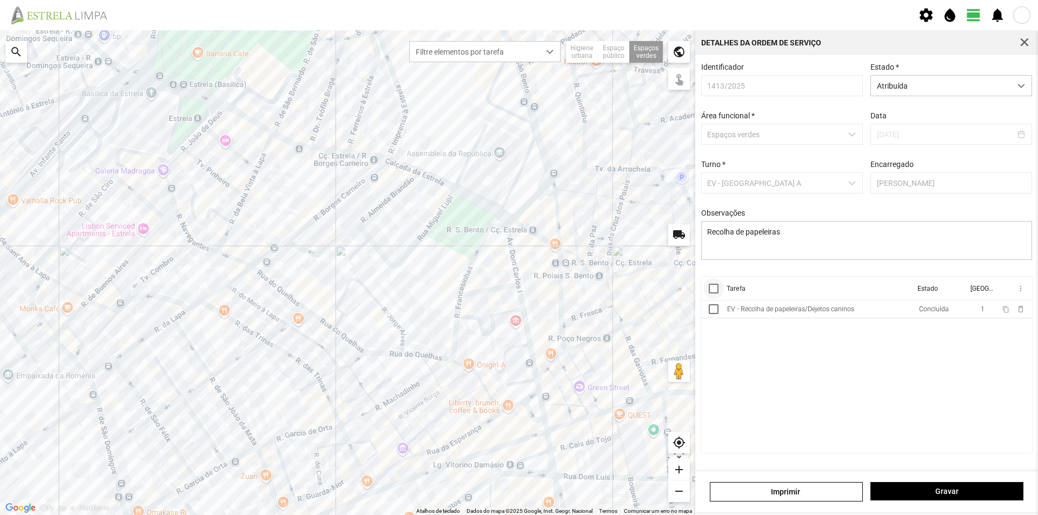
click at [713, 293] on div at bounding box center [714, 289] width 10 height 10
click at [1019, 293] on span "more_vert" at bounding box center [1019, 288] width 9 height 9
click at [965, 311] on span "Marcar como Concluída" at bounding box center [963, 310] width 80 height 8
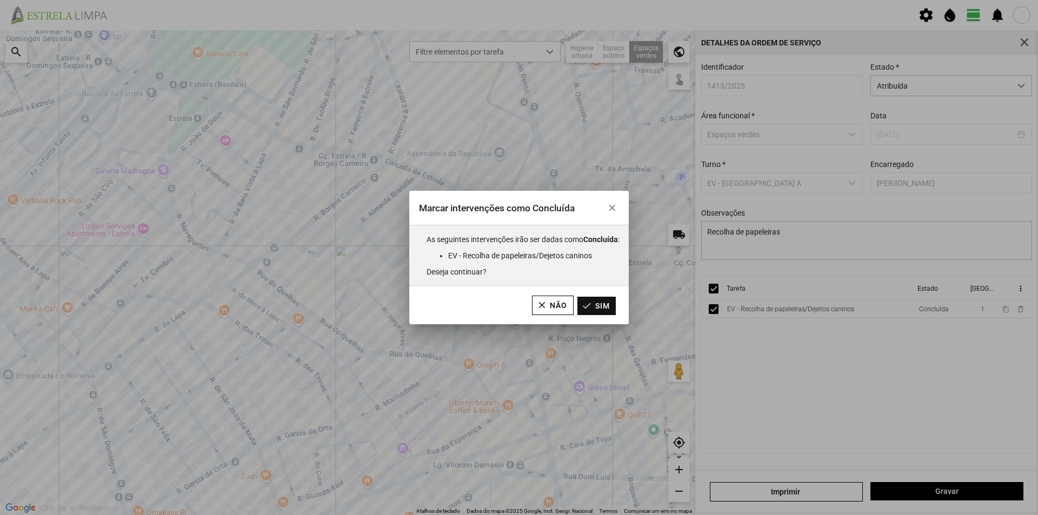
click at [604, 308] on button "Sim" at bounding box center [596, 306] width 38 height 18
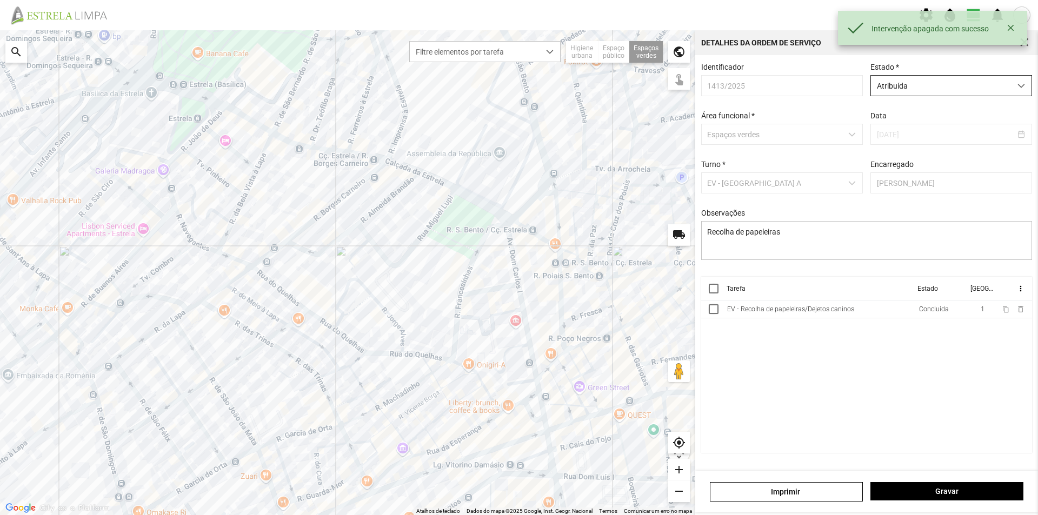
click at [923, 92] on span "Atribuída" at bounding box center [941, 86] width 140 height 20
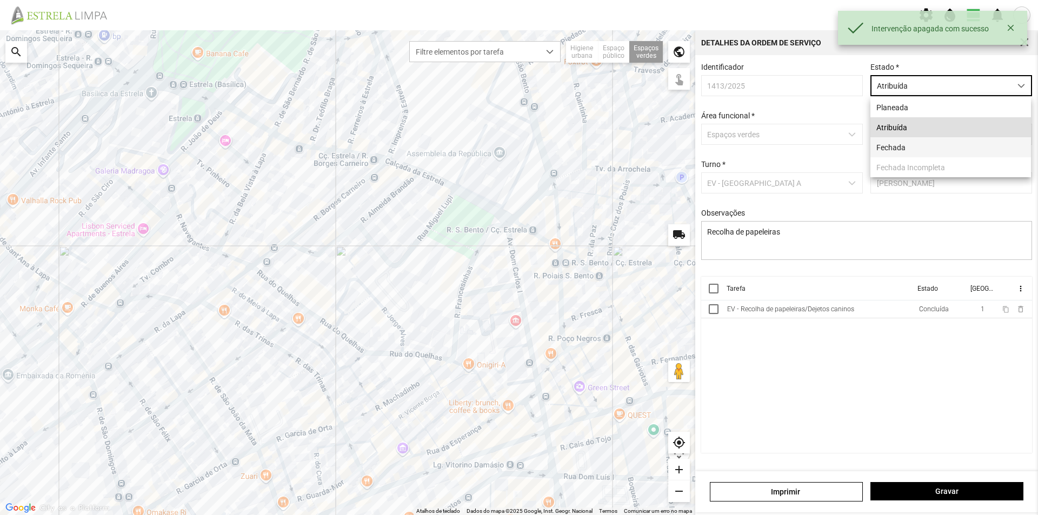
click at [890, 144] on li "Fechada" at bounding box center [950, 147] width 161 height 20
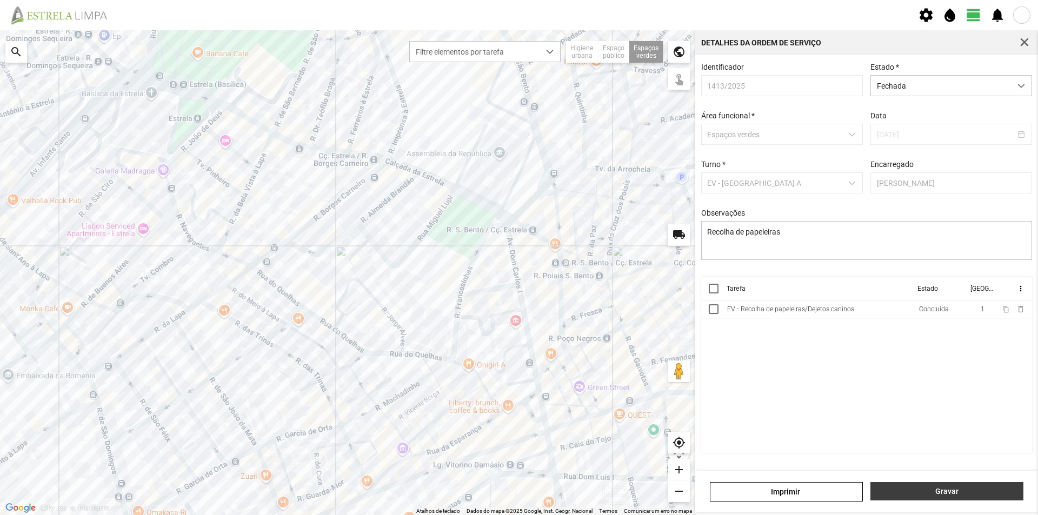
click at [926, 492] on span "Gravar" at bounding box center [947, 491] width 142 height 9
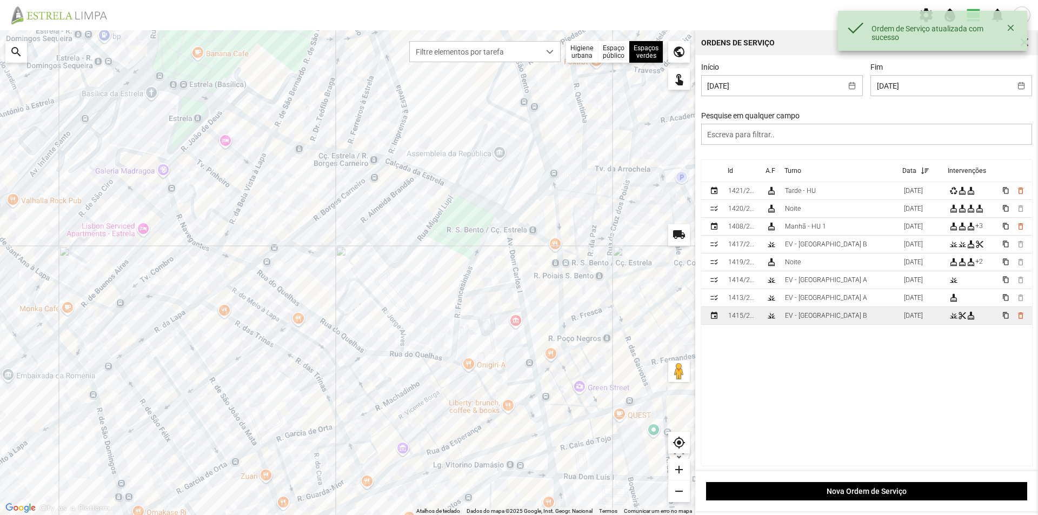
click at [842, 322] on td "EV - [GEOGRAPHIC_DATA] B" at bounding box center [839, 316] width 119 height 18
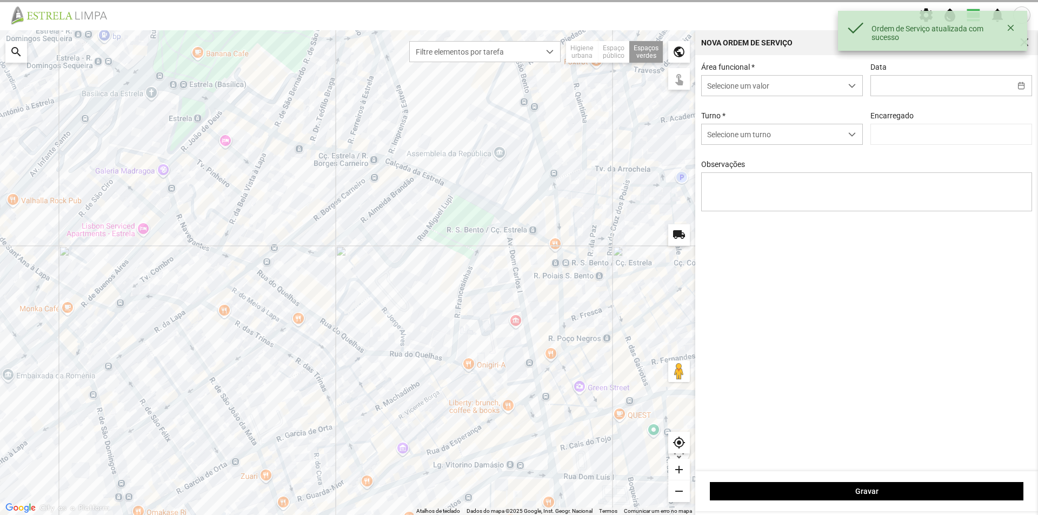
type input "[DATE]"
type textarea "[PERSON_NAME]"
type input "[PERSON_NAME]"
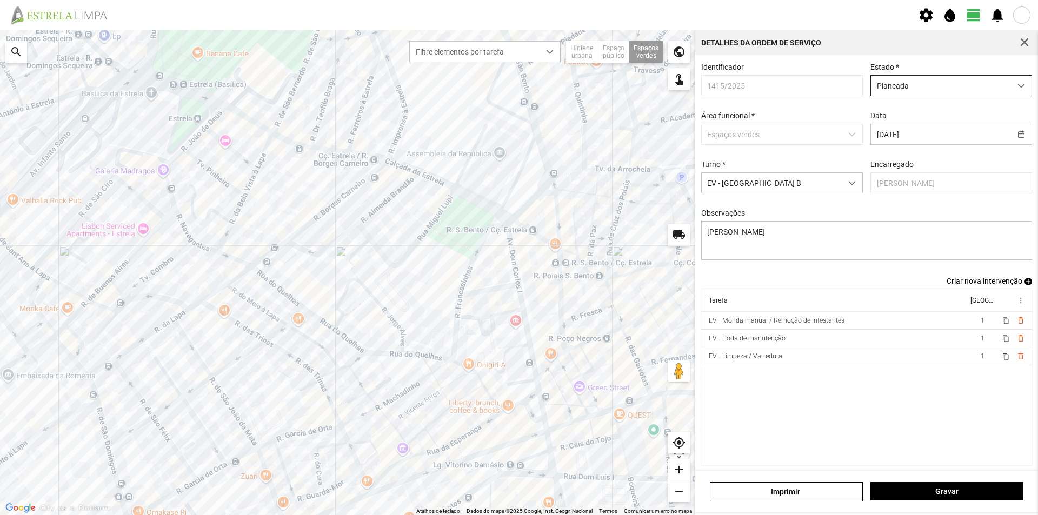
click at [920, 85] on span "Planeada" at bounding box center [941, 86] width 140 height 20
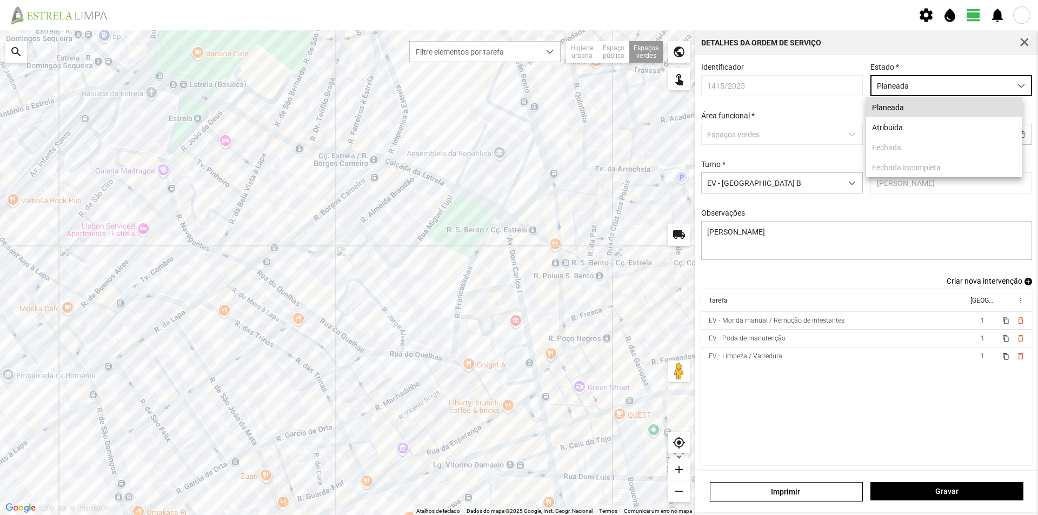
scroll to position [6, 48]
click at [900, 124] on li "Atribuída" at bounding box center [944, 127] width 156 height 20
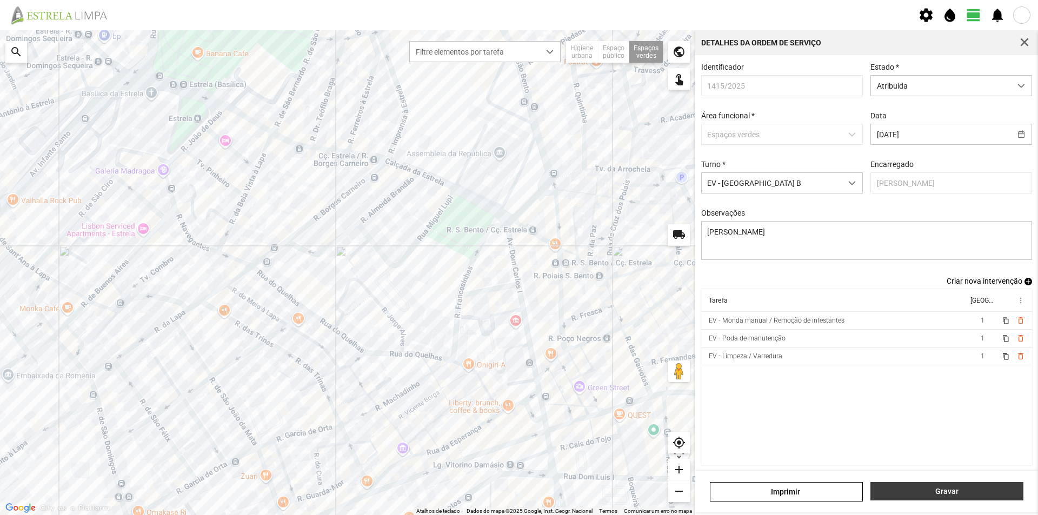
click at [931, 493] on span "Gravar" at bounding box center [947, 491] width 142 height 9
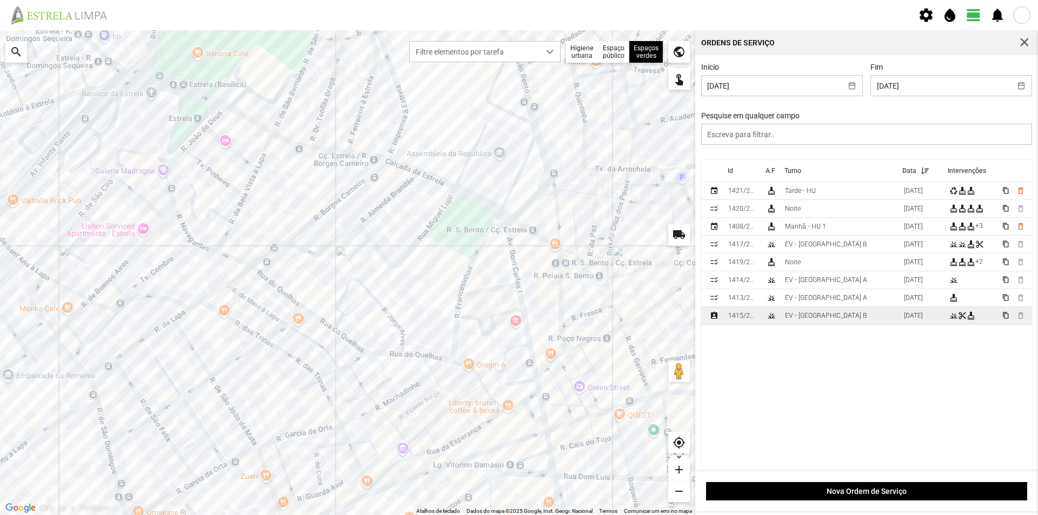
click at [746, 319] on div "1415/2025" at bounding box center [742, 316] width 29 height 8
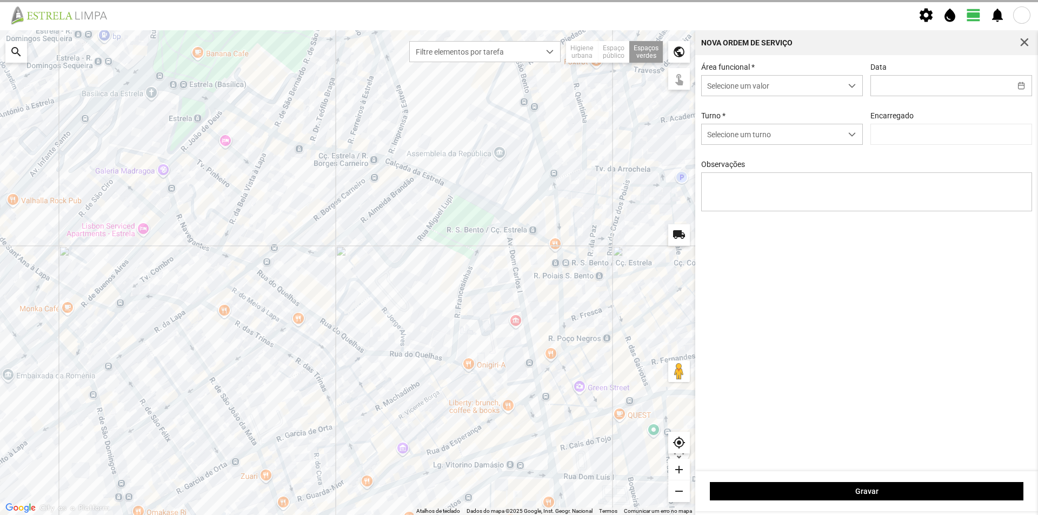
type input "[DATE]"
type textarea "[PERSON_NAME]"
type input "[PERSON_NAME]"
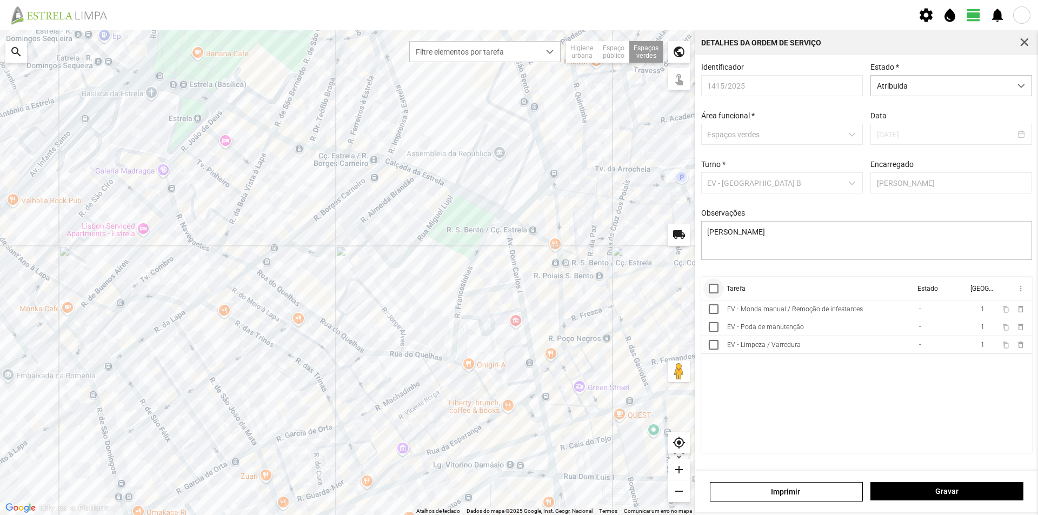
click at [714, 292] on div at bounding box center [714, 289] width 10 height 10
drag, startPoint x: 1019, startPoint y: 291, endPoint x: 1013, endPoint y: 290, distance: 6.0
click at [1019, 291] on span "more_vert" at bounding box center [1019, 288] width 9 height 9
click at [945, 311] on span "Marcar como Concluída" at bounding box center [963, 310] width 80 height 8
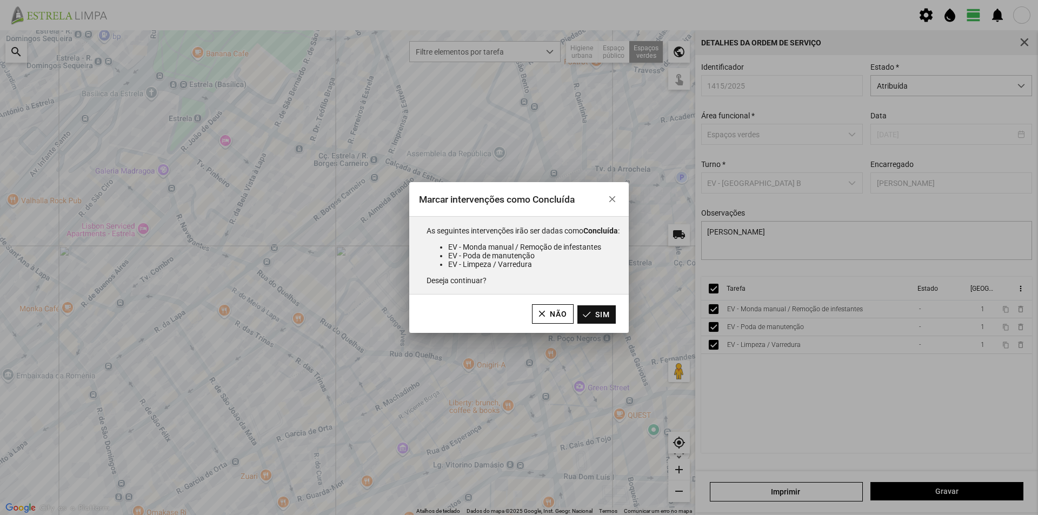
click at [594, 313] on button "Sim" at bounding box center [596, 314] width 38 height 18
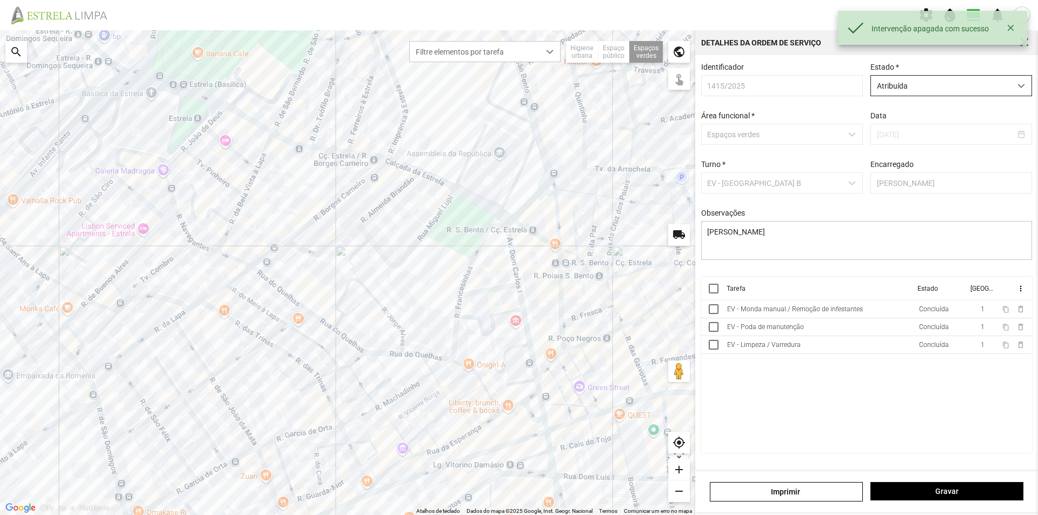
click at [927, 90] on span "Atribuída" at bounding box center [941, 86] width 140 height 20
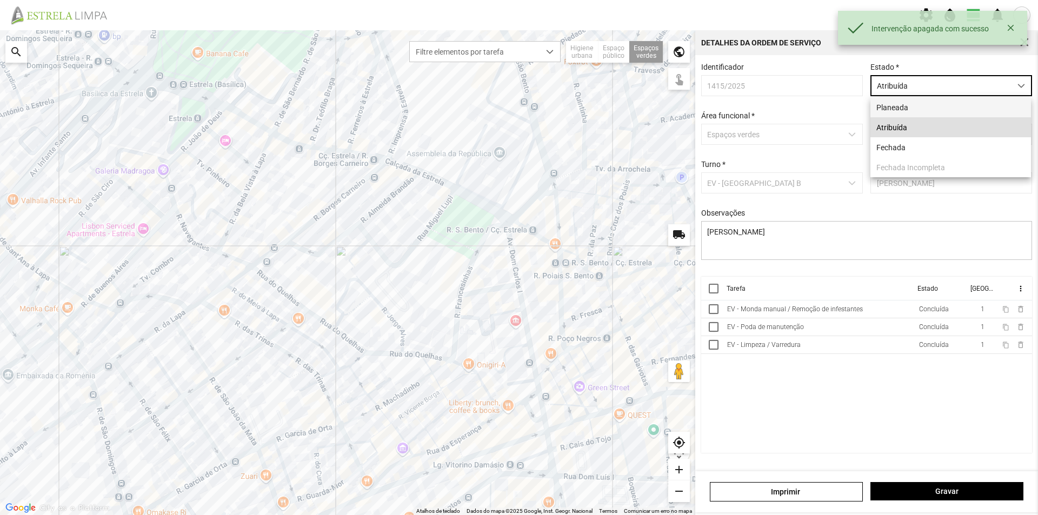
scroll to position [6, 48]
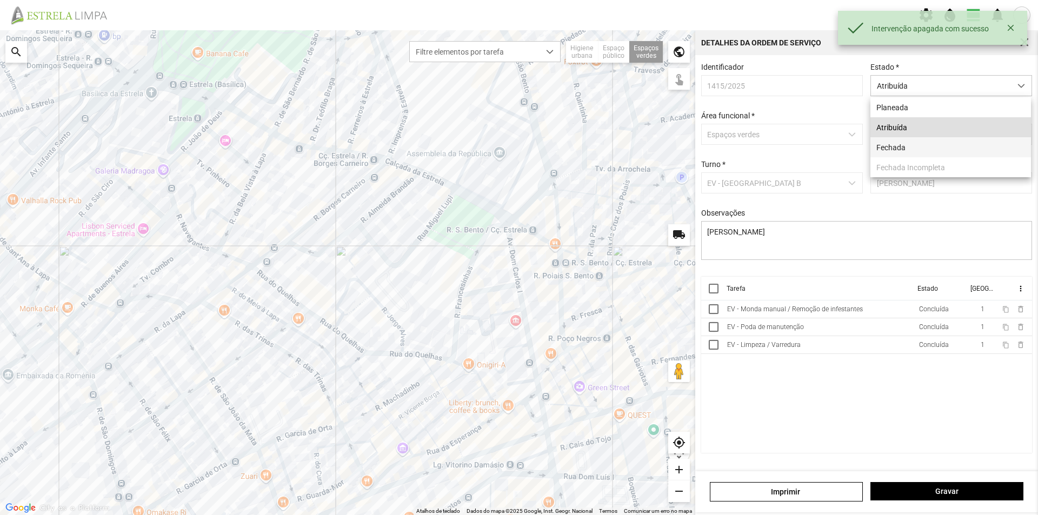
click at [894, 144] on li "Fechada" at bounding box center [950, 147] width 161 height 20
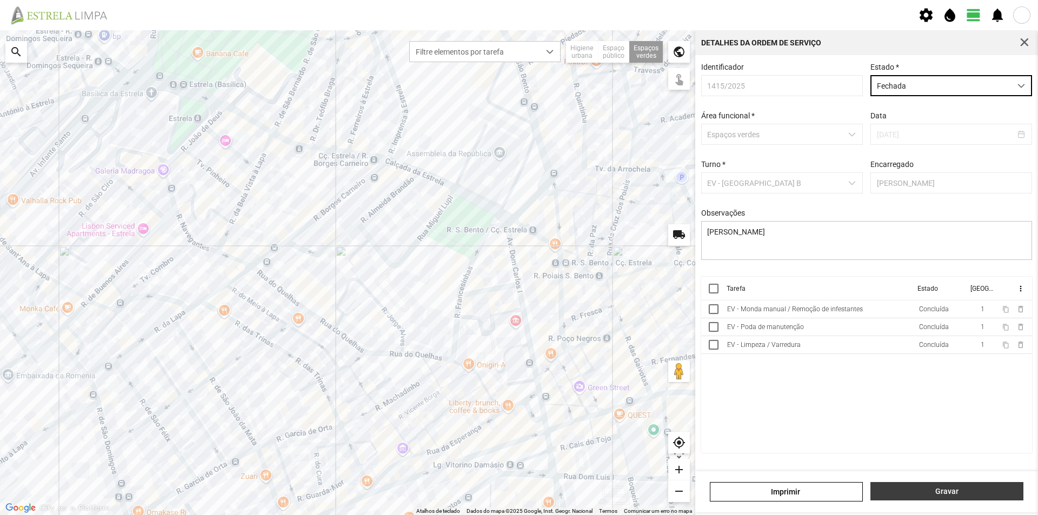
click at [965, 487] on span "Gravar" at bounding box center [947, 491] width 142 height 9
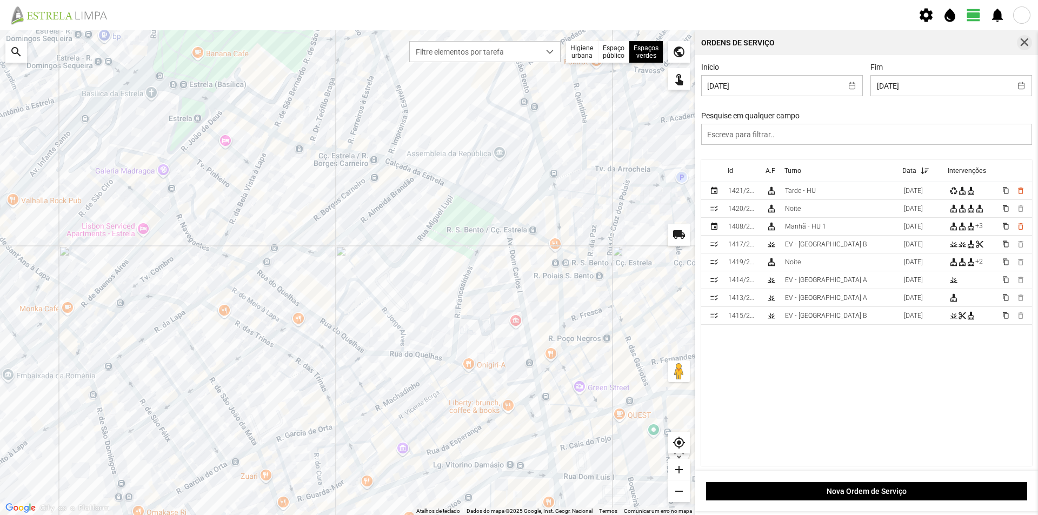
click at [1023, 42] on span "button" at bounding box center [1024, 43] width 10 height 10
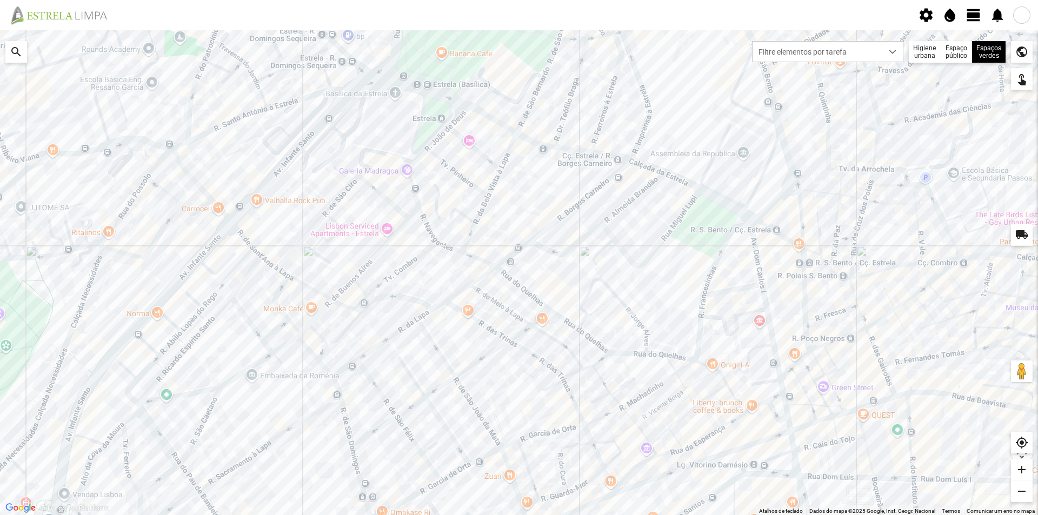
click at [965, 11] on fbc-header "settings water_drop view_day notifications" at bounding box center [519, 15] width 1038 height 30
click at [976, 20] on span "view_day" at bounding box center [973, 15] width 16 height 16
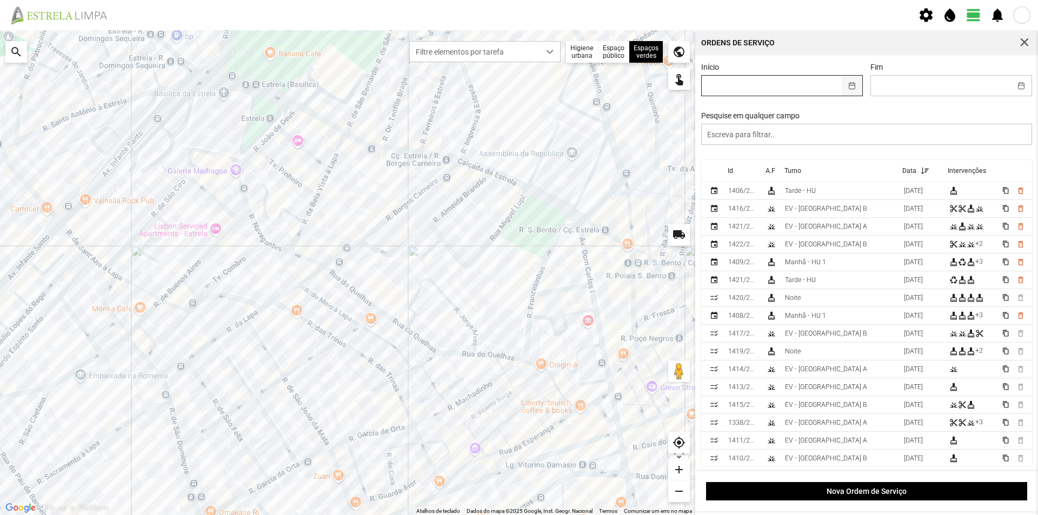
click at [847, 86] on button "button" at bounding box center [851, 86] width 21 height 20
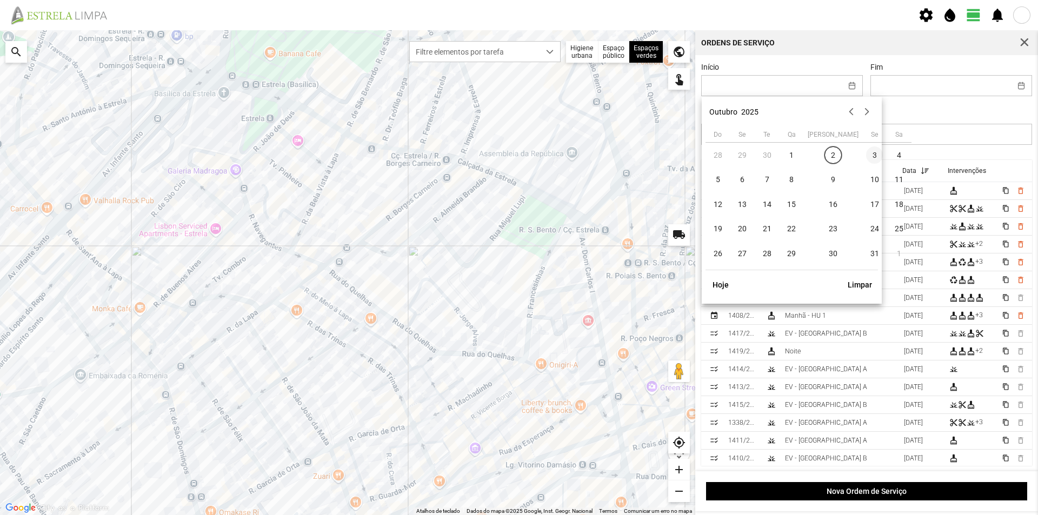
click at [866, 152] on span "3" at bounding box center [874, 154] width 17 height 17
type input "[DATE]"
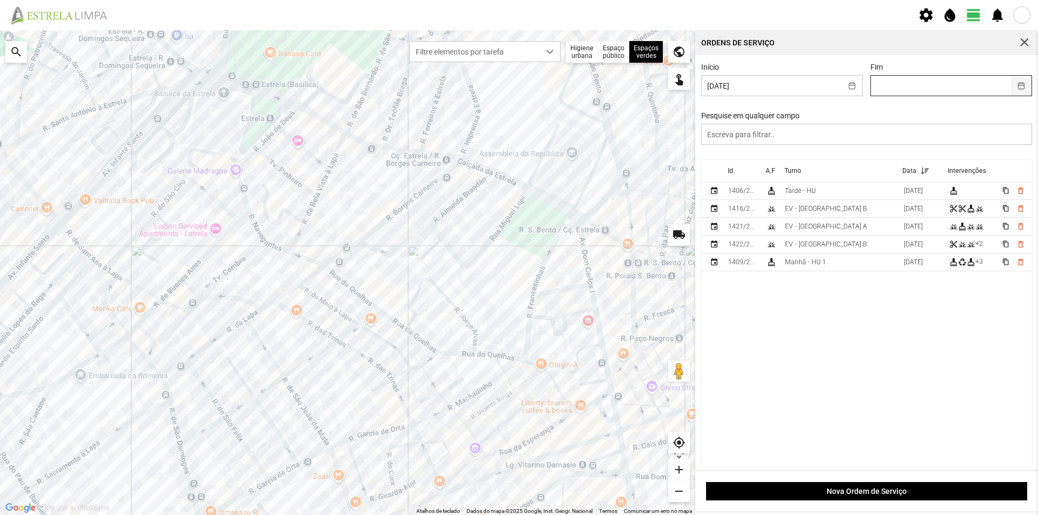
click at [1011, 89] on button "button" at bounding box center [1021, 86] width 21 height 20
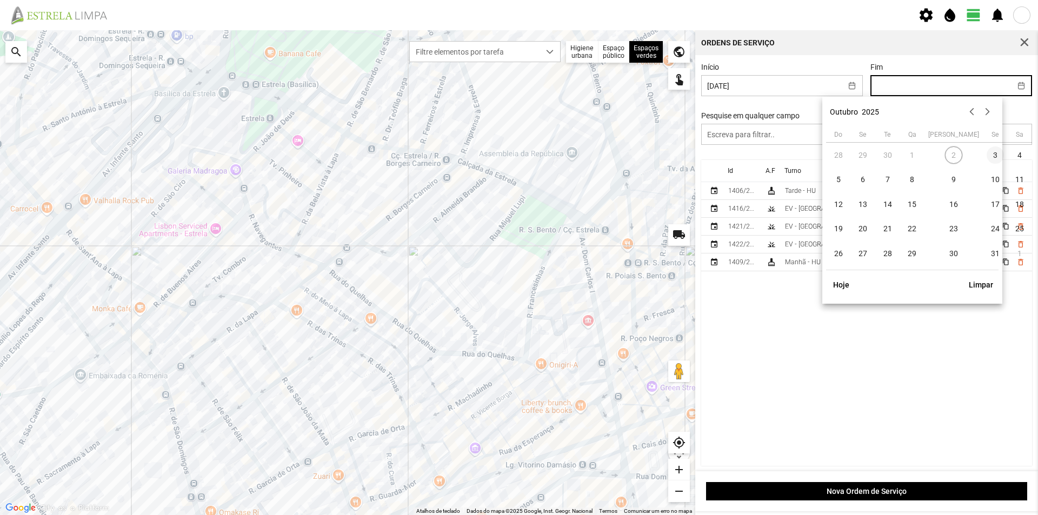
click at [986, 150] on span "3" at bounding box center [994, 154] width 17 height 17
type input "[DATE]"
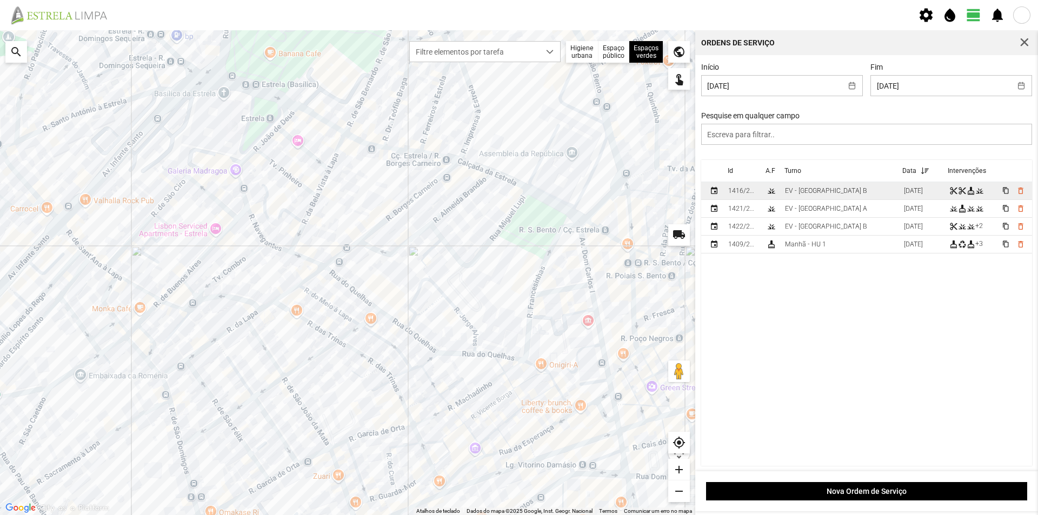
click at [833, 196] on td "EV - [GEOGRAPHIC_DATA] B" at bounding box center [839, 191] width 119 height 18
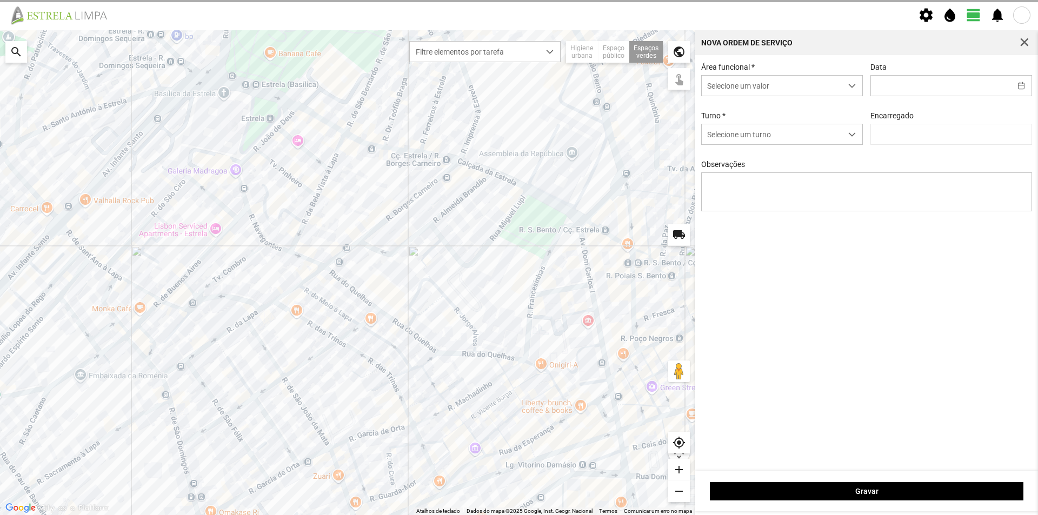
type input "[DATE]"
type textarea "Floreiras da [GEOGRAPHIC_DATA]"
type input "[PERSON_NAME]"
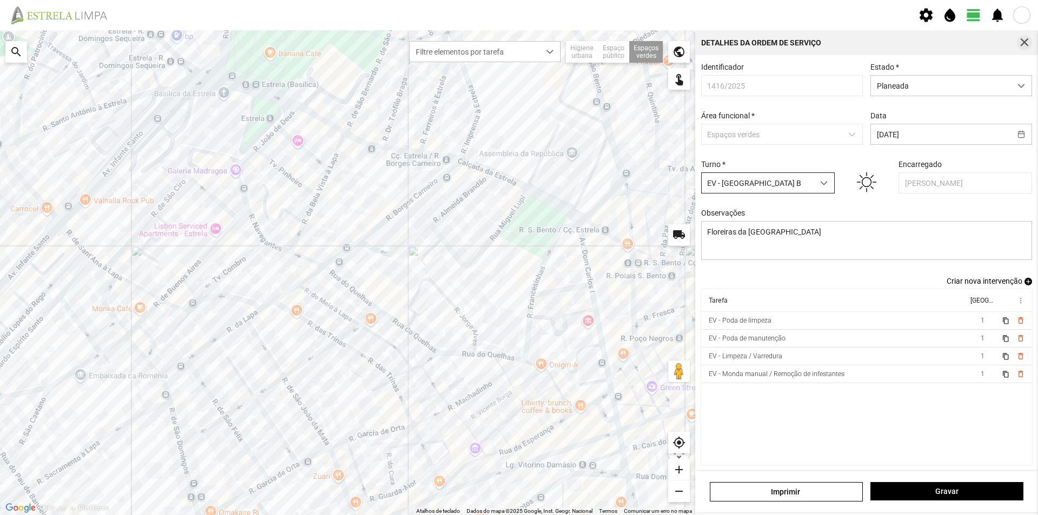
click at [1023, 45] on span "button" at bounding box center [1024, 43] width 10 height 10
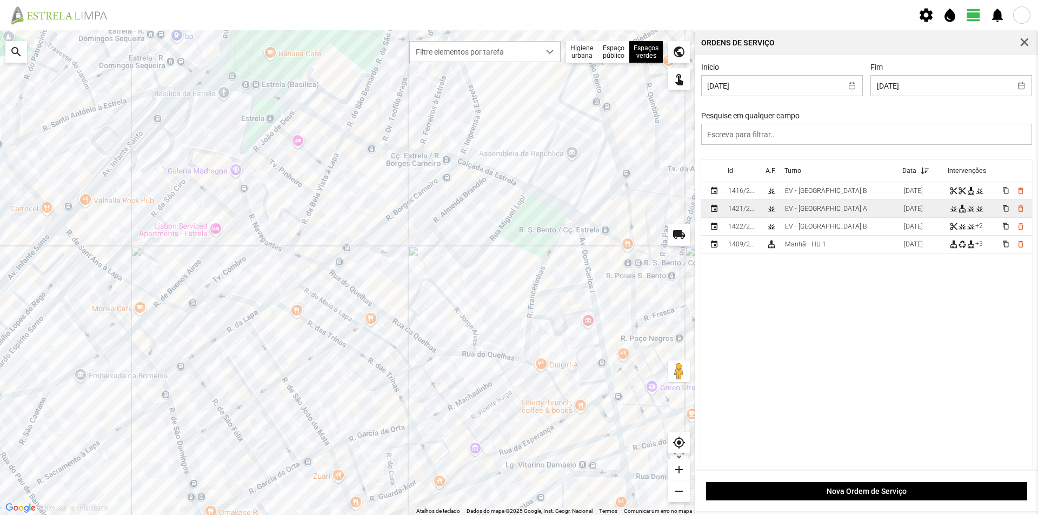
click at [823, 211] on div "EV - [GEOGRAPHIC_DATA] A" at bounding box center [826, 209] width 82 height 8
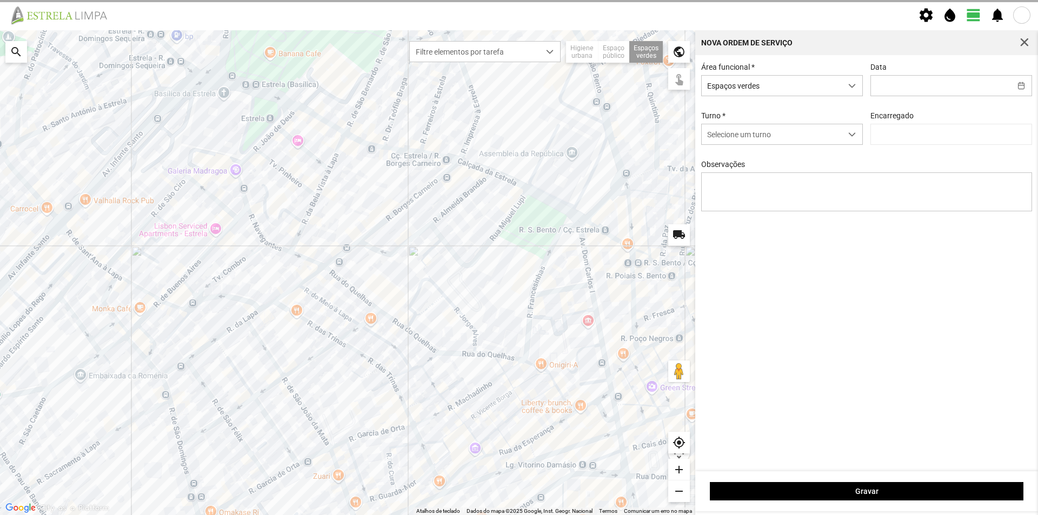
type input "[DATE]"
type textarea "Jardim Av. [PERSON_NAME]"
type input "[PERSON_NAME]"
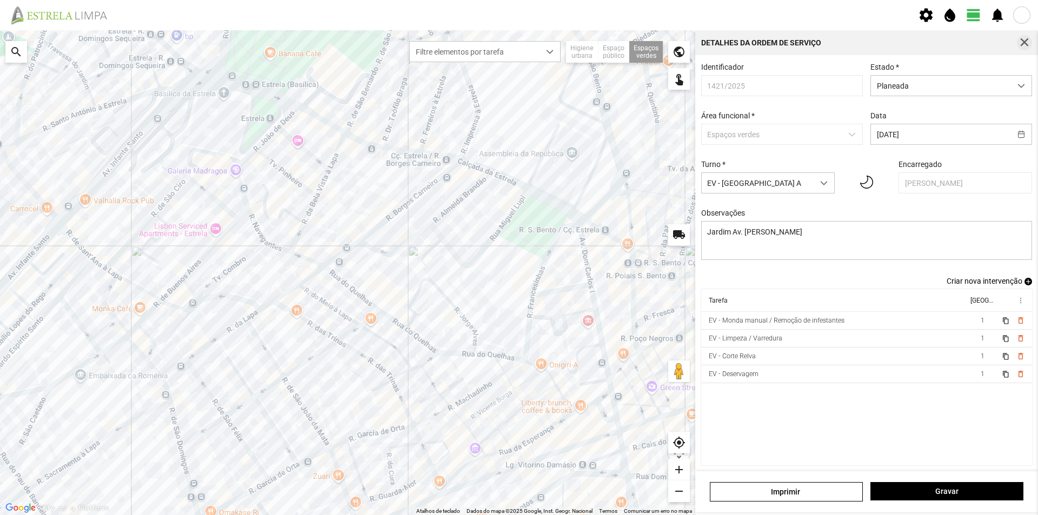
click at [1026, 39] on span "button" at bounding box center [1024, 43] width 10 height 10
